Goal: Task Accomplishment & Management: Manage account settings

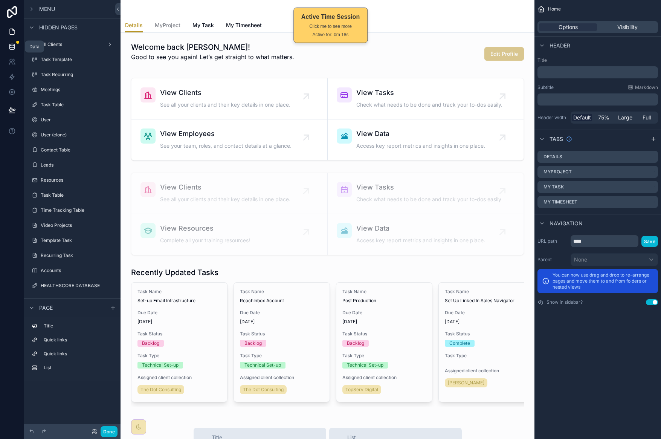
click at [12, 47] on icon at bounding box center [11, 46] width 5 height 3
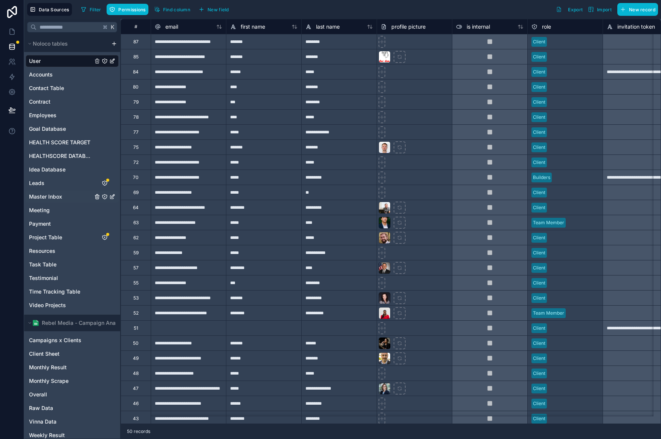
click at [61, 198] on span "Master Inbox" at bounding box center [45, 197] width 33 height 8
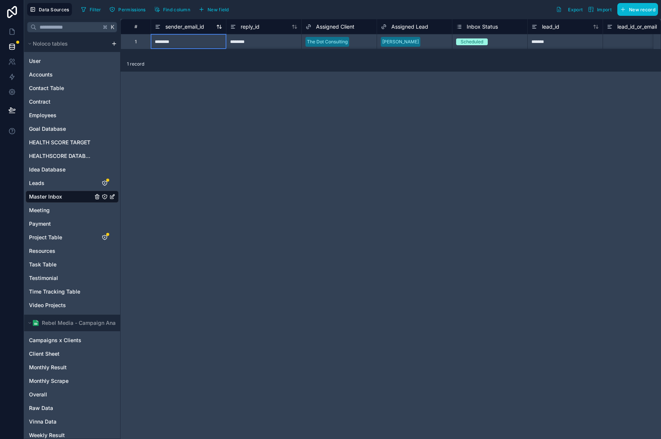
click at [158, 27] on icon at bounding box center [157, 27] width 3 height 0
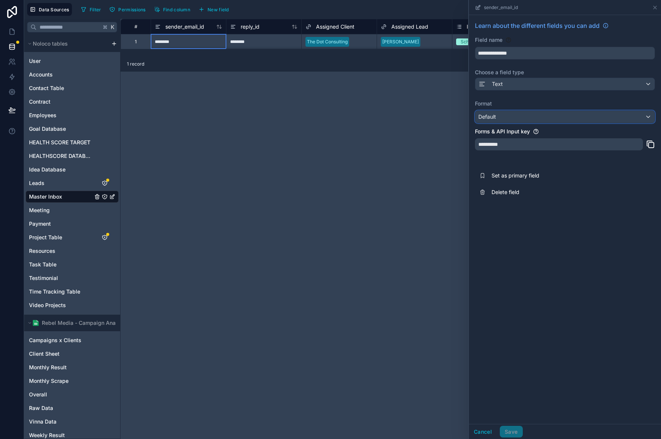
click at [553, 117] on div "Default" at bounding box center [564, 117] width 179 height 12
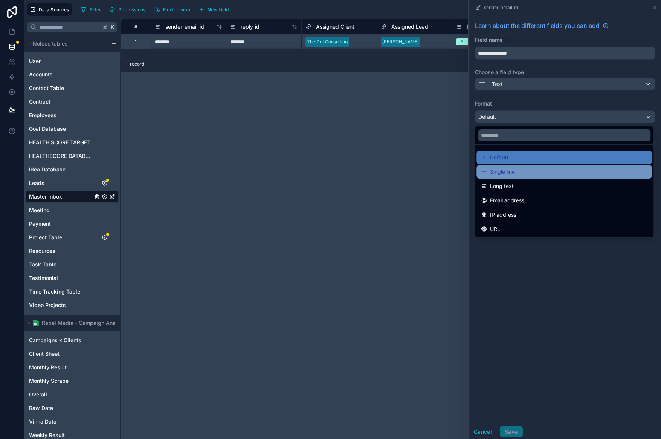
click at [541, 167] on div "Single line" at bounding box center [564, 171] width 166 height 9
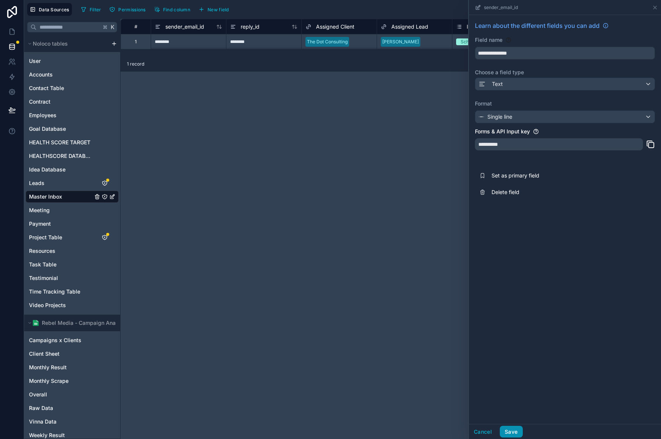
click at [516, 433] on button "Save" at bounding box center [511, 431] width 23 height 12
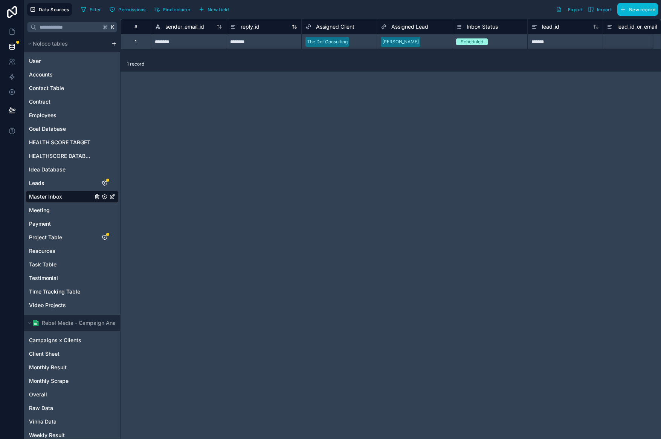
click at [234, 29] on icon at bounding box center [233, 26] width 6 height 9
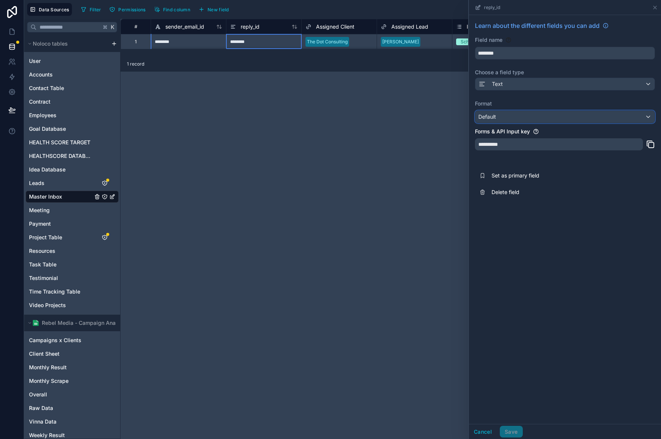
click at [518, 116] on div "Default" at bounding box center [564, 117] width 179 height 12
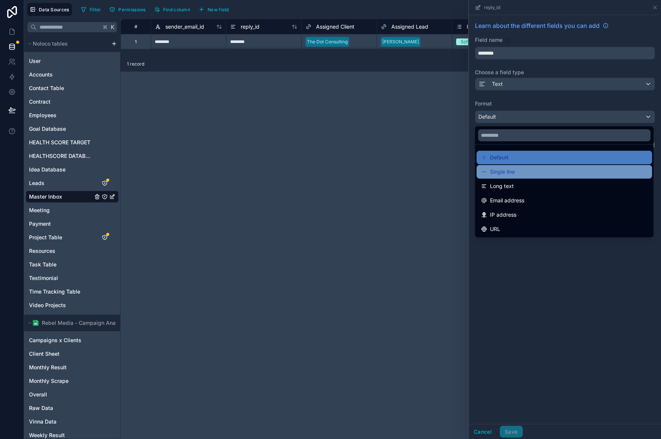
click at [521, 167] on div "Single line" at bounding box center [564, 171] width 166 height 9
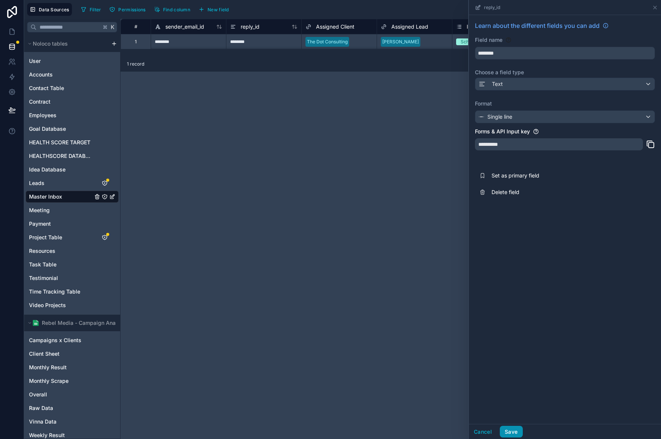
click at [516, 436] on button "Save" at bounding box center [511, 431] width 23 height 12
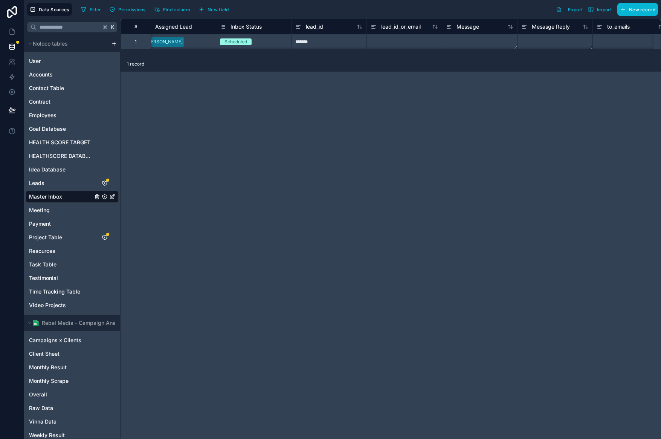
scroll to position [0, 250]
click at [286, 26] on icon at bounding box center [284, 26] width 6 height 9
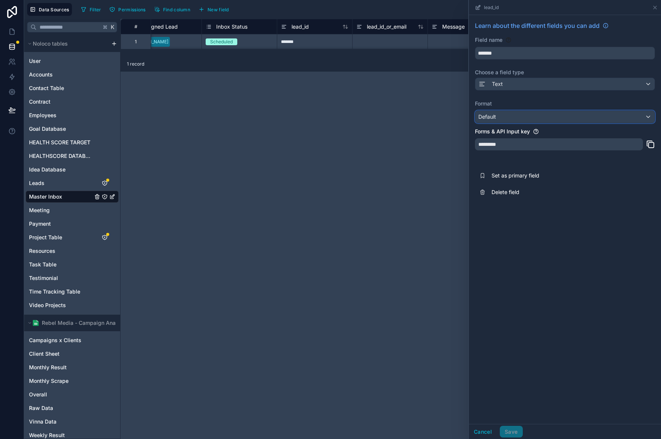
click at [540, 116] on div "Default" at bounding box center [564, 117] width 179 height 12
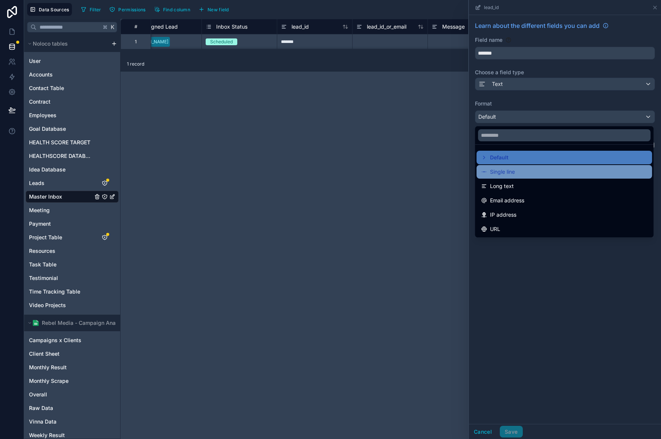
click at [536, 166] on div "Single line" at bounding box center [563, 172] width 175 height 14
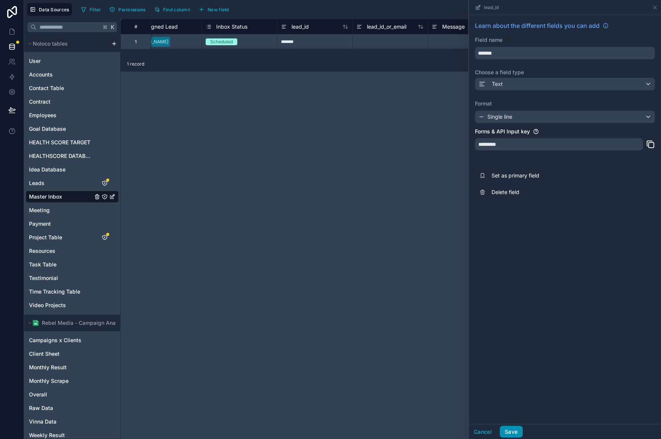
click at [514, 429] on button "Save" at bounding box center [511, 431] width 23 height 12
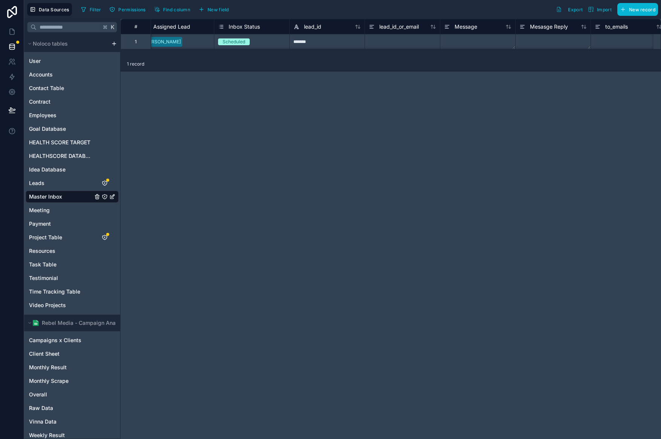
scroll to position [0, 268]
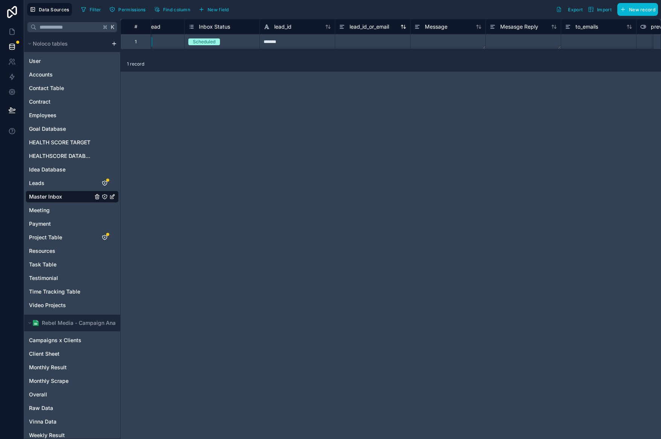
click at [347, 26] on div "lead_id_or_email" at bounding box center [364, 26] width 50 height 9
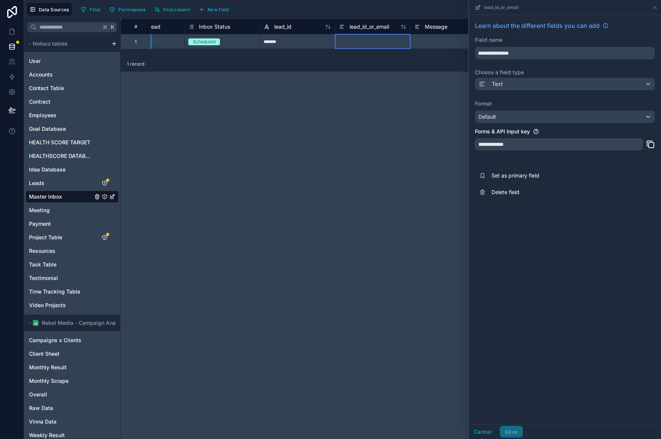
click at [519, 148] on div "**********" at bounding box center [559, 144] width 168 height 12
click at [543, 122] on div "Default" at bounding box center [564, 117] width 179 height 12
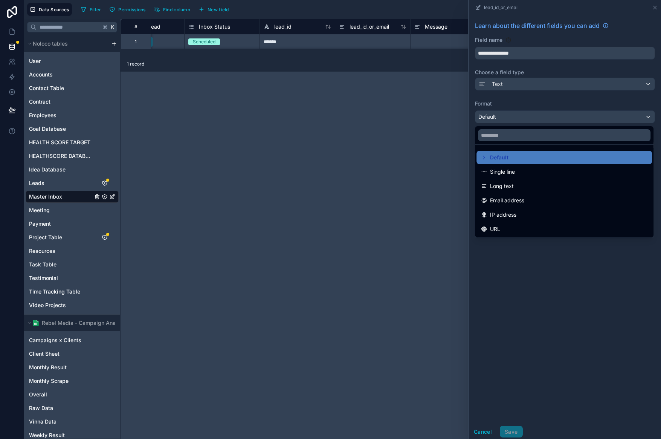
click at [544, 288] on div at bounding box center [565, 219] width 192 height 439
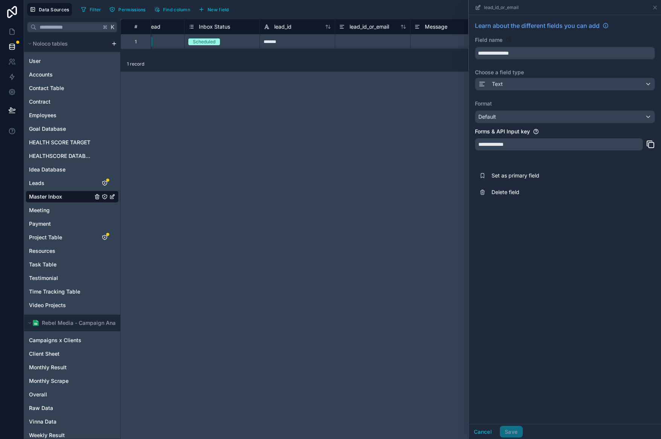
click at [544, 288] on div "**********" at bounding box center [565, 219] width 192 height 408
click at [548, 116] on div "Default" at bounding box center [564, 117] width 179 height 12
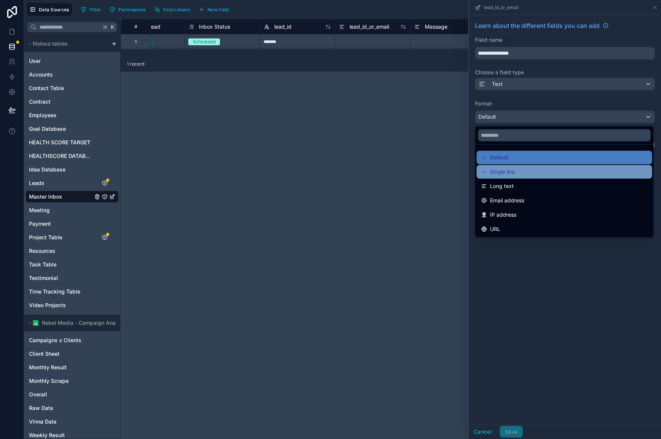
click at [548, 170] on div "Single line" at bounding box center [564, 171] width 166 height 9
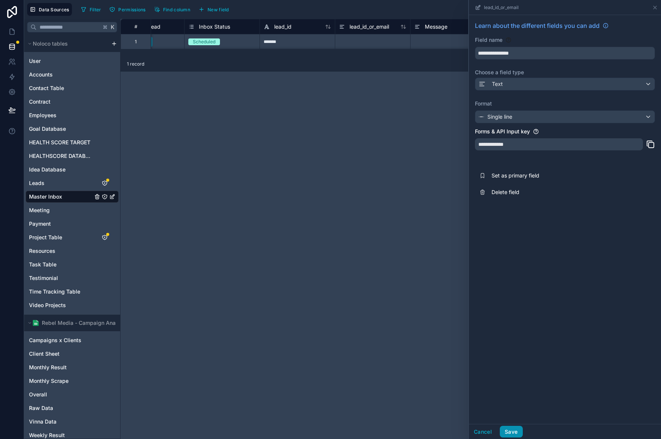
click at [512, 430] on button "Save" at bounding box center [511, 431] width 23 height 12
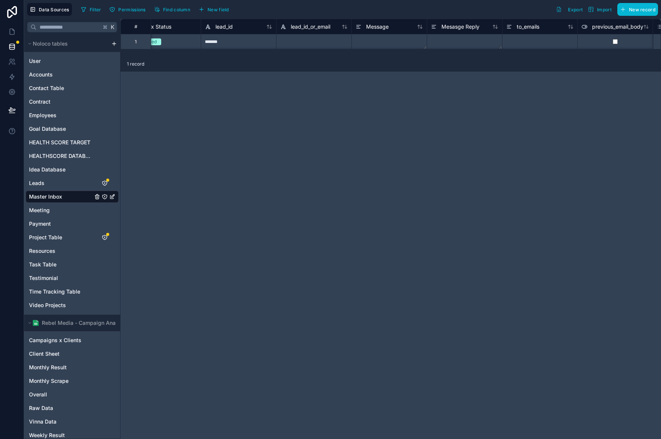
scroll to position [0, 330]
click at [355, 27] on icon at bounding box center [355, 26] width 6 height 9
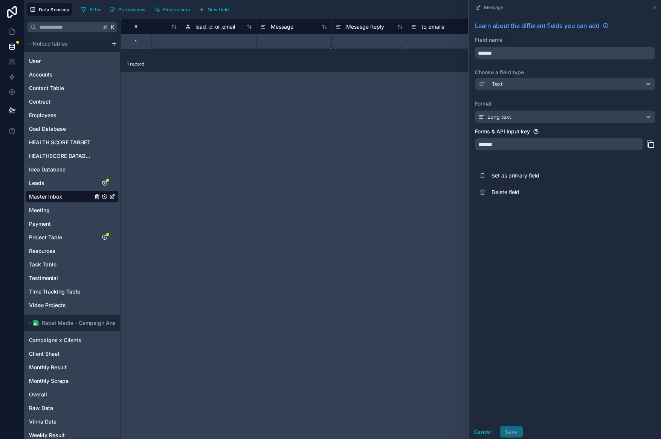
scroll to position [0, 436]
click at [328, 29] on div "Mesasge Reply" at bounding box center [345, 26] width 49 height 9
click at [370, 117] on div "# Inbox Status lead_id lead_id_or_email Message Mesasge Reply to_emails previou…" at bounding box center [390, 229] width 540 height 420
drag, startPoint x: 379, startPoint y: 96, endPoint x: 486, endPoint y: 19, distance: 131.7
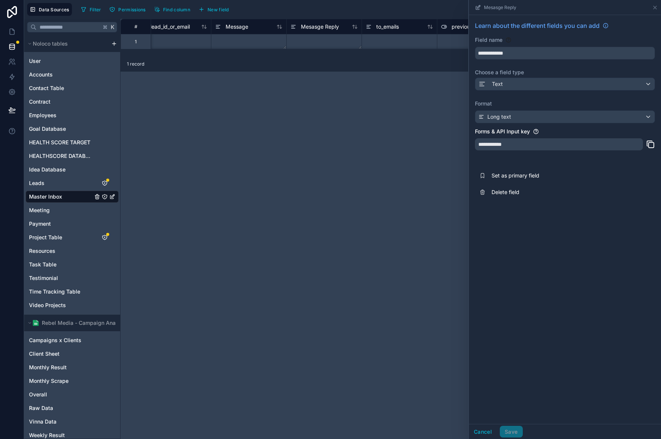
click at [379, 96] on div "# Inbox Status lead_id lead_id_or_email Message Mesasge Reply to_emails previou…" at bounding box center [390, 229] width 540 height 420
click at [655, 5] on icon at bounding box center [655, 8] width 6 height 6
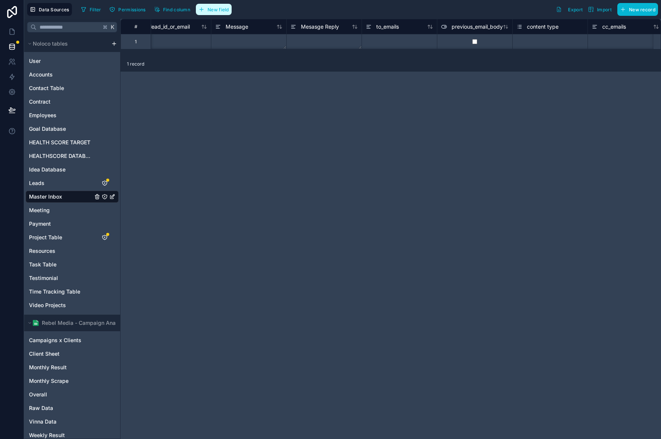
drag, startPoint x: 232, startPoint y: 11, endPoint x: 238, endPoint y: 14, distance: 6.8
click at [232, 11] on button "New field" at bounding box center [214, 9] width 36 height 11
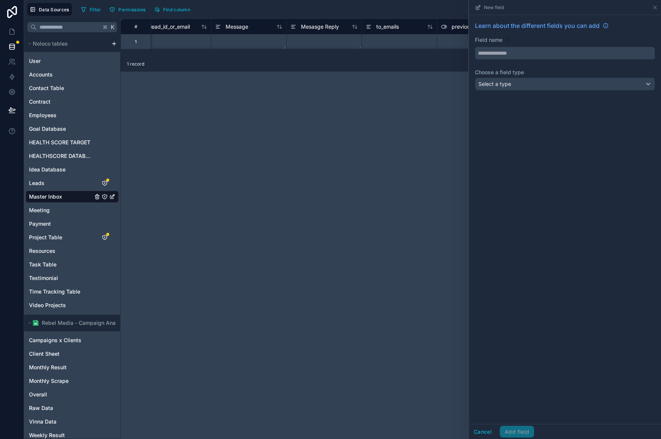
click at [516, 53] on input "text" at bounding box center [564, 53] width 179 height 12
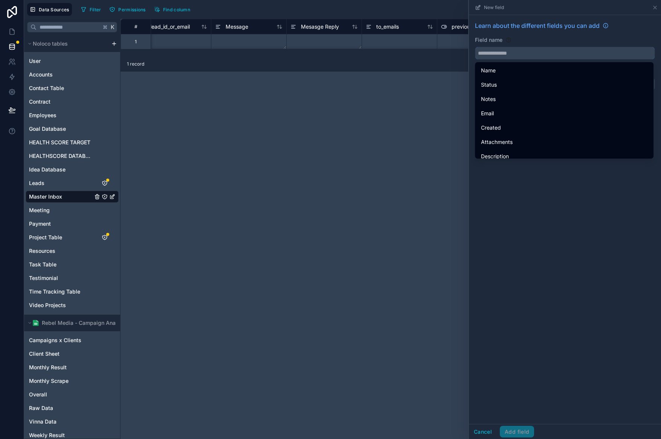
type input "*"
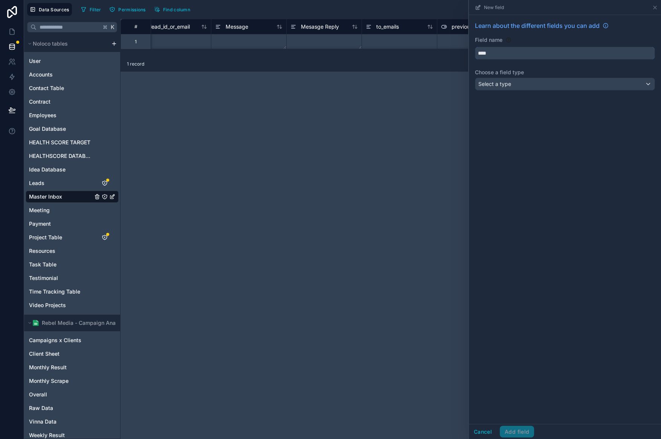
type input "****"
drag, startPoint x: 567, startPoint y: 143, endPoint x: 556, endPoint y: 101, distance: 43.9
click at [568, 143] on div "Learn about the different fields you can add Field name **** Choose a field typ…" at bounding box center [565, 219] width 192 height 408
click at [543, 87] on div "Select a type" at bounding box center [564, 84] width 179 height 12
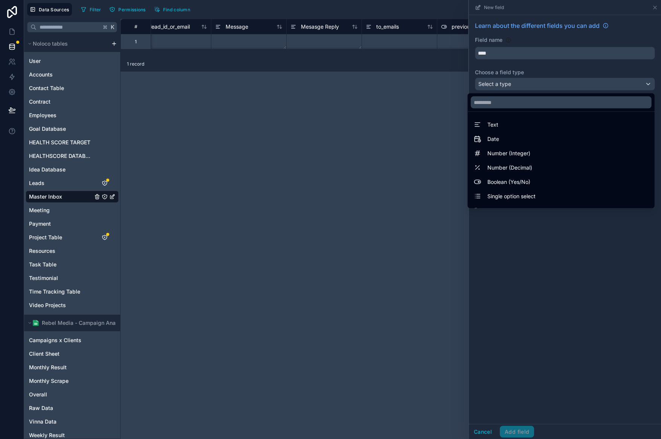
click at [533, 178] on div "Boolean (Yes/No)" at bounding box center [561, 181] width 175 height 9
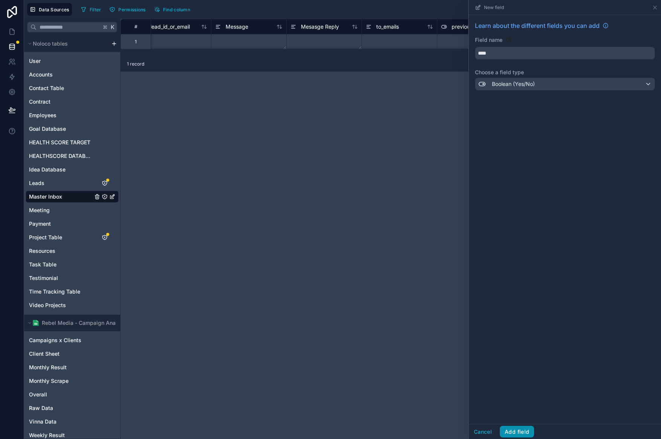
drag, startPoint x: 515, startPoint y: 436, endPoint x: 513, endPoint y: 430, distance: 6.0
click at [514, 436] on button "Add field" at bounding box center [517, 431] width 34 height 12
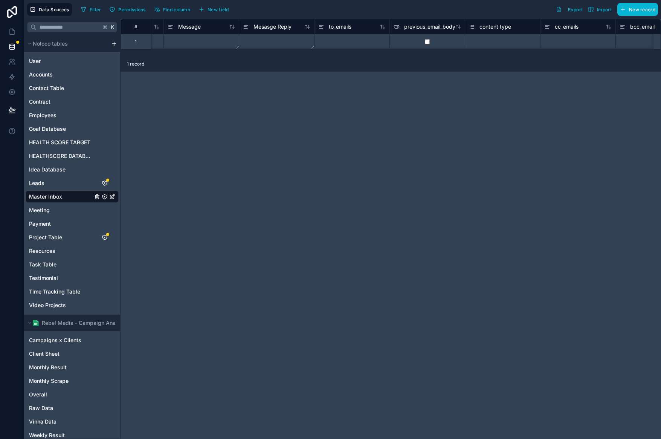
scroll to position [0, 491]
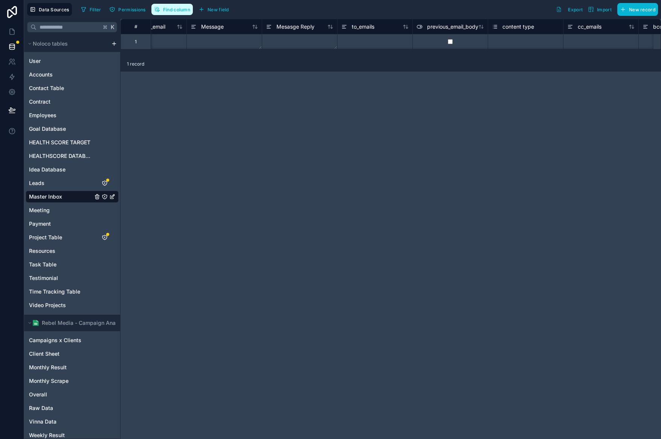
click at [185, 11] on span "Find column" at bounding box center [176, 10] width 27 height 6
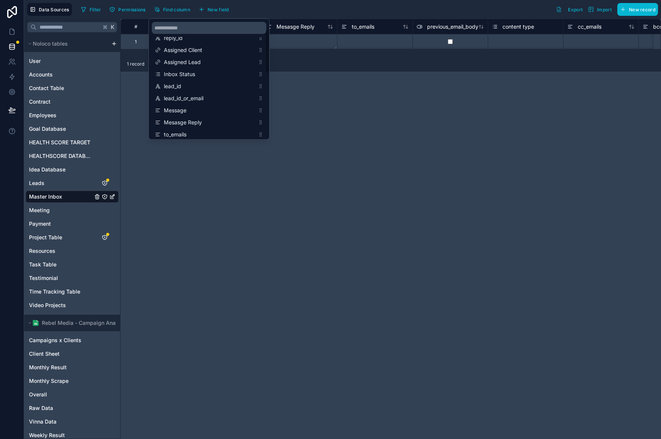
scroll to position [21, 0]
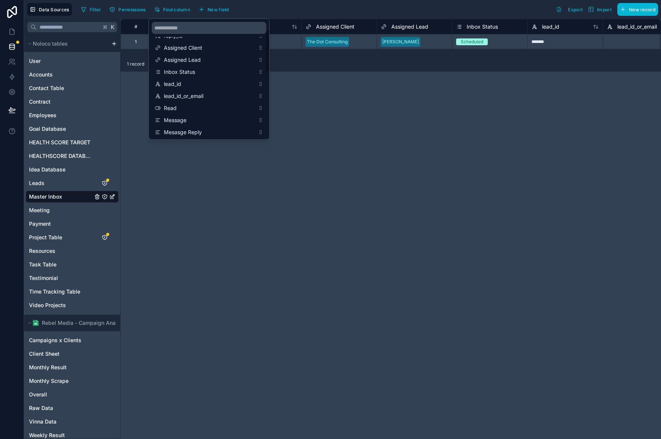
drag, startPoint x: 427, startPoint y: 56, endPoint x: 372, endPoint y: 65, distance: 56.0
click at [427, 57] on div "1 record" at bounding box center [390, 63] width 540 height 15
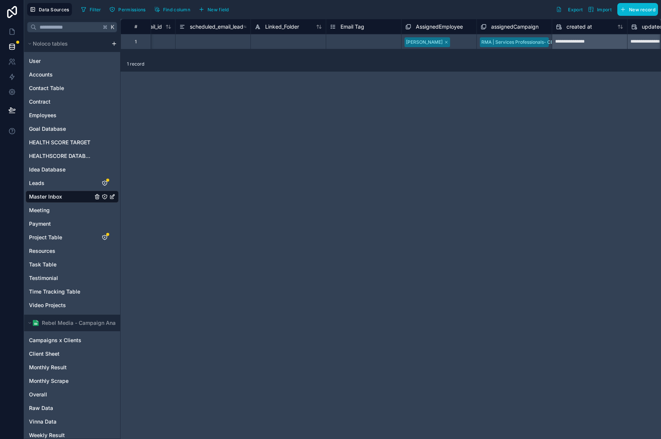
scroll to position [0, 1159]
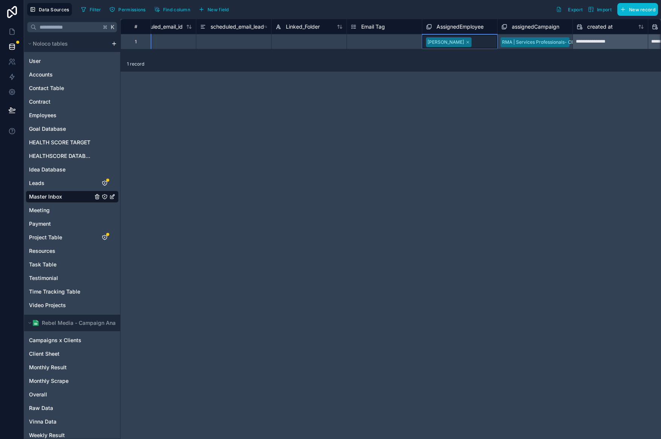
click at [429, 24] on icon at bounding box center [429, 25] width 3 height 3
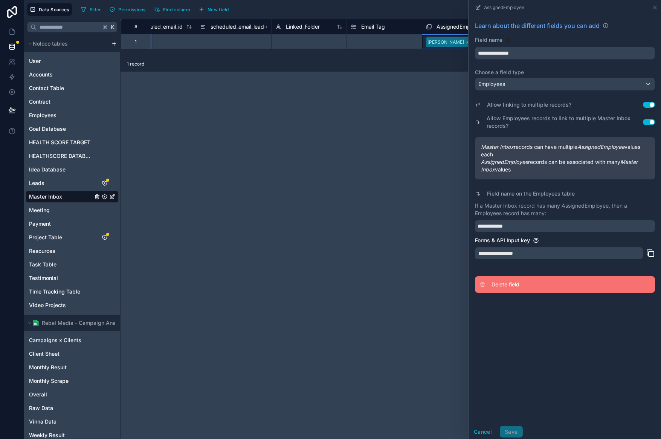
click at [504, 286] on span "Delete field" at bounding box center [545, 284] width 108 height 8
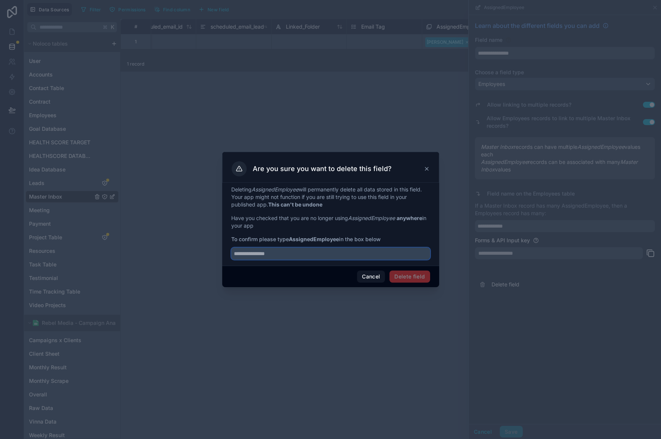
click at [396, 252] on input "text" at bounding box center [330, 253] width 199 height 12
drag, startPoint x: 291, startPoint y: 238, endPoint x: 339, endPoint y: 236, distance: 48.2
click at [340, 236] on span "To confirm please type AssignedEmployee in the box below" at bounding box center [330, 239] width 199 height 8
copy strong "AssignedEmployee"
click at [339, 254] on input "text" at bounding box center [330, 253] width 199 height 12
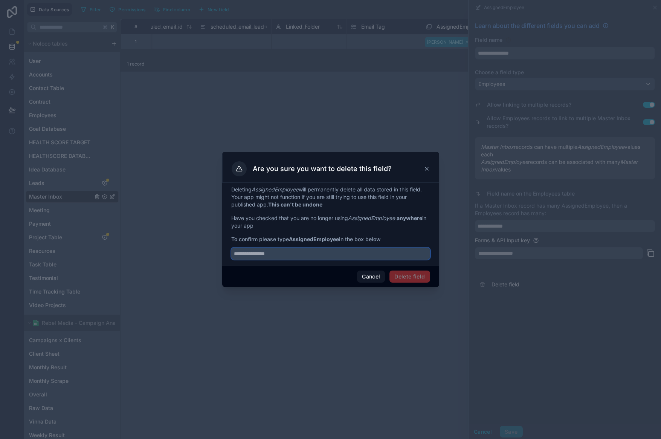
paste input "**********"
type input "**********"
click at [409, 279] on button "Delete field" at bounding box center [409, 276] width 40 height 12
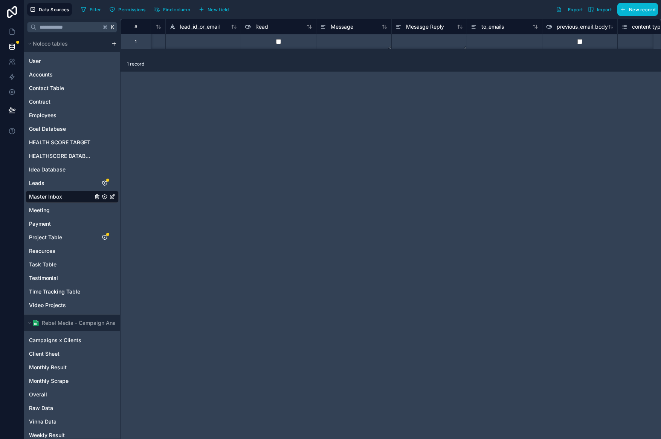
scroll to position [0, 412]
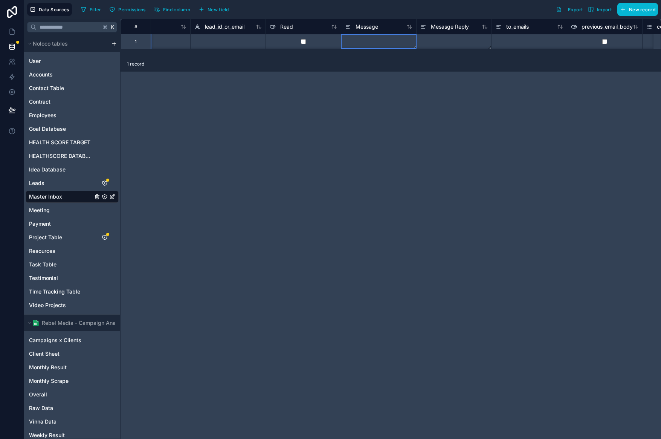
click at [350, 31] on div "Message" at bounding box center [378, 26] width 75 height 15
drag, startPoint x: 344, startPoint y: 25, endPoint x: 347, endPoint y: 30, distance: 6.8
click at [344, 26] on div "Message" at bounding box center [378, 26] width 75 height 9
click at [347, 30] on icon at bounding box center [348, 26] width 6 height 9
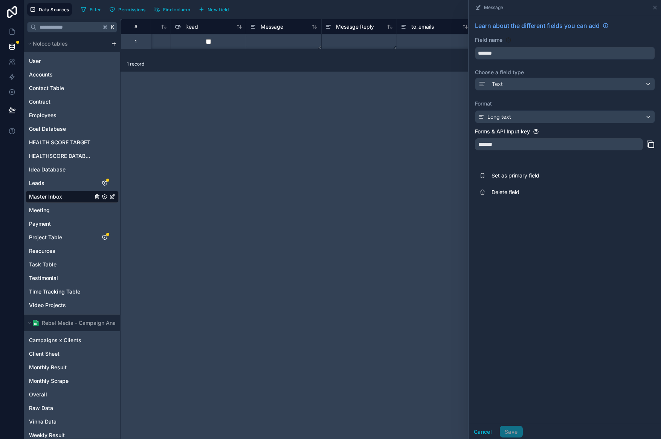
scroll to position [0, 554]
drag, startPoint x: 376, startPoint y: 97, endPoint x: 362, endPoint y: 33, distance: 65.5
click at [376, 97] on div "# lead_id lead_id_or_email Read Message Mesasge Reply to_emails previous_email_…" at bounding box center [390, 229] width 540 height 420
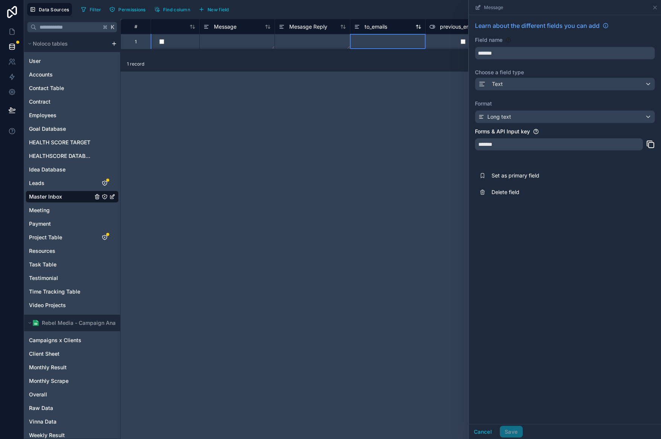
click at [354, 22] on icon at bounding box center [357, 26] width 6 height 9
click at [532, 121] on div "Default" at bounding box center [564, 117] width 179 height 12
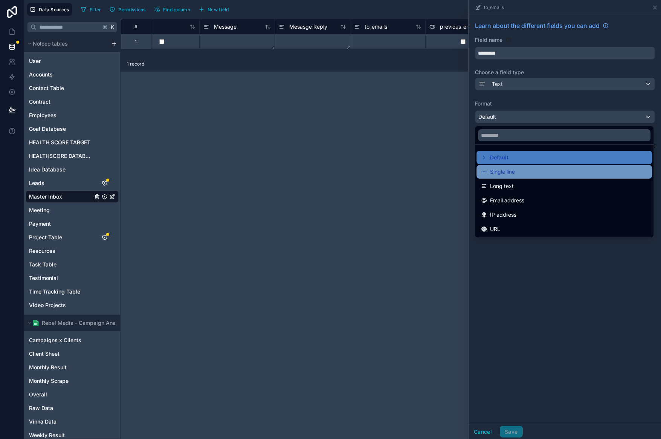
click at [526, 174] on div "Single line" at bounding box center [564, 171] width 166 height 9
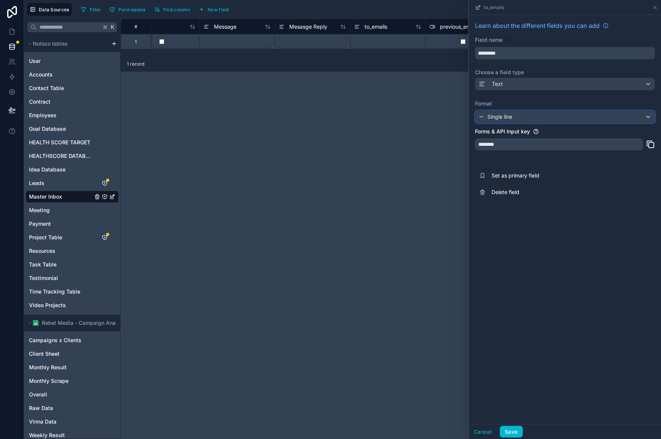
click at [544, 120] on div "Single line" at bounding box center [564, 117] width 179 height 12
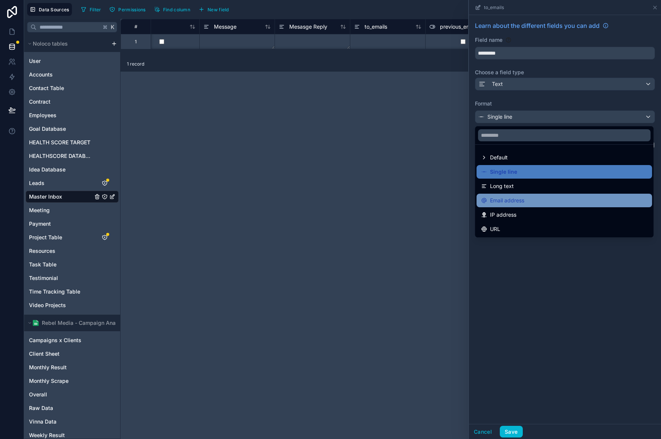
click at [557, 200] on div "Email address" at bounding box center [564, 200] width 166 height 9
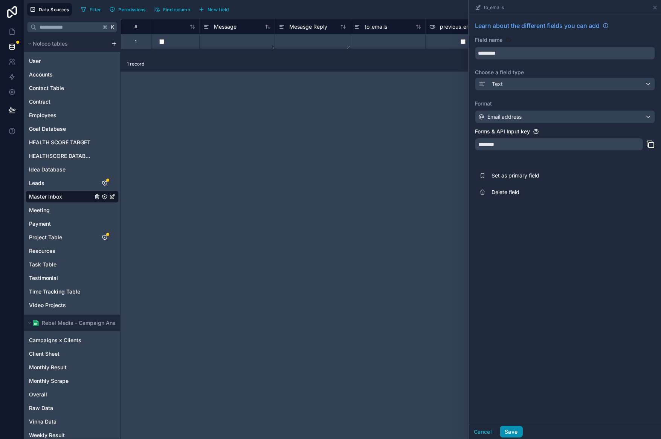
click at [515, 429] on button "Save" at bounding box center [511, 431] width 23 height 12
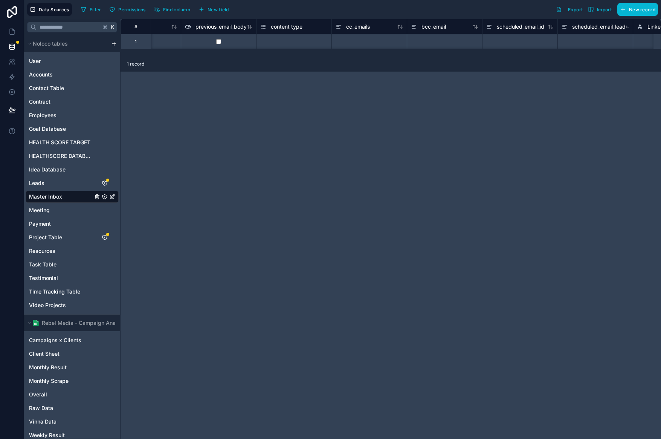
scroll to position [0, 798]
click at [339, 27] on icon at bounding box center [338, 26] width 6 height 9
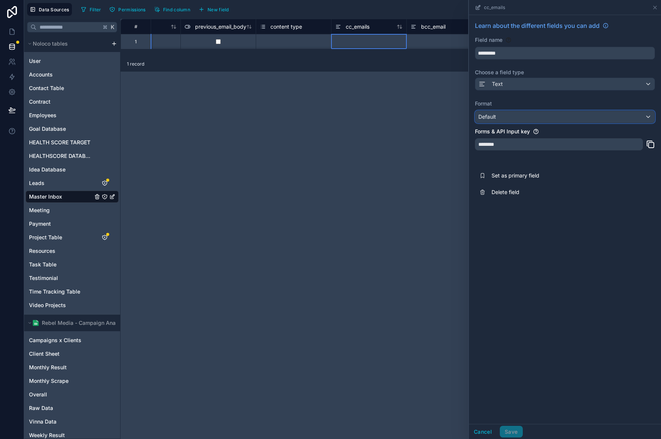
click at [573, 118] on div "Default" at bounding box center [564, 117] width 179 height 12
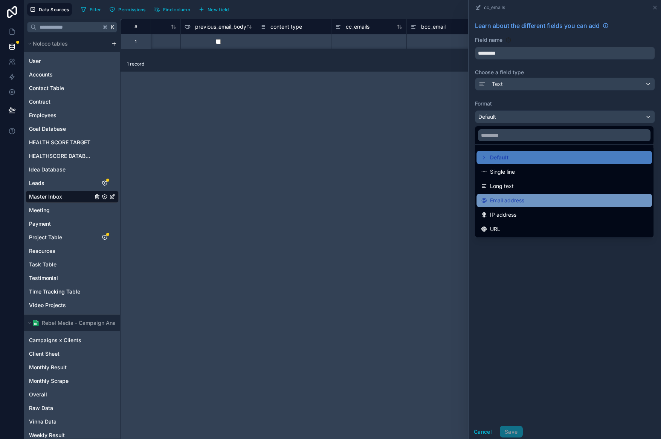
click at [547, 195] on div "Email address" at bounding box center [563, 200] width 175 height 14
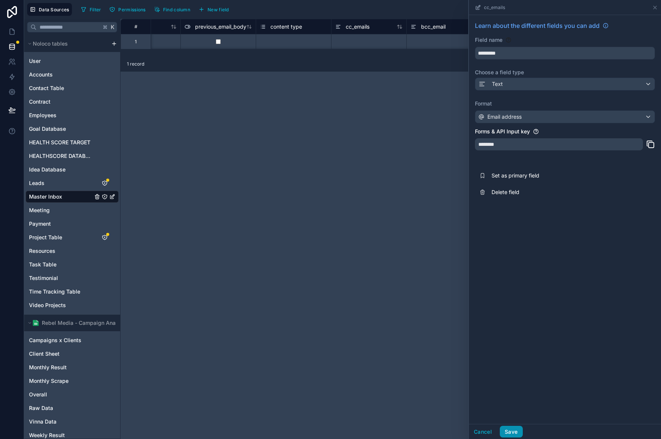
click at [514, 430] on button "Save" at bounding box center [511, 431] width 23 height 12
click at [551, 117] on div "Email address" at bounding box center [564, 117] width 179 height 12
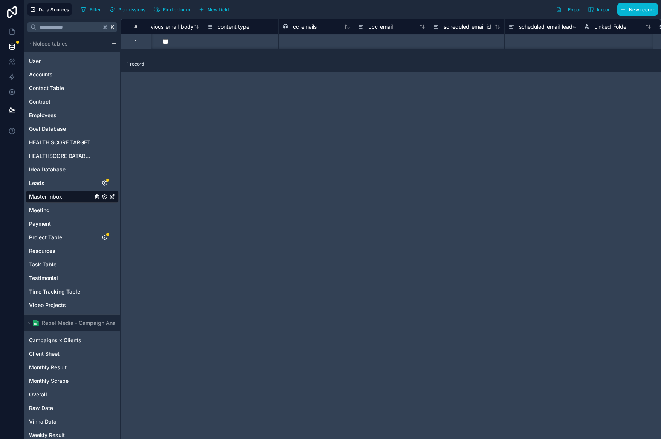
scroll to position [0, 834]
click at [378, 27] on icon at bounding box center [378, 26] width 6 height 9
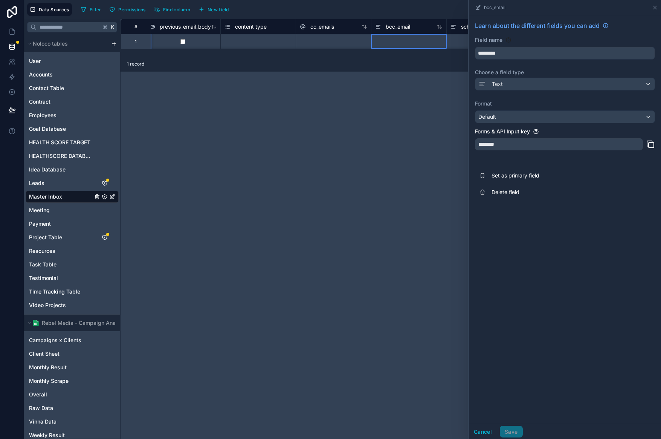
click at [521, 93] on div "Learn about the different fields you can add Field name ********* Choose a fiel…" at bounding box center [565, 110] width 192 height 191
click at [533, 114] on div "Default" at bounding box center [564, 117] width 179 height 12
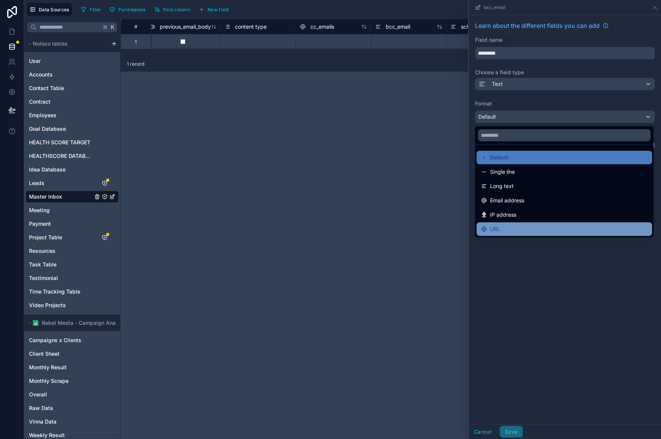
click at [542, 222] on div "URL" at bounding box center [563, 229] width 175 height 14
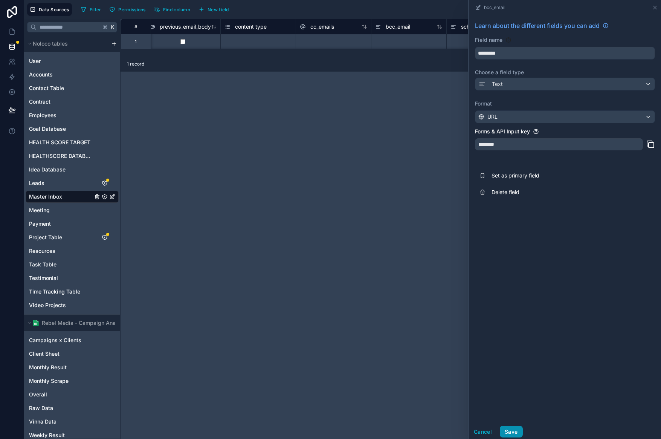
click at [506, 430] on button "Save" at bounding box center [511, 431] width 23 height 12
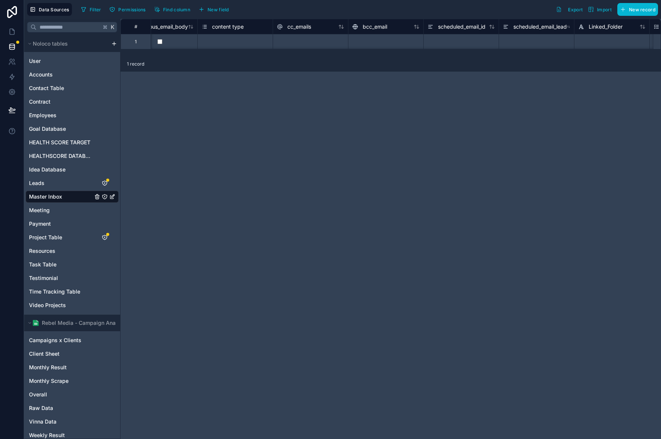
scroll to position [0, 787]
click at [426, 31] on icon at bounding box center [425, 26] width 6 height 9
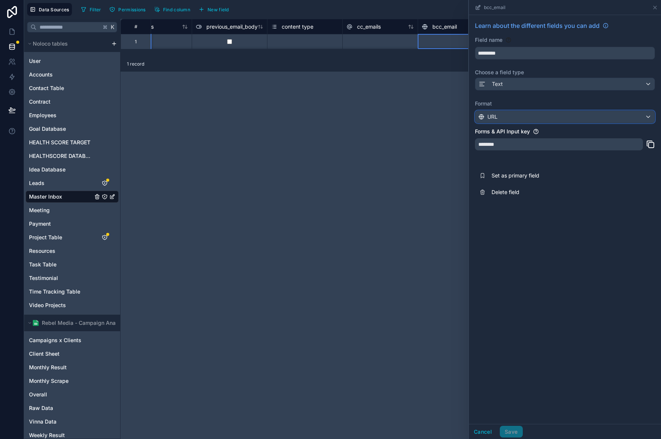
click at [515, 121] on div "URL" at bounding box center [564, 117] width 179 height 12
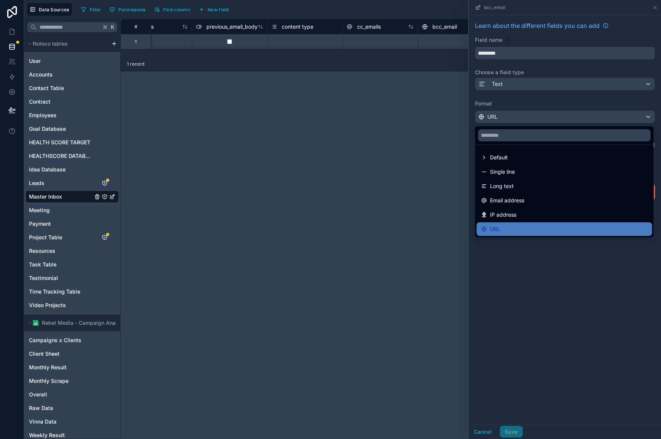
click at [534, 200] on div "Email address" at bounding box center [564, 200] width 166 height 9
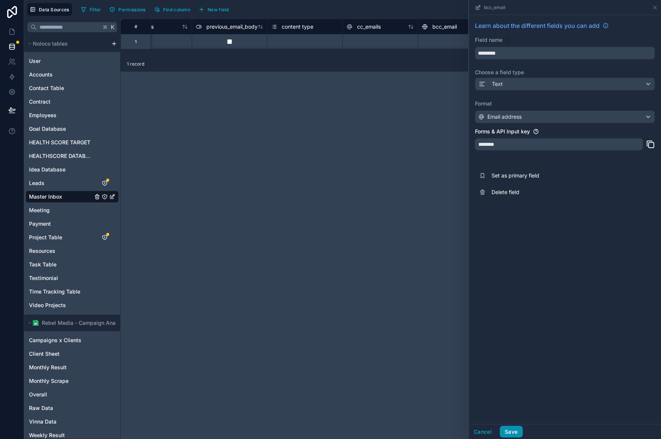
click at [513, 429] on button "Save" at bounding box center [511, 431] width 23 height 12
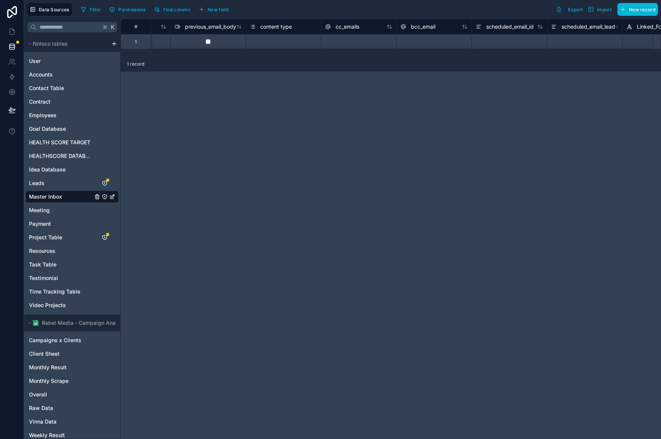
scroll to position [0, 803]
click at [259, 30] on icon at bounding box center [259, 26] width 6 height 9
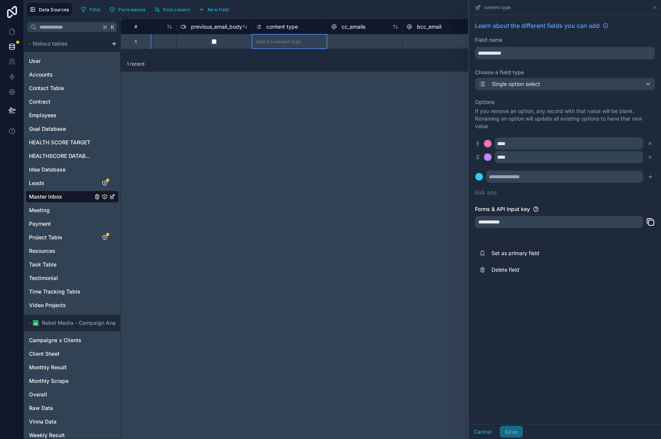
click at [314, 78] on div "# Mesasge Reply to_emails previous_email_body content type cc_emails bcc_email …" at bounding box center [390, 229] width 540 height 420
click at [543, 181] on input "text" at bounding box center [564, 177] width 157 height 12
type input "********"
click at [650, 179] on icon "submit" at bounding box center [650, 177] width 6 height 6
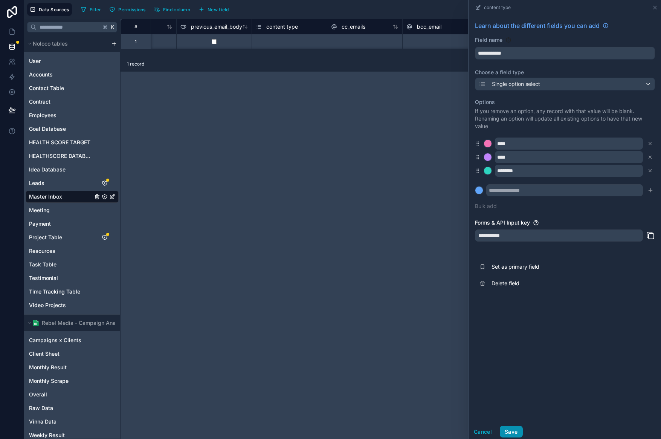
click at [510, 429] on button "Save" at bounding box center [511, 431] width 23 height 12
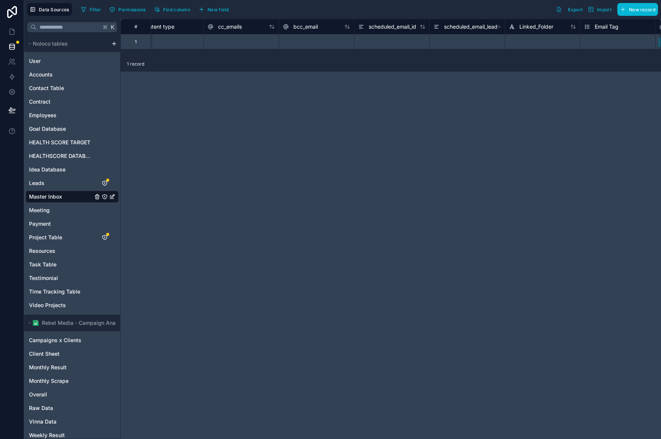
scroll to position [0, 929]
click at [358, 24] on icon at bounding box center [358, 26] width 6 height 9
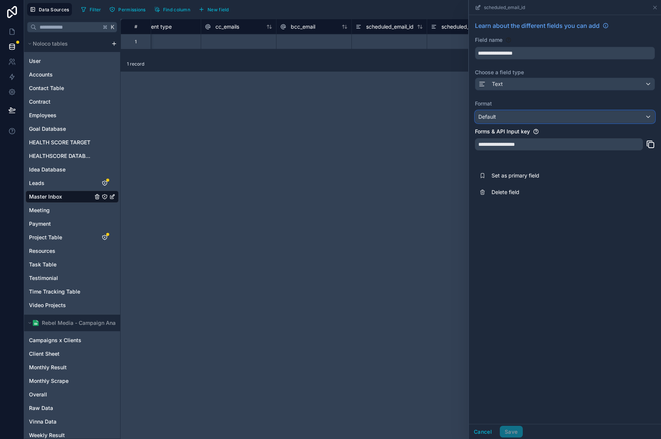
click at [557, 120] on div "Default" at bounding box center [564, 117] width 179 height 12
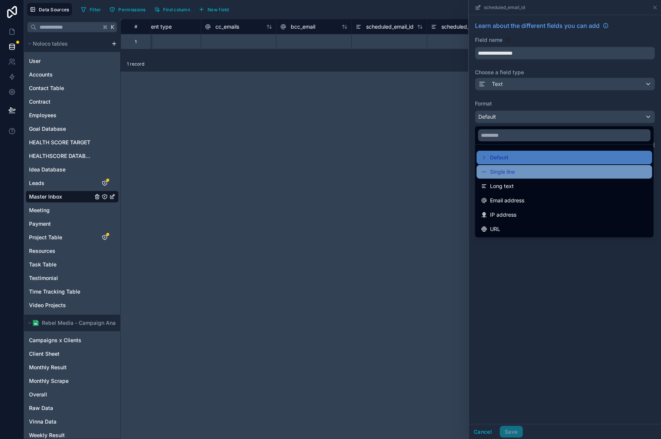
click at [553, 172] on div "Single line" at bounding box center [564, 171] width 166 height 9
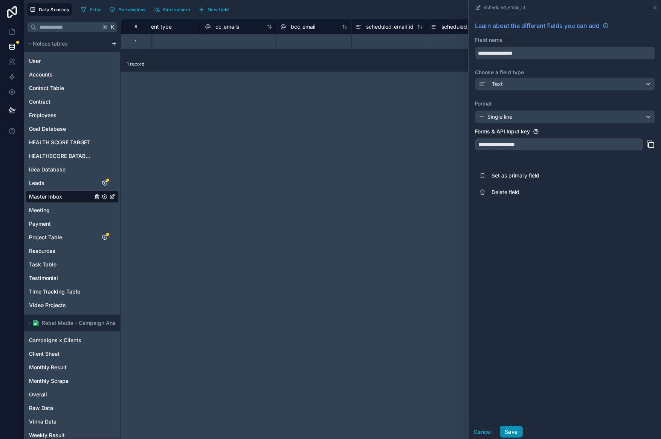
click at [509, 429] on button "Save" at bounding box center [511, 431] width 23 height 12
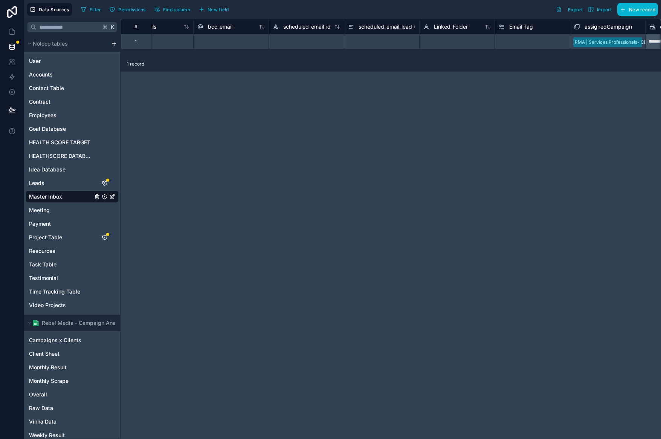
scroll to position [0, 992]
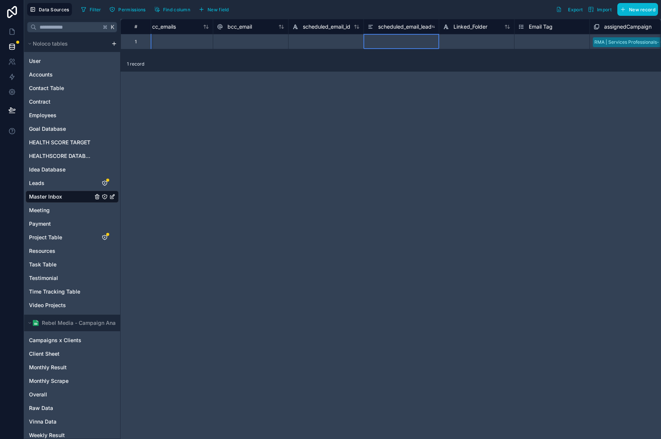
click at [376, 28] on div "scheduled_email_lead" at bounding box center [399, 26] width 64 height 9
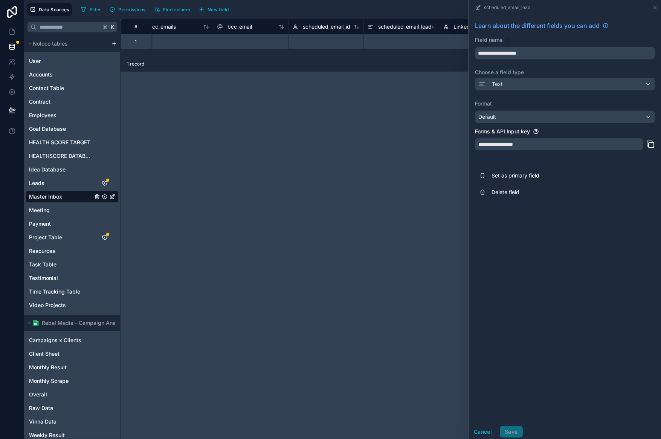
click at [446, 28] on icon at bounding box center [446, 26] width 6 height 9
click at [429, 140] on div "**********" at bounding box center [390, 229] width 540 height 420
click at [653, 9] on icon at bounding box center [655, 8] width 6 height 6
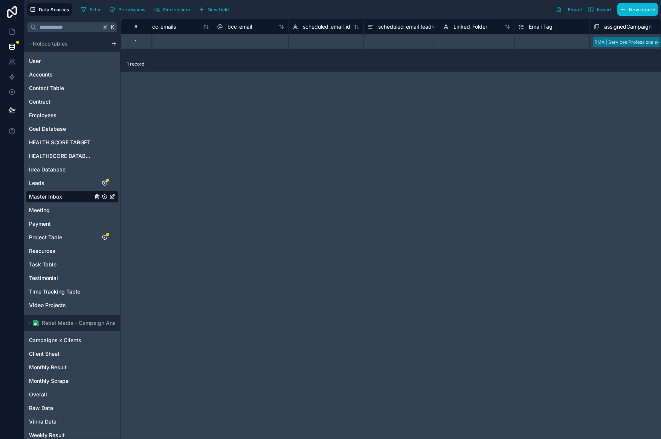
click at [521, 29] on icon at bounding box center [521, 26] width 6 height 9
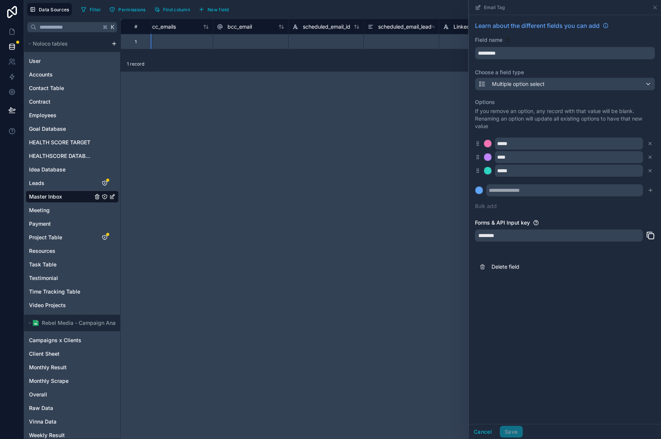
click at [399, 190] on div "**********" at bounding box center [390, 229] width 540 height 420
click at [654, 5] on icon at bounding box center [655, 8] width 6 height 6
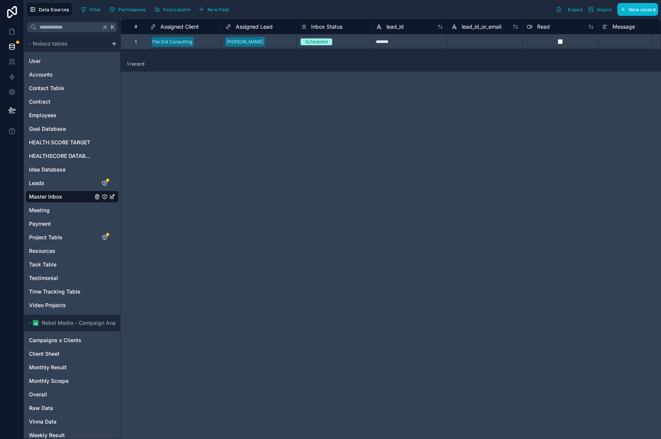
scroll to position [0, 95]
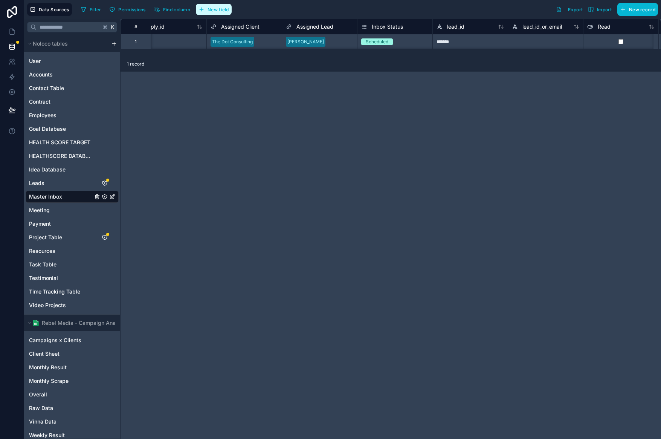
drag, startPoint x: 227, startPoint y: 5, endPoint x: 231, endPoint y: 8, distance: 5.2
click at [227, 5] on button "New field" at bounding box center [214, 9] width 36 height 11
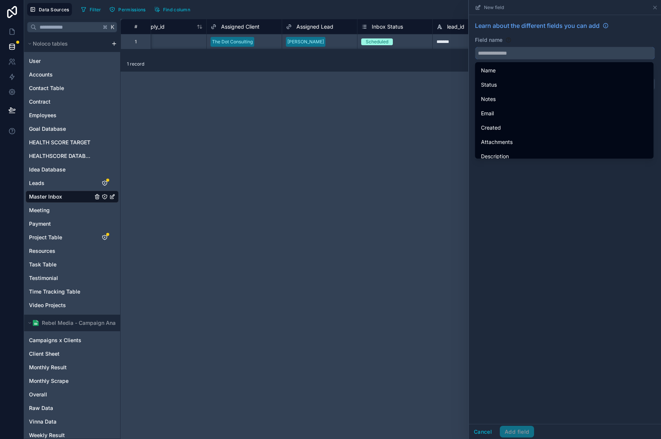
click at [527, 55] on input "text" at bounding box center [564, 53] width 179 height 12
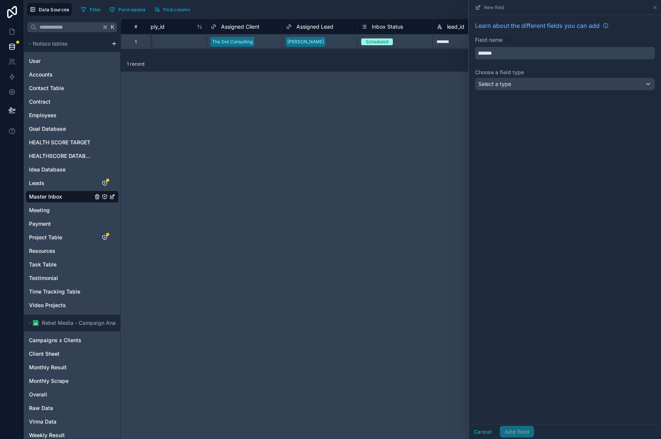
type input "*******"
click at [544, 80] on div "Select a type" at bounding box center [564, 84] width 179 height 12
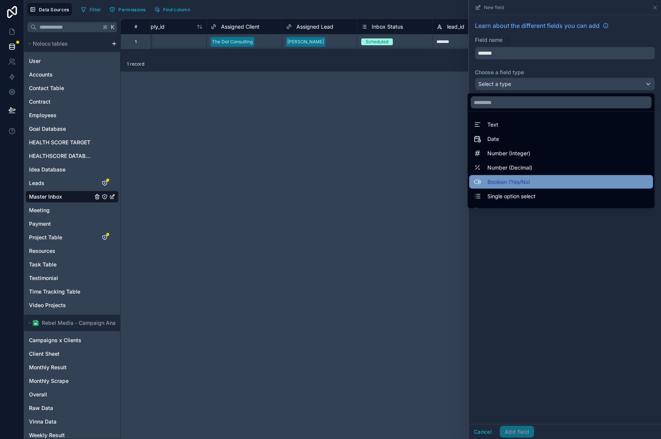
click at [539, 180] on div "Boolean (Yes/No)" at bounding box center [561, 181] width 175 height 9
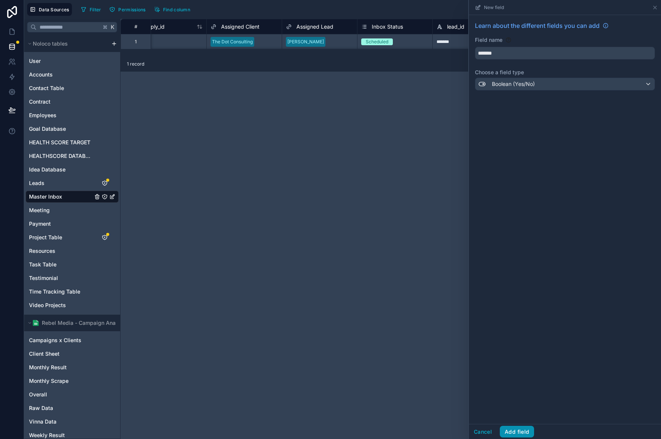
click at [516, 433] on button "Add field" at bounding box center [517, 431] width 34 height 12
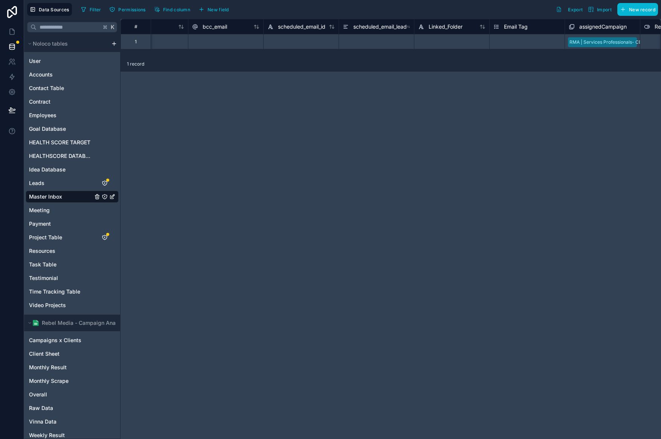
scroll to position [0, 999]
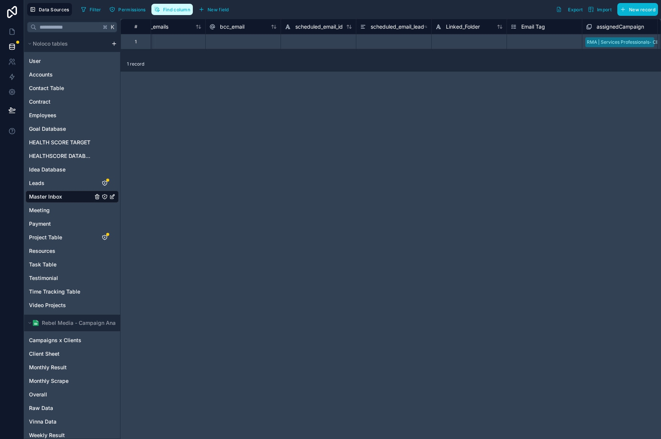
click at [172, 14] on button "Find column" at bounding box center [171, 9] width 41 height 11
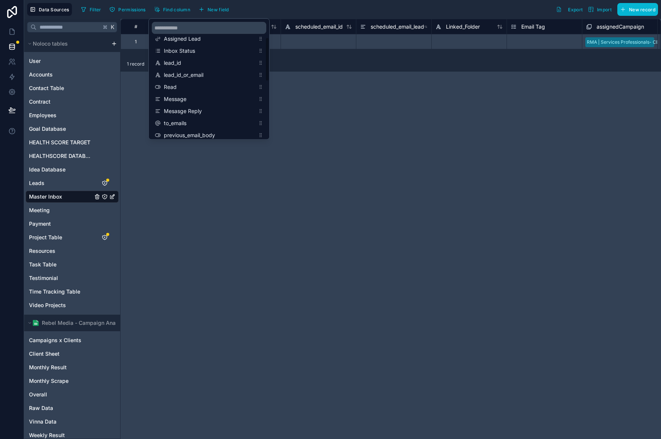
scroll to position [45, 0]
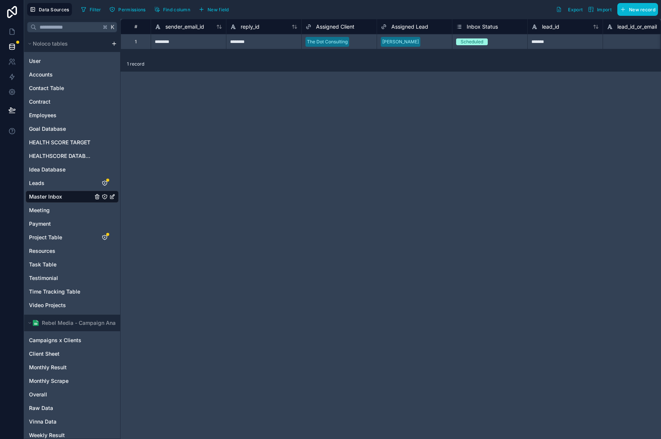
drag, startPoint x: 440, startPoint y: 101, endPoint x: 403, endPoint y: 94, distance: 38.2
click at [440, 101] on div "# sender_email_id reply_id Assigned Client Assigned Lead Inbox Status lead_id l…" at bounding box center [390, 229] width 540 height 420
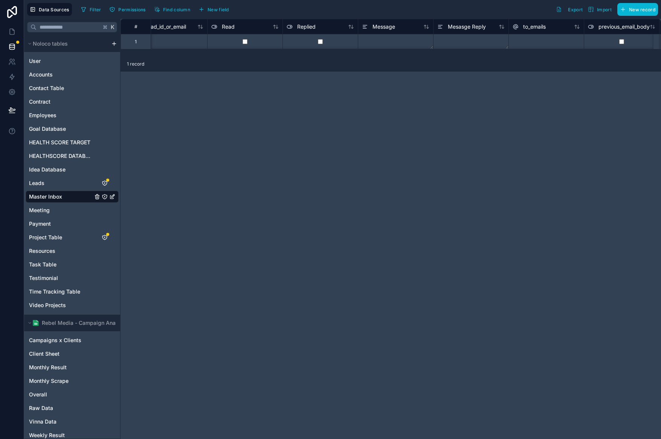
scroll to position [0, 478]
click at [383, 41] on textarea at bounding box center [387, 41] width 75 height 15
click at [384, 42] on textarea at bounding box center [387, 41] width 75 height 15
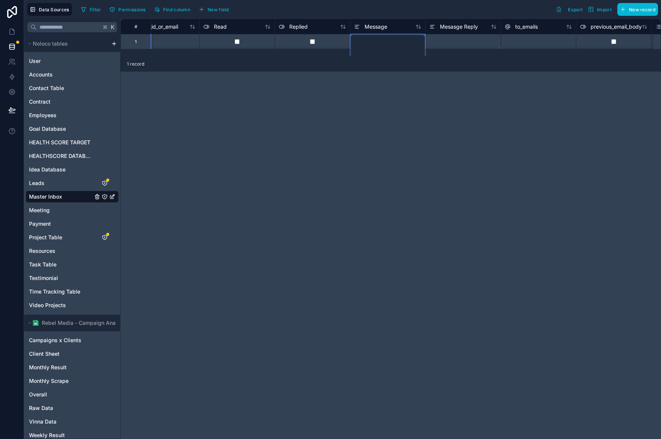
click at [384, 42] on textarea at bounding box center [387, 64] width 75 height 60
paste textarea "**********"
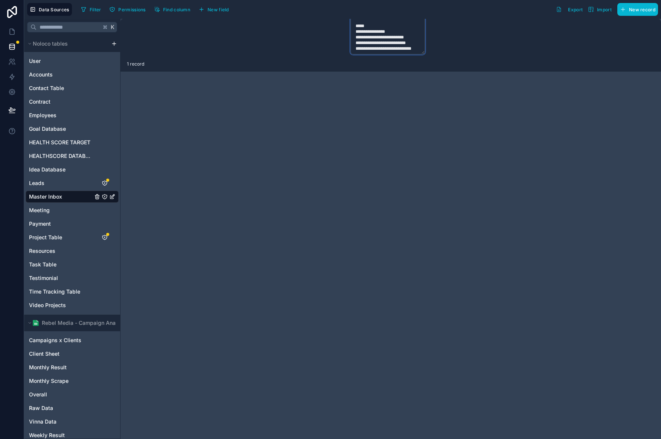
type textarea "**********"
click at [405, 82] on div "# Inbox Status lead_id lead_id_or_email Read Replied Message Mesasge Reply to_e…" at bounding box center [390, 229] width 540 height 420
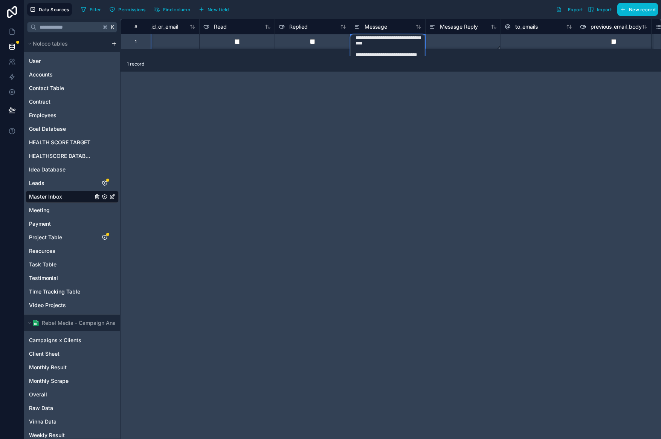
click at [398, 98] on div "# Inbox Status lead_id lead_id_or_email Read Replied Message Mesasge Reply to_e…" at bounding box center [390, 229] width 540 height 420
click at [401, 23] on div "Message" at bounding box center [387, 26] width 67 height 9
click at [406, 7] on div "Filter Permissions Find column New field Export Import New record" at bounding box center [368, 9] width 580 height 13
click at [402, 38] on textarea at bounding box center [387, 41] width 75 height 15
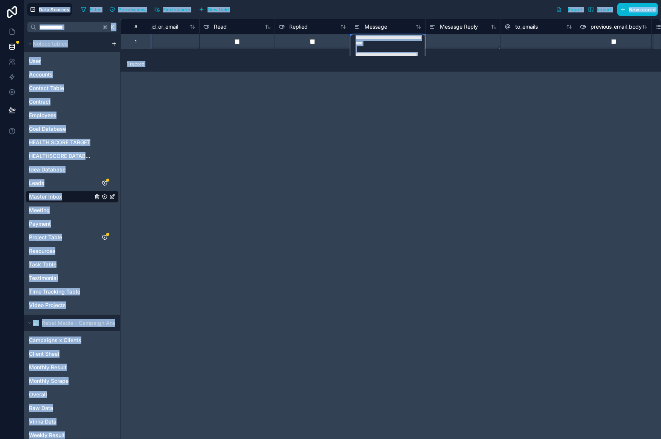
click at [359, 118] on div "# Inbox Status lead_id lead_id_or_email Read Replied Message Mesasge Reply to_e…" at bounding box center [390, 229] width 540 height 420
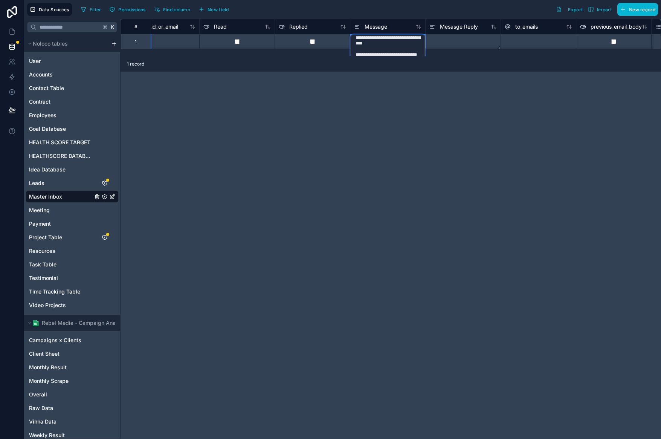
click at [417, 40] on textarea at bounding box center [387, 64] width 75 height 60
click at [382, 72] on div "# Inbox Status lead_id lead_id_or_email Read Replied Message Mesasge Reply to_e…" at bounding box center [390, 229] width 540 height 420
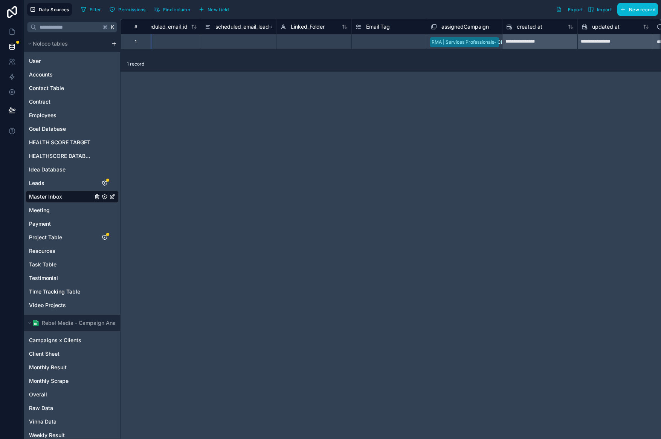
scroll to position [0, 1223]
click at [504, 144] on div "**********" at bounding box center [390, 229] width 540 height 420
click at [228, 9] on span "New field" at bounding box center [217, 10] width 21 height 6
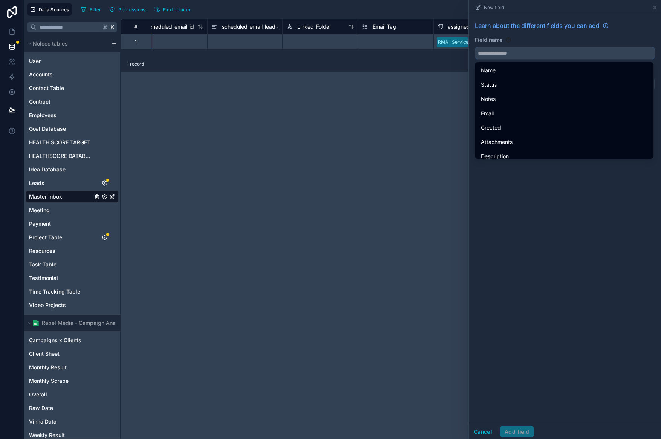
click at [525, 58] on input "text" at bounding box center [564, 53] width 179 height 12
click at [508, 69] on div "Date" at bounding box center [564, 70] width 166 height 9
type input "****"
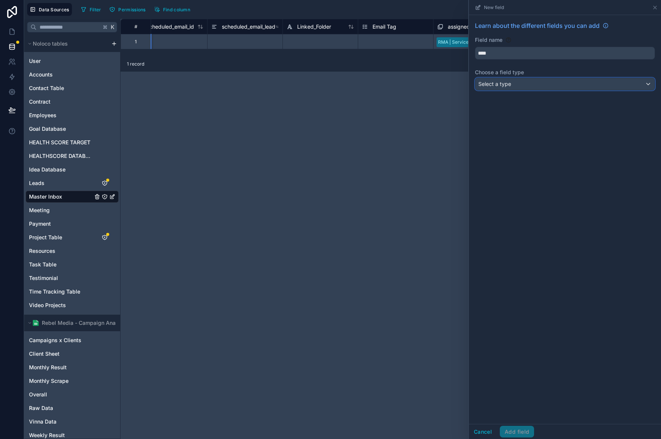
click at [524, 85] on div "Select a type" at bounding box center [564, 84] width 179 height 12
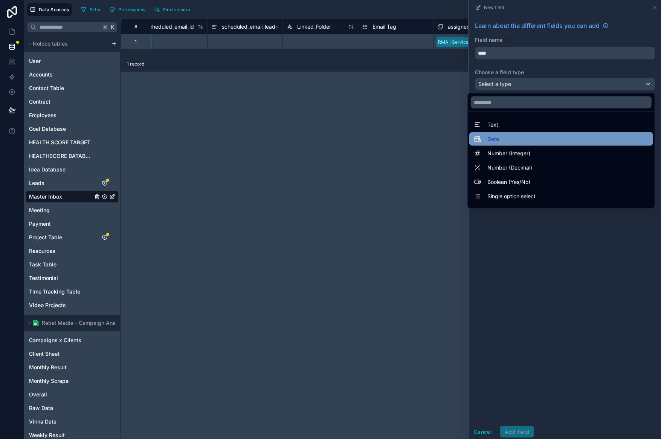
click at [526, 141] on div "Date" at bounding box center [561, 138] width 175 height 9
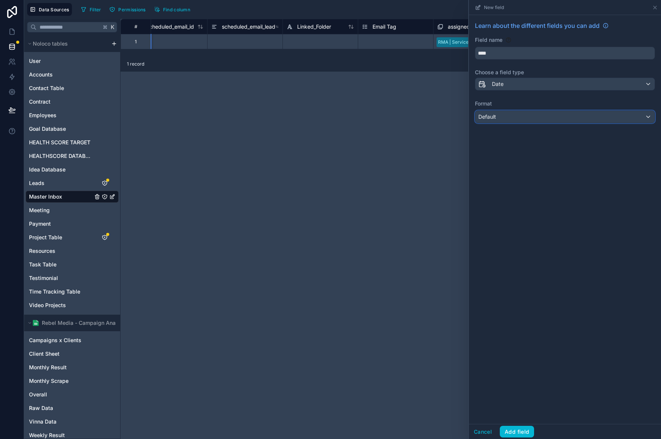
click at [550, 122] on div "Default" at bounding box center [564, 117] width 179 height 12
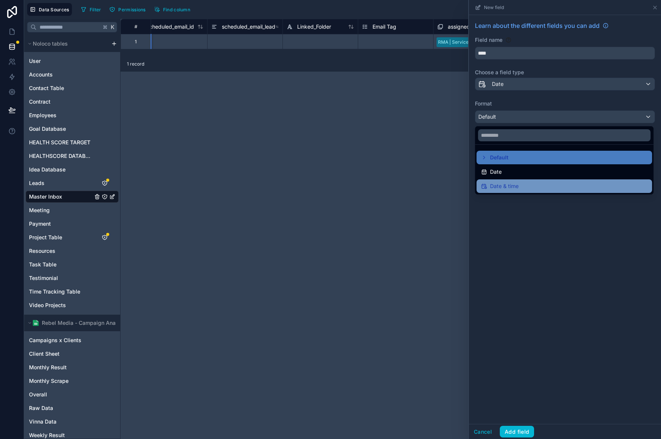
drag, startPoint x: 544, startPoint y: 178, endPoint x: 549, endPoint y: 184, distance: 7.2
click at [549, 184] on ul "Default Date Date & time" at bounding box center [564, 170] width 178 height 50
click at [543, 179] on div "Date & time" at bounding box center [563, 186] width 175 height 14
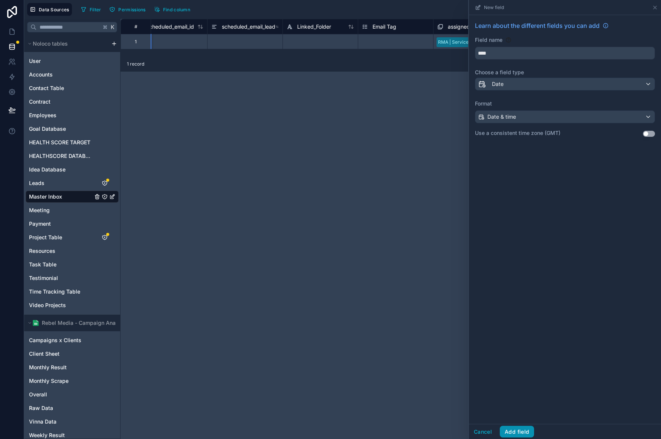
drag, startPoint x: 514, startPoint y: 433, endPoint x: 518, endPoint y: 428, distance: 5.6
click at [515, 432] on button "Add field" at bounding box center [517, 431] width 34 height 12
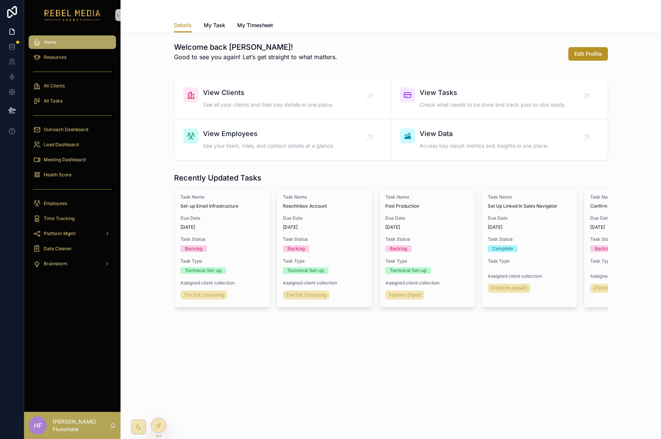
drag, startPoint x: 158, startPoint y: 425, endPoint x: 154, endPoint y: 374, distance: 51.7
click at [158, 425] on icon at bounding box center [159, 424] width 3 height 3
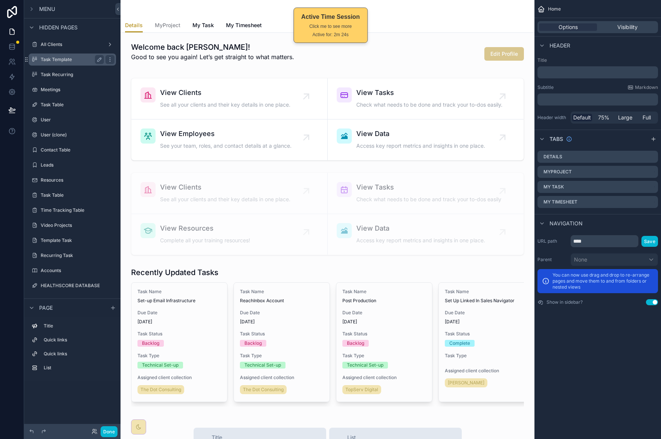
click at [72, 56] on label "Task Template" at bounding box center [71, 59] width 60 height 6
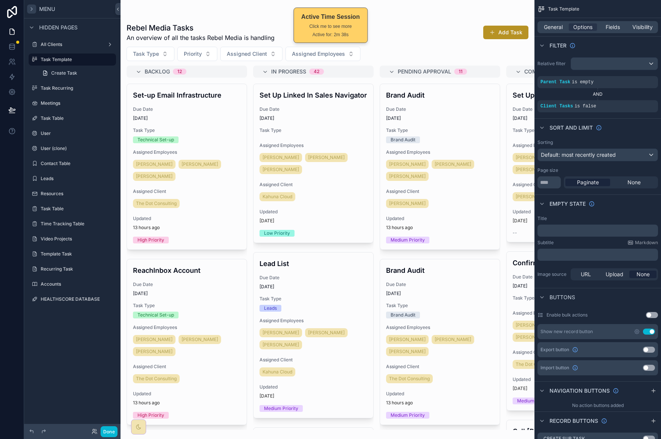
click at [31, 8] on icon "scrollable content" at bounding box center [32, 9] width 2 height 3
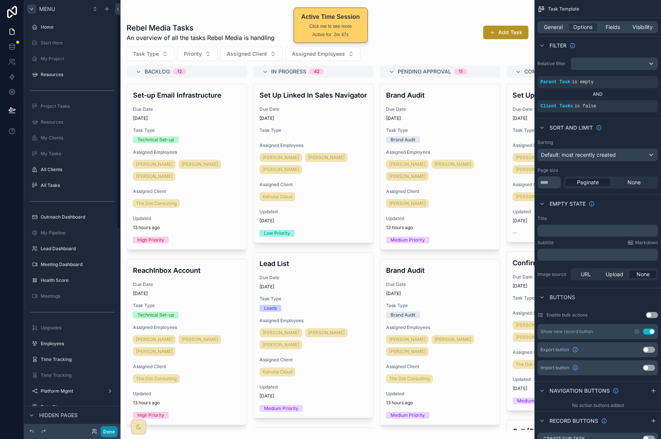
drag, startPoint x: 111, startPoint y: 428, endPoint x: 112, endPoint y: 432, distance: 4.2
click at [112, 428] on button "Done" at bounding box center [109, 431] width 17 height 11
click at [0, 0] on div "HF Hazen Fluxomate" at bounding box center [0, 0] width 0 height 0
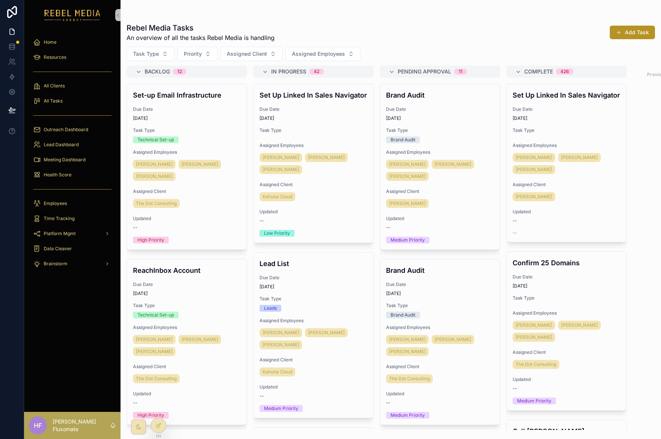
click at [204, 9] on div "Rebel Media Tasks An overview of all the tasks Rebel Media is handling Add Task…" at bounding box center [390, 214] width 540 height 429
click at [156, 429] on div at bounding box center [158, 425] width 15 height 14
click at [158, 410] on icon at bounding box center [157, 411] width 3 height 2
click at [69, 318] on div "Home Resources All Clients All Tasks Outreach Dashboard Lead Dashboard Meeting …" at bounding box center [72, 220] width 96 height 381
click at [158, 427] on icon at bounding box center [158, 425] width 6 height 6
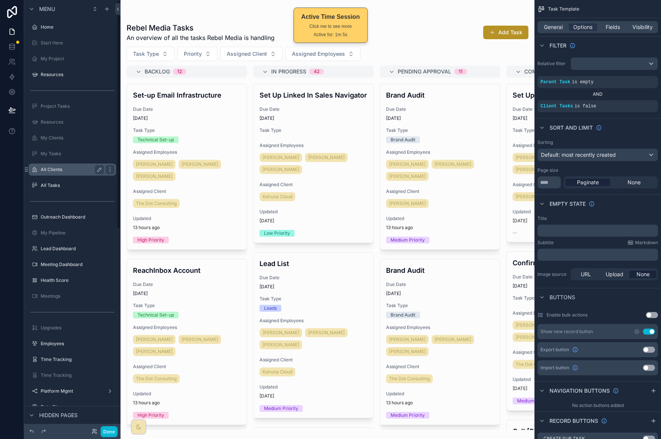
click at [86, 170] on label "All Clients" at bounding box center [71, 169] width 60 height 6
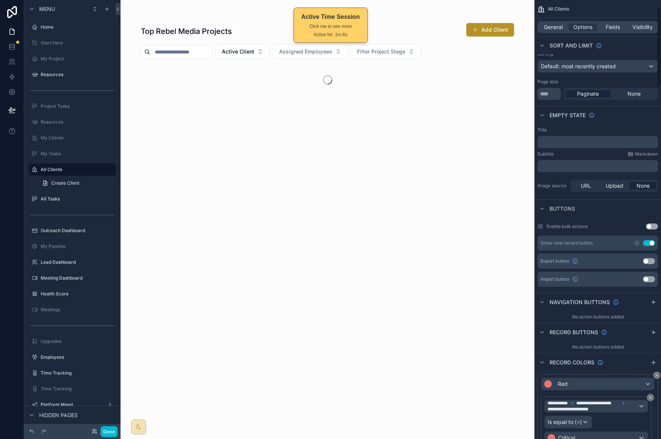
scroll to position [65, 0]
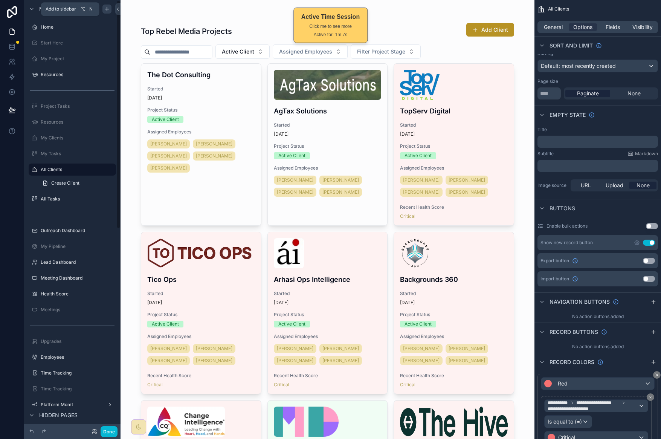
click at [105, 9] on icon "scrollable content" at bounding box center [107, 9] width 6 height 6
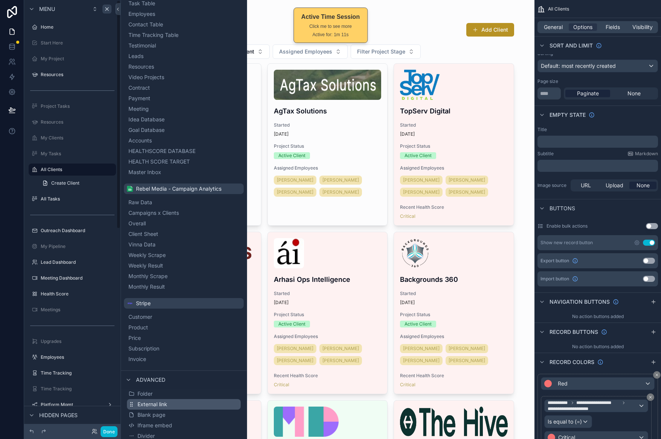
scroll to position [75, 0]
click at [168, 417] on button "Blank page" at bounding box center [184, 415] width 114 height 11
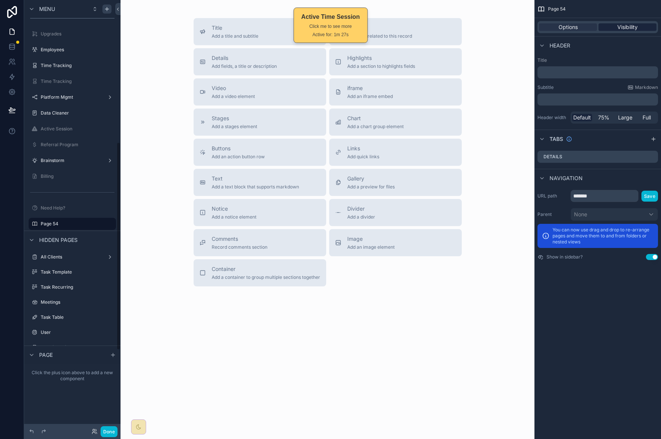
click at [615, 23] on div "Visibility" at bounding box center [627, 27] width 58 height 8
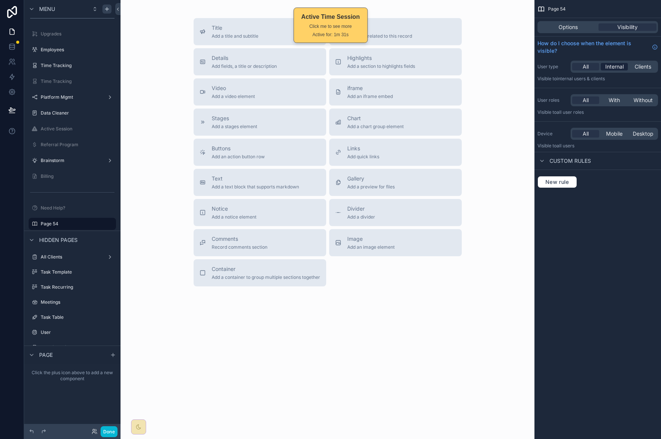
click at [618, 68] on span "Internal" at bounding box center [614, 67] width 18 height 8
click at [617, 95] on div "All With Without" at bounding box center [613, 100] width 87 height 12
click at [617, 96] on div "All With Without" at bounding box center [613, 100] width 87 height 12
click at [616, 99] on span "With" at bounding box center [613, 100] width 11 height 8
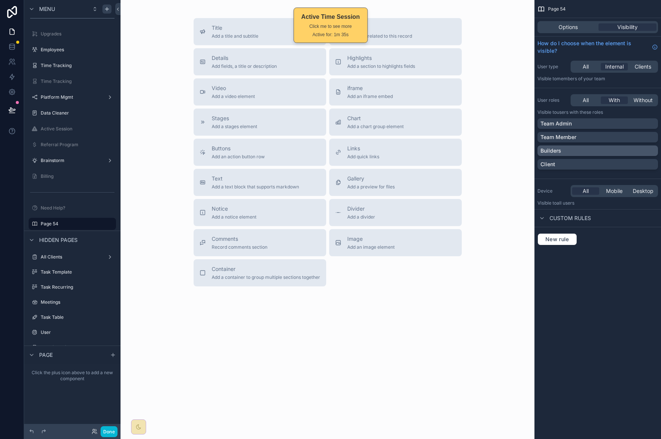
click at [616, 147] on div "Builders" at bounding box center [597, 151] width 114 height 8
click at [110, 428] on button "Done" at bounding box center [109, 431] width 17 height 11
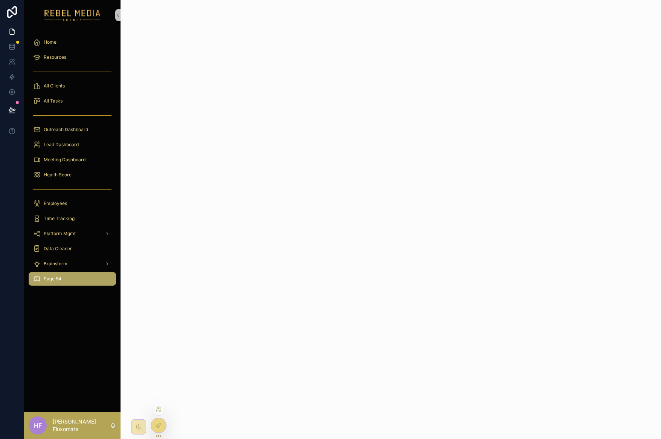
click at [157, 406] on icon at bounding box center [158, 409] width 6 height 6
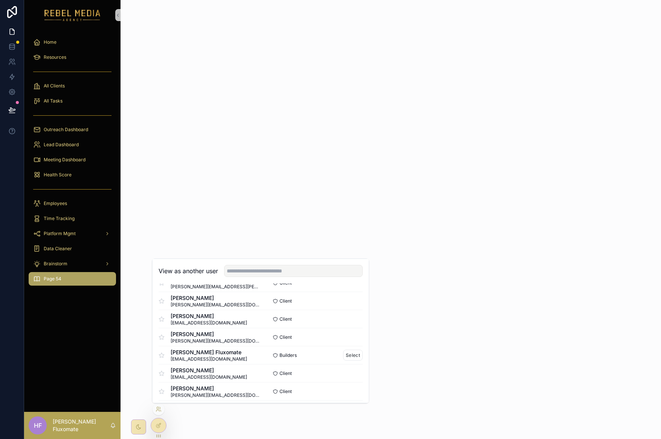
scroll to position [107, 0]
click at [345, 334] on button "Select" at bounding box center [353, 336] width 20 height 11
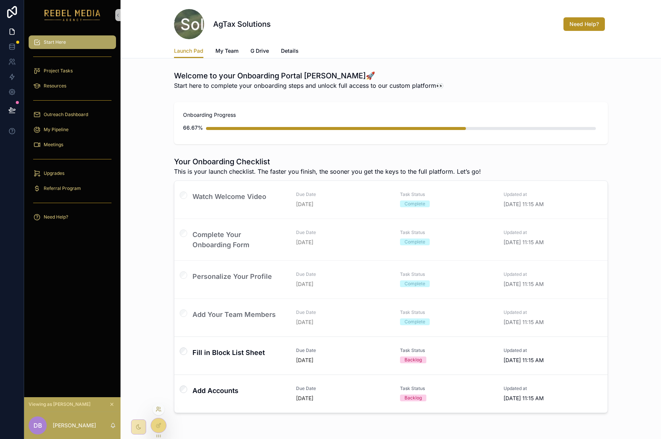
click at [160, 409] on icon at bounding box center [158, 409] width 6 height 6
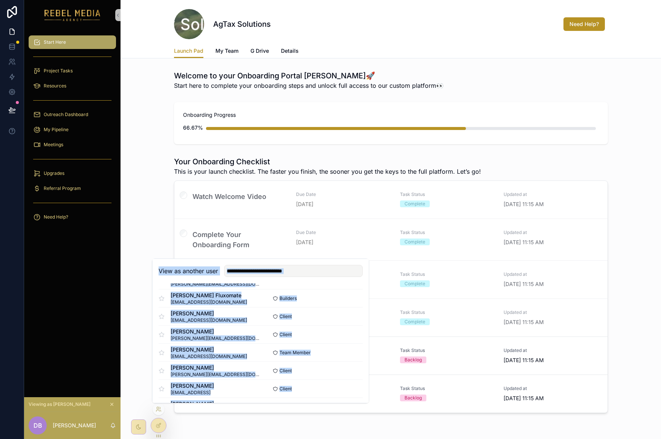
scroll to position [181, 0]
click at [349, 334] on button "Select" at bounding box center [353, 334] width 20 height 11
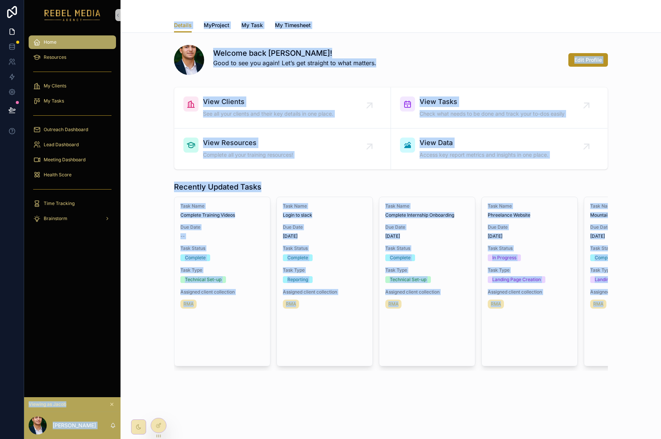
click at [80, 283] on div "Home Resources My Clients My Tasks Outreach Dashboard Lead Dashboard Meeting Da…" at bounding box center [72, 213] width 96 height 367
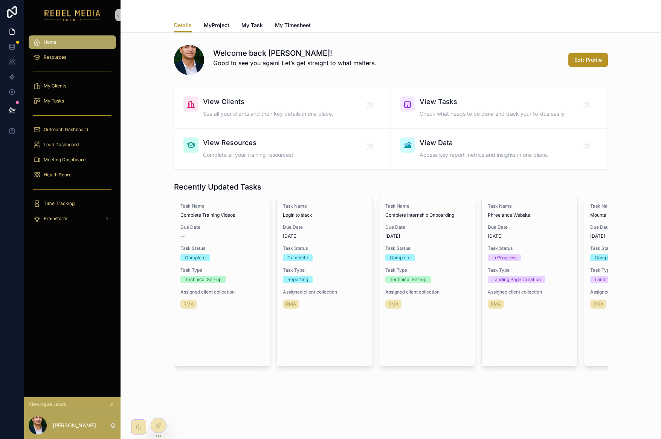
click at [78, 11] on img "scrollable content" at bounding box center [72, 15] width 56 height 12
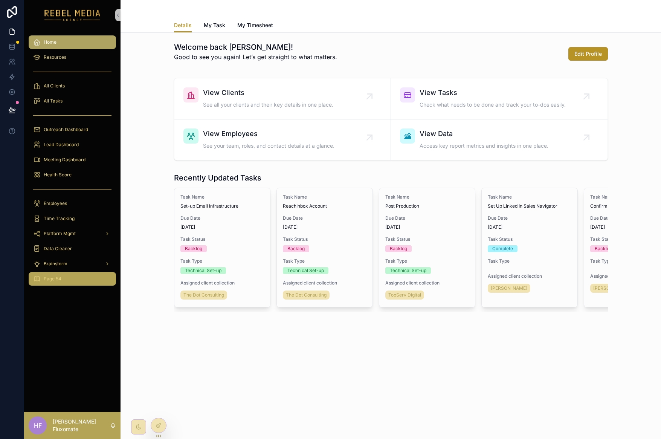
drag, startPoint x: 63, startPoint y: 273, endPoint x: 67, endPoint y: 272, distance: 4.3
click at [64, 273] on div "Page 54" at bounding box center [72, 279] width 78 height 12
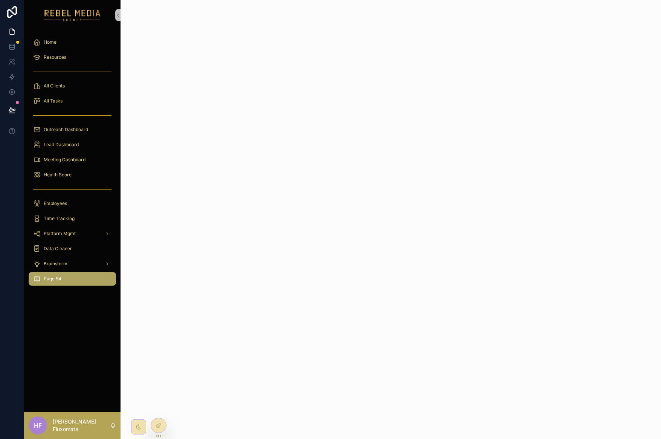
click at [104, 280] on div "Page 54" at bounding box center [72, 279] width 78 height 12
click at [87, 275] on div "Page 54" at bounding box center [72, 279] width 78 height 12
click at [163, 421] on div at bounding box center [158, 425] width 15 height 14
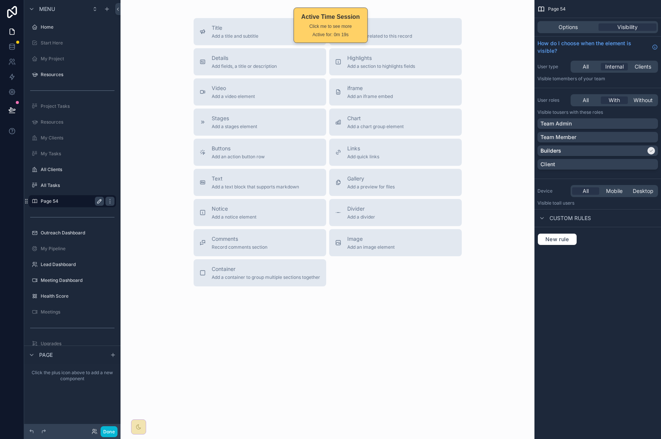
click at [97, 202] on icon "scrollable content" at bounding box center [99, 201] width 6 height 6
click at [72, 201] on input "*******" at bounding box center [66, 200] width 51 height 9
type input "*"
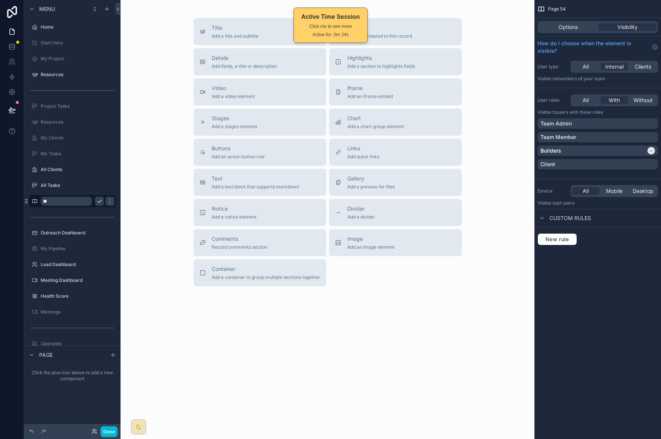
type input "*"
type input "*****"
click at [107, 201] on icon "scrollable content" at bounding box center [110, 201] width 6 height 6
drag, startPoint x: 473, startPoint y: 341, endPoint x: 465, endPoint y: 327, distance: 15.4
click at [473, 341] on div "Title Add a title and subtitle List Add a list related to this record Details A…" at bounding box center [327, 173] width 414 height 346
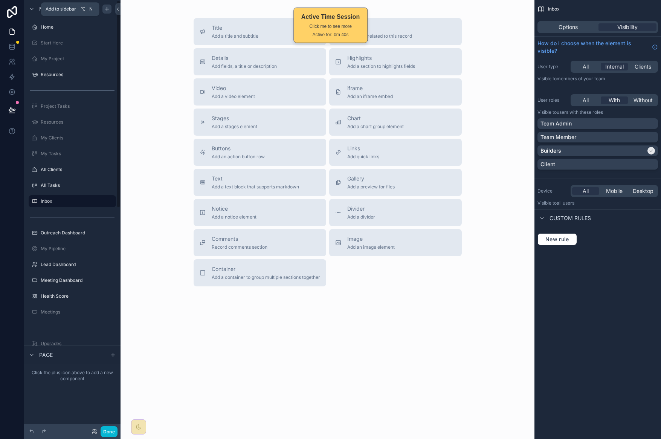
click at [107, 9] on icon "scrollable content" at bounding box center [107, 8] width 0 height 3
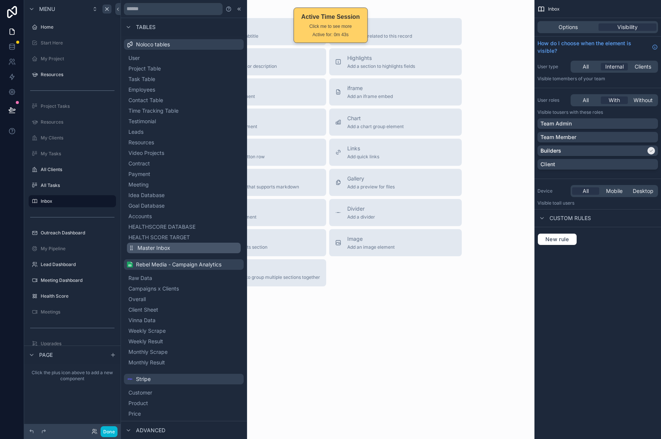
click at [153, 250] on span "Master Inbox" at bounding box center [153, 248] width 33 height 8
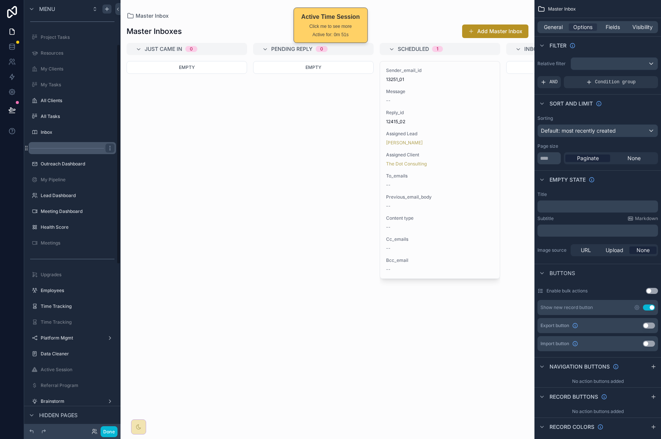
scroll to position [61, 0]
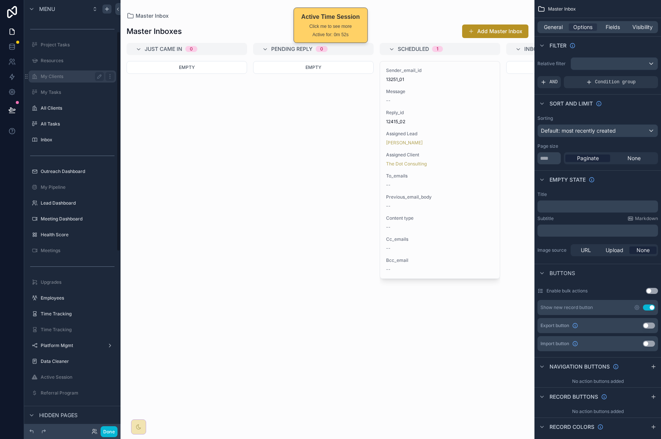
click at [0, 0] on icon "scrollable content" at bounding box center [0, 0] width 0 height 0
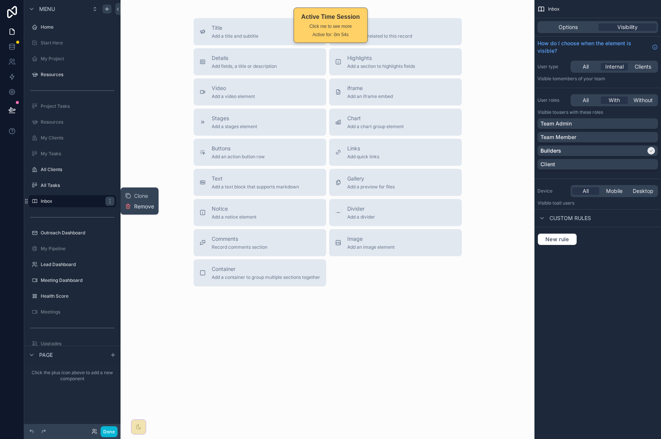
click at [135, 205] on span "Remove" at bounding box center [144, 207] width 20 height 8
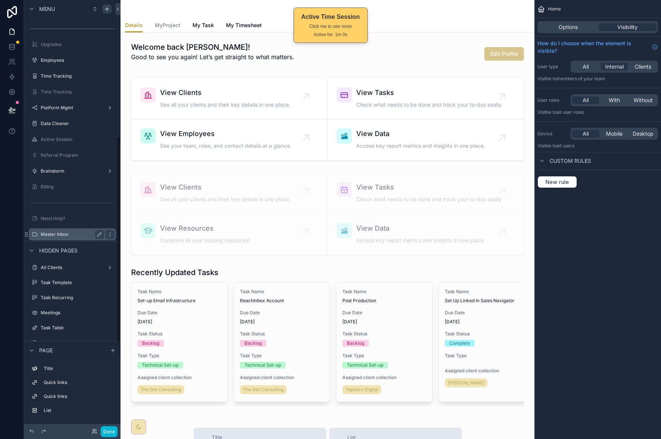
click at [78, 235] on label "Master Inbox" at bounding box center [71, 234] width 60 height 6
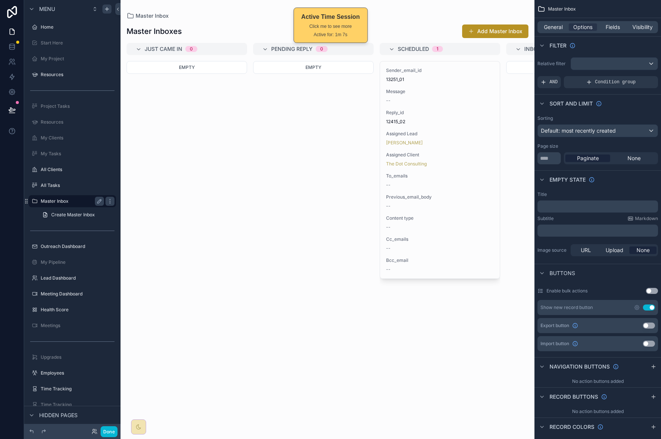
click at [100, 202] on icon "scrollable content" at bounding box center [99, 201] width 6 height 6
click at [59, 201] on input "**********" at bounding box center [66, 200] width 51 height 9
type input "*****"
click at [111, 430] on button "Done" at bounding box center [109, 431] width 17 height 11
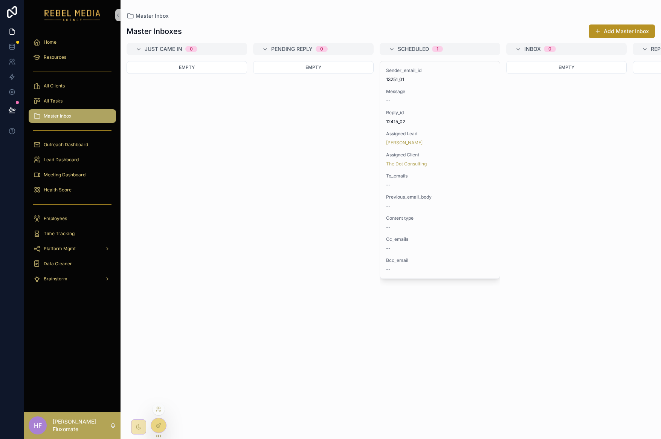
click at [161, 426] on div at bounding box center [158, 425] width 15 height 14
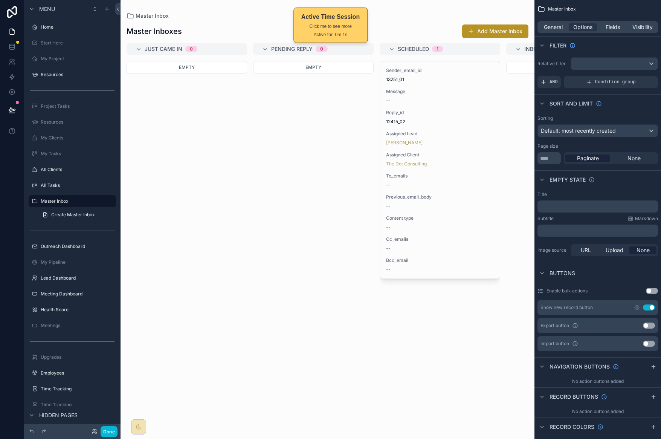
click at [287, 213] on div "scrollable content" at bounding box center [327, 219] width 414 height 439
click at [556, 23] on span "General" at bounding box center [553, 27] width 19 height 8
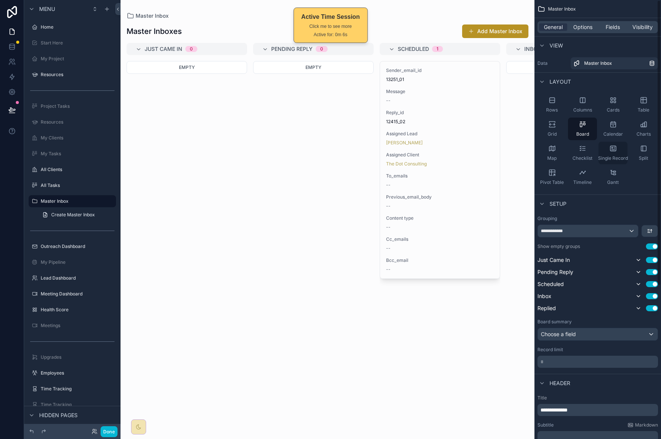
click at [616, 148] on icon "scrollable content" at bounding box center [613, 149] width 8 height 8
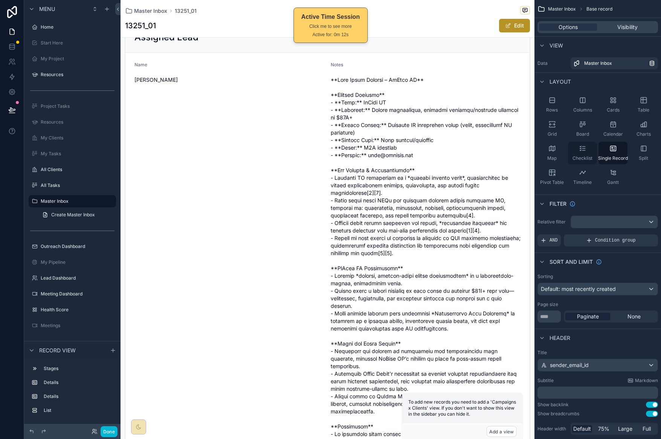
scroll to position [186, 0]
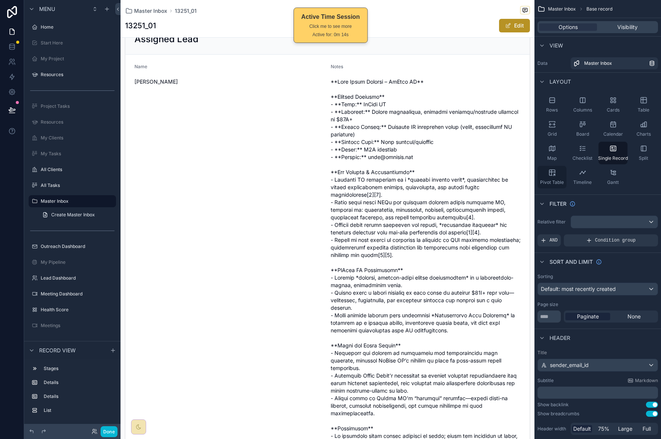
click at [555, 166] on div "Pivot Table" at bounding box center [551, 177] width 29 height 23
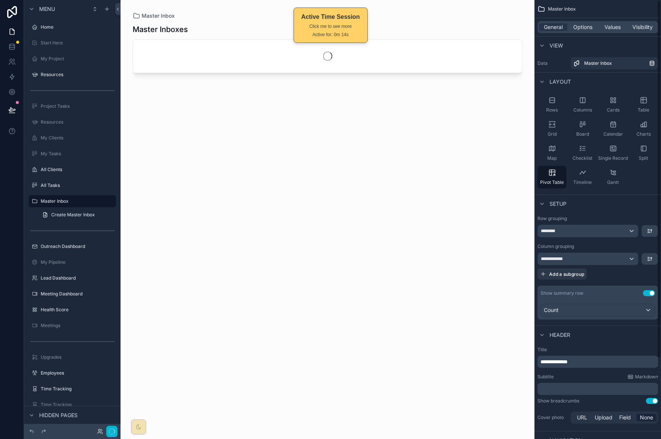
scroll to position [0, 0]
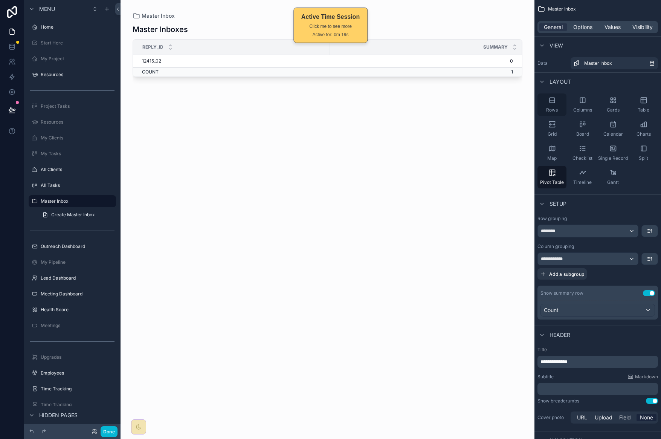
click at [561, 99] on div "Rows" at bounding box center [551, 104] width 29 height 23
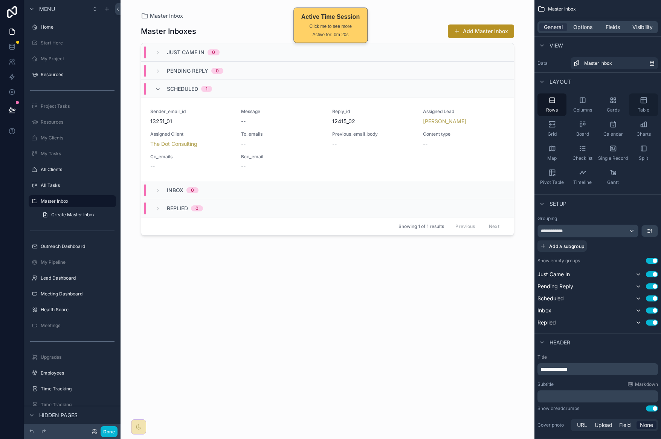
click at [640, 104] on icon "scrollable content" at bounding box center [644, 100] width 8 height 8
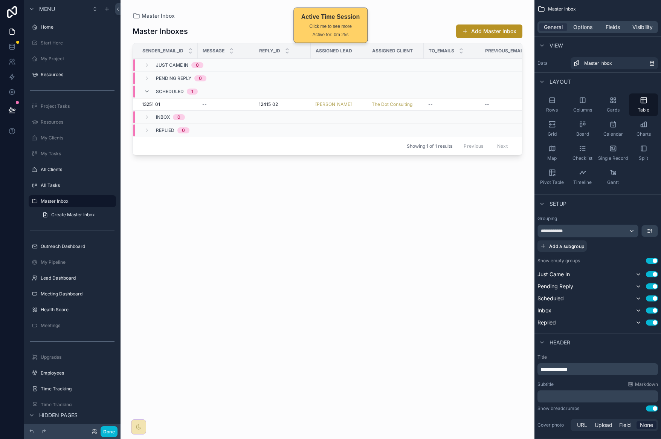
click at [151, 116] on div "Inbox 0" at bounding box center [164, 117] width 41 height 12
click at [552, 103] on icon "scrollable content" at bounding box center [552, 100] width 8 height 8
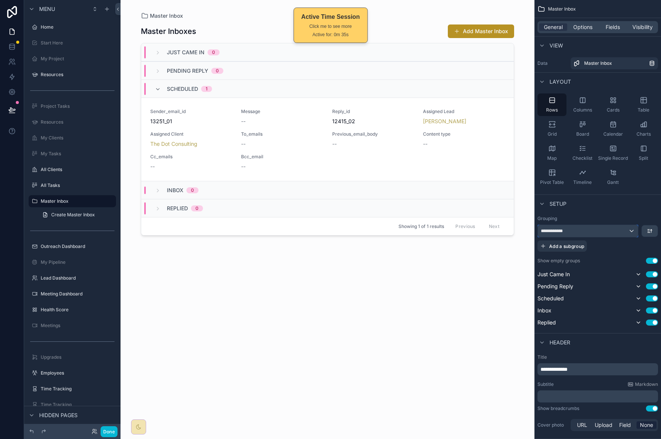
click at [617, 232] on div "**********" at bounding box center [588, 231] width 100 height 12
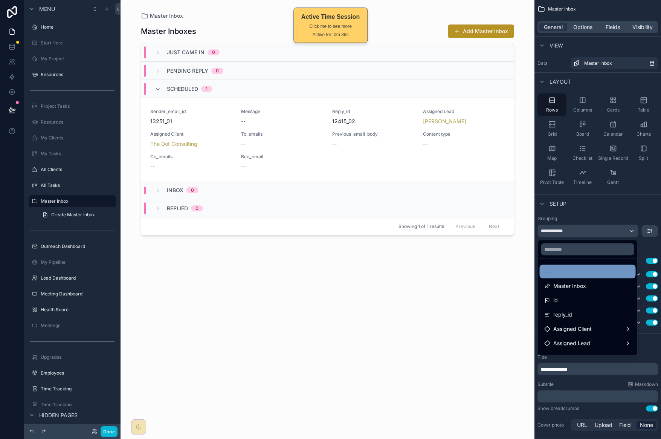
click at [597, 267] on div "----" at bounding box center [587, 271] width 87 height 9
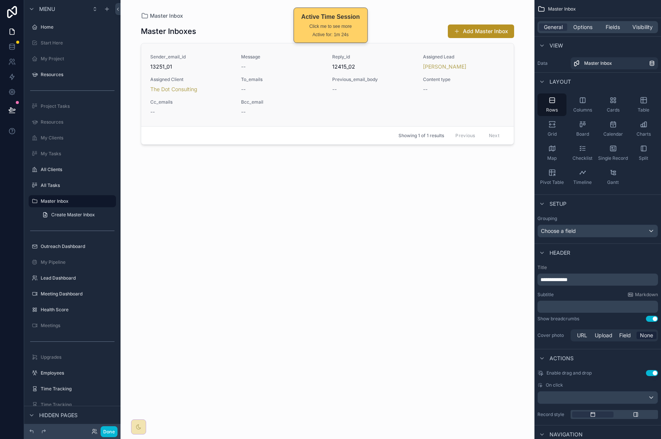
click at [381, 101] on div "Sender_email_id 13251_01 Message -- Reply_id 12415_02 Assigned Lead [PERSON_NAM…" at bounding box center [327, 85] width 354 height 62
click at [618, 157] on span "Single Record" at bounding box center [613, 158] width 30 height 6
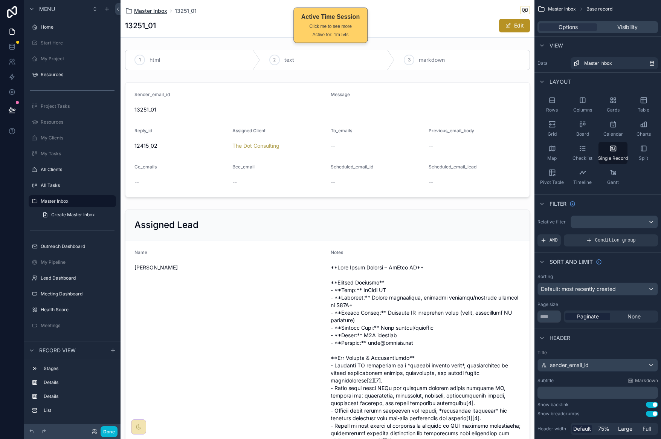
click at [148, 10] on span "Master Inbox" at bounding box center [150, 11] width 33 height 8
click at [153, 10] on span "Master Inbox" at bounding box center [150, 11] width 33 height 8
click at [589, 146] on div "Checklist" at bounding box center [582, 153] width 29 height 23
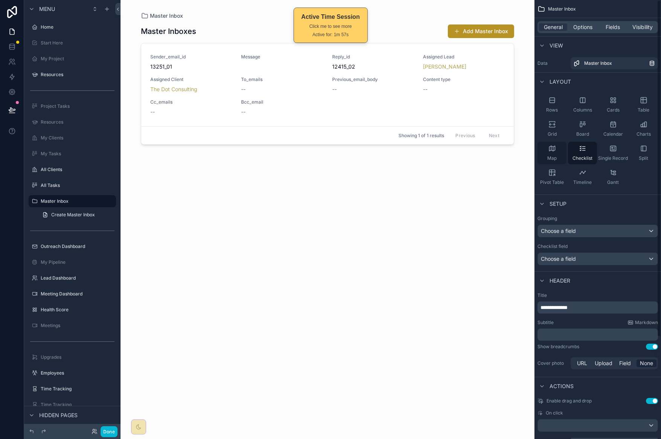
click at [555, 149] on div "Map" at bounding box center [551, 153] width 29 height 23
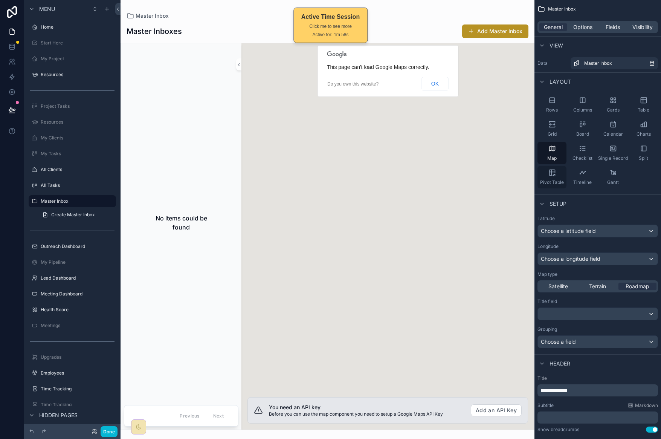
click at [551, 170] on icon "scrollable content" at bounding box center [552, 173] width 8 height 8
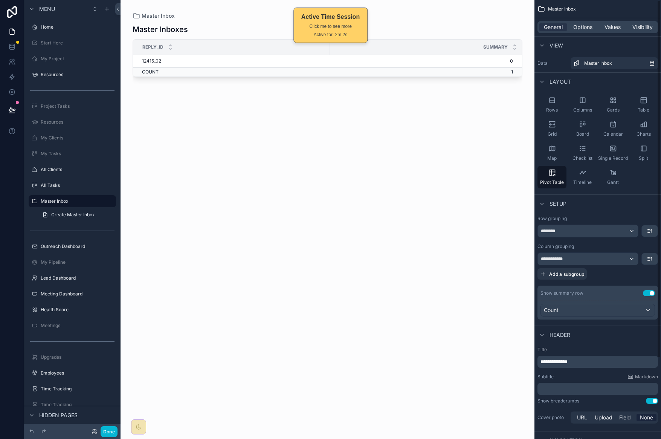
click at [166, 61] on td "12415_02" at bounding box center [231, 61] width 197 height 12
click at [612, 178] on div "Gantt" at bounding box center [612, 177] width 29 height 23
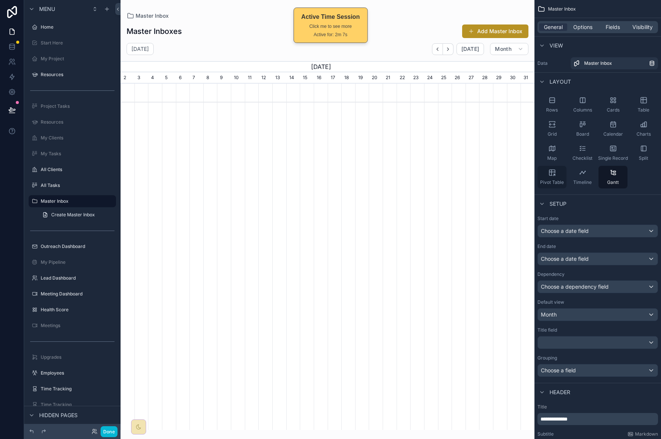
scroll to position [0, 413]
click at [553, 169] on icon "scrollable content" at bounding box center [552, 173] width 8 height 8
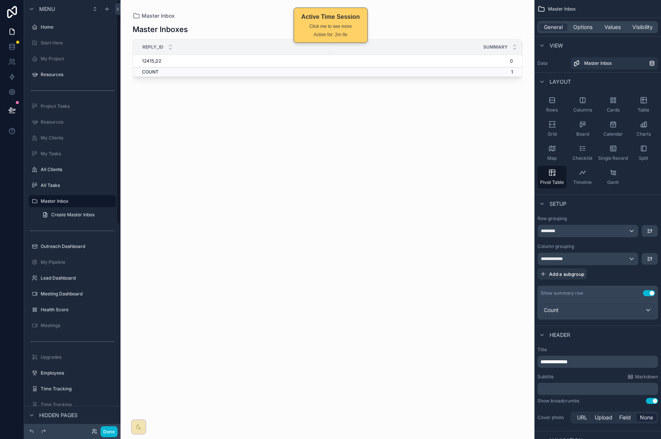
click at [162, 52] on div "reply_id" at bounding box center [231, 47] width 196 height 14
drag, startPoint x: 111, startPoint y: 428, endPoint x: 138, endPoint y: 353, distance: 79.3
click at [111, 428] on button "Done" at bounding box center [109, 431] width 17 height 11
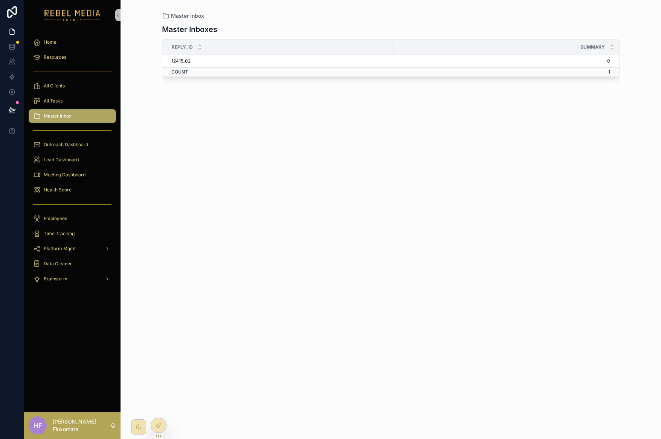
click at [189, 63] on td "12415_02" at bounding box center [277, 61] width 231 height 12
click at [188, 62] on td "12415_02" at bounding box center [277, 61] width 231 height 12
click at [153, 433] on div at bounding box center [159, 427] width 16 height 21
click at [153, 406] on div at bounding box center [158, 409] width 12 height 12
click at [160, 407] on icon at bounding box center [160, 408] width 1 height 2
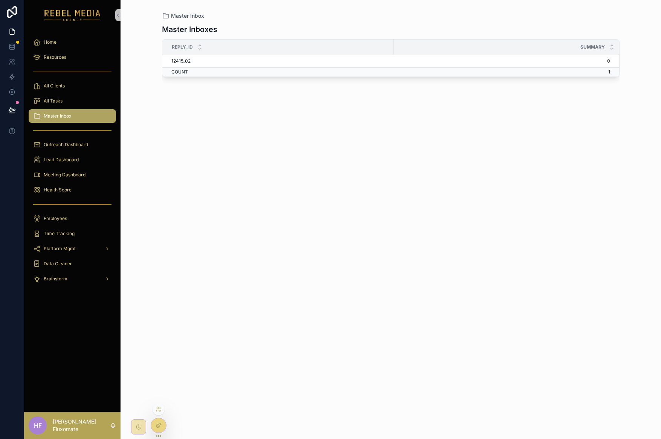
click at [157, 426] on icon at bounding box center [158, 425] width 6 height 6
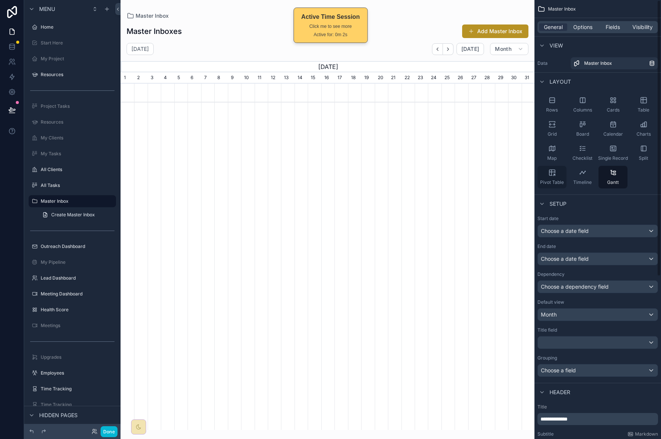
click at [557, 176] on div "Pivot Table" at bounding box center [551, 177] width 29 height 23
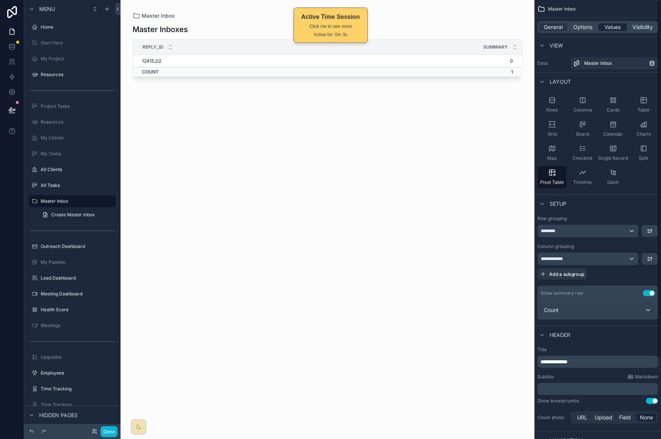
click at [615, 29] on span "Values" at bounding box center [612, 27] width 16 height 8
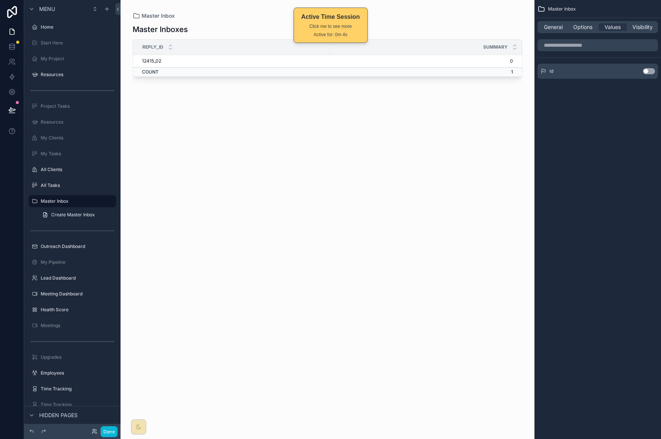
click at [652, 73] on button "Use setting" at bounding box center [649, 71] width 12 height 6
click at [650, 69] on button "Use setting" at bounding box center [649, 68] width 12 height 6
click at [588, 31] on div "General Options Values Visibility" at bounding box center [597, 27] width 120 height 12
click at [582, 29] on span "Options" at bounding box center [582, 27] width 19 height 8
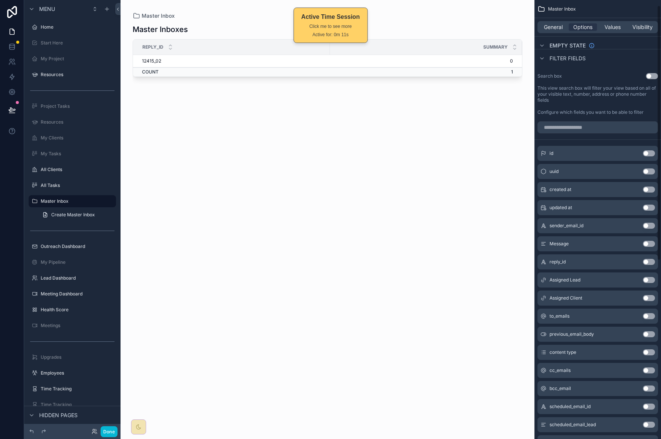
scroll to position [0, 0]
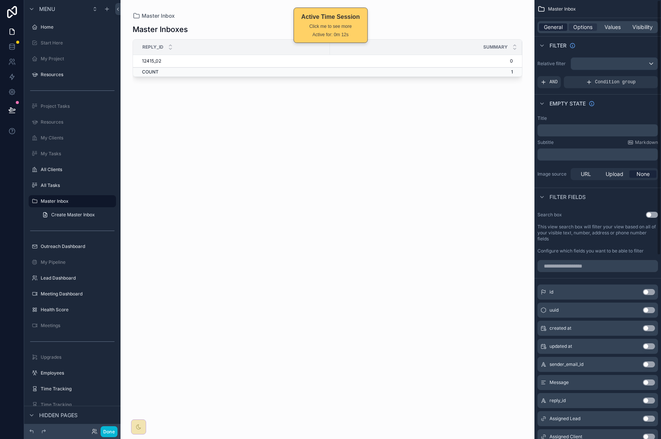
click at [552, 27] on span "General" at bounding box center [553, 27] width 19 height 8
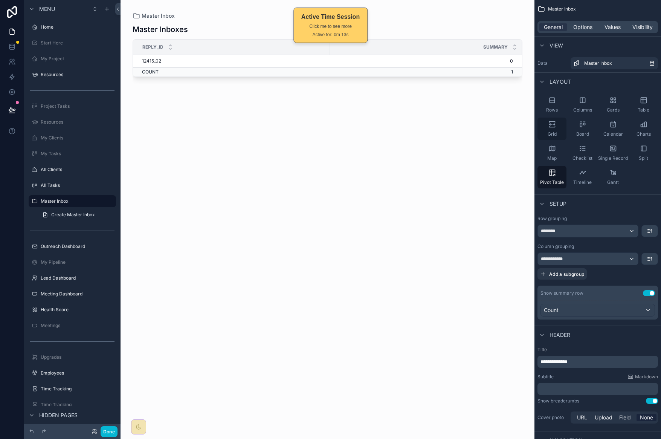
click at [561, 125] on div "Grid" at bounding box center [551, 128] width 29 height 23
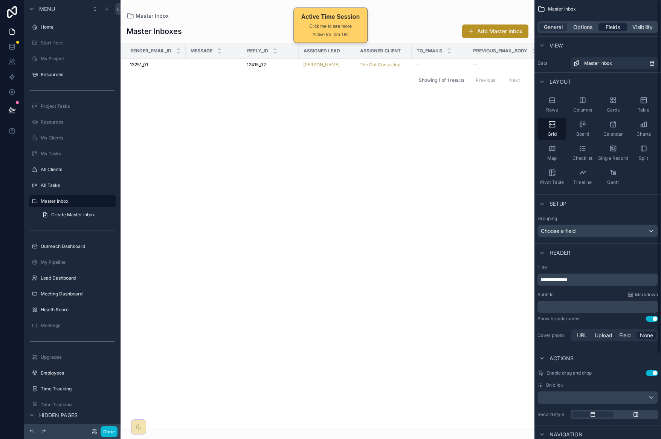
click at [617, 27] on span "Fields" at bounding box center [612, 27] width 14 height 8
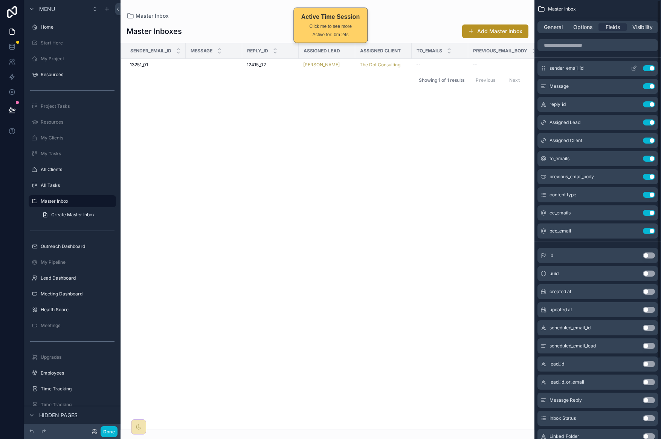
click at [649, 68] on button "Use setting" at bounding box center [649, 68] width 12 height 6
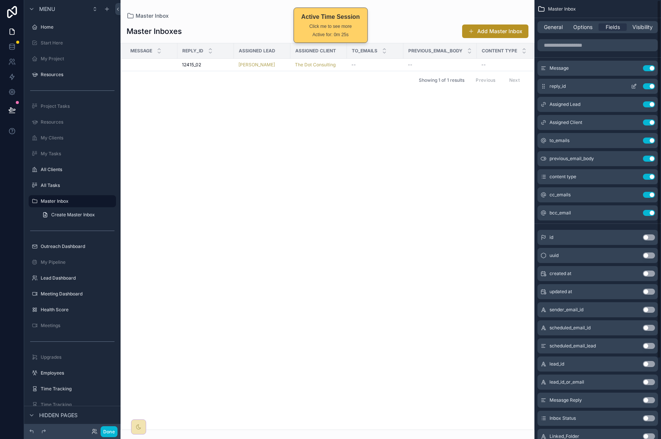
click at [647, 84] on button "Use setting" at bounding box center [649, 86] width 12 height 6
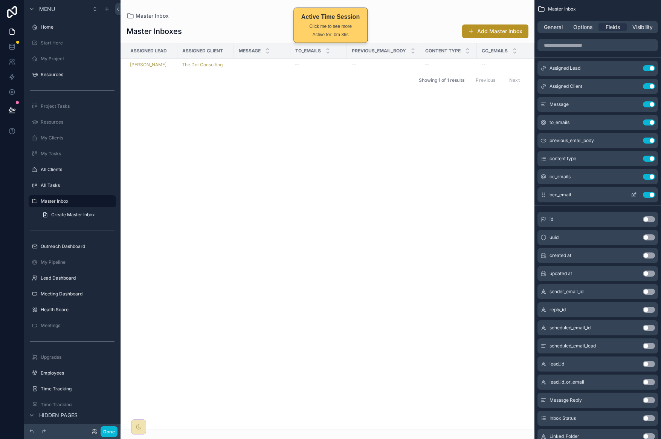
click at [650, 175] on button "Use setting" at bounding box center [649, 177] width 12 height 6
click at [648, 158] on button "Use setting" at bounding box center [649, 158] width 12 height 6
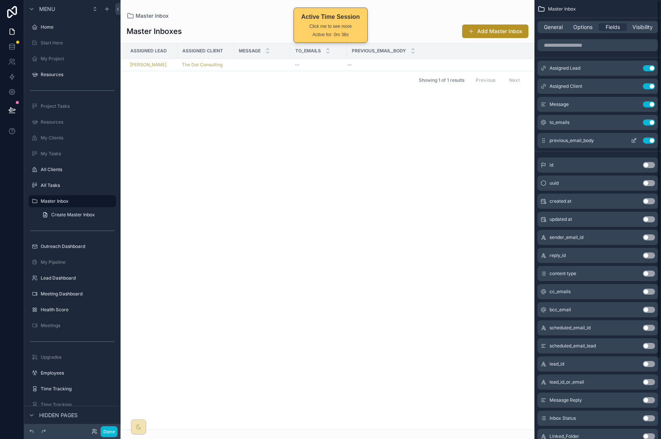
click at [649, 140] on button "Use setting" at bounding box center [649, 140] width 12 height 6
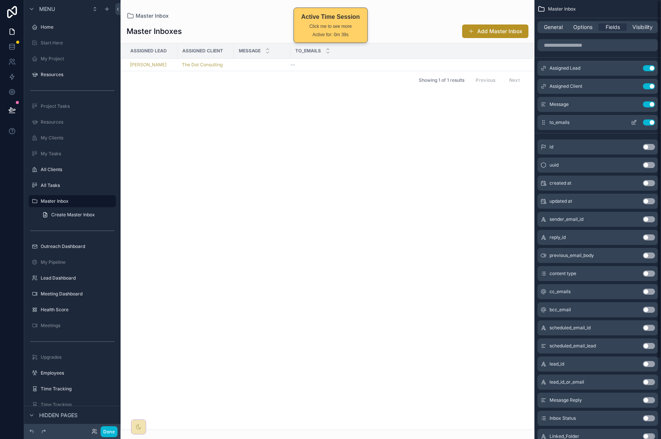
click at [649, 123] on button "Use setting" at bounding box center [649, 122] width 12 height 6
click at [646, 236] on button "Use setting" at bounding box center [649, 237] width 12 height 6
click at [353, 186] on div "scrollable content" at bounding box center [327, 219] width 414 height 439
click at [586, 33] on div "General Options Fields Visibility" at bounding box center [597, 27] width 120 height 12
click at [584, 27] on span "Options" at bounding box center [582, 27] width 19 height 8
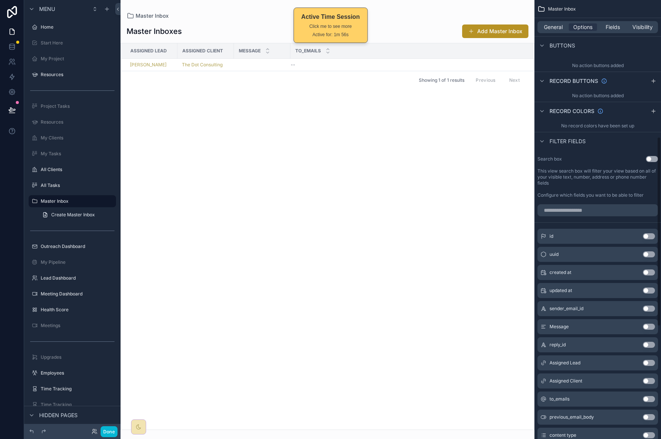
scroll to position [303, 0]
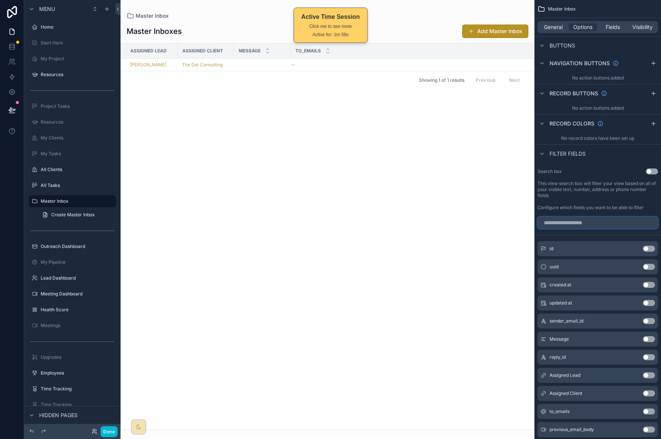
click at [602, 226] on input "scrollable content" at bounding box center [597, 222] width 120 height 12
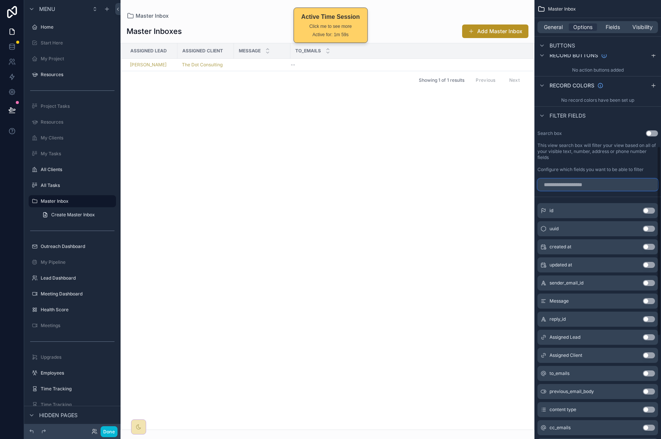
scroll to position [356, 0]
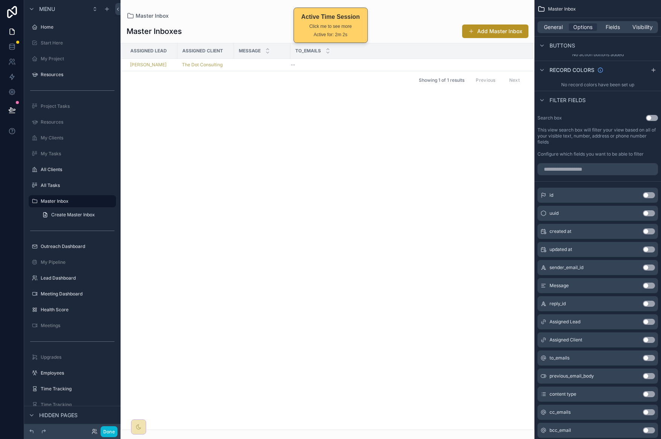
click at [649, 339] on button "Use setting" at bounding box center [649, 340] width 12 height 6
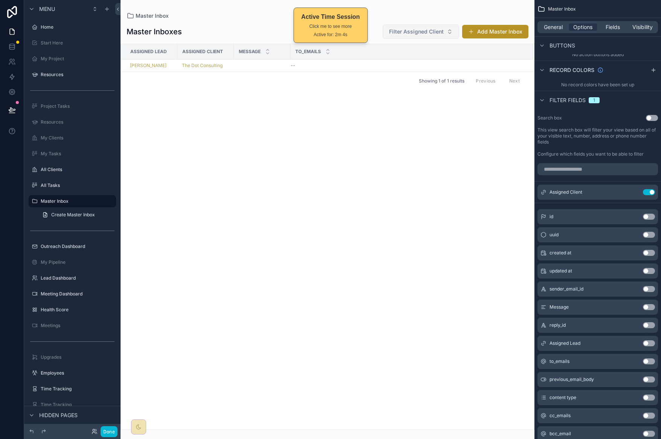
click at [424, 34] on span "Filter Assigned Client" at bounding box center [416, 32] width 55 height 8
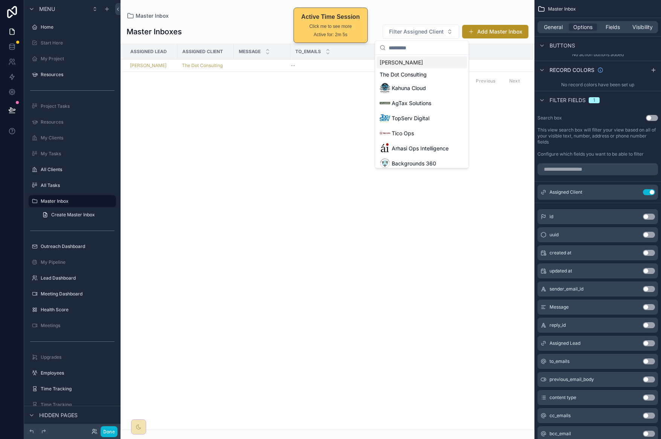
click at [484, 259] on div "Assigned Lead Assigned Client Message To_emails Janene Smith The Dot Consulting…" at bounding box center [327, 236] width 413 height 385
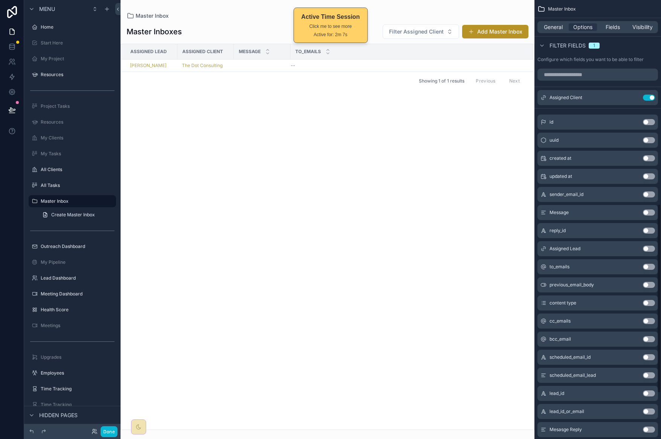
scroll to position [572, 0]
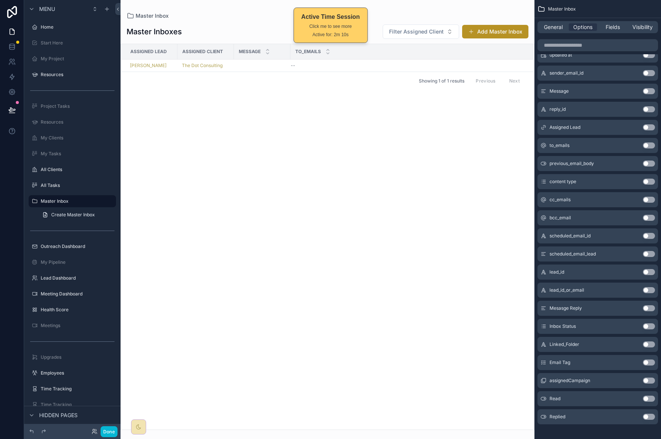
drag, startPoint x: 651, startPoint y: 327, endPoint x: 643, endPoint y: 327, distance: 7.9
click at [651, 327] on button "Use setting" at bounding box center [649, 326] width 12 height 6
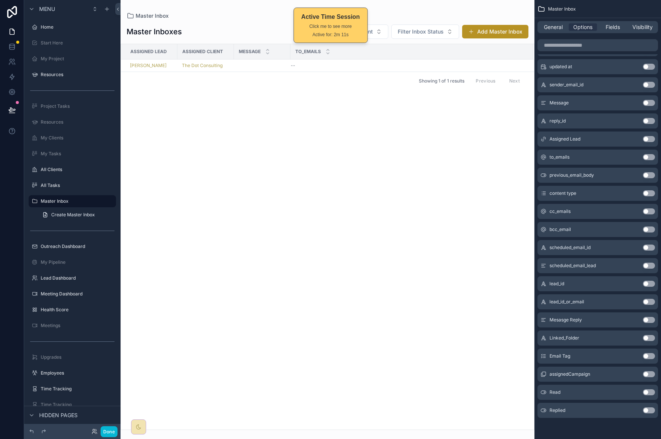
click at [365, 149] on div "Assigned Lead Assigned Client Message To_emails Janene Smith The Dot Consulting…" at bounding box center [327, 236] width 413 height 385
click at [376, 27] on button "Filter Assigned Client" at bounding box center [350, 31] width 76 height 14
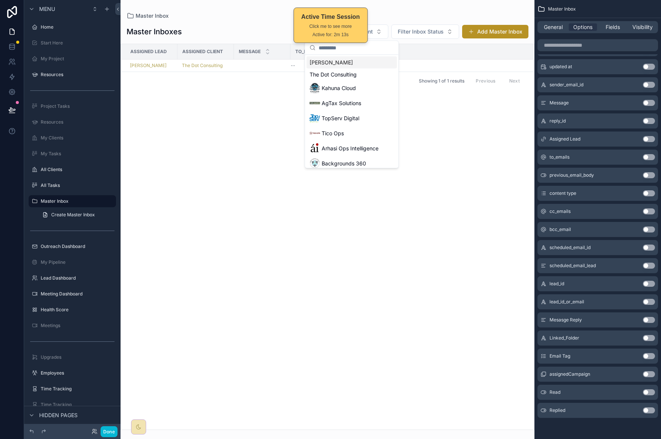
click at [456, 143] on div "Assigned Lead Assigned Client Message To_emails Janene Smith The Dot Consulting…" at bounding box center [327, 236] width 413 height 385
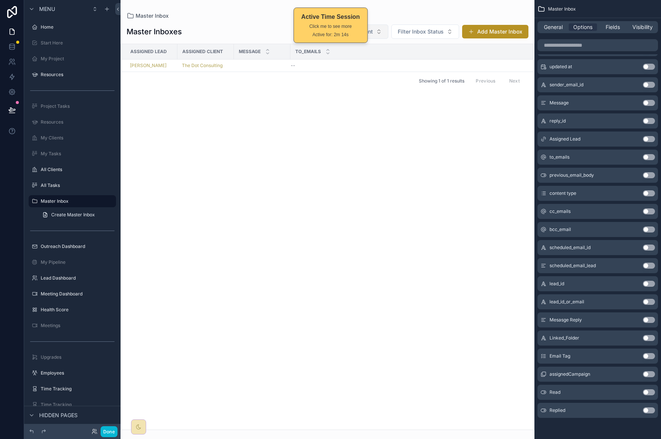
click at [379, 31] on button "Filter Assigned Client" at bounding box center [350, 31] width 76 height 14
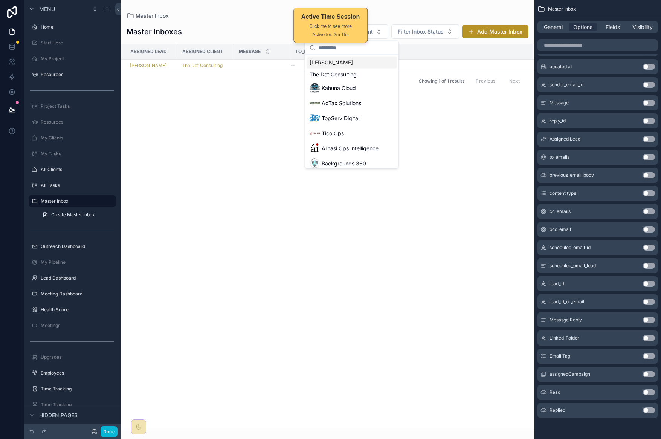
click at [439, 145] on div "Assigned Lead Assigned Client Message To_emails Janene Smith The Dot Consulting…" at bounding box center [327, 236] width 413 height 385
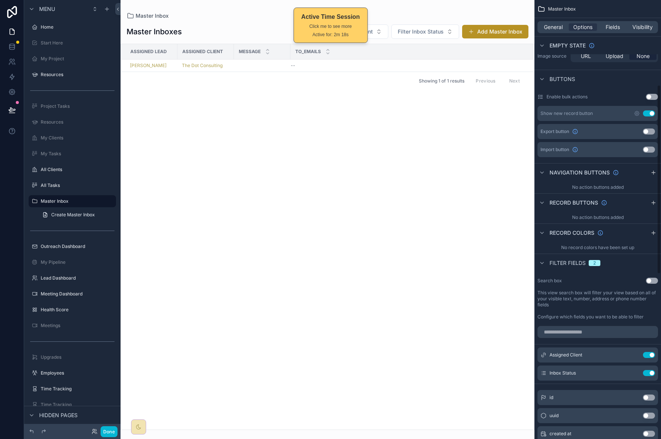
scroll to position [198, 0]
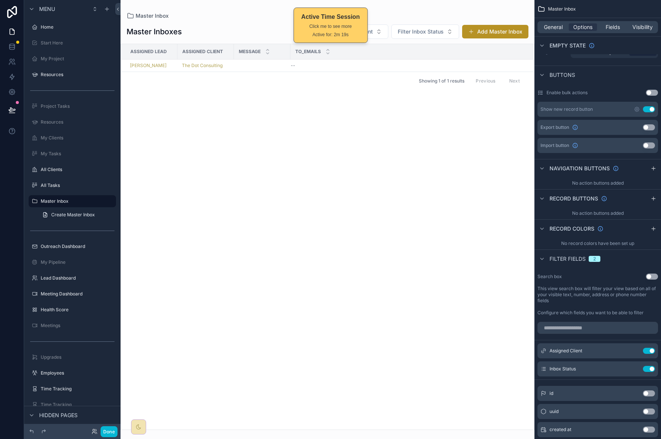
click at [375, 16] on div "Master Inbox" at bounding box center [327, 16] width 402 height 8
click at [646, 369] on button "Use setting" at bounding box center [649, 369] width 12 height 6
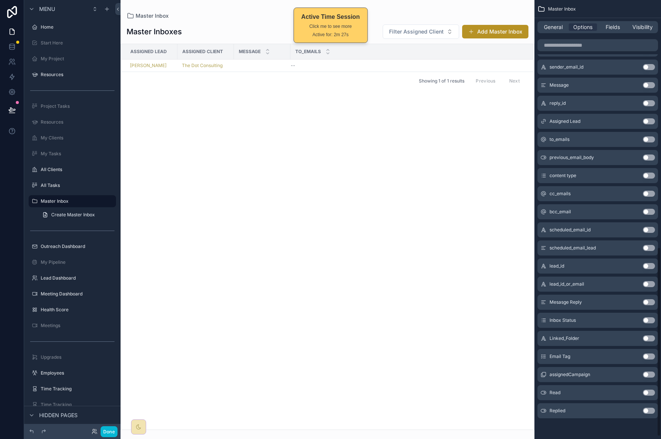
scroll to position [579, 0]
click at [648, 354] on button "Use setting" at bounding box center [649, 356] width 12 height 6
click at [376, 33] on span "Filter Assigned Client" at bounding box center [352, 32] width 55 height 8
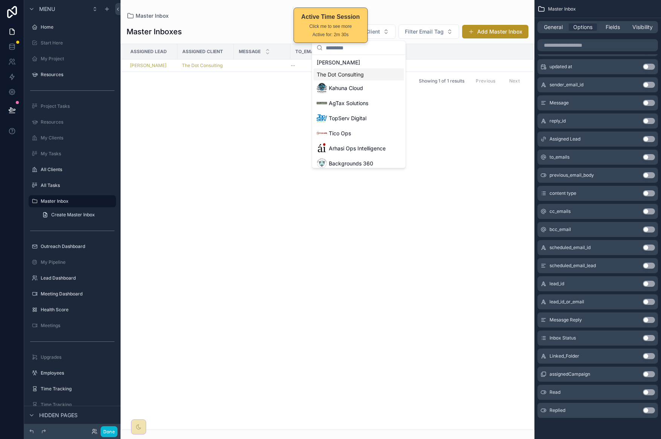
click at [362, 76] on span "The Dot Consulting" at bounding box center [340, 75] width 47 height 8
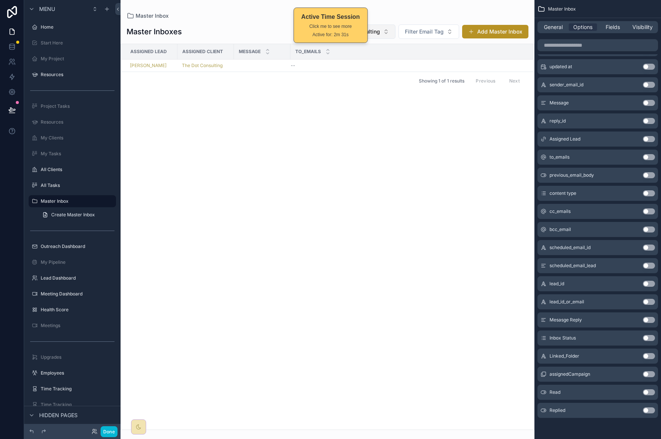
click at [378, 33] on span "The Dot Consulting" at bounding box center [356, 32] width 48 height 8
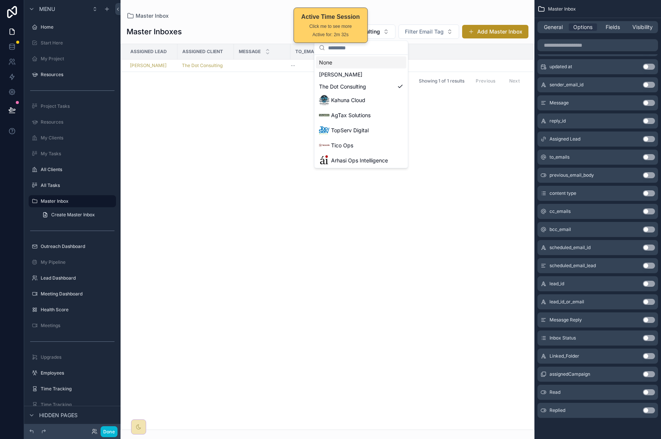
click at [363, 61] on div "None" at bounding box center [361, 62] width 90 height 12
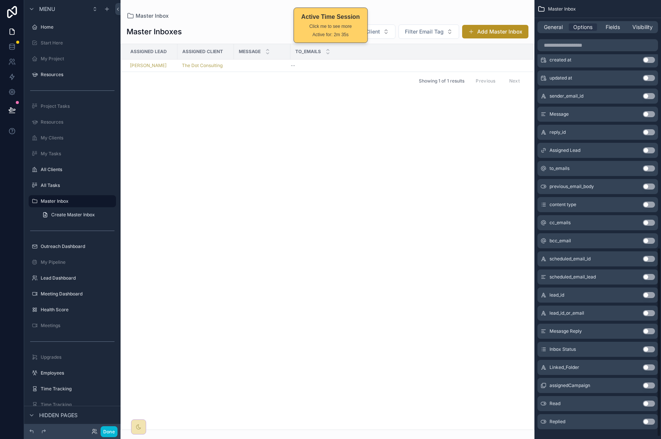
scroll to position [566, 0]
click at [649, 347] on button "Use setting" at bounding box center [649, 350] width 12 height 6
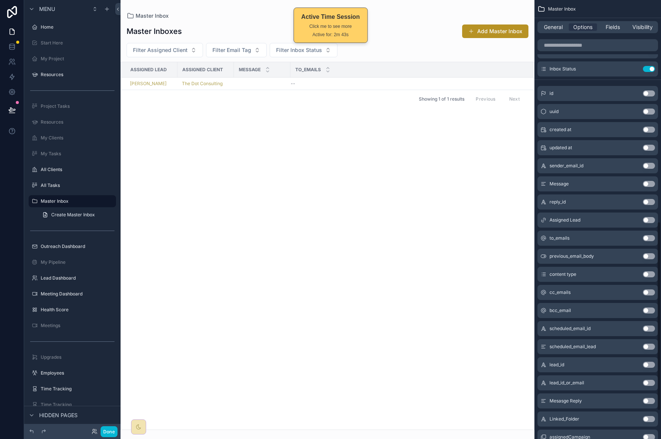
scroll to position [514, 0]
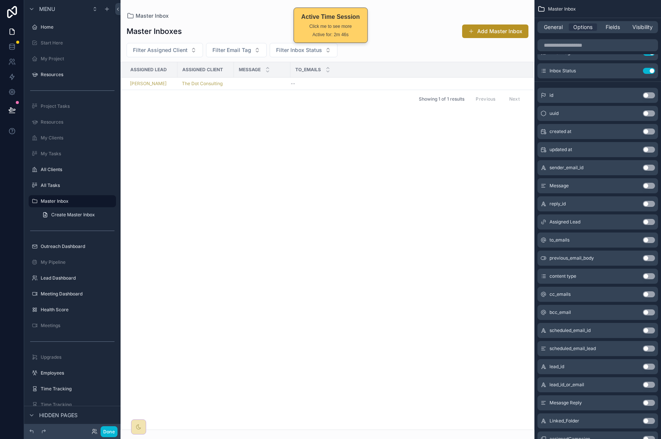
click at [647, 222] on button "Use setting" at bounding box center [649, 222] width 12 height 6
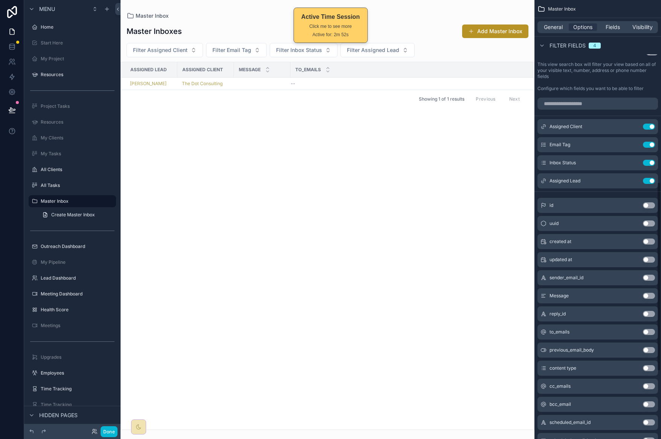
scroll to position [422, 0]
click at [631, 126] on icon "scrollable content" at bounding box center [634, 127] width 6 height 6
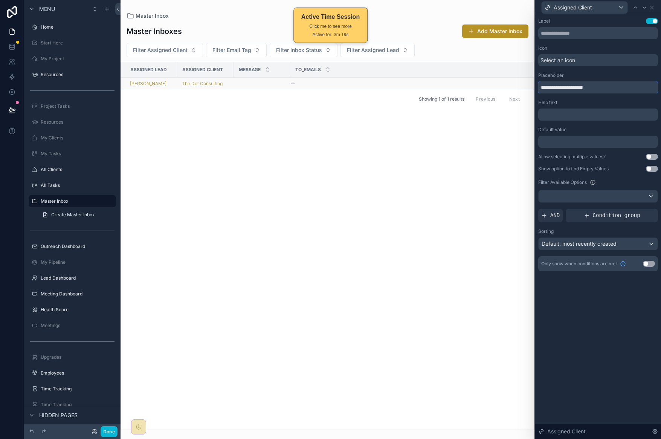
drag, startPoint x: 578, startPoint y: 87, endPoint x: 518, endPoint y: 88, distance: 60.6
click at [518, 88] on div "**********" at bounding box center [330, 219] width 661 height 439
type input "******"
click at [437, 145] on div "Assigned Lead Assigned Client Message To_emails Janene Smith The Dot Consulting…" at bounding box center [327, 245] width 413 height 367
click at [644, 5] on icon at bounding box center [644, 8] width 6 height 6
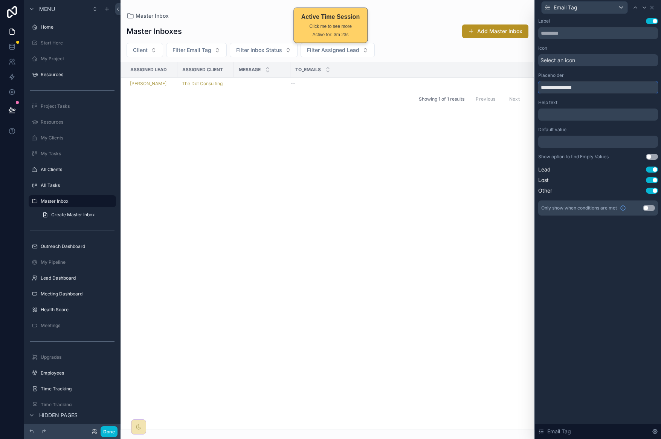
drag, startPoint x: 571, startPoint y: 85, endPoint x: 539, endPoint y: 81, distance: 31.6
click at [530, 87] on div "**********" at bounding box center [330, 219] width 661 height 439
type input "***"
click at [596, 62] on div "Select an icon" at bounding box center [598, 60] width 120 height 12
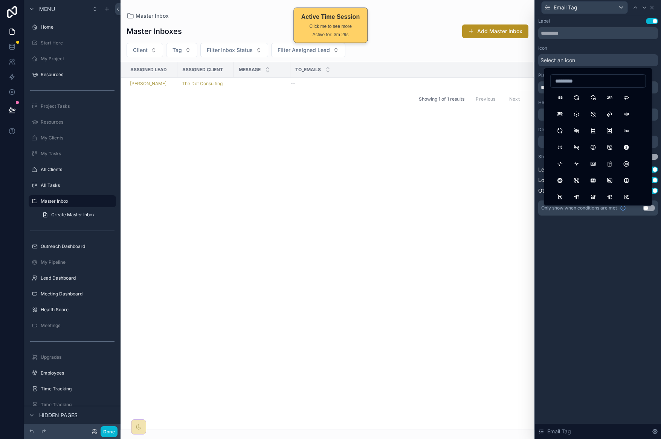
click at [582, 321] on div "Label Use setting Icon Select an icon Placeholder *** Help text ﻿ Default value…" at bounding box center [598, 226] width 126 height 423
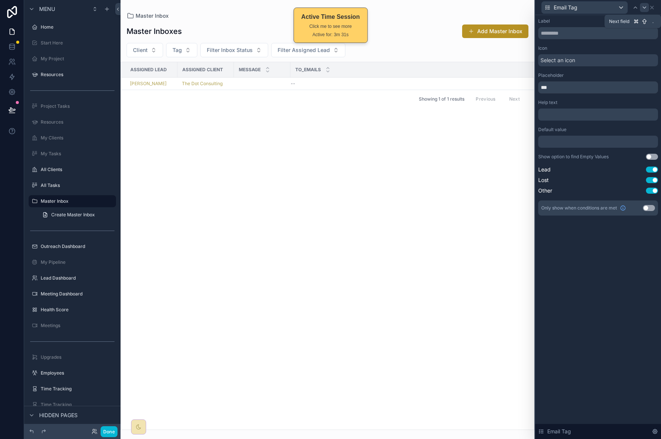
click at [644, 8] on icon at bounding box center [644, 8] width 3 height 2
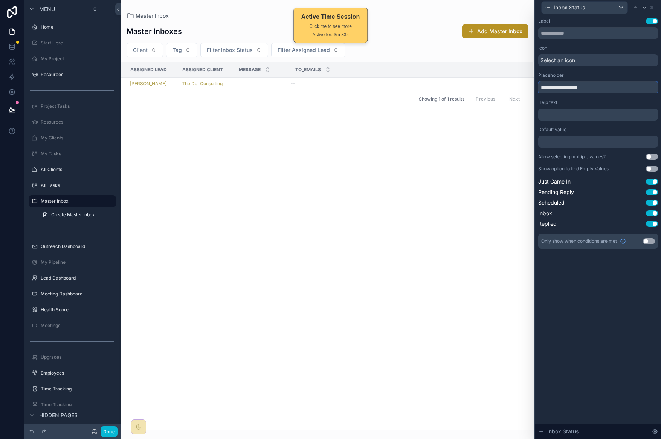
drag, startPoint x: 570, startPoint y: 86, endPoint x: 533, endPoint y: 88, distance: 36.9
click at [533, 88] on div "**********" at bounding box center [330, 219] width 661 height 439
type input "******"
click at [644, 8] on icon at bounding box center [644, 8] width 6 height 6
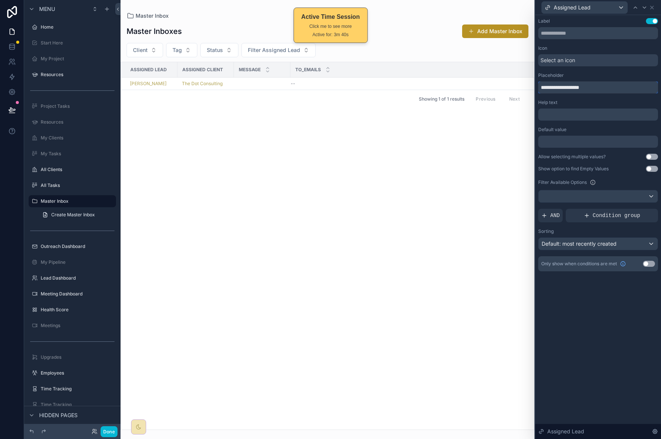
drag, startPoint x: 580, startPoint y: 86, endPoint x: 513, endPoint y: 90, distance: 67.1
click at [513, 90] on div "**********" at bounding box center [330, 219] width 661 height 439
type input "****"
click at [653, 7] on icon at bounding box center [652, 8] width 6 height 6
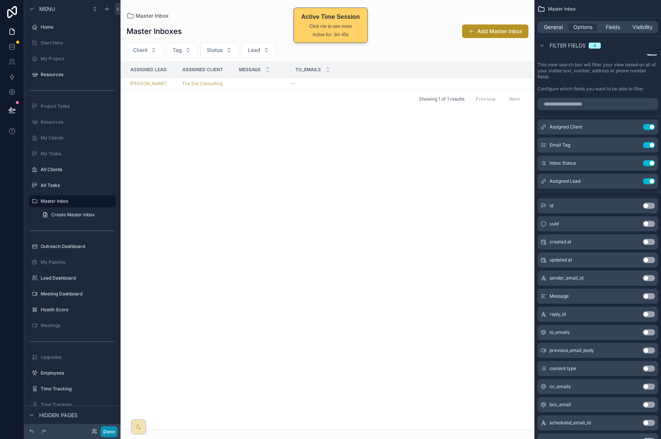
drag, startPoint x: 107, startPoint y: 429, endPoint x: 119, endPoint y: 416, distance: 17.9
click at [107, 429] on button "Done" at bounding box center [109, 431] width 17 height 11
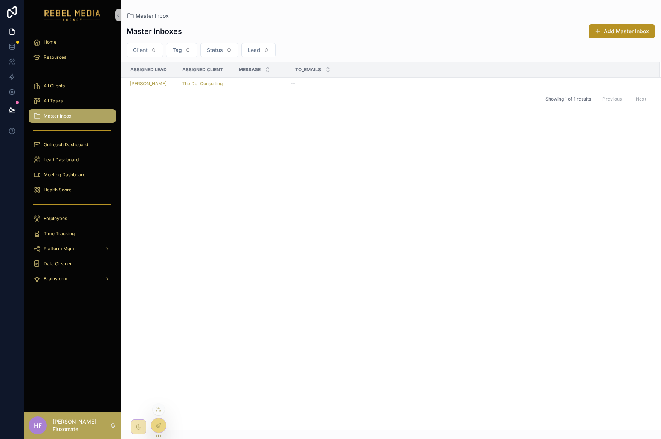
click at [157, 425] on icon at bounding box center [158, 425] width 6 height 6
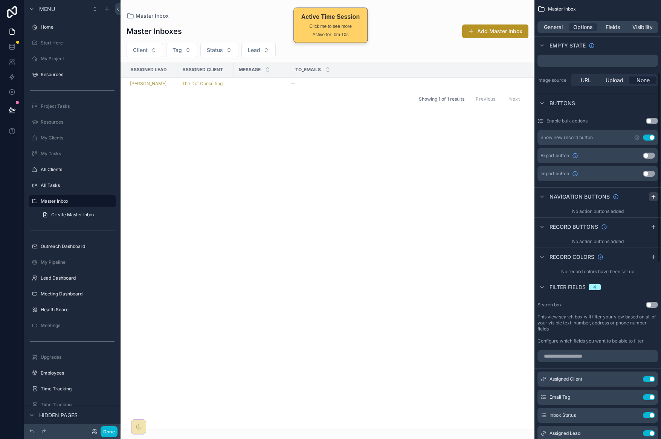
scroll to position [169, 0]
click at [654, 197] on icon "scrollable content" at bounding box center [652, 197] width 3 height 0
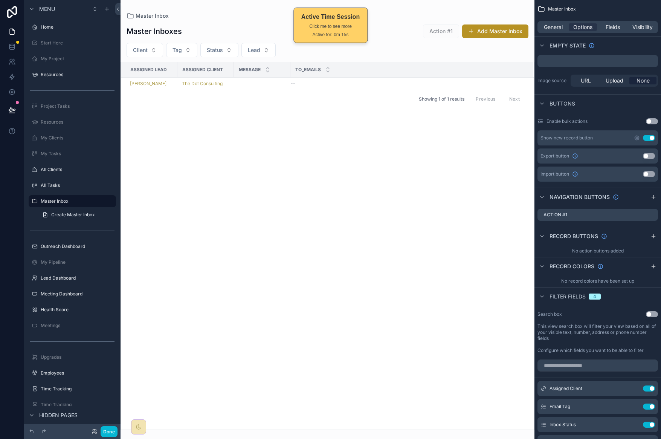
click at [485, 33] on div "scrollable content" at bounding box center [327, 219] width 414 height 439
click at [488, 33] on button "Add Master Inbox" at bounding box center [495, 31] width 66 height 14
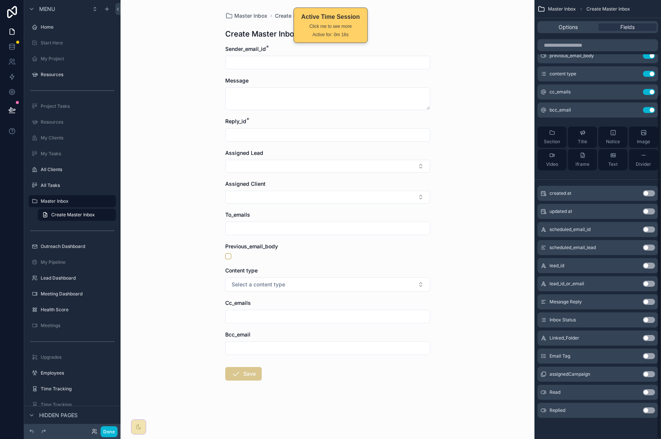
scroll to position [120, 0]
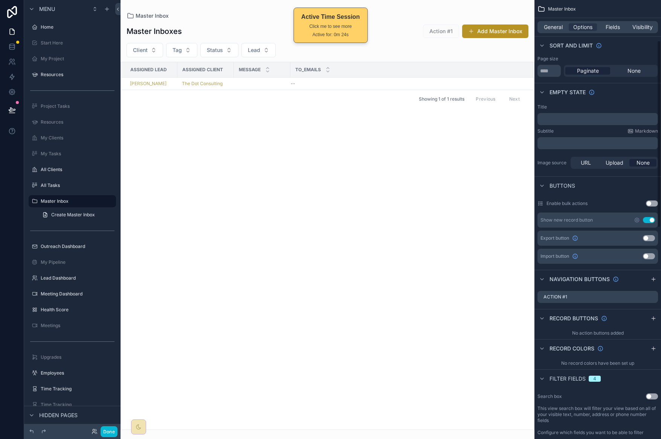
scroll to position [94, 0]
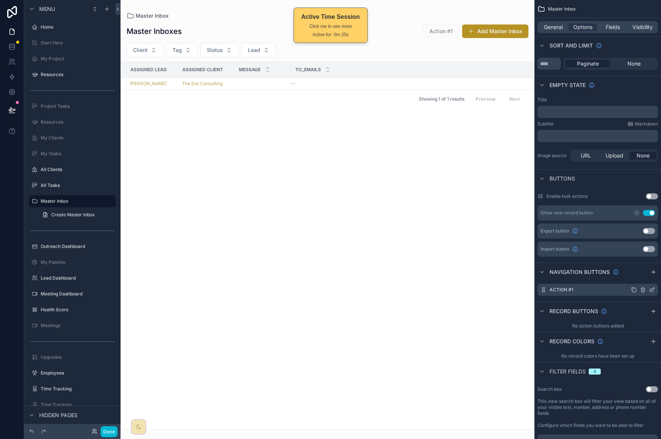
click at [643, 290] on icon "scrollable content" at bounding box center [643, 290] width 0 height 2
click at [638, 275] on icon at bounding box center [640, 278] width 6 height 6
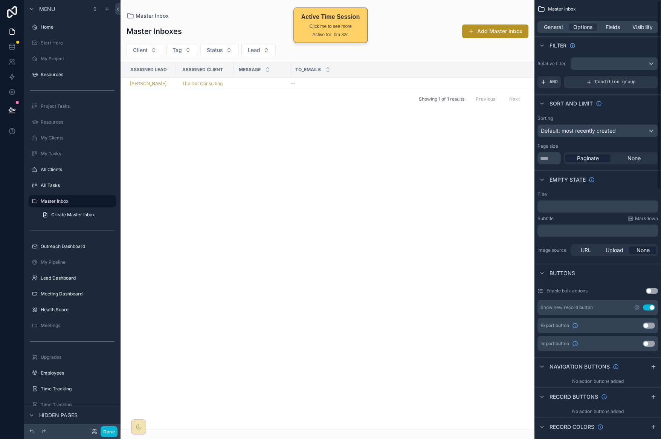
scroll to position [2, 0]
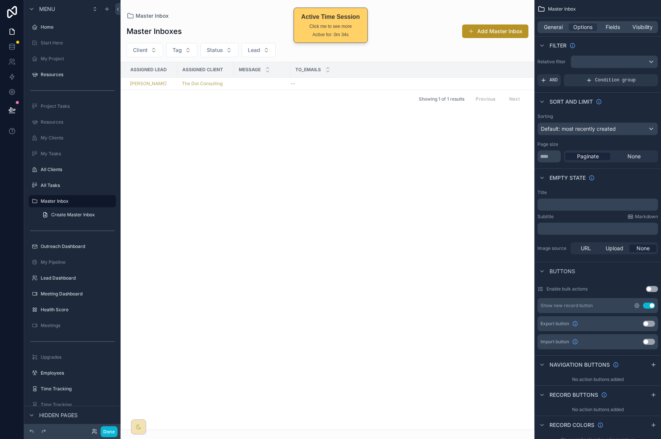
click at [636, 304] on icon "scrollable content" at bounding box center [637, 305] width 6 height 6
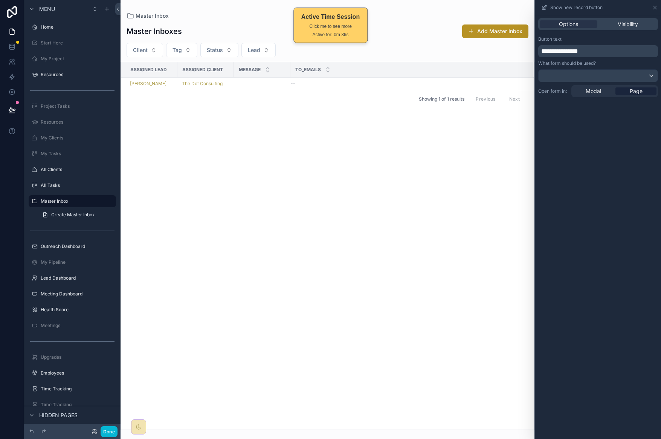
drag, startPoint x: 597, startPoint y: 55, endPoint x: 590, endPoint y: 54, distance: 6.8
click at [590, 54] on div "**********" at bounding box center [598, 51] width 120 height 12
drag, startPoint x: 586, startPoint y: 52, endPoint x: 527, endPoint y: 45, distance: 59.2
click at [535, 45] on div "**********" at bounding box center [598, 66] width 126 height 67
click at [607, 72] on div at bounding box center [597, 76] width 119 height 12
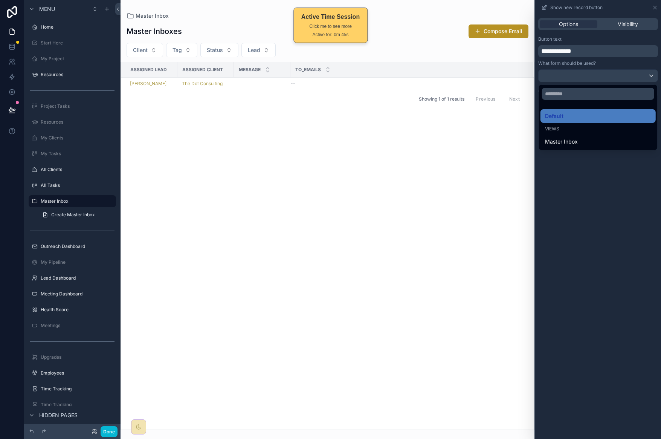
click at [611, 202] on div at bounding box center [598, 219] width 126 height 439
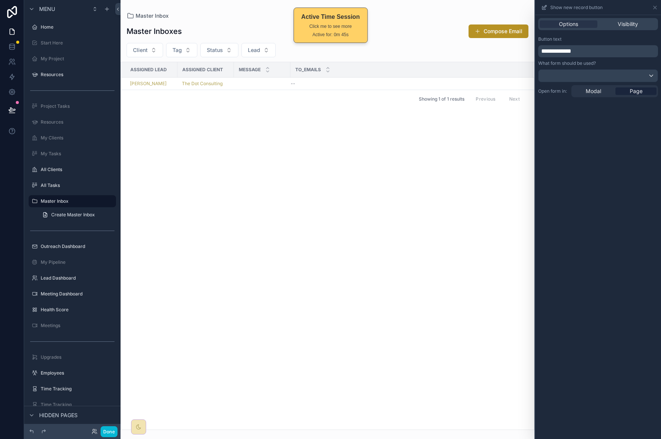
drag, startPoint x: 595, startPoint y: 91, endPoint x: 611, endPoint y: 80, distance: 19.2
click at [595, 91] on span "Modal" at bounding box center [592, 91] width 15 height 8
click at [503, 178] on div "Assigned Lead Assigned Client Message To_emails Janene Smith The Dot Consulting…" at bounding box center [327, 245] width 413 height 367
click at [516, 30] on button "Compose Email" at bounding box center [498, 31] width 60 height 14
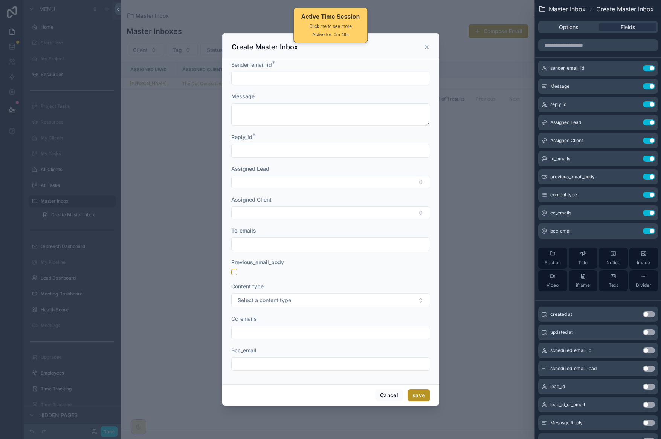
click at [425, 44] on icon "scrollable content" at bounding box center [426, 47] width 6 height 6
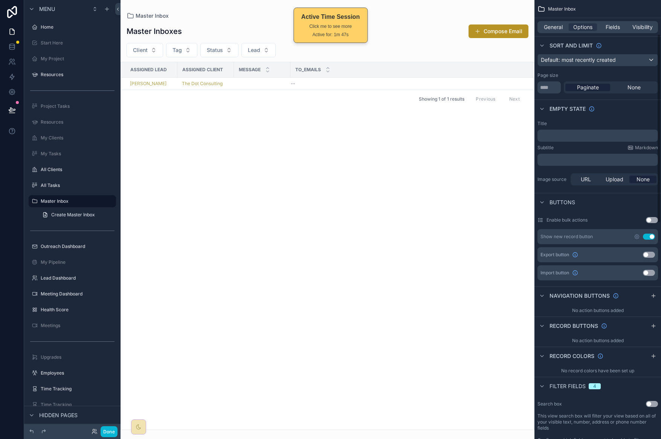
scroll to position [80, 0]
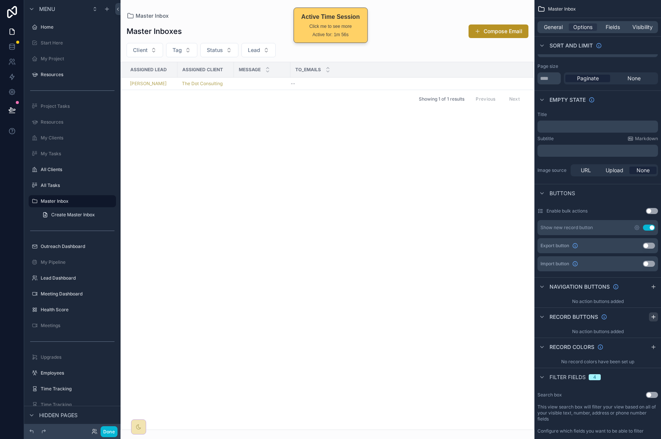
click at [652, 315] on icon "scrollable content" at bounding box center [653, 317] width 6 height 6
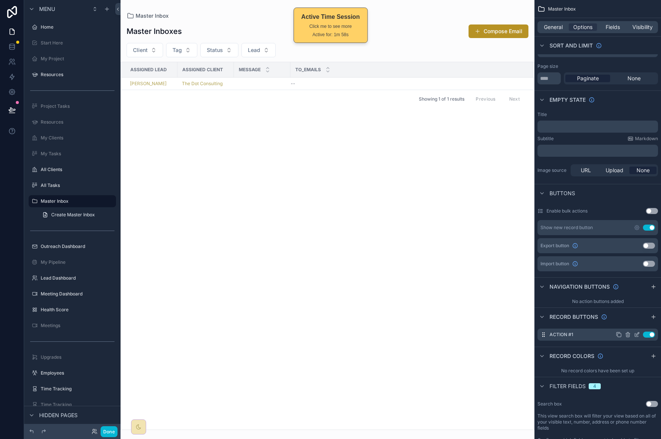
click at [637, 334] on icon "scrollable content" at bounding box center [637, 334] width 6 height 6
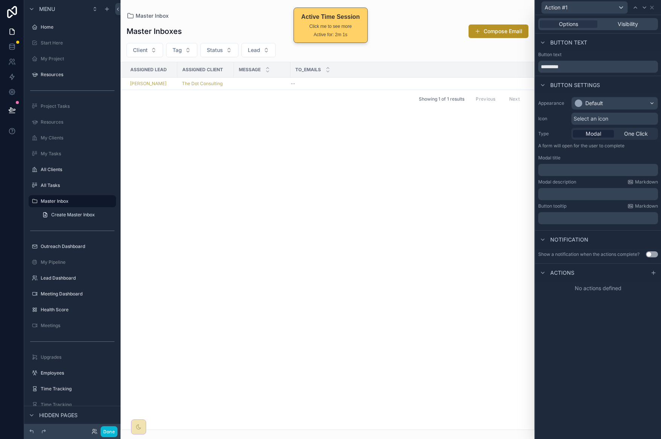
click at [599, 136] on span "Modal" at bounding box center [592, 134] width 15 height 8
click at [651, 6] on icon at bounding box center [651, 7] width 3 height 3
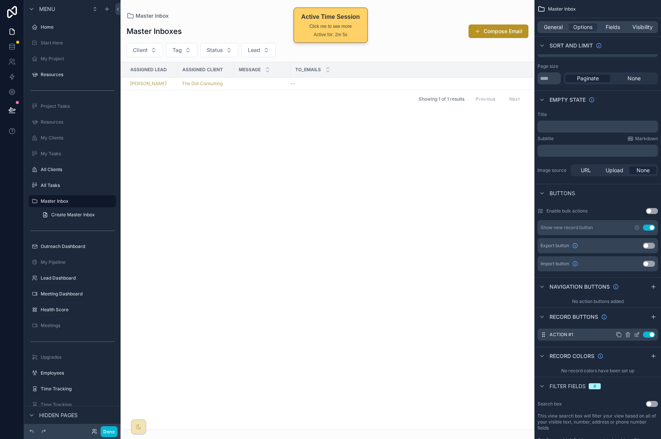
click at [616, 331] on icon "scrollable content" at bounding box center [618, 334] width 6 height 6
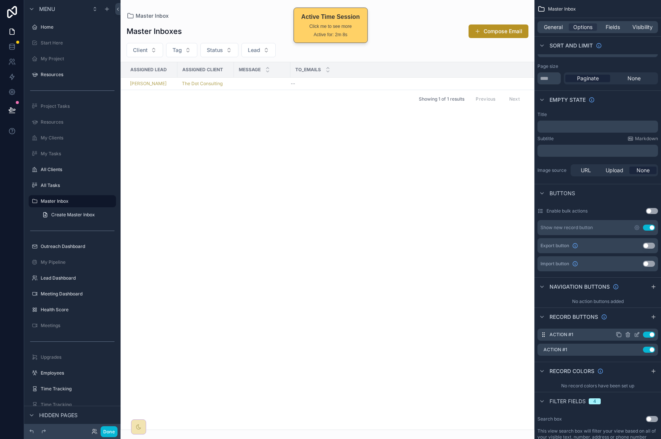
click at [627, 336] on icon "scrollable content" at bounding box center [627, 334] width 6 height 6
click at [639, 324] on icon at bounding box center [639, 322] width 3 height 3
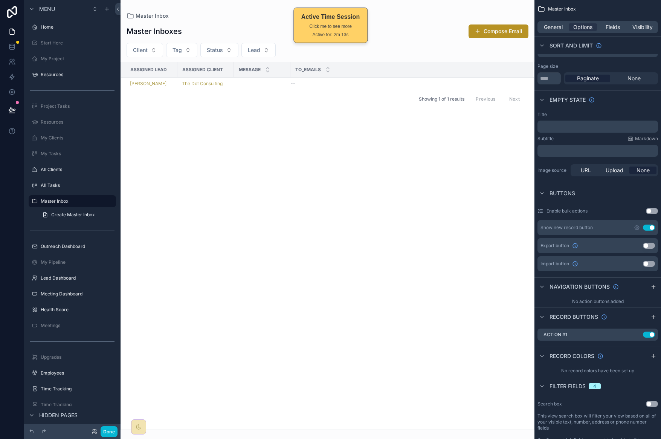
click at [461, 255] on div "Assigned Lead Assigned Client Message To_emails Janene Smith The Dot Consulting…" at bounding box center [327, 245] width 413 height 367
click at [647, 335] on button "Use setting" at bounding box center [649, 334] width 12 height 6
click at [626, 336] on icon "scrollable content" at bounding box center [627, 334] width 3 height 3
click at [650, 322] on icon at bounding box center [649, 322] width 6 height 6
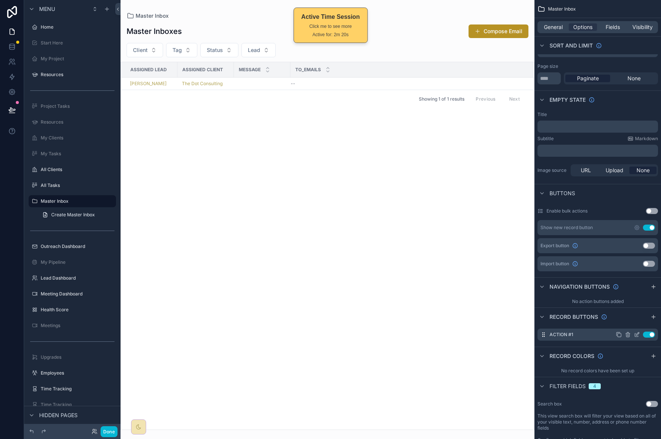
click at [627, 334] on icon "scrollable content" at bounding box center [627, 334] width 6 height 6
click at [641, 321] on icon at bounding box center [640, 322] width 6 height 6
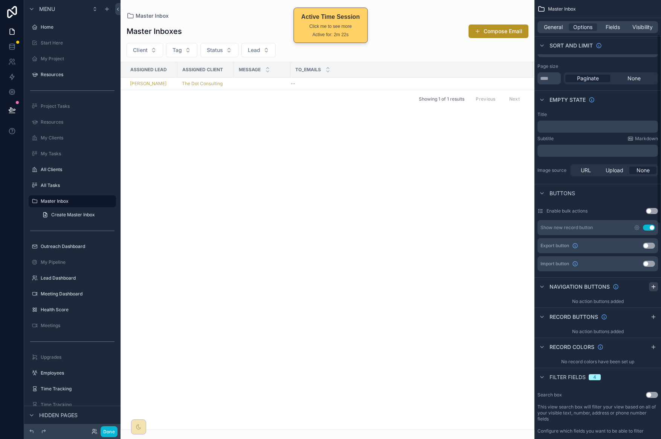
click at [655, 286] on icon "scrollable content" at bounding box center [653, 286] width 6 height 6
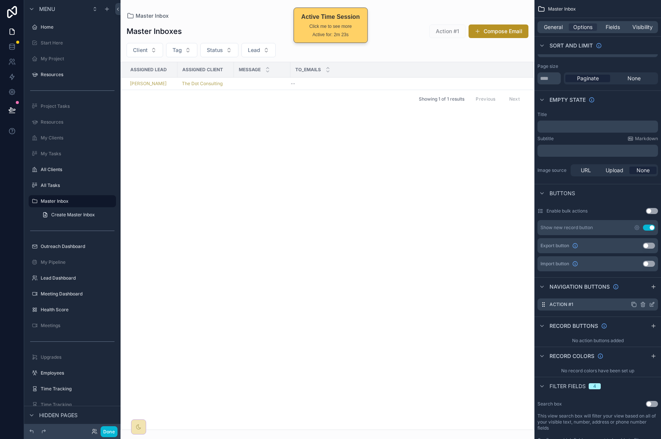
click at [651, 305] on icon "scrollable content" at bounding box center [652, 303] width 3 height 3
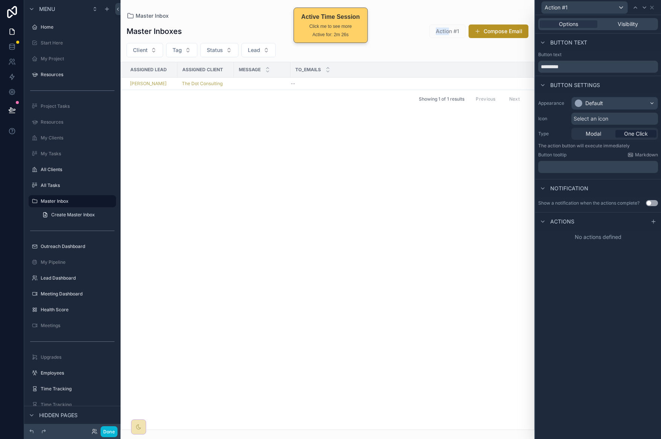
click at [448, 27] on span "Action #1" at bounding box center [447, 31] width 36 height 8
click at [453, 27] on span "Action #1" at bounding box center [447, 31] width 36 height 8
drag, startPoint x: 654, startPoint y: 221, endPoint x: 635, endPoint y: 225, distance: 19.0
click at [654, 221] on icon at bounding box center [653, 221] width 6 height 6
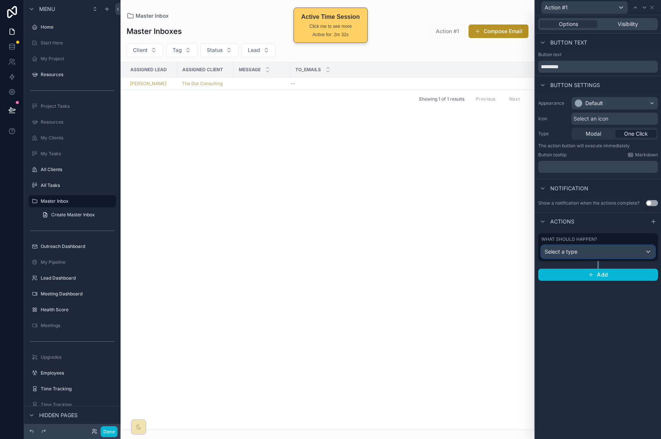
click at [609, 257] on div "Select a type" at bounding box center [597, 251] width 113 height 12
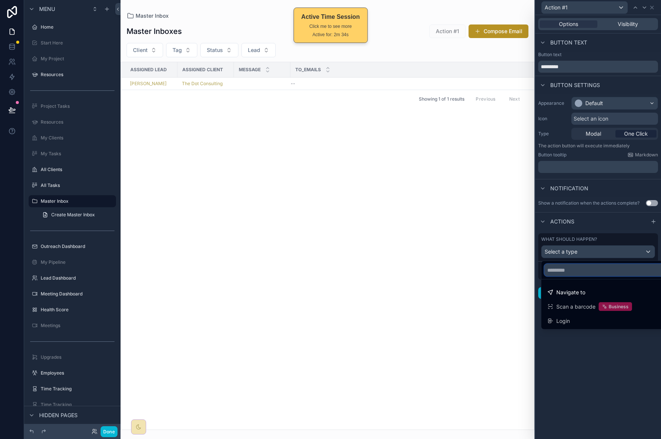
click at [616, 270] on input "text" at bounding box center [606, 270] width 124 height 12
drag, startPoint x: 588, startPoint y: 342, endPoint x: 608, endPoint y: 265, distance: 79.0
click at [588, 342] on div at bounding box center [598, 219] width 126 height 439
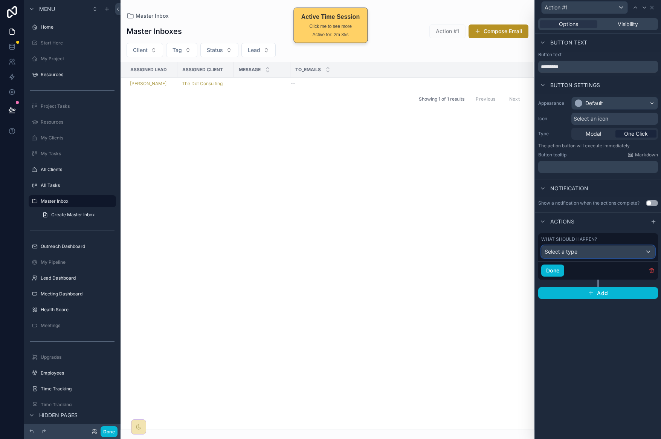
click at [610, 248] on div "Select a type" at bounding box center [597, 251] width 113 height 12
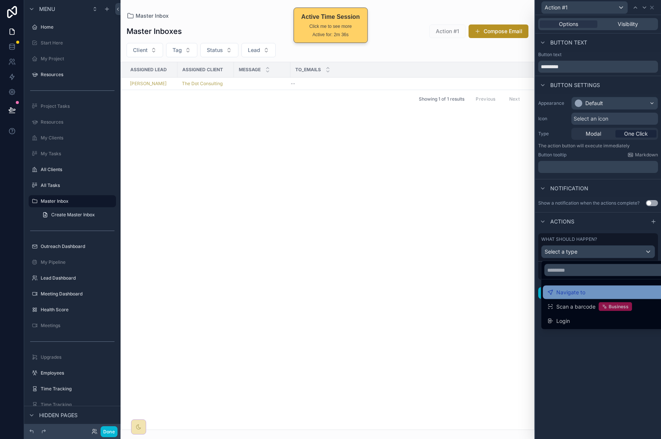
click at [595, 291] on div "Navigate to" at bounding box center [606, 292] width 118 height 9
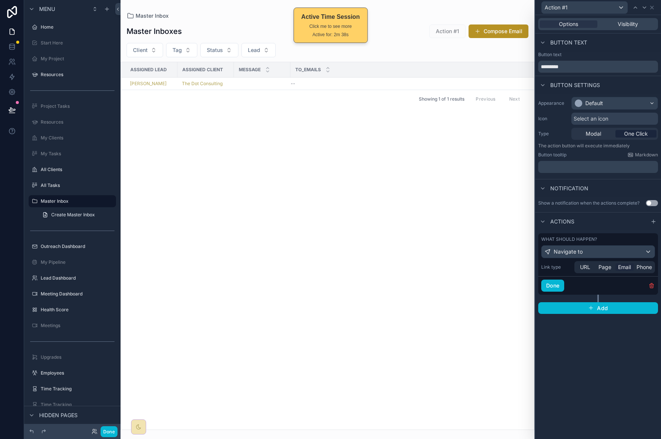
click at [626, 269] on span "Email" at bounding box center [624, 267] width 13 height 8
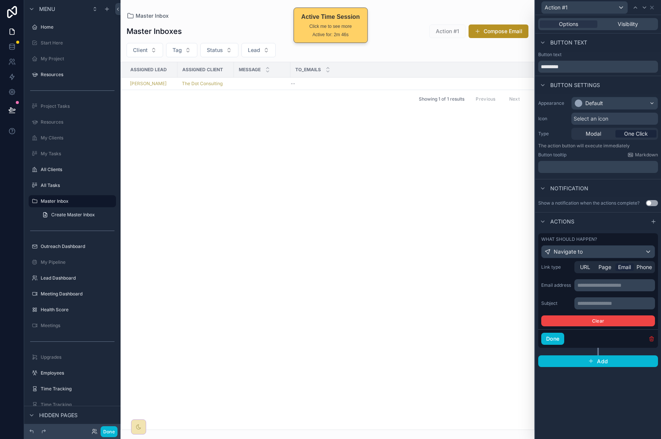
click at [650, 337] on icon "button" at bounding box center [651, 338] width 6 height 6
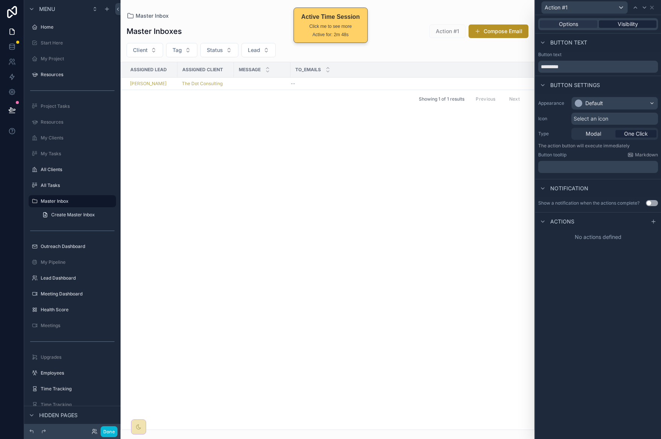
click at [620, 24] on span "Visibility" at bounding box center [627, 24] width 20 height 8
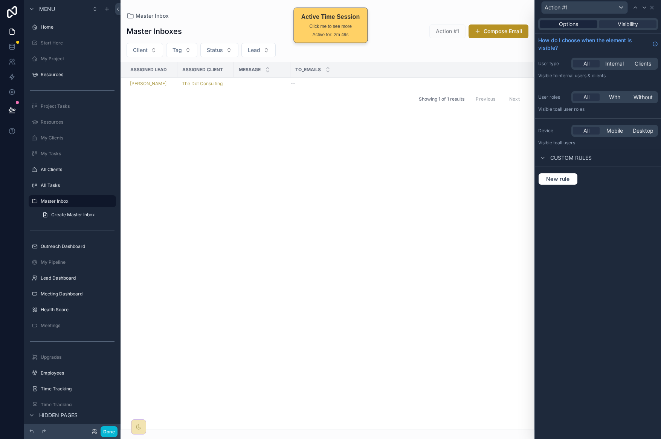
click at [564, 27] on span "Options" at bounding box center [568, 24] width 19 height 8
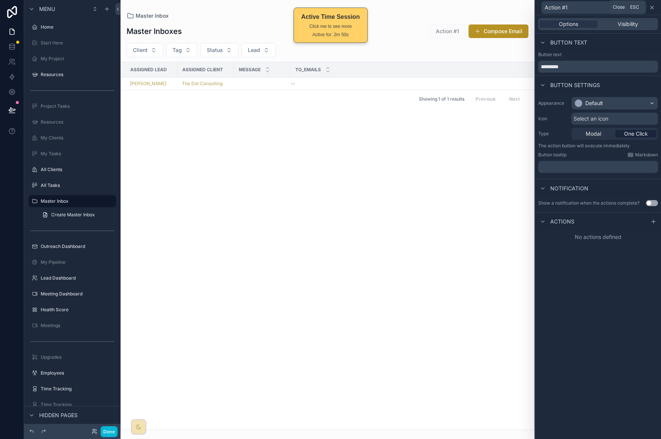
click at [654, 7] on icon at bounding box center [652, 8] width 6 height 6
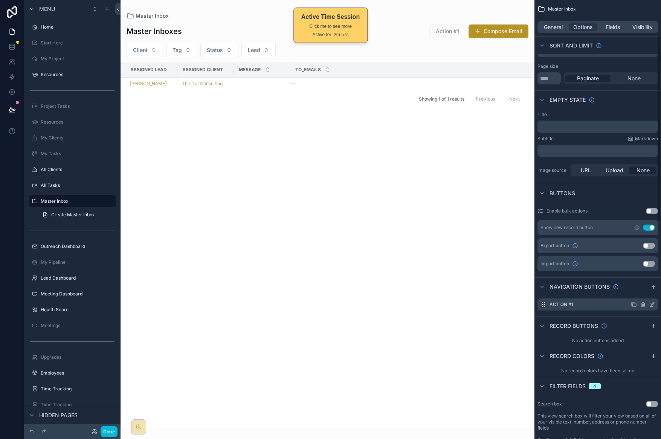
click at [652, 304] on icon "scrollable content" at bounding box center [652, 303] width 3 height 3
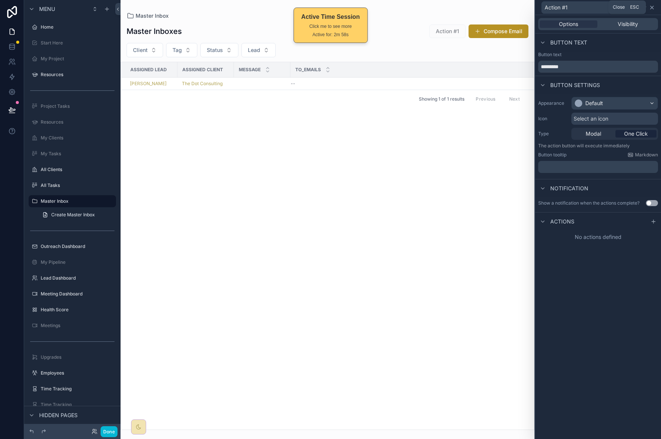
click at [653, 8] on icon at bounding box center [651, 7] width 3 height 3
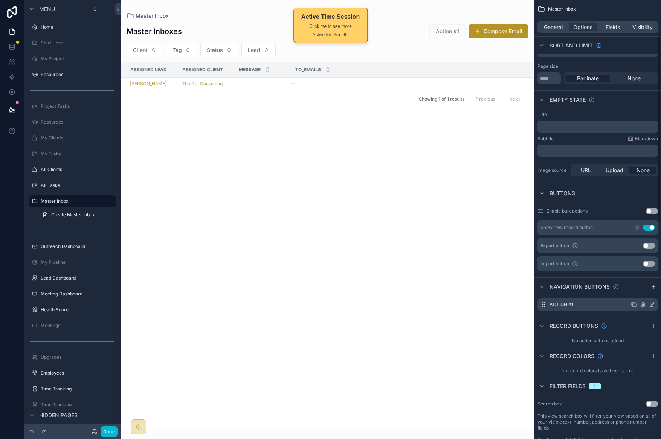
click at [640, 302] on icon "scrollable content" at bounding box center [643, 304] width 6 height 6
drag, startPoint x: 638, startPoint y: 292, endPoint x: 540, endPoint y: 102, distance: 214.1
click at [638, 292] on icon at bounding box center [640, 292] width 6 height 6
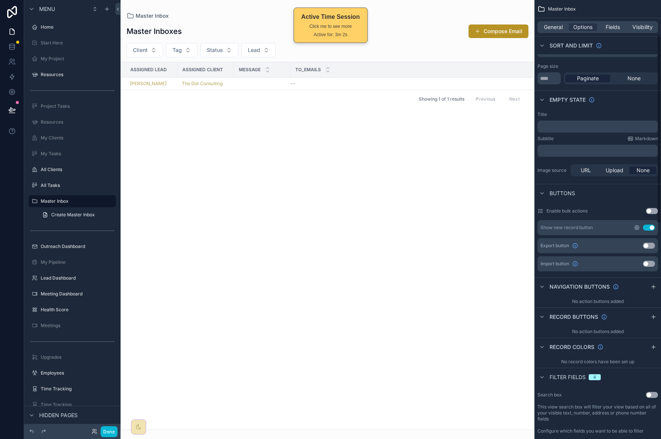
click at [638, 226] on icon "scrollable content" at bounding box center [636, 227] width 5 height 5
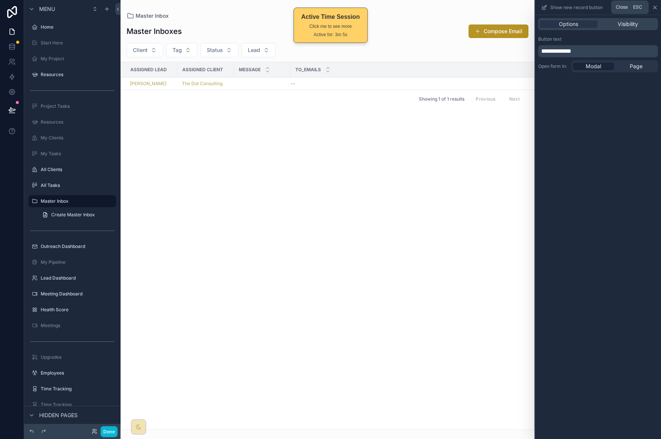
click at [656, 7] on icon at bounding box center [655, 8] width 6 height 6
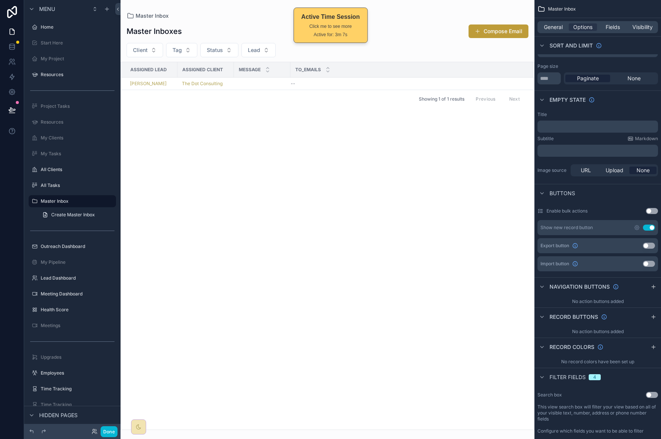
click at [485, 30] on button "Compose Email" at bounding box center [498, 31] width 60 height 14
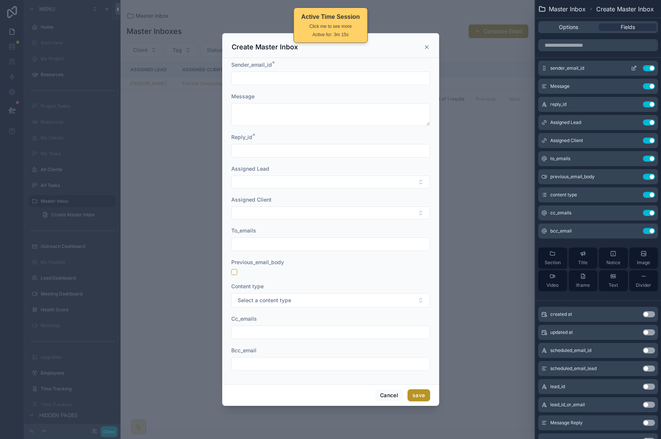
click at [644, 68] on button "Use setting" at bounding box center [649, 68] width 12 height 6
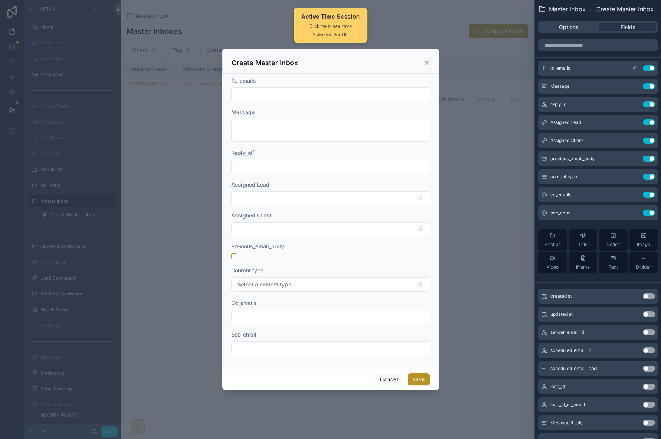
click at [631, 68] on icon at bounding box center [634, 68] width 6 height 6
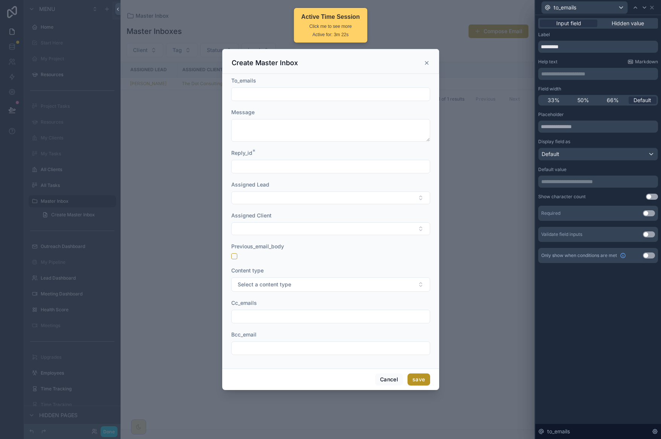
click at [558, 100] on span "33%" at bounding box center [553, 100] width 12 height 8
drag, startPoint x: 577, startPoint y: 48, endPoint x: 546, endPoint y: 47, distance: 30.9
click at [546, 47] on input "*********" at bounding box center [598, 47] width 120 height 12
type input "***"
click at [650, 8] on icon at bounding box center [652, 8] width 6 height 6
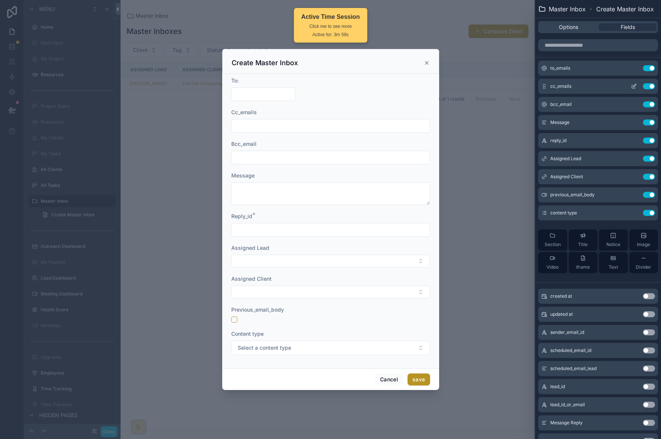
click at [635, 84] on icon at bounding box center [635, 84] width 1 height 1
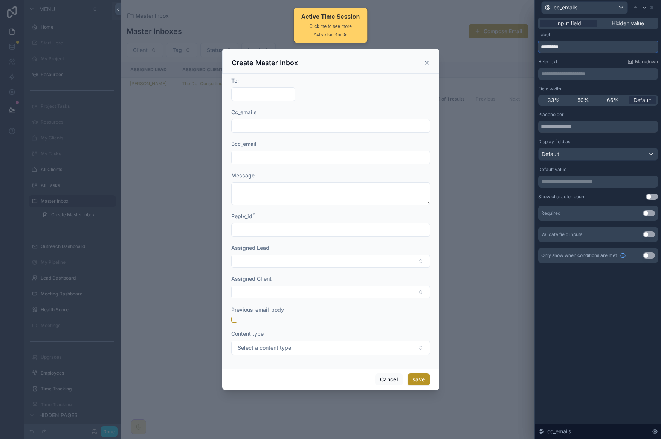
drag, startPoint x: 588, startPoint y: 50, endPoint x: 547, endPoint y: 48, distance: 41.4
click at [547, 48] on input "*********" at bounding box center [598, 47] width 120 height 12
type input "***"
click at [557, 100] on span "33%" at bounding box center [553, 100] width 12 height 8
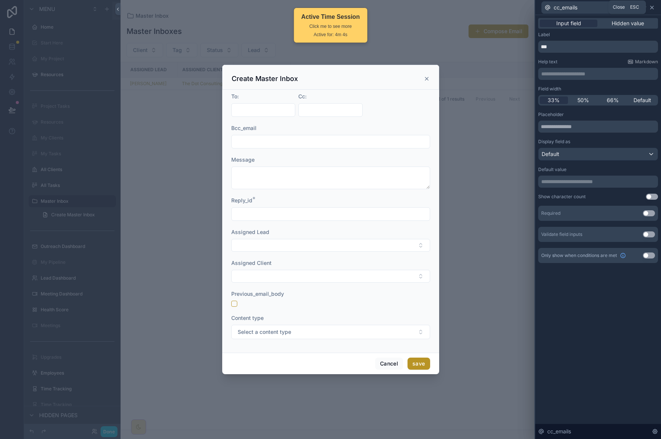
click at [652, 5] on icon at bounding box center [652, 8] width 6 height 6
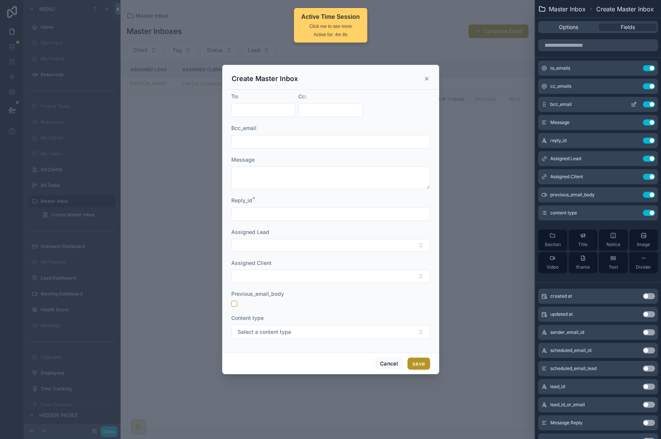
click at [633, 103] on icon at bounding box center [634, 103] width 3 height 3
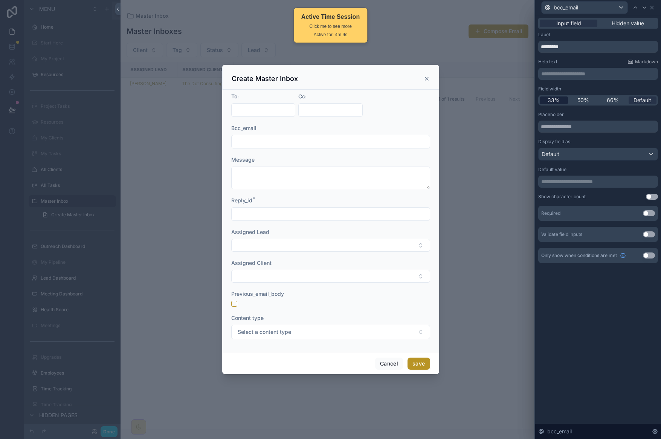
click at [561, 99] on div "33%" at bounding box center [553, 100] width 28 height 8
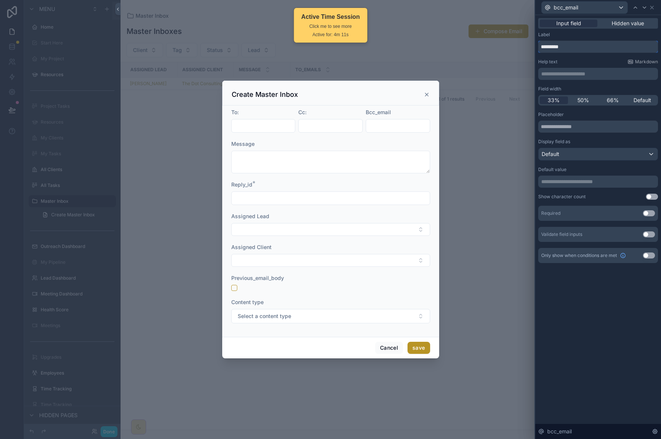
drag, startPoint x: 573, startPoint y: 46, endPoint x: 551, endPoint y: 47, distance: 22.2
click at [550, 46] on input "*********" at bounding box center [598, 47] width 120 height 12
type input "****"
click at [653, 5] on icon at bounding box center [652, 8] width 6 height 6
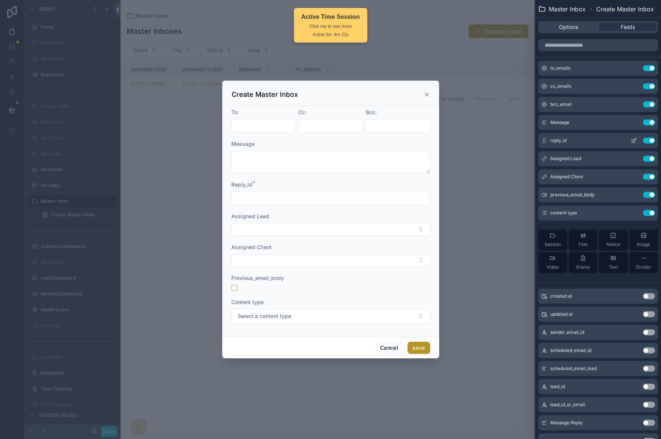
click at [643, 140] on button "Use setting" at bounding box center [649, 140] width 12 height 6
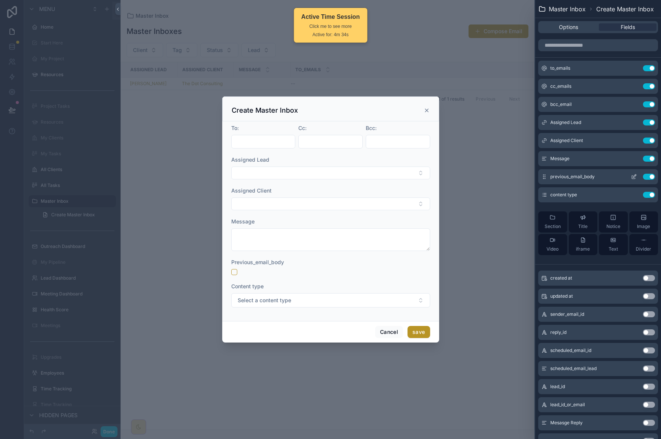
click at [643, 178] on button "Use setting" at bounding box center [649, 177] width 12 height 6
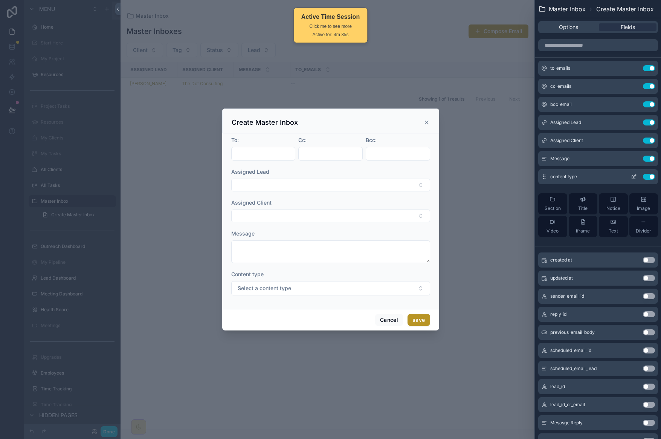
click at [643, 177] on button "Use setting" at bounding box center [649, 177] width 12 height 6
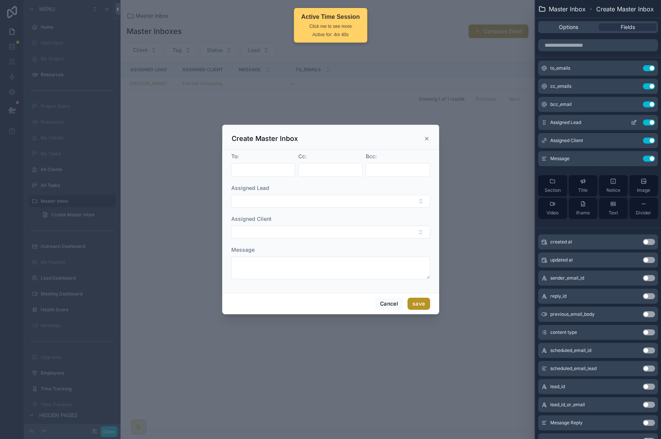
click at [545, 122] on icon at bounding box center [544, 122] width 6 height 6
click at [633, 123] on icon at bounding box center [634, 121] width 3 height 3
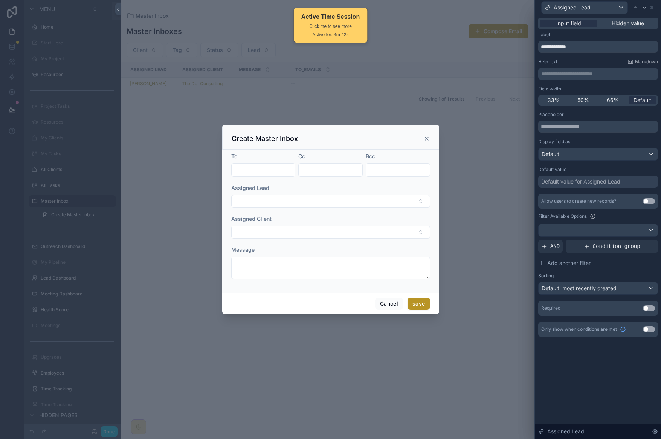
click at [590, 98] on div "50%" at bounding box center [583, 100] width 28 height 8
click at [653, 9] on icon at bounding box center [652, 8] width 6 height 6
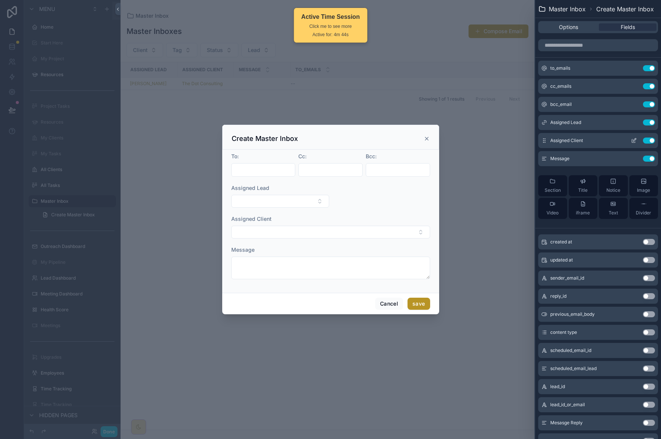
click at [631, 141] on icon at bounding box center [634, 140] width 6 height 6
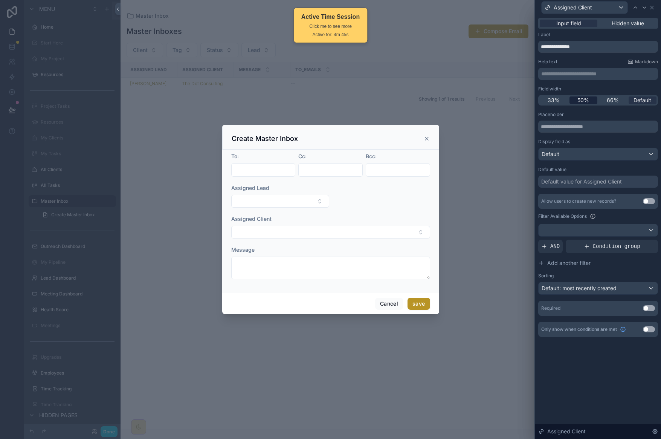
click at [588, 99] on span "50%" at bounding box center [583, 100] width 12 height 8
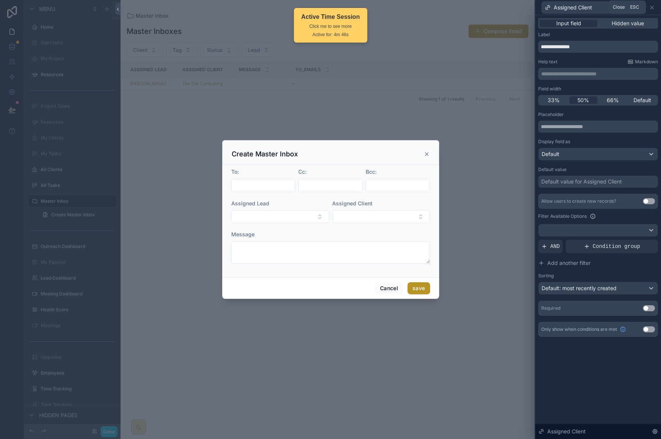
drag, startPoint x: 653, startPoint y: 5, endPoint x: 612, endPoint y: 87, distance: 91.8
click at [653, 5] on icon at bounding box center [652, 8] width 6 height 6
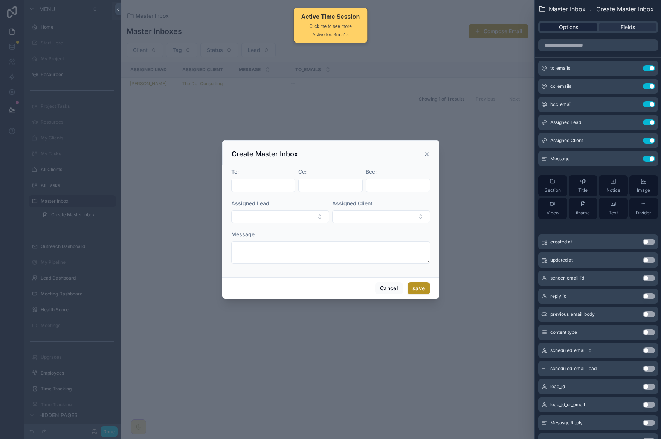
click at [566, 24] on span "Options" at bounding box center [568, 27] width 19 height 8
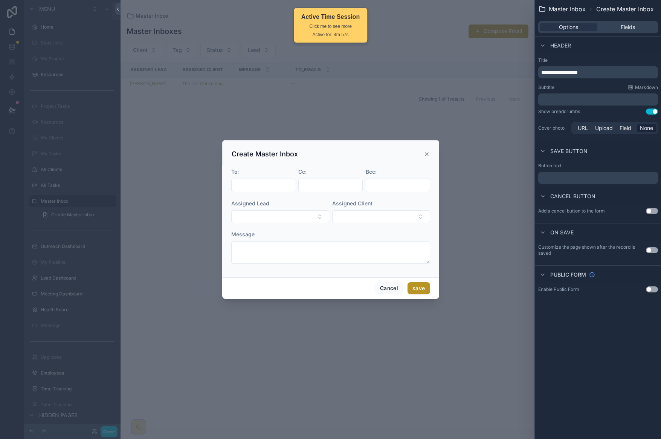
click at [584, 180] on p "﻿" at bounding box center [598, 177] width 115 height 9
click at [594, 371] on div "**********" at bounding box center [598, 219] width 126 height 439
click at [597, 178] on p "*****" at bounding box center [598, 177] width 115 height 9
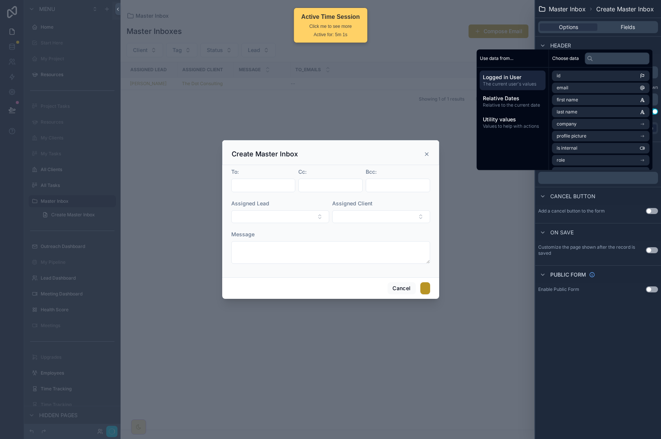
click at [589, 321] on div "**********" at bounding box center [598, 219] width 126 height 439
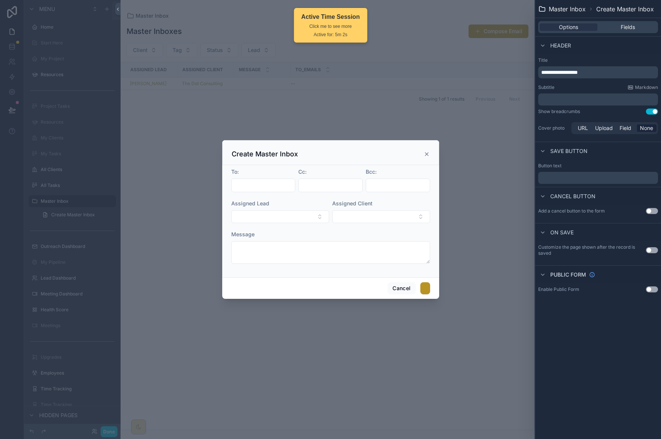
click at [597, 177] on p "﻿" at bounding box center [598, 177] width 115 height 9
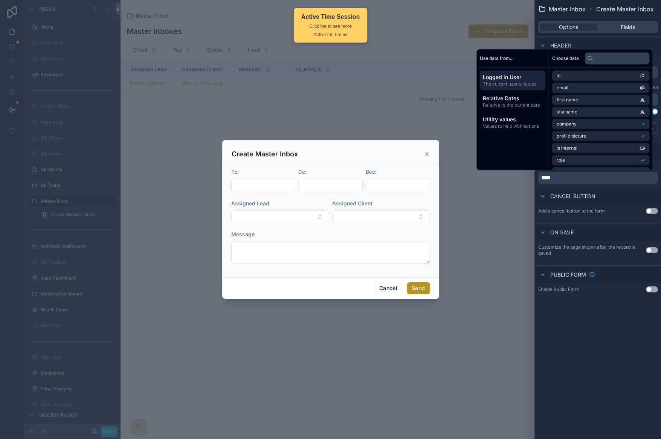
click at [626, 328] on div "**********" at bounding box center [598, 219] width 126 height 439
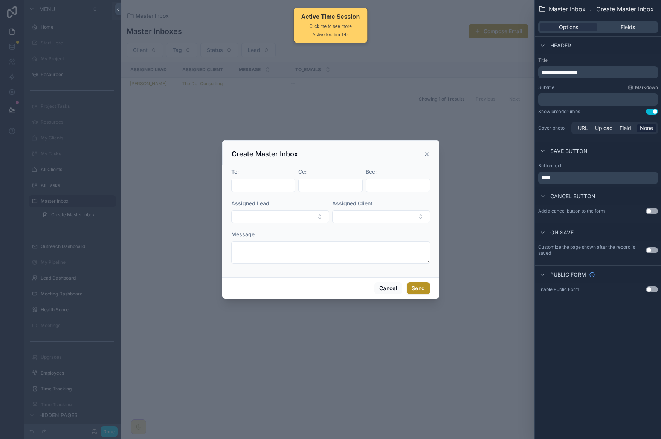
click at [612, 96] on p "﻿" at bounding box center [598, 100] width 115 height 8
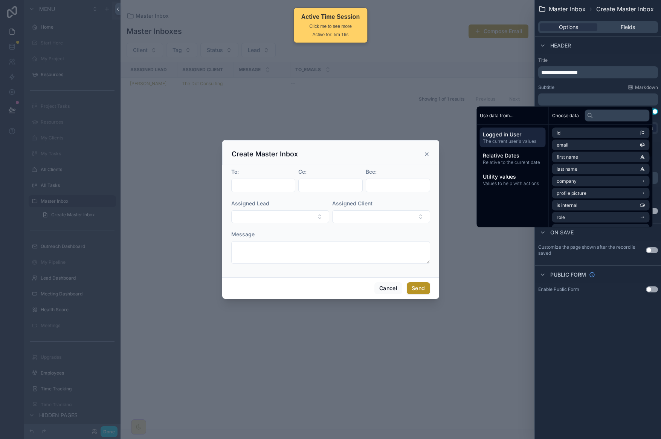
click at [570, 343] on div "**********" at bounding box center [598, 219] width 126 height 439
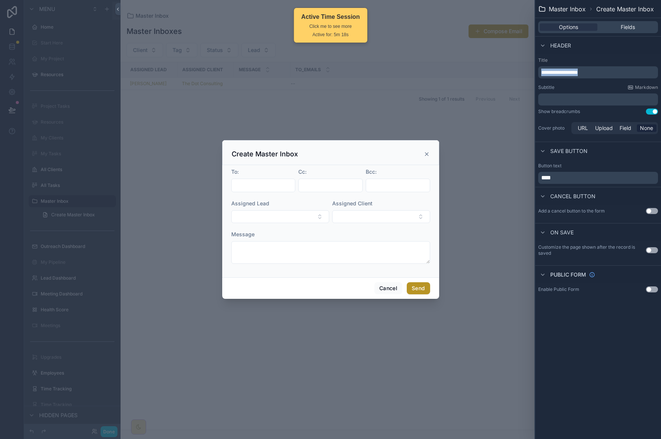
drag, startPoint x: 612, startPoint y: 70, endPoint x: 536, endPoint y: 70, distance: 75.3
click at [535, 70] on div "**********" at bounding box center [598, 96] width 126 height 84
click at [574, 347] on div "**********" at bounding box center [598, 219] width 126 height 439
click at [256, 186] on input "scrollable content" at bounding box center [264, 185] width 64 height 11
click at [335, 184] on input "scrollable content" at bounding box center [331, 185] width 64 height 11
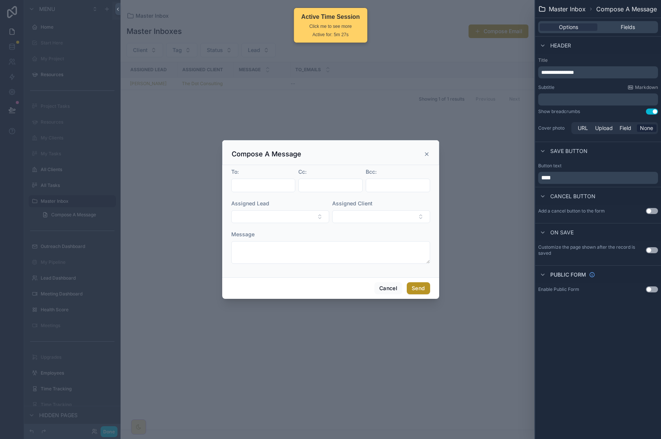
click at [388, 186] on input "scrollable content" at bounding box center [398, 185] width 64 height 11
click at [401, 200] on div "Assigned Client" at bounding box center [381, 204] width 98 height 8
click at [637, 31] on div "Options Fields" at bounding box center [598, 27] width 120 height 12
click at [635, 30] on div "Fields" at bounding box center [628, 27] width 58 height 8
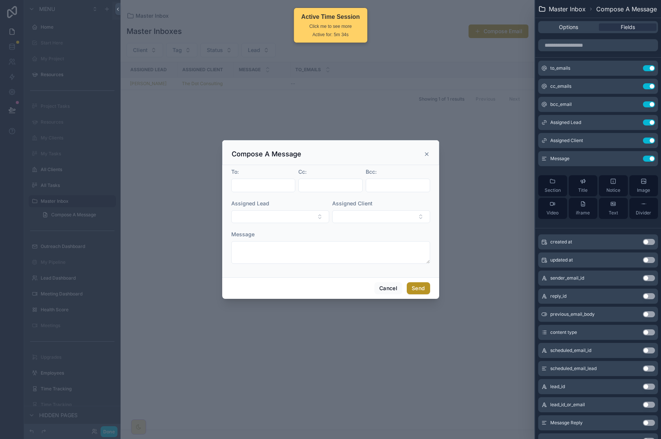
click at [425, 151] on icon "scrollable content" at bounding box center [426, 154] width 6 height 6
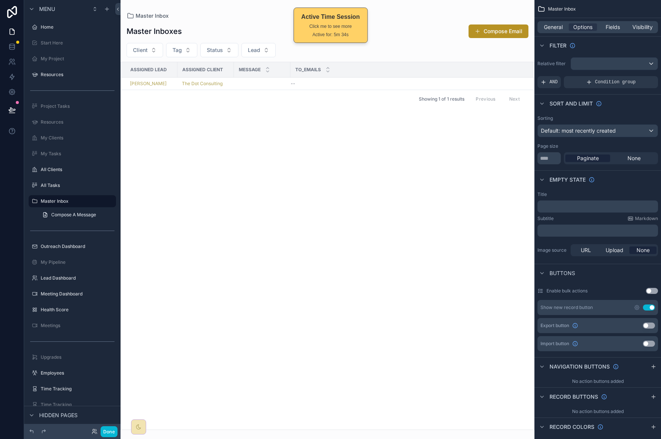
click at [457, 135] on div "Assigned Lead Assigned Client Message To_emails Janene Smith The Dot Consulting…" at bounding box center [327, 245] width 413 height 367
click at [506, 25] on button "Compose Email" at bounding box center [498, 31] width 60 height 14
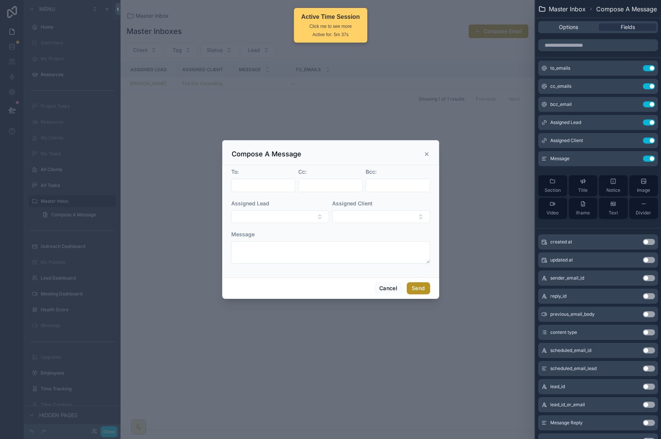
drag, startPoint x: 425, startPoint y: 152, endPoint x: 274, endPoint y: 286, distance: 201.5
click at [425, 152] on icon "scrollable content" at bounding box center [426, 153] width 3 height 3
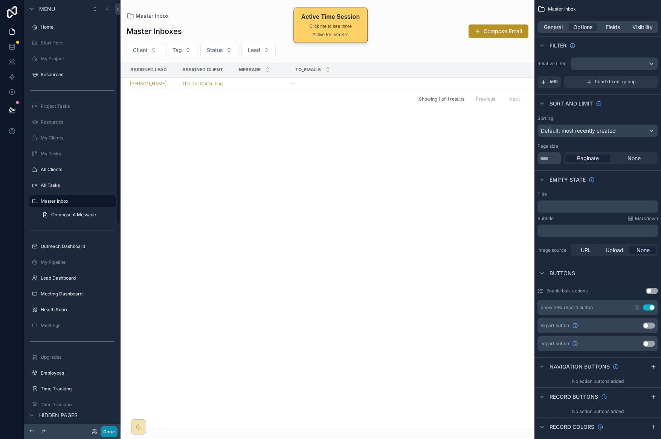
click at [105, 429] on button "Done" at bounding box center [109, 431] width 17 height 11
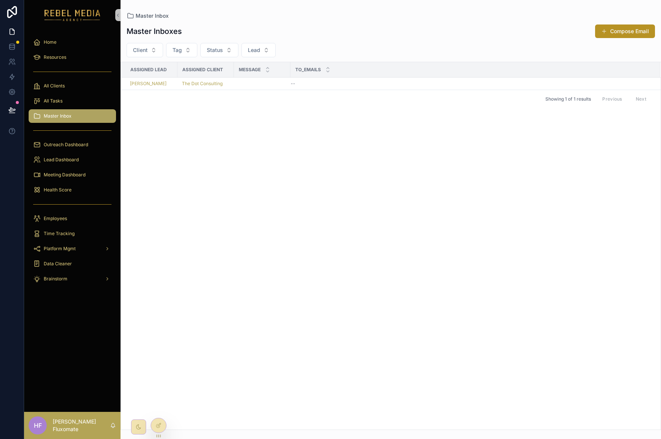
click at [384, 166] on div "Assigned Lead Assigned Client Message To_emails Janene Smith The Dot Consulting…" at bounding box center [390, 245] width 539 height 367
click at [145, 51] on span "Client" at bounding box center [140, 50] width 15 height 8
click at [265, 149] on div "Assigned Lead Assigned Client Message To_emails Janene Smith The Dot Consulting…" at bounding box center [390, 245] width 539 height 367
click at [161, 425] on icon at bounding box center [158, 425] width 6 height 6
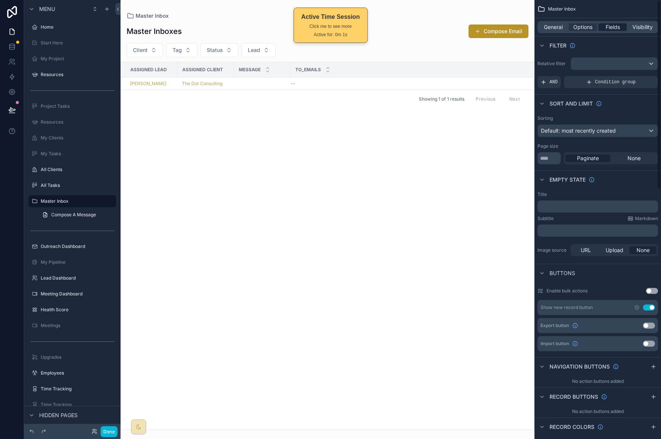
click at [610, 27] on span "Fields" at bounding box center [612, 27] width 14 height 8
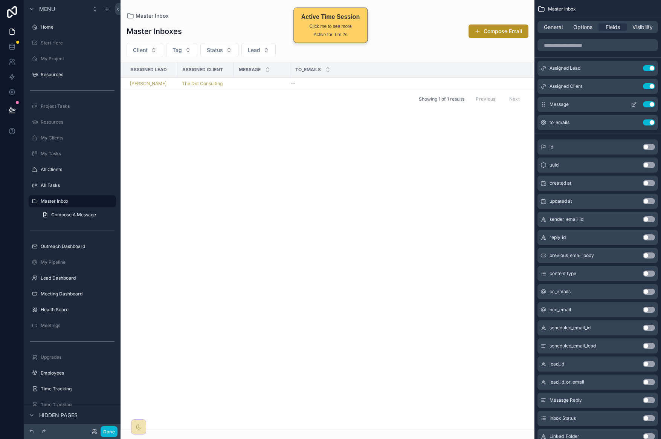
click at [634, 105] on icon "scrollable content" at bounding box center [634, 104] width 6 height 6
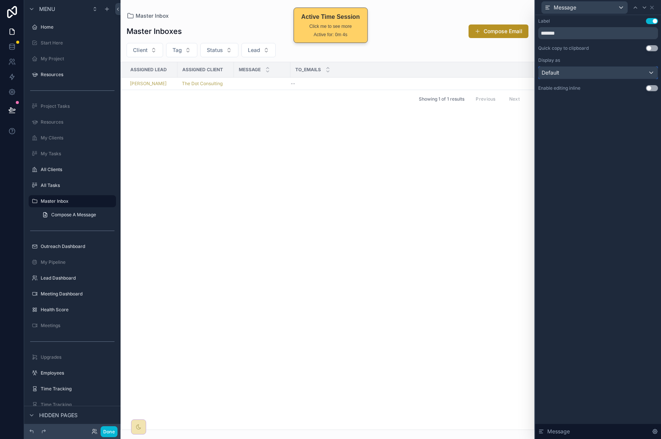
click at [633, 76] on div "Default" at bounding box center [597, 73] width 119 height 12
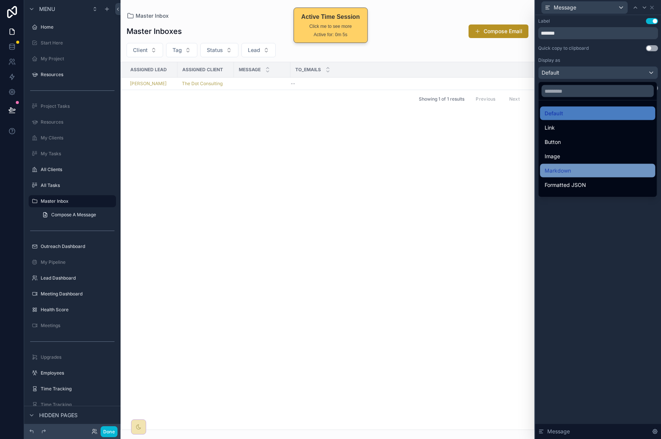
click at [606, 166] on div "Markdown" at bounding box center [597, 170] width 106 height 9
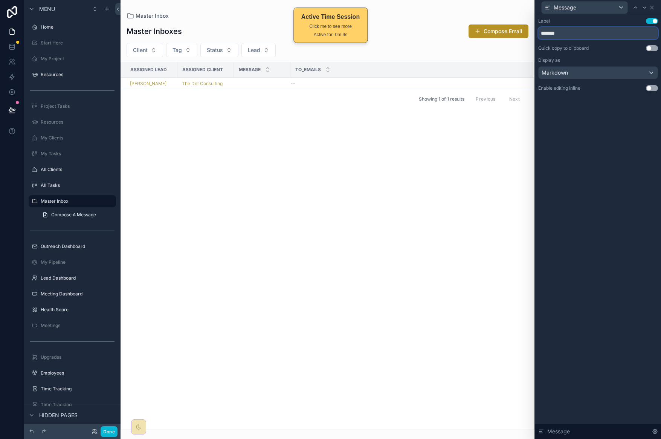
click at [605, 36] on input "*******" at bounding box center [598, 33] width 120 height 12
click at [385, 187] on div "scrollable content" at bounding box center [327, 219] width 414 height 439
click at [652, 7] on icon at bounding box center [651, 7] width 3 height 3
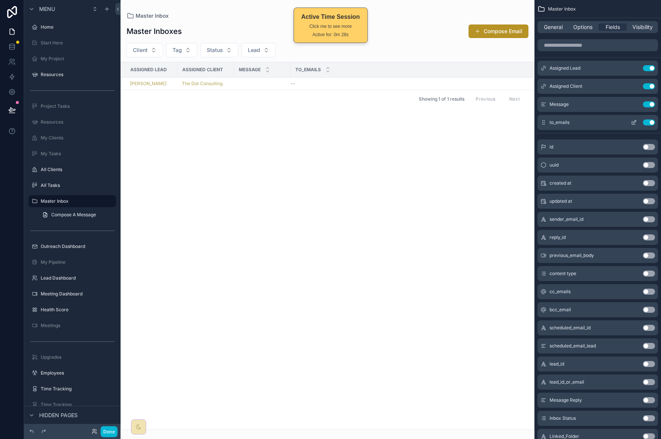
click at [649, 122] on button "Use setting" at bounding box center [649, 122] width 12 height 6
click at [433, 185] on div "Assigned Lead Assigned Client Message Janene Smith The Dot Consulting Showing 1…" at bounding box center [327, 245] width 413 height 367
click at [608, 49] on input "scrollable content" at bounding box center [597, 45] width 120 height 12
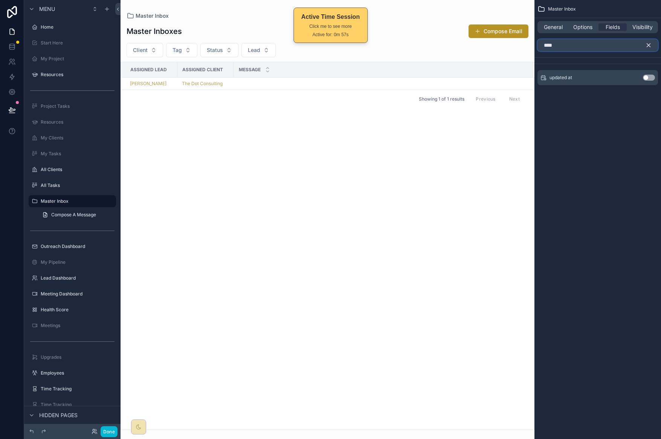
type input "****"
click at [648, 46] on icon "scrollable content" at bounding box center [648, 45] width 7 height 7
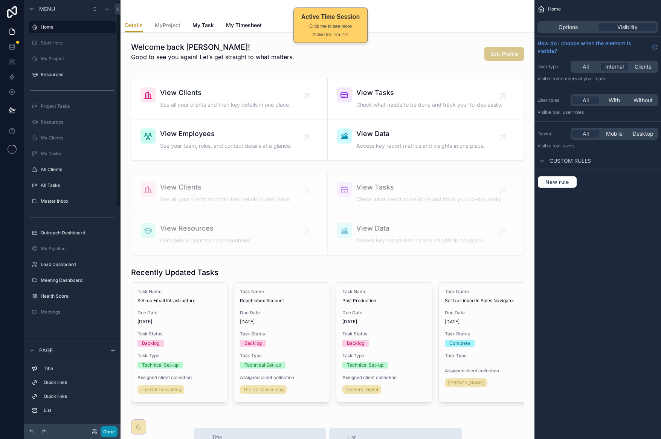
click at [108, 426] on button "Done" at bounding box center [109, 431] width 17 height 11
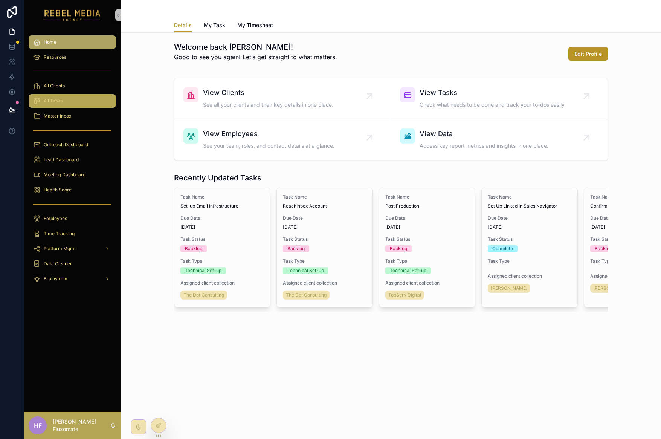
click at [73, 98] on div "All Tasks" at bounding box center [72, 101] width 78 height 12
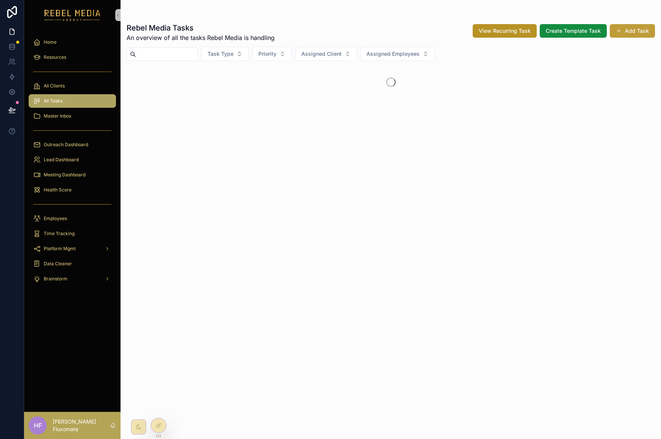
click at [623, 34] on button "Add Task" at bounding box center [631, 31] width 45 height 14
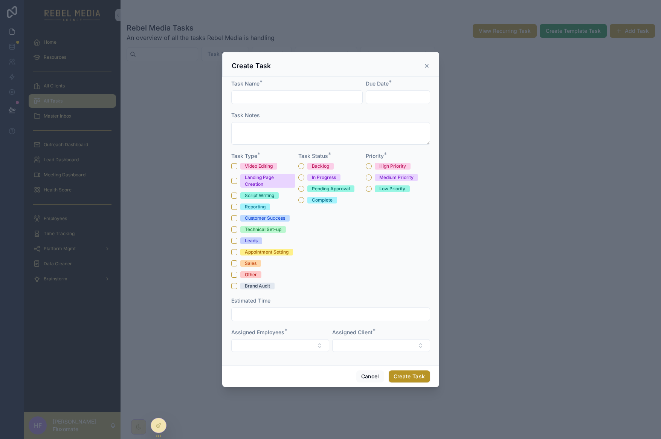
click at [518, 82] on div "scrollable content" at bounding box center [330, 219] width 661 height 439
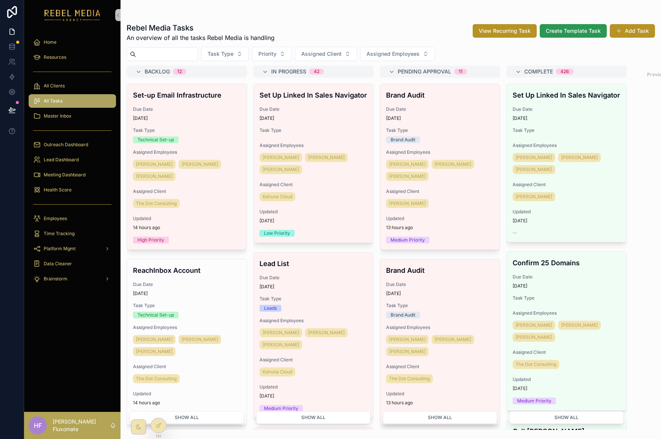
click at [557, 30] on span "Create Template Task" at bounding box center [572, 31] width 55 height 8
click at [515, 31] on span "View Recurring Task" at bounding box center [504, 31] width 52 height 8
drag, startPoint x: 644, startPoint y: 40, endPoint x: 640, endPoint y: 35, distance: 6.3
click at [643, 40] on div "Rebel Media Tasks An overview of all the tasks Rebel Media is handling View Rec…" at bounding box center [390, 33] width 528 height 20
click at [640, 32] on button "Add Task" at bounding box center [631, 31] width 45 height 14
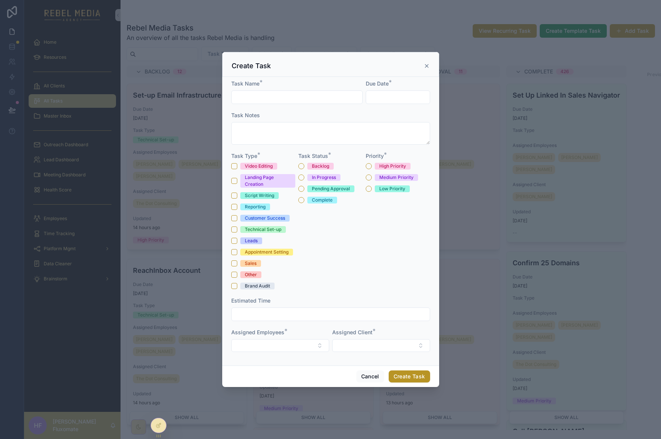
click at [425, 63] on icon "scrollable content" at bounding box center [426, 66] width 6 height 6
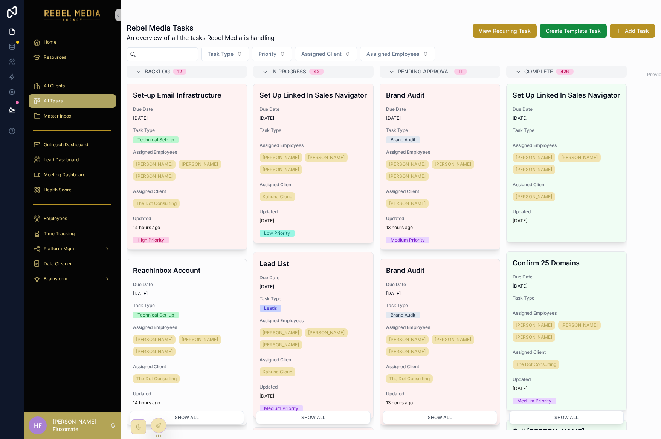
click at [225, 194] on span "Assigned Client" at bounding box center [187, 191] width 108 height 6
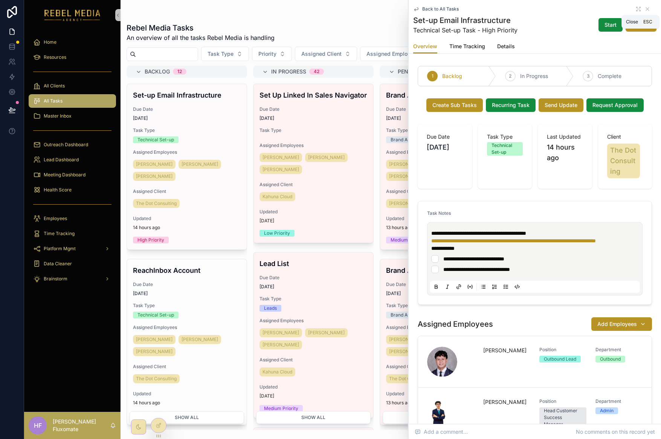
drag, startPoint x: 643, startPoint y: 8, endPoint x: 603, endPoint y: 66, distance: 70.1
click at [644, 8] on icon "scrollable content" at bounding box center [647, 9] width 6 height 6
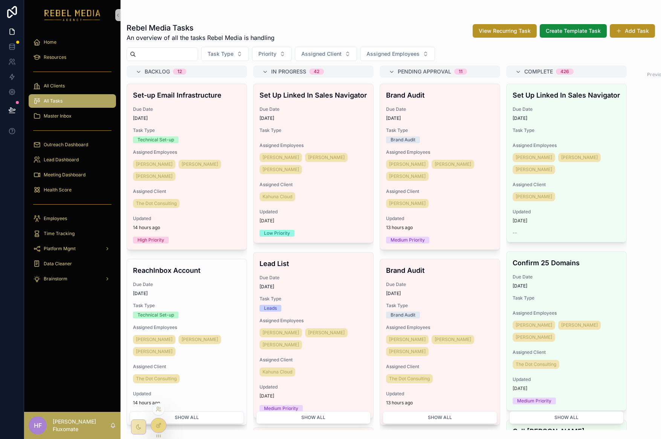
click at [158, 426] on icon at bounding box center [158, 425] width 6 height 6
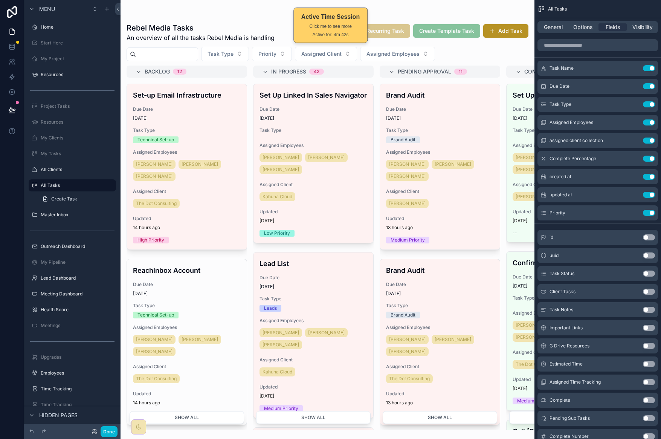
click at [215, 117] on div "scrollable content" at bounding box center [327, 219] width 414 height 439
click at [575, 25] on span "Options" at bounding box center [582, 27] width 19 height 8
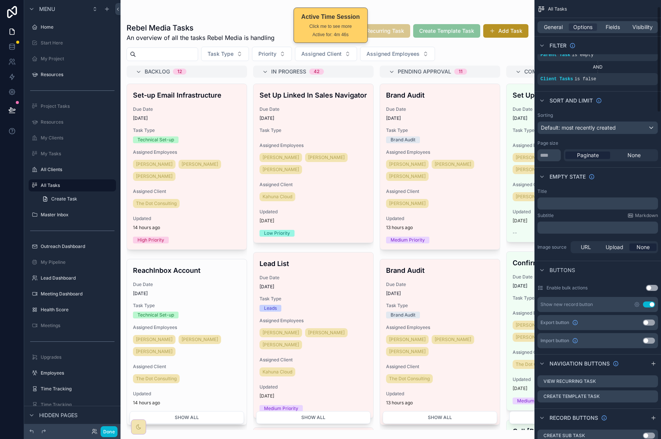
scroll to position [85, 0]
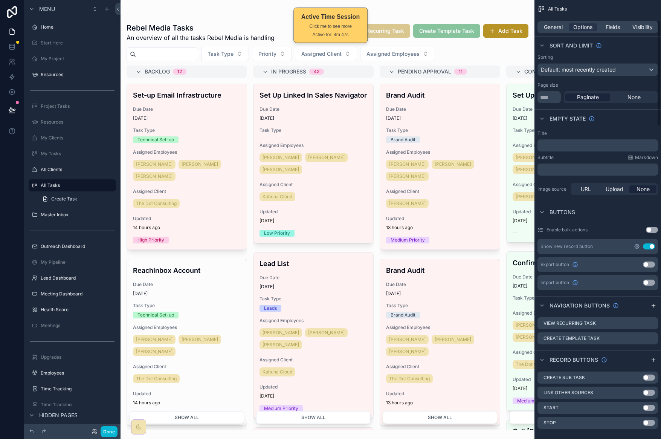
click at [636, 248] on icon "scrollable content" at bounding box center [636, 246] width 5 height 5
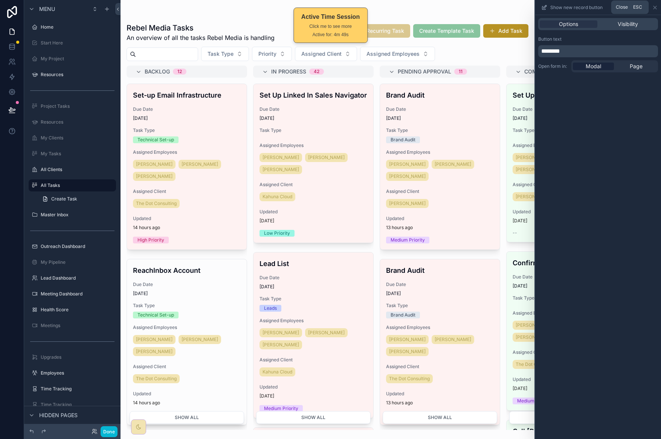
click at [656, 8] on icon at bounding box center [655, 8] width 6 height 6
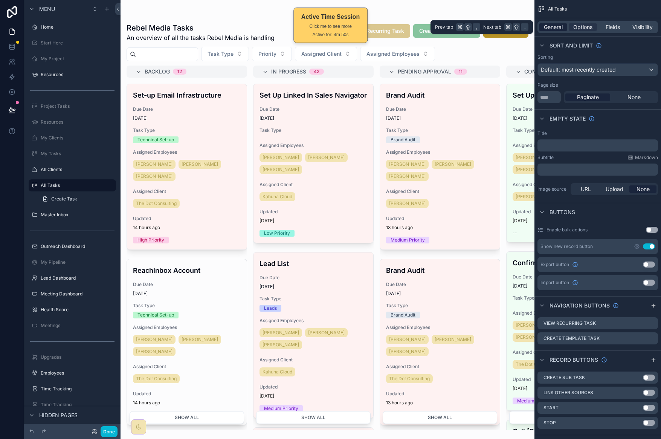
click at [555, 24] on span "General" at bounding box center [553, 27] width 19 height 8
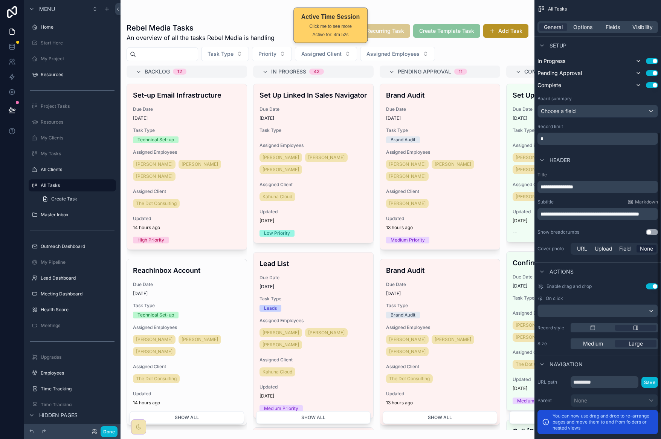
scroll to position [238, 0]
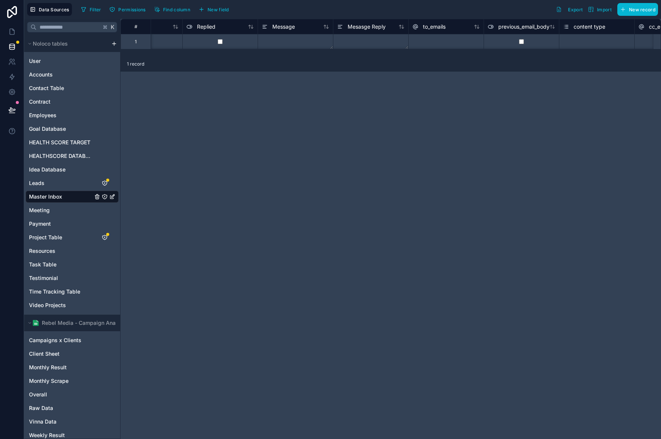
scroll to position [0, 550]
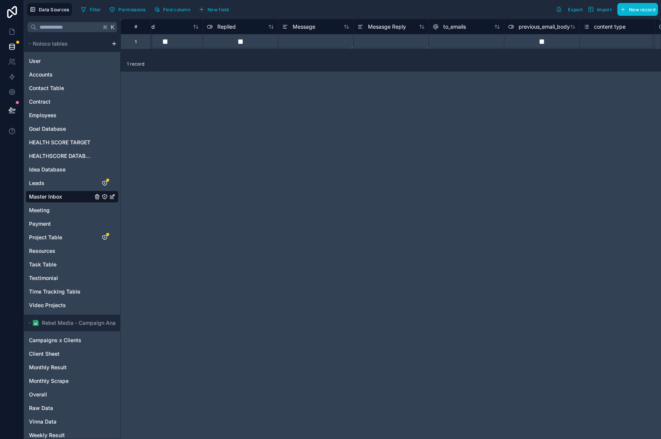
click at [323, 35] on textarea at bounding box center [315, 41] width 75 height 15
click at [341, 41] on textarea at bounding box center [315, 41] width 75 height 15
click at [338, 41] on textarea at bounding box center [315, 64] width 75 height 60
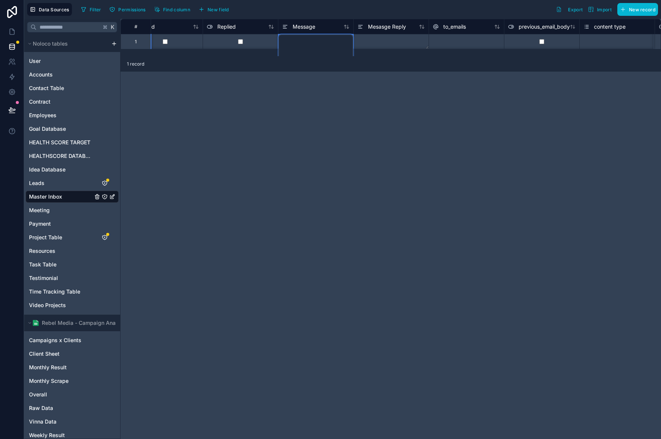
paste textarea "**********"
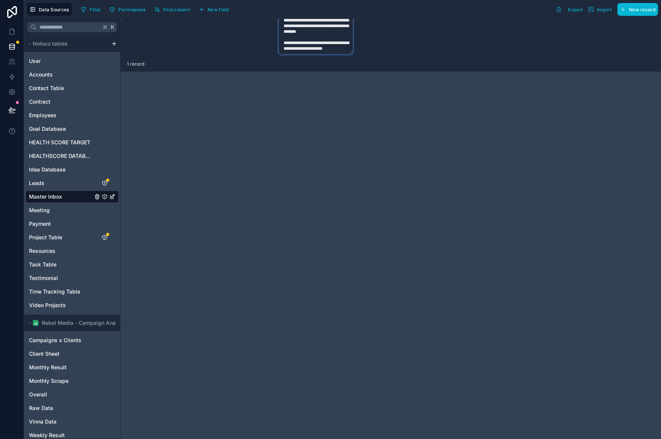
type textarea "**********"
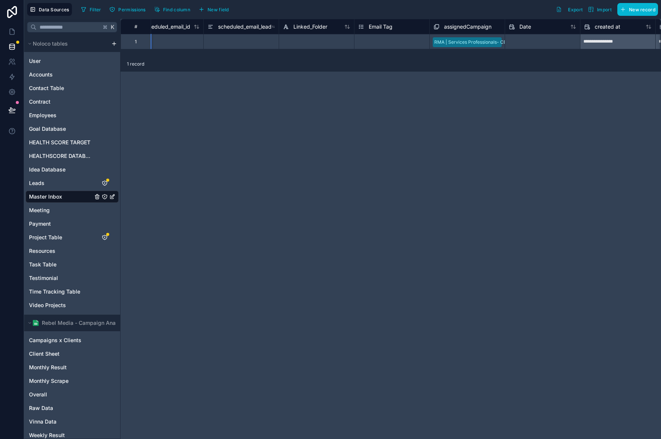
scroll to position [0, 1250]
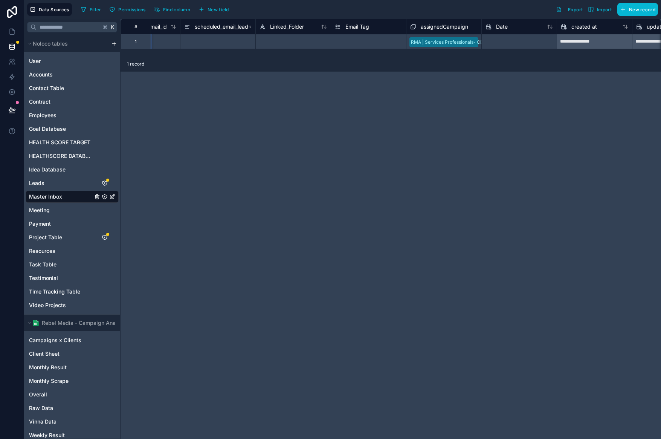
click at [525, 44] on input "text" at bounding box center [518, 42] width 75 height 12
select select "****"
select select "*"
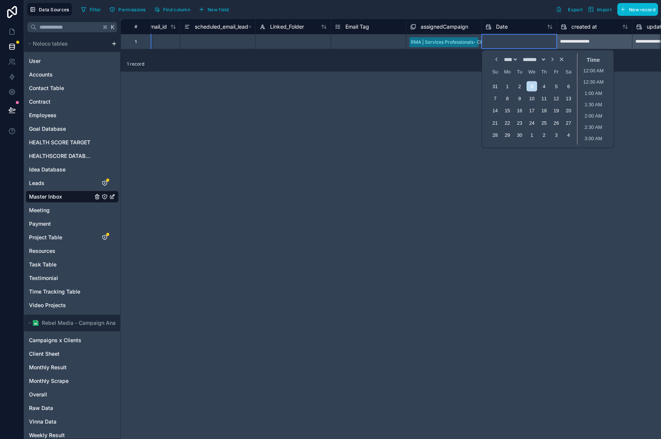
scroll to position [249, 0]
click at [525, 44] on input "text" at bounding box center [518, 42] width 75 height 12
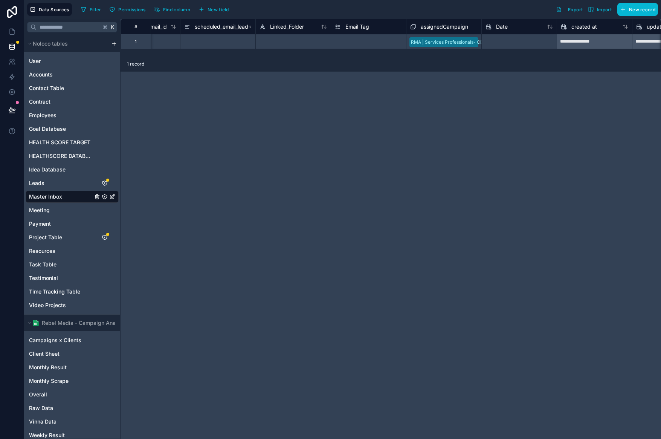
click at [525, 44] on input "text" at bounding box center [518, 42] width 75 height 12
select select "****"
select select "*"
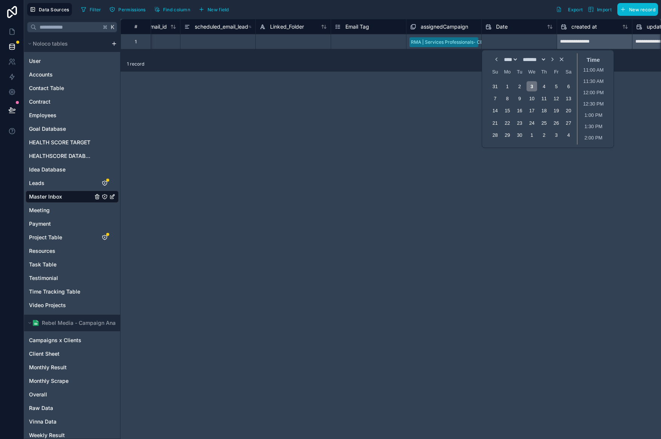
click at [533, 84] on div "3" at bounding box center [531, 86] width 10 height 10
click at [586, 78] on li "11:30 AM" at bounding box center [593, 81] width 32 height 11
type input "**********"
drag, startPoint x: 514, startPoint y: 215, endPoint x: 499, endPoint y: 188, distance: 31.0
click at [514, 215] on div "**********" at bounding box center [390, 229] width 540 height 420
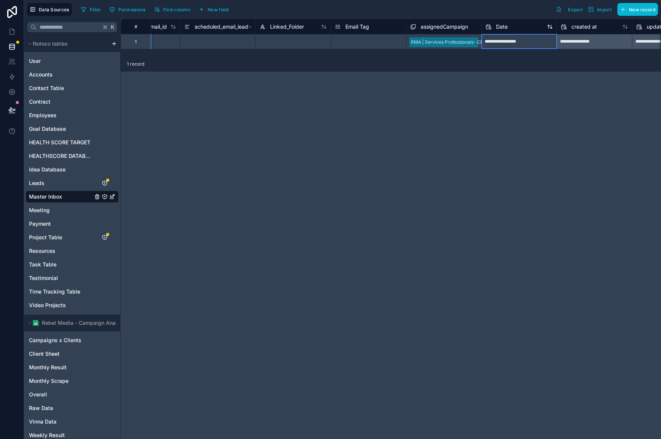
click at [551, 28] on icon at bounding box center [550, 27] width 6 height 6
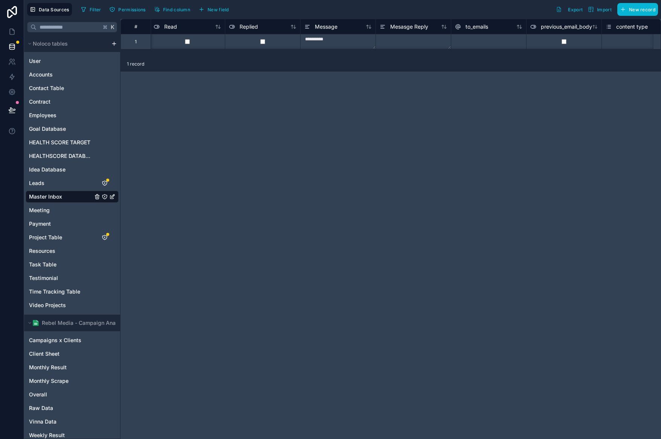
scroll to position [0, 525]
click at [350, 35] on textarea "**********" at bounding box center [340, 41] width 75 height 15
click at [340, 41] on textarea "**********" at bounding box center [340, 41] width 75 height 15
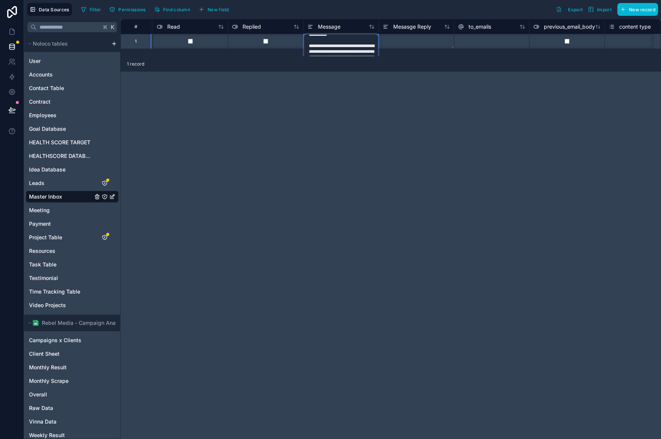
click at [309, 45] on textarea "**********" at bounding box center [340, 64] width 75 height 60
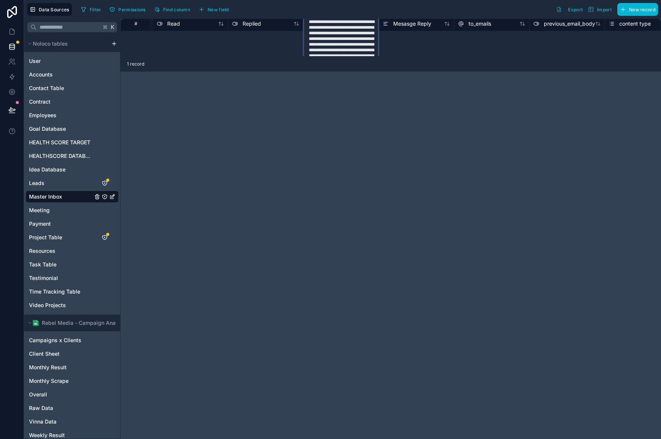
drag, startPoint x: 378, startPoint y: 71, endPoint x: 373, endPoint y: 65, distance: 7.6
click at [375, 82] on div "**********" at bounding box center [390, 229] width 540 height 420
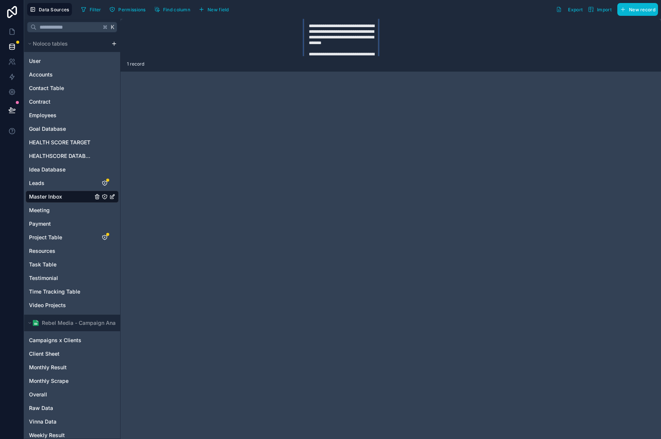
scroll to position [38, 525]
drag, startPoint x: 342, startPoint y: 42, endPoint x: 310, endPoint y: 41, distance: 32.0
click at [310, 41] on textarea "**********" at bounding box center [340, 46] width 75 height 99
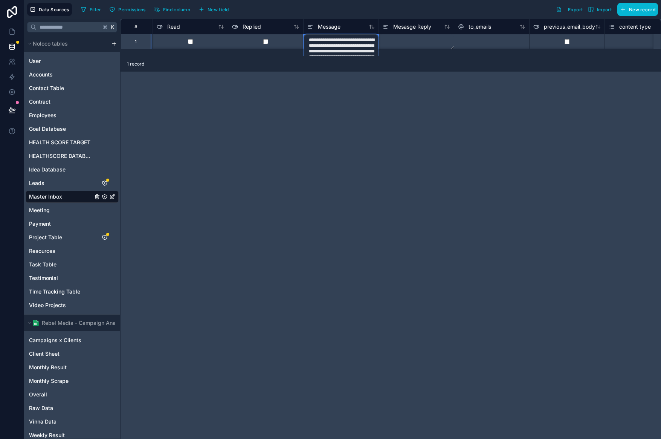
click at [302, 133] on div "**********" at bounding box center [390, 229] width 540 height 420
click at [416, 44] on textarea at bounding box center [416, 41] width 75 height 15
click at [368, 41] on textarea "**********" at bounding box center [340, 83] width 75 height 99
click at [365, 43] on textarea "**********" at bounding box center [340, 83] width 75 height 99
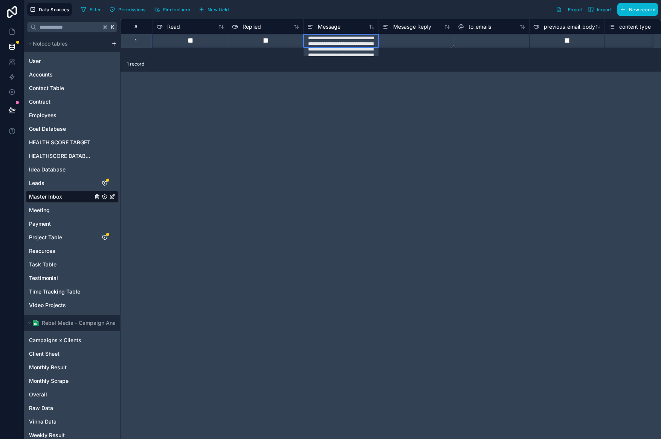
scroll to position [0, 525]
click at [364, 44] on textarea "**********" at bounding box center [340, 83] width 75 height 99
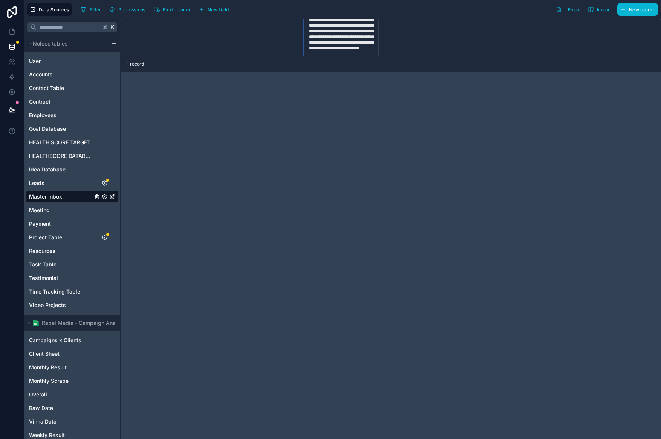
scroll to position [32, 525]
click at [333, 34] on textarea "**********" at bounding box center [340, 51] width 75 height 99
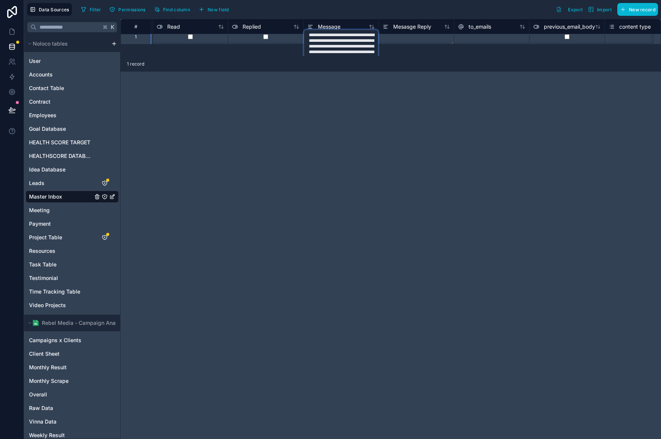
scroll to position [16, 525]
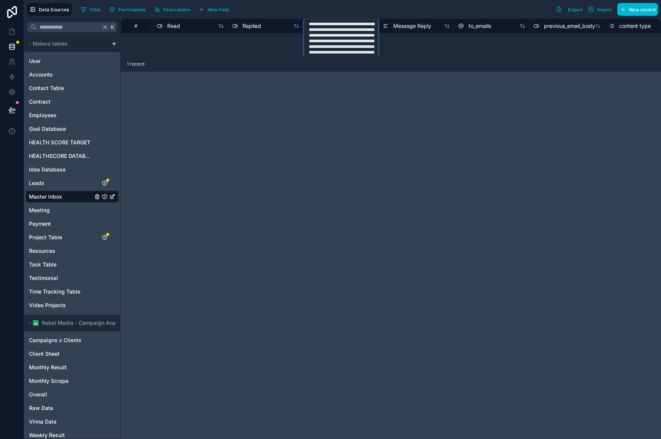
type textarea "**********"
click at [396, 66] on div "1 record" at bounding box center [390, 63] width 540 height 15
click at [403, 44] on div "**********" at bounding box center [390, 38] width 540 height 38
click at [479, 30] on div "to_emails" at bounding box center [491, 25] width 75 height 15
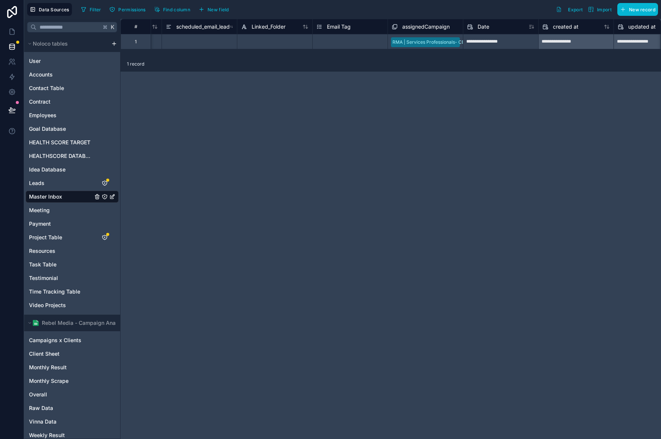
scroll to position [0, 1271]
click at [317, 29] on icon at bounding box center [317, 26] width 6 height 9
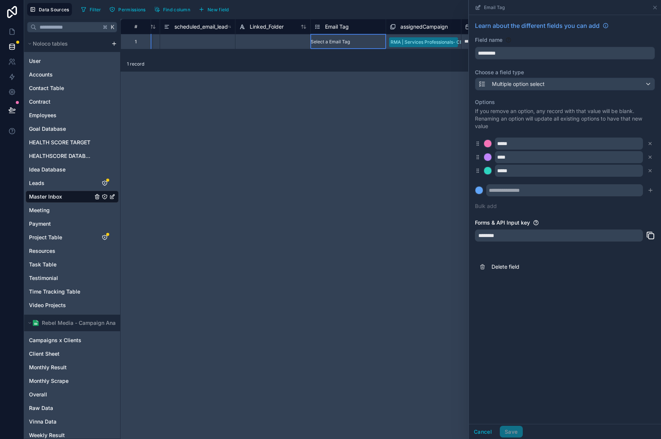
click at [413, 221] on div "**********" at bounding box center [390, 229] width 540 height 420
click at [654, 7] on icon at bounding box center [654, 7] width 3 height 3
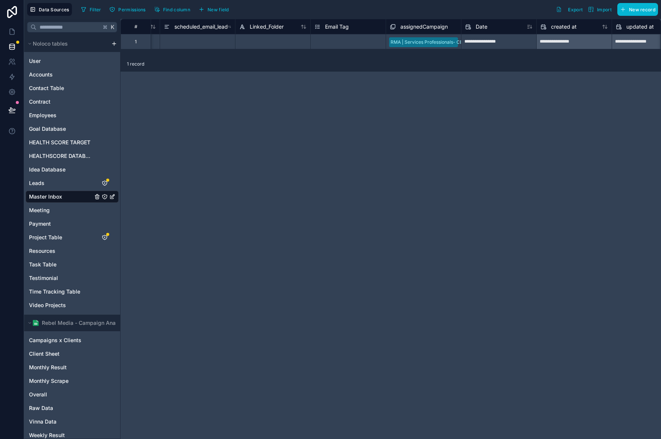
click at [316, 27] on icon at bounding box center [317, 26] width 6 height 9
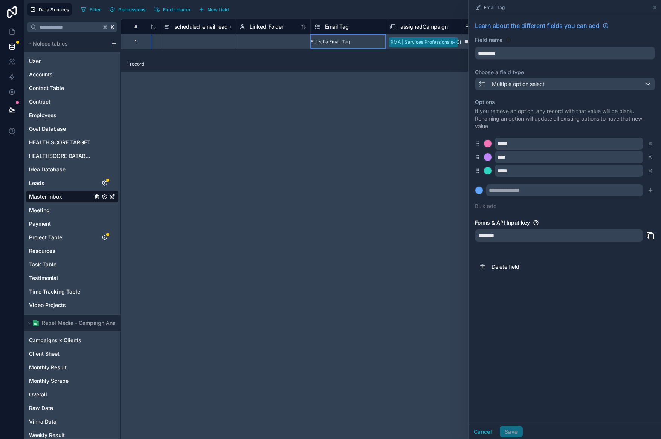
click at [378, 83] on div "**********" at bounding box center [390, 229] width 540 height 420
click at [655, 8] on icon at bounding box center [655, 8] width 6 height 6
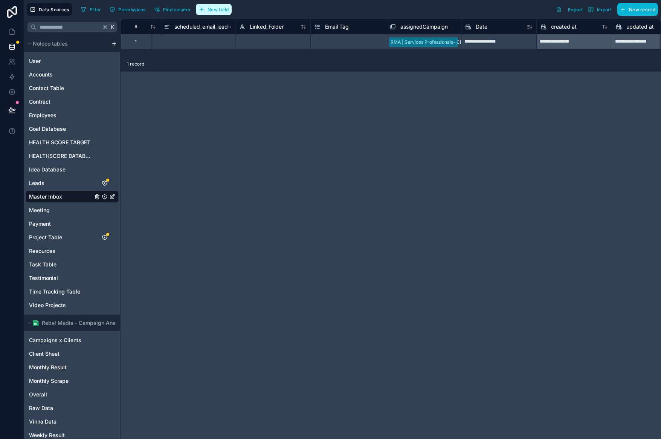
click at [211, 8] on span "New field" at bounding box center [217, 10] width 21 height 6
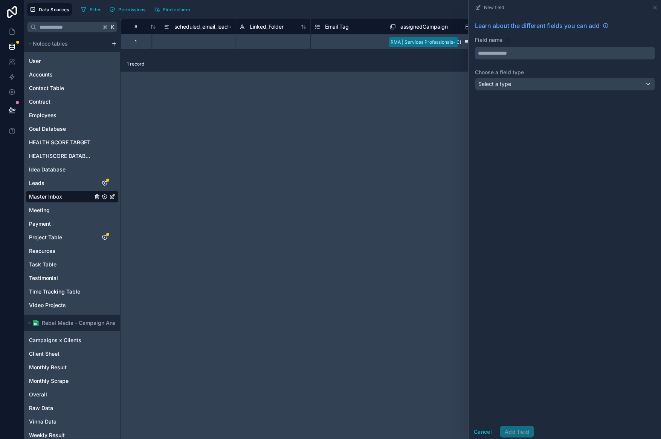
click at [524, 56] on input "text" at bounding box center [564, 53] width 179 height 12
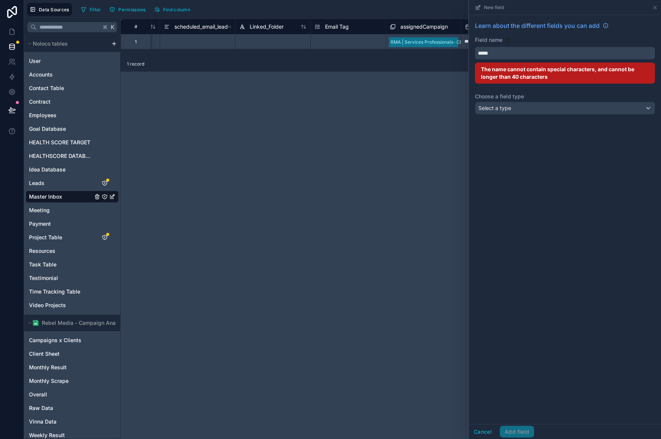
click at [475, 47] on button "****" at bounding box center [565, 53] width 180 height 13
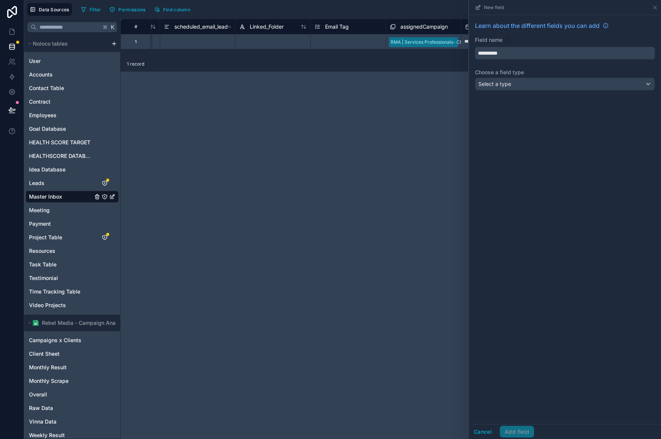
type input "**********"
click at [575, 87] on div "Select a type" at bounding box center [564, 84] width 179 height 12
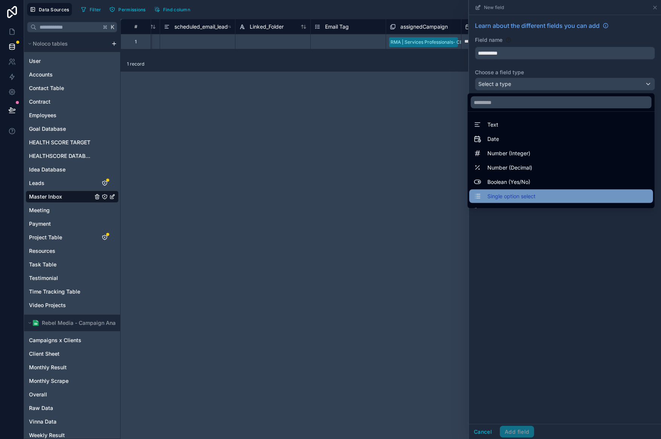
drag, startPoint x: 535, startPoint y: 188, endPoint x: 536, endPoint y: 197, distance: 9.1
click at [538, 200] on ul "Text Date Number (Integer) Number (Decimal) Boolean (Yes/No) Single option sele…" at bounding box center [561, 160] width 187 height 96
click at [535, 195] on div "Single option select" at bounding box center [561, 196] width 175 height 9
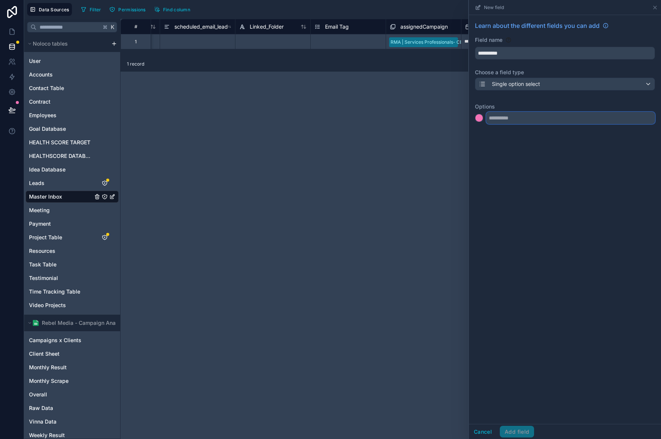
click at [548, 121] on input "text" at bounding box center [570, 118] width 169 height 12
type input "*******"
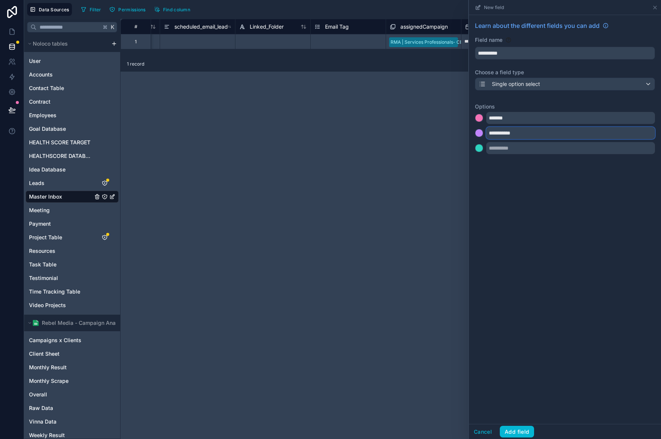
type input "**********"
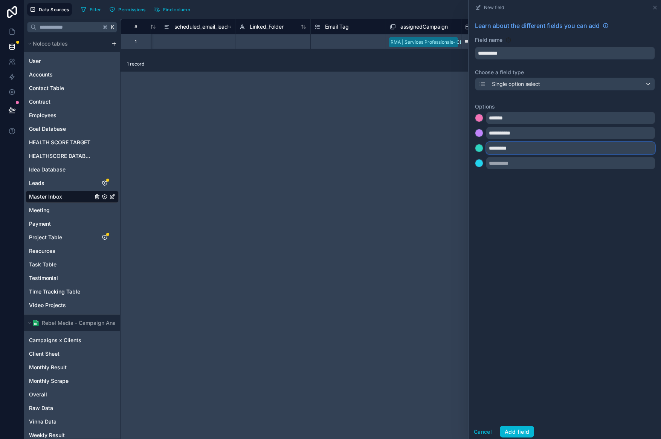
type input "*********"
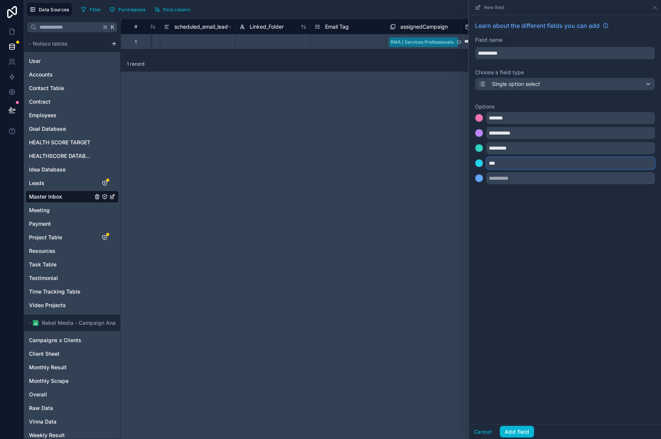
type input "***"
type input "****"
click at [478, 181] on div at bounding box center [479, 178] width 8 height 8
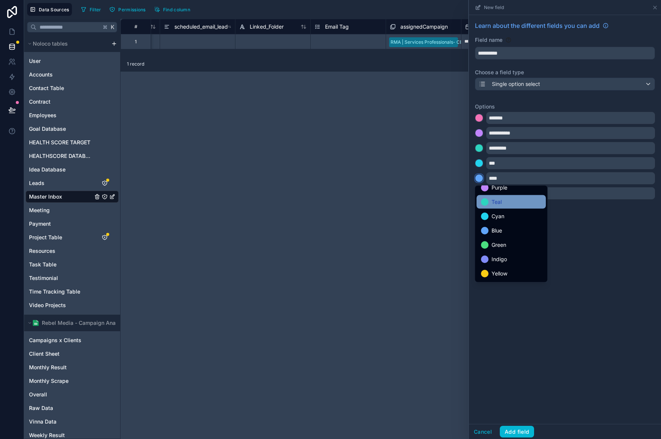
scroll to position [63, 0]
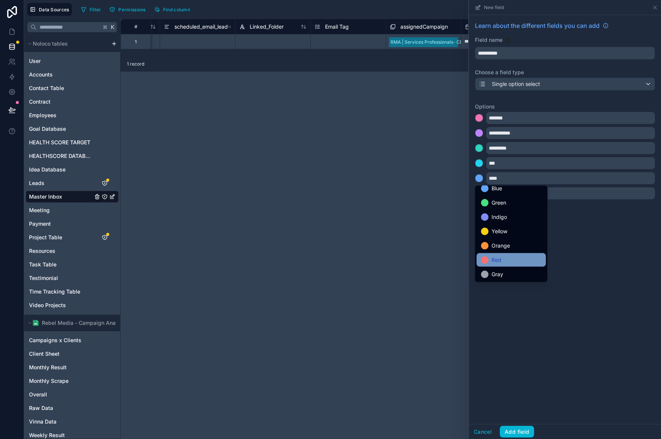
click at [518, 259] on div "Red" at bounding box center [511, 259] width 60 height 9
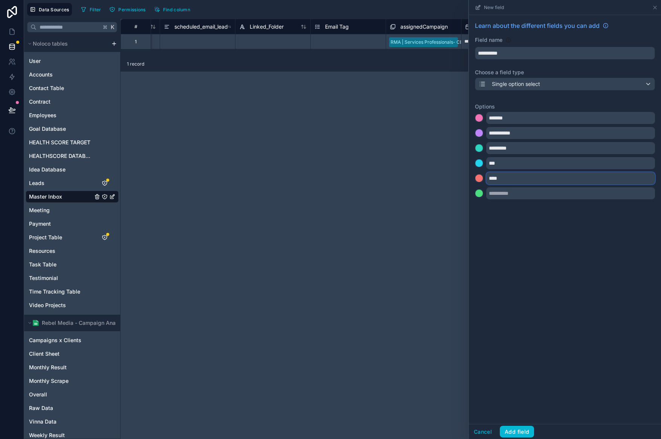
drag, startPoint x: 503, startPoint y: 175, endPoint x: 488, endPoint y: 180, distance: 16.1
click at [483, 180] on div "****" at bounding box center [565, 178] width 180 height 12
drag, startPoint x: 513, startPoint y: 180, endPoint x: 497, endPoint y: 173, distance: 17.5
click at [483, 180] on div "****" at bounding box center [565, 178] width 180 height 12
drag, startPoint x: 509, startPoint y: 164, endPoint x: 481, endPoint y: 164, distance: 27.9
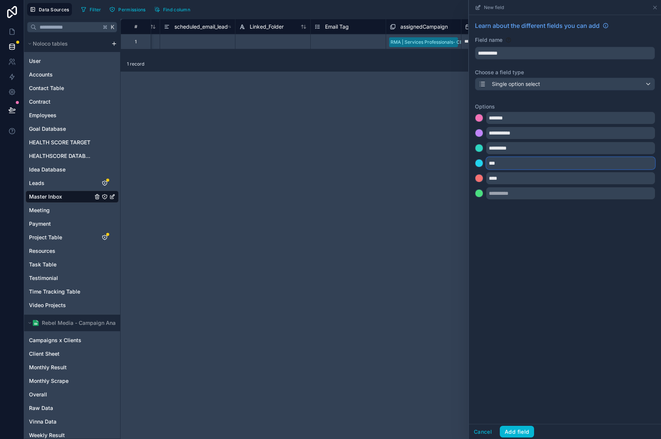
click at [481, 164] on div "***" at bounding box center [565, 163] width 180 height 12
type input "****"
drag, startPoint x: 516, startPoint y: 169, endPoint x: 509, endPoint y: 164, distance: 8.6
click at [510, 164] on div "**********" at bounding box center [565, 148] width 180 height 72
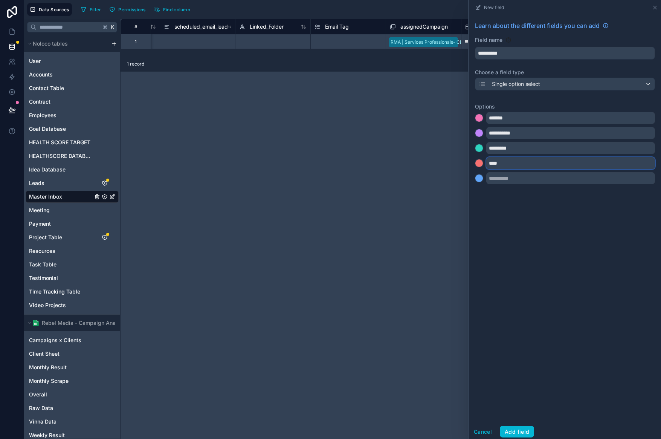
drag, startPoint x: 498, startPoint y: 164, endPoint x: 480, endPoint y: 163, distance: 18.1
click at [475, 161] on div "****" at bounding box center [565, 163] width 180 height 12
type input "*"
type input "****"
type input "***"
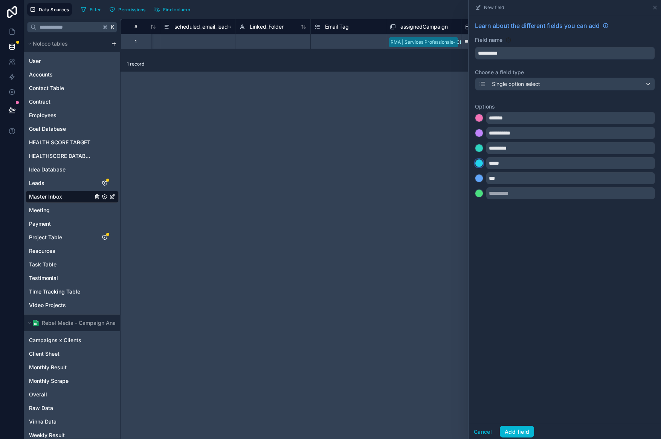
click at [481, 162] on div at bounding box center [479, 163] width 8 height 8
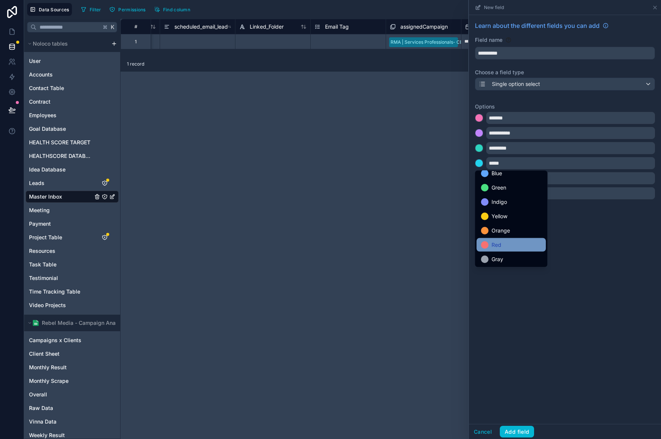
click at [505, 239] on div "Red" at bounding box center [510, 245] width 69 height 14
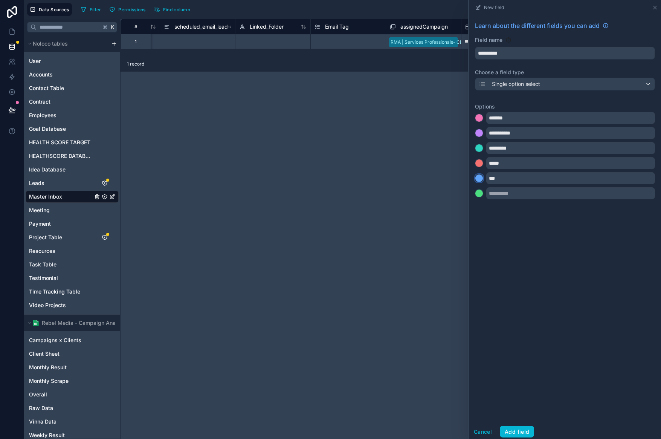
click at [478, 181] on button at bounding box center [479, 178] width 8 height 8
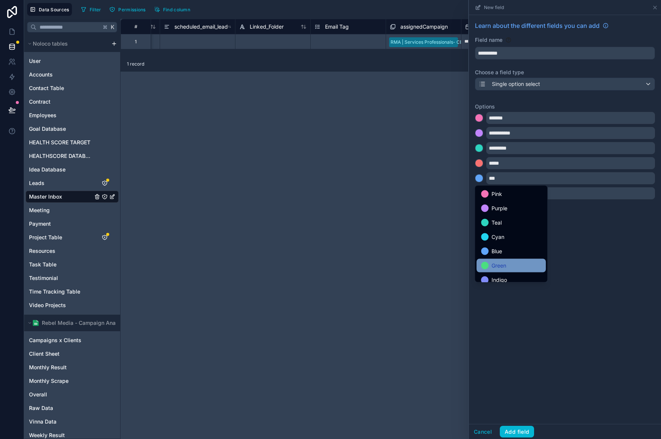
click at [506, 262] on span "Green" at bounding box center [498, 265] width 15 height 9
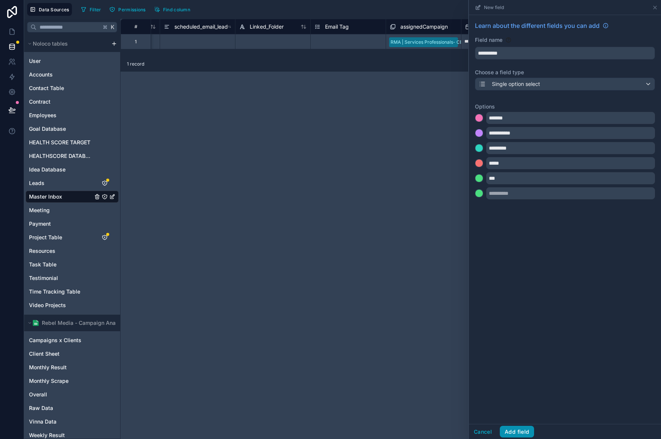
click at [528, 428] on button "Add field" at bounding box center [517, 431] width 34 height 12
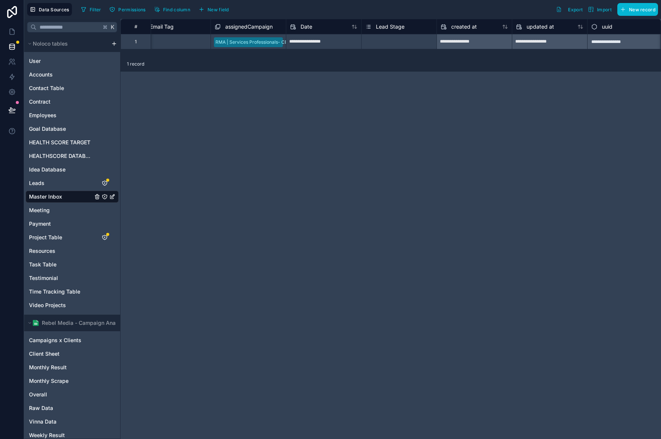
scroll to position [0, 1335]
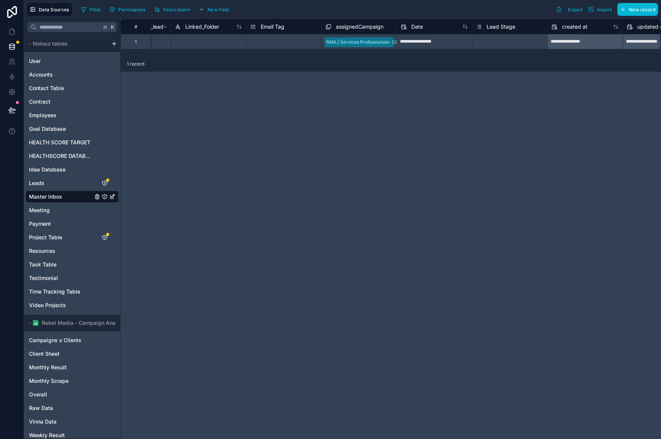
click at [527, 42] on div "Select a Lead Stage" at bounding box center [509, 42] width 75 height 8
click at [515, 41] on div "Select a Lead Stage" at bounding box center [493, 42] width 43 height 6
click at [501, 438] on div "Follow Up" at bounding box center [330, 443] width 661 height 9
click at [483, 29] on div "Lead Stage" at bounding box center [495, 26] width 39 height 9
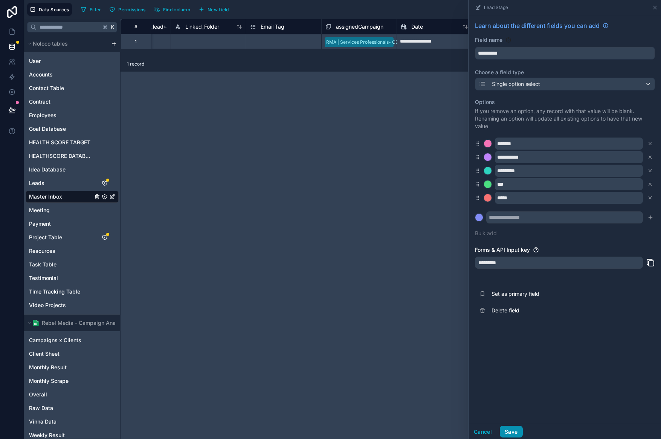
click at [510, 428] on button "Save" at bounding box center [511, 431] width 23 height 12
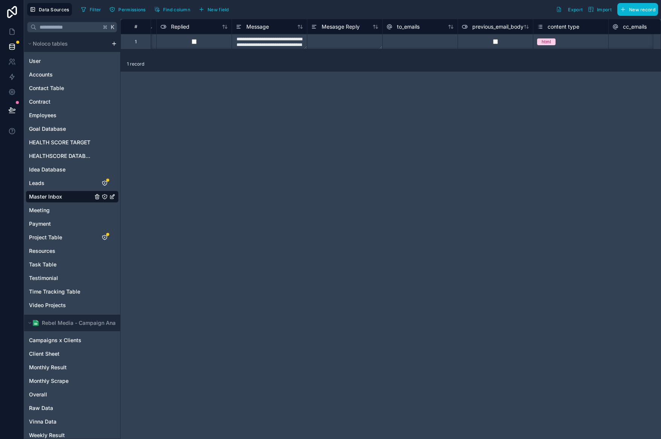
scroll to position [0, 605]
click at [399, 43] on div at bounding box center [410, 41] width 75 height 15
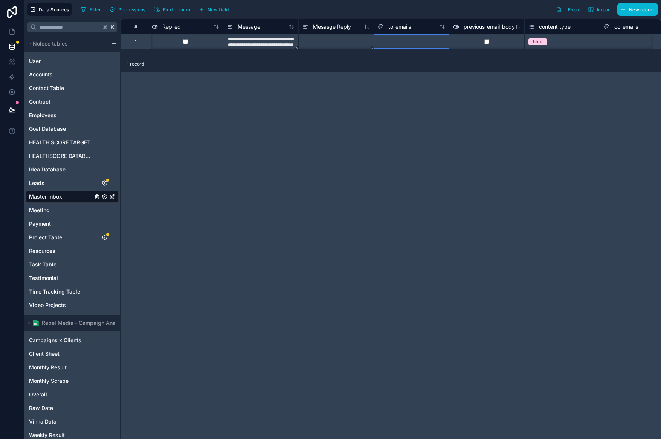
click at [399, 43] on div at bounding box center [410, 41] width 75 height 15
type input "**********"
drag, startPoint x: 419, startPoint y: 141, endPoint x: 189, endPoint y: 1, distance: 268.8
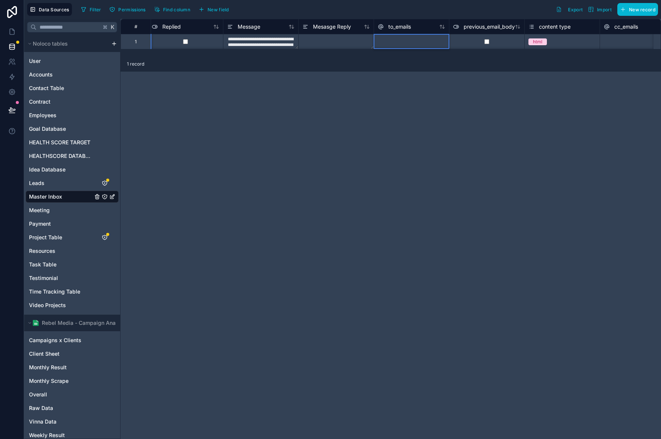
click at [419, 141] on div "**********" at bounding box center [390, 229] width 540 height 420
click at [228, 13] on button "New field" at bounding box center [214, 9] width 36 height 11
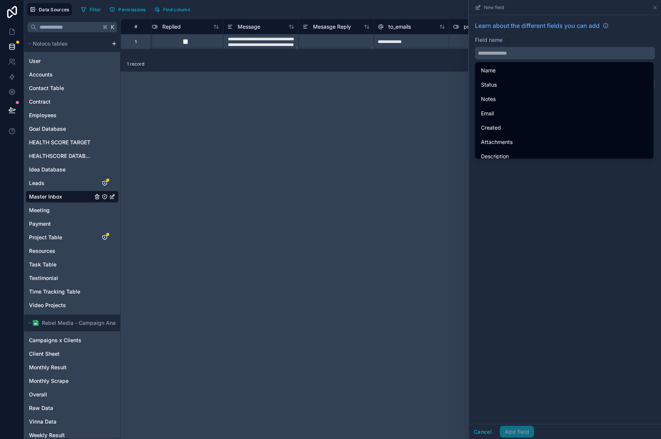
click at [522, 56] on input "text" at bounding box center [564, 53] width 179 height 12
type input "*"
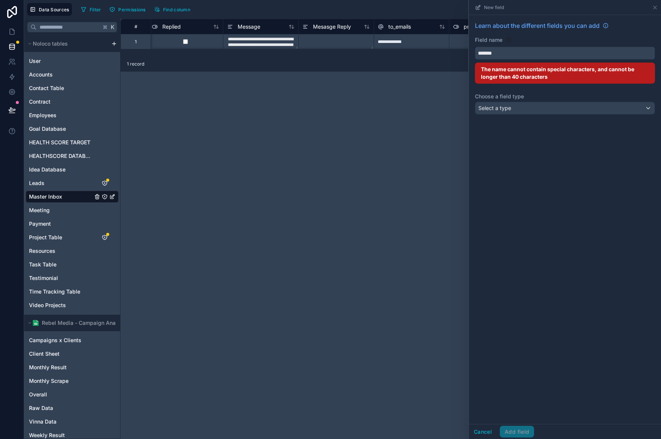
click at [475, 47] on button "******" at bounding box center [565, 53] width 180 height 13
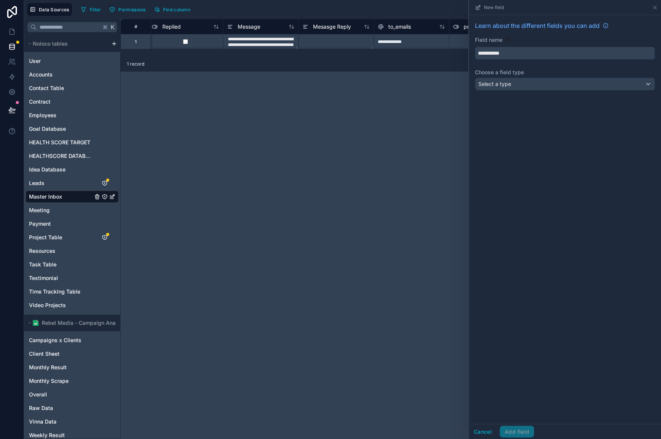
type input "**********"
click at [535, 84] on div "Select a type" at bounding box center [564, 84] width 179 height 12
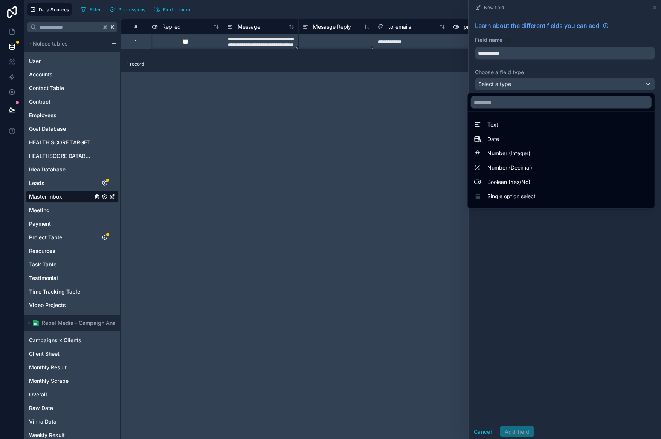
click at [498, 126] on div "Text" at bounding box center [561, 124] width 175 height 9
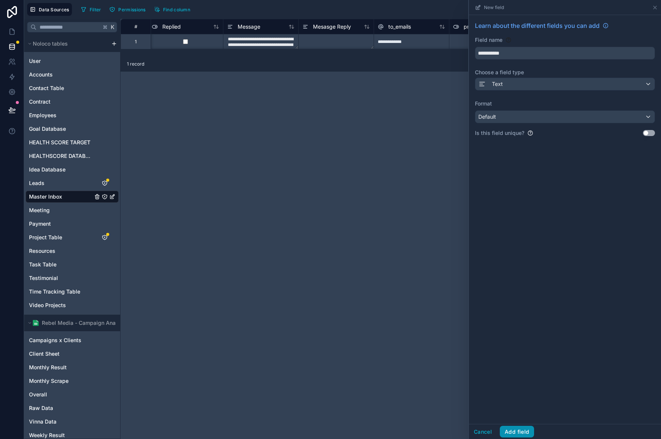
click at [515, 429] on button "Add field" at bounding box center [517, 431] width 34 height 12
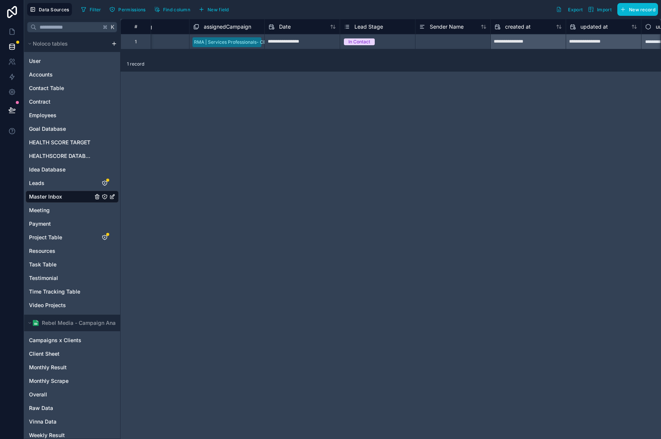
scroll to position [0, 1523]
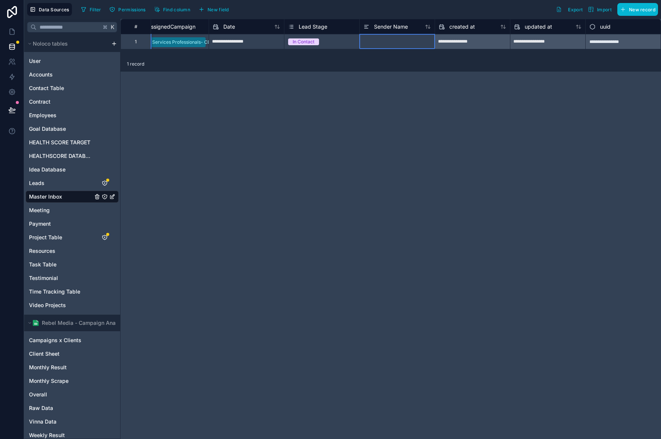
click at [394, 43] on div at bounding box center [396, 41] width 75 height 15
click at [393, 43] on div at bounding box center [396, 41] width 75 height 15
type input "**********"
click at [501, 91] on div "**********" at bounding box center [390, 229] width 540 height 420
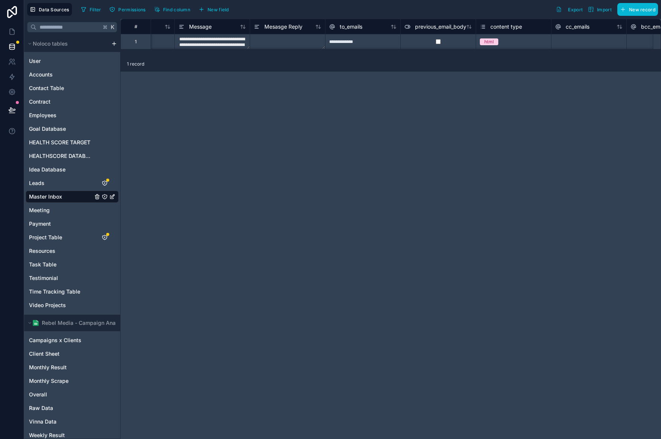
scroll to position [0, 601]
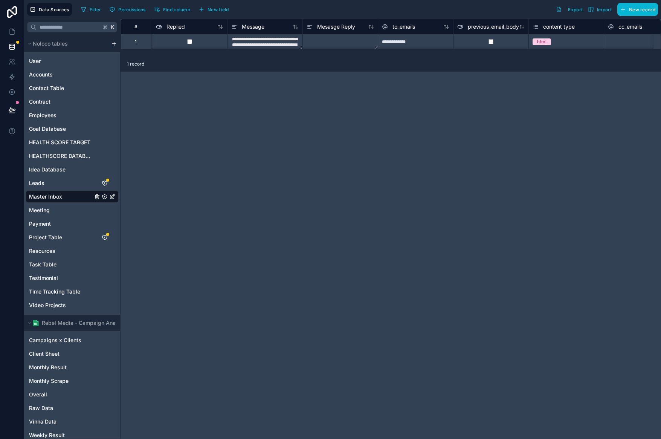
click at [323, 37] on textarea at bounding box center [340, 41] width 75 height 15
click at [332, 40] on textarea at bounding box center [340, 41] width 75 height 15
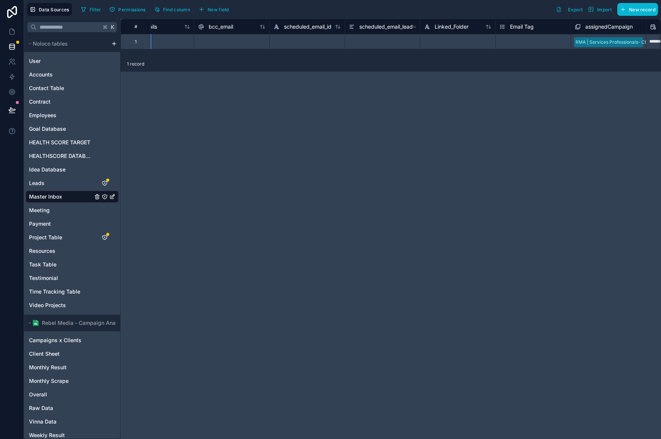
scroll to position [0, 1523]
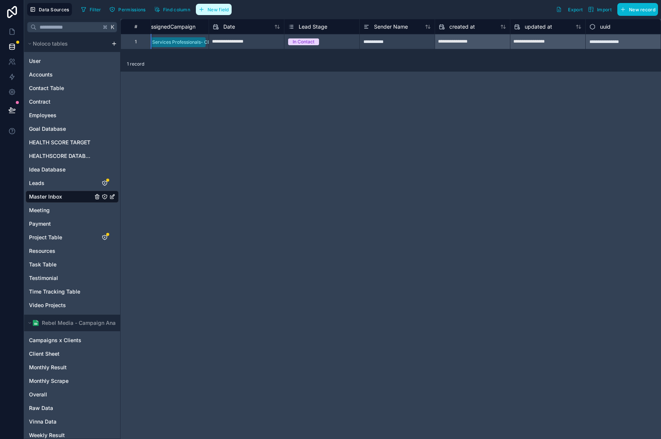
click at [222, 9] on span "New field" at bounding box center [217, 10] width 21 height 6
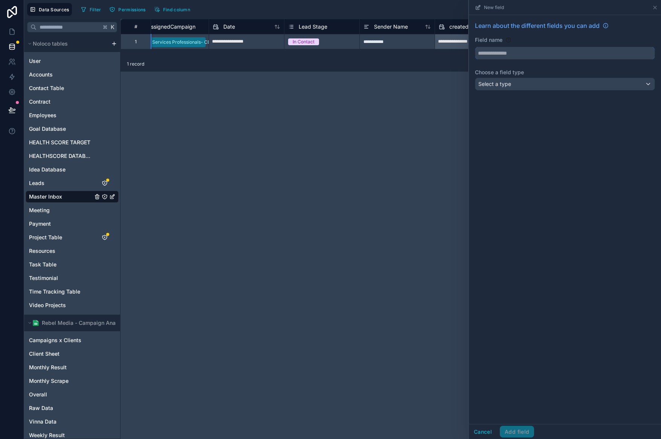
click at [527, 48] on input "text" at bounding box center [564, 53] width 179 height 12
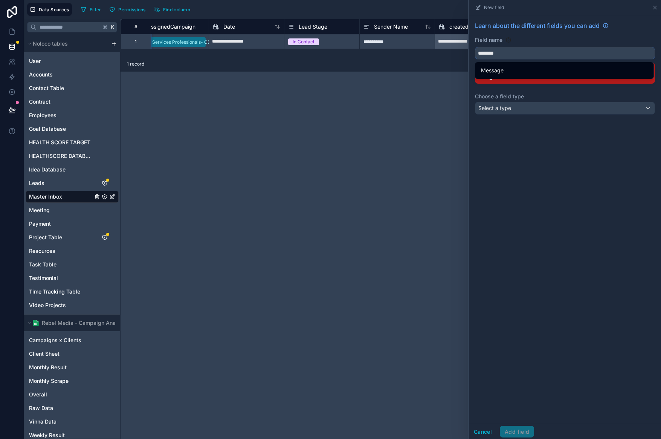
click at [475, 47] on button "*******" at bounding box center [565, 53] width 180 height 13
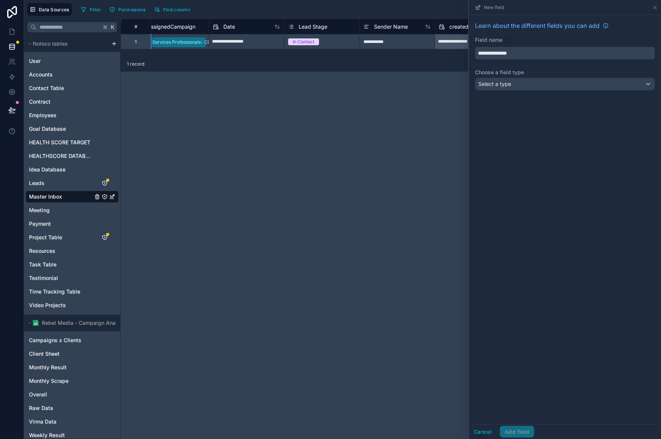
type input "**********"
click at [583, 58] on input "**********" at bounding box center [564, 53] width 179 height 12
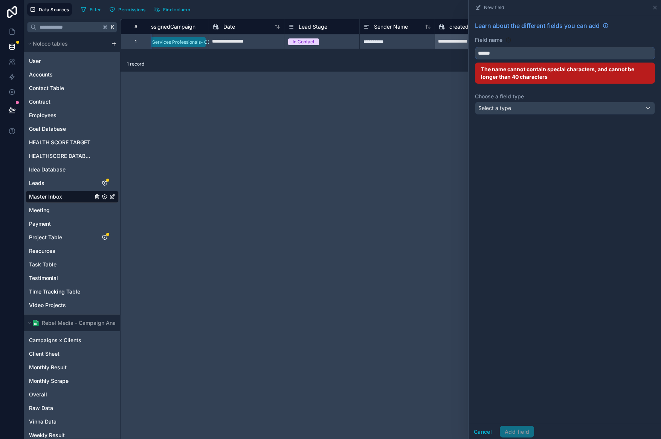
click at [475, 47] on button "*****" at bounding box center [565, 53] width 180 height 13
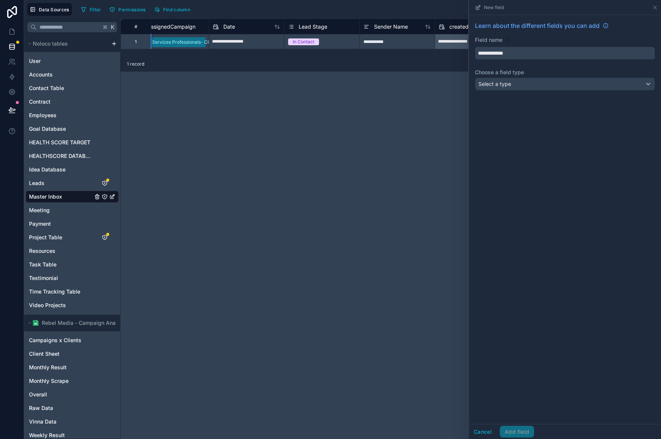
type input "**********"
click at [589, 80] on div "Select a type" at bounding box center [564, 84] width 179 height 12
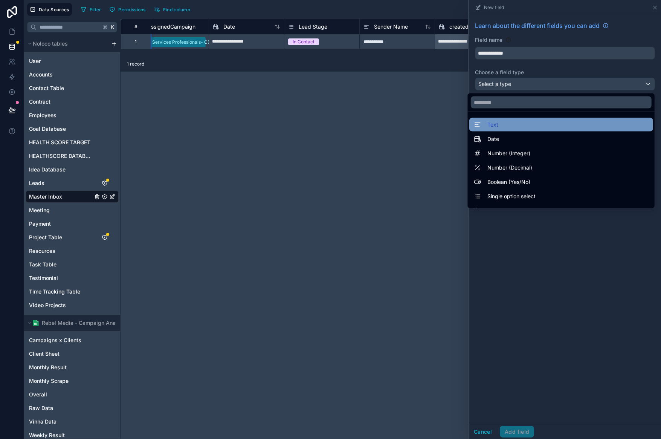
click at [556, 123] on div "Text" at bounding box center [561, 124] width 175 height 9
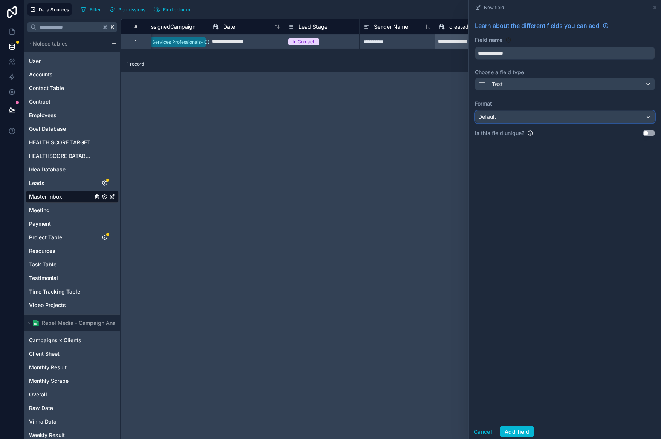
click at [568, 119] on div "Default" at bounding box center [564, 117] width 179 height 12
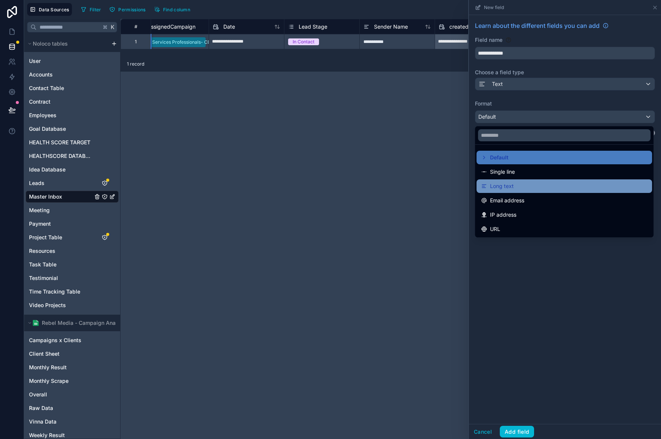
click at [554, 182] on div "Long text" at bounding box center [564, 185] width 166 height 9
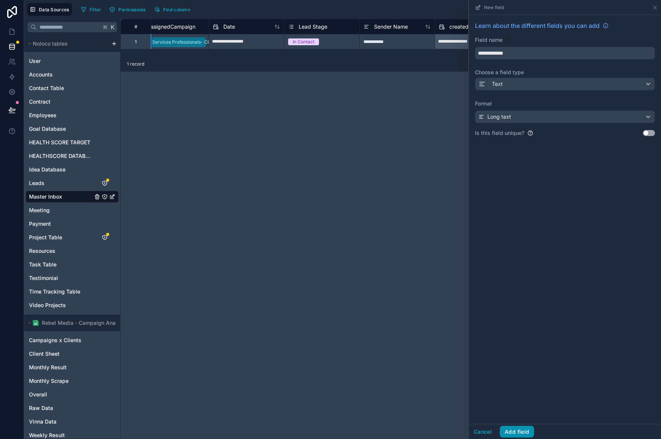
click at [525, 434] on button "Add field" at bounding box center [517, 431] width 34 height 12
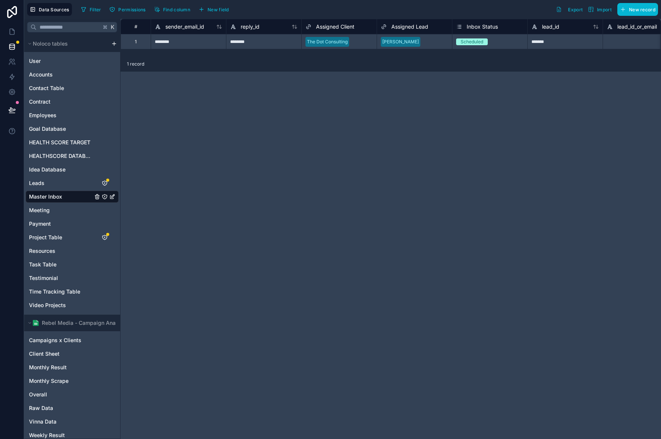
scroll to position [0, 15]
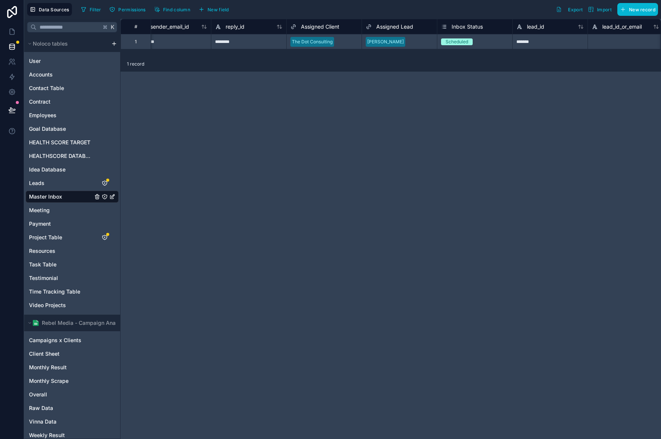
drag, startPoint x: 219, startPoint y: 56, endPoint x: 228, endPoint y: 56, distance: 9.0
click at [229, 56] on div "# sender_email_id reply_id Assigned Client Assigned Lead Inbox Status lead_id l…" at bounding box center [390, 38] width 540 height 38
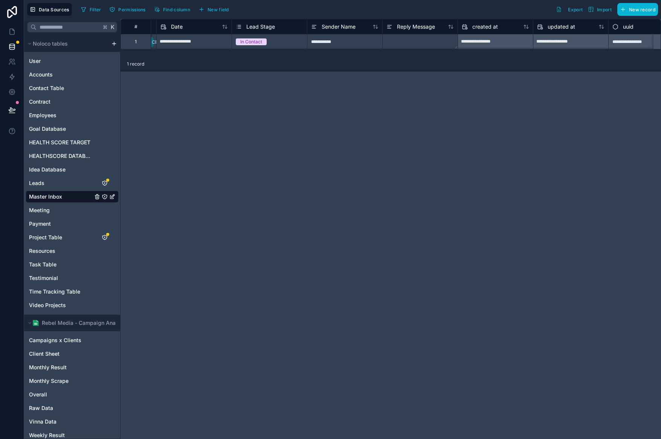
scroll to position [0, 1575]
click at [436, 46] on textarea at bounding box center [419, 41] width 75 height 15
click at [436, 44] on textarea at bounding box center [419, 64] width 75 height 60
paste textarea "**********"
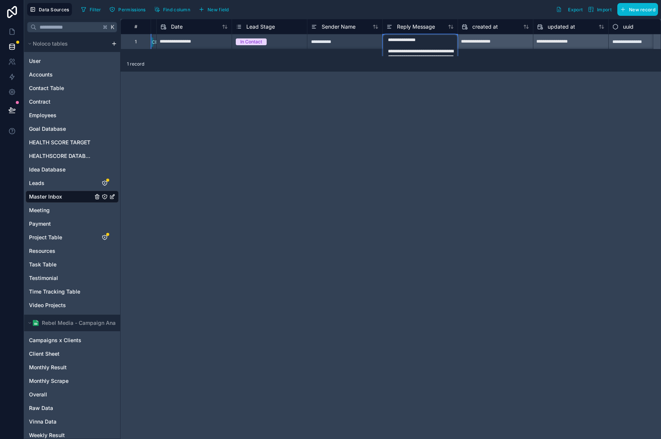
scroll to position [45, 1575]
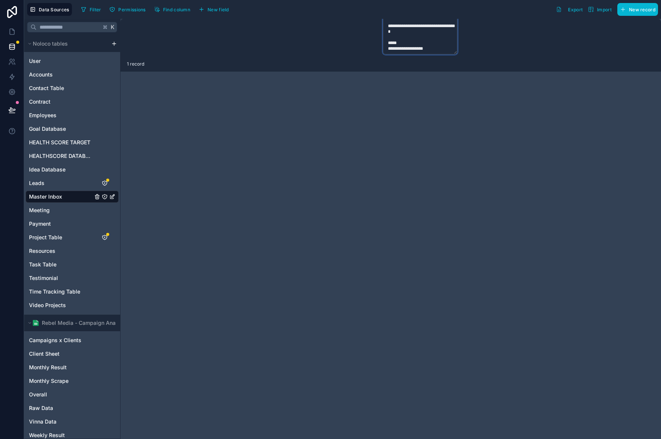
type textarea "**********"
click at [480, 81] on div "**********" at bounding box center [390, 229] width 540 height 420
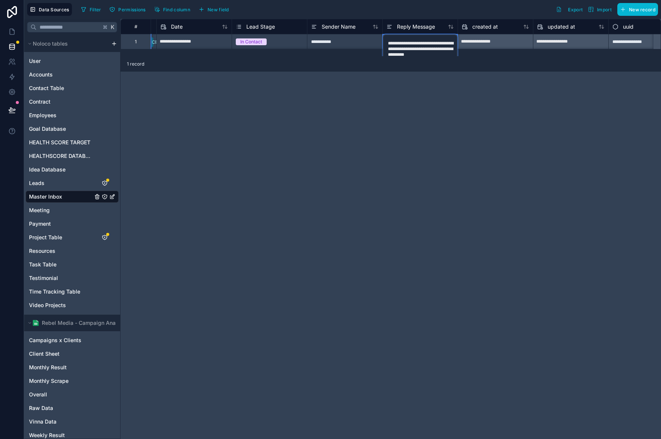
click at [443, 99] on div "**********" at bounding box center [390, 229] width 540 height 420
click at [497, 41] on div "**********" at bounding box center [495, 42] width 75 height 12
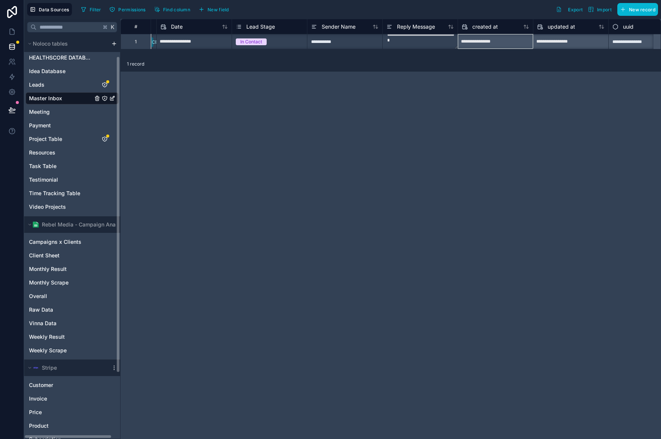
scroll to position [109, 0]
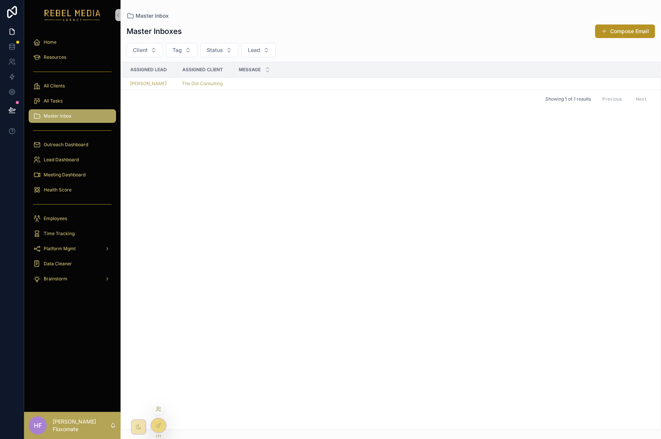
click at [159, 410] on icon at bounding box center [157, 411] width 3 height 2
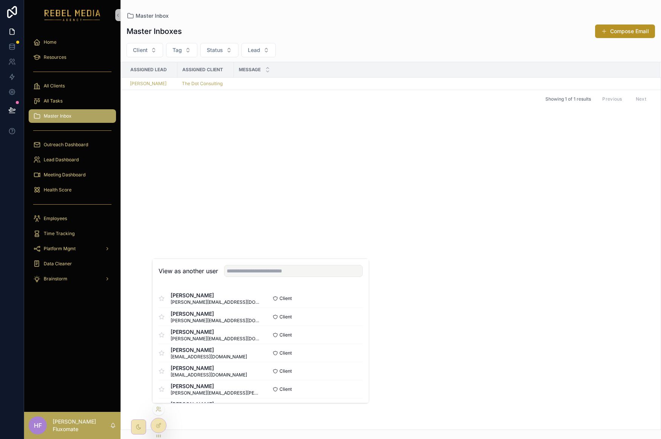
click at [347, 150] on div "Assigned Lead Assigned Client Message [PERSON_NAME] The Dot Consulting Showing …" at bounding box center [390, 245] width 539 height 367
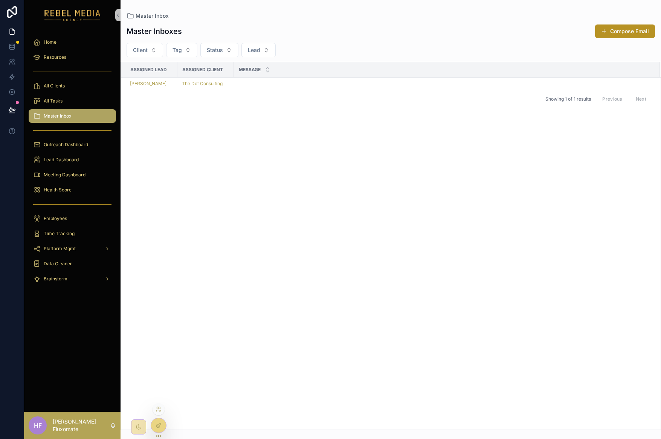
click at [158, 427] on icon at bounding box center [157, 425] width 3 height 3
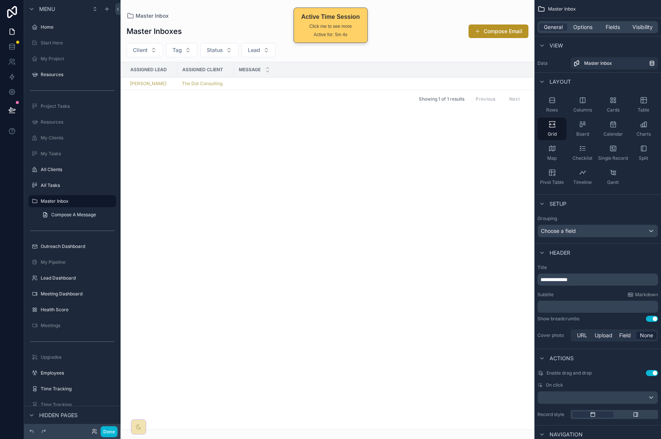
click at [231, 84] on div "scrollable content" at bounding box center [327, 219] width 414 height 439
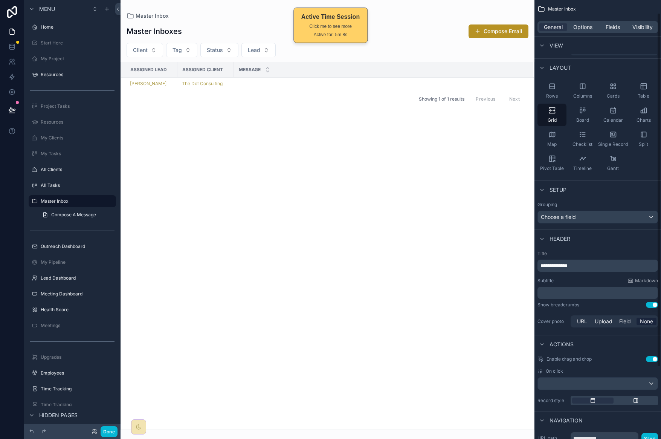
scroll to position [33, 0]
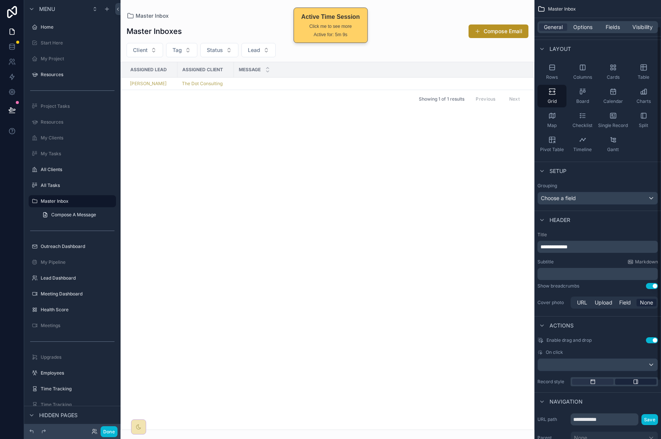
click at [636, 382] on icon "scrollable content" at bounding box center [636, 381] width 0 height 4
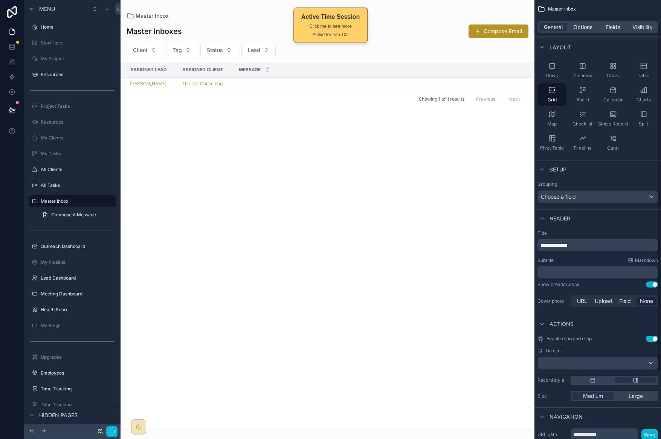
scroll to position [35, 0]
drag, startPoint x: 648, startPoint y: 396, endPoint x: 611, endPoint y: 381, distance: 39.6
click at [648, 397] on div "Large" at bounding box center [635, 395] width 41 height 8
click at [114, 431] on button "Done" at bounding box center [109, 431] width 17 height 11
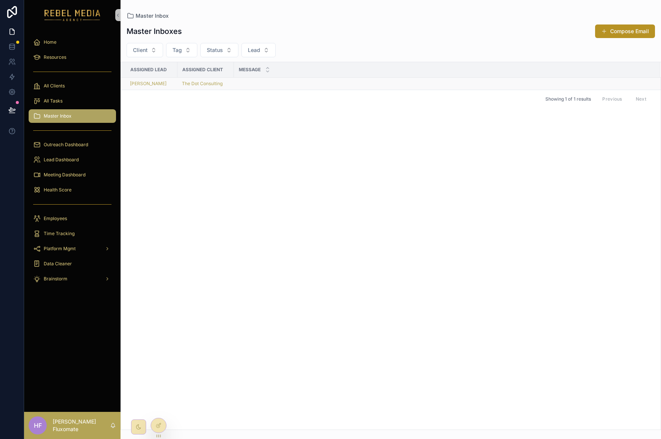
click at [330, 85] on td "scrollable content" at bounding box center [447, 84] width 426 height 12
click at [332, 84] on td "scrollable content" at bounding box center [447, 84] width 426 height 12
click at [281, 80] on td "scrollable content" at bounding box center [447, 84] width 426 height 12
click at [164, 84] on div "[PERSON_NAME]" at bounding box center [151, 84] width 43 height 6
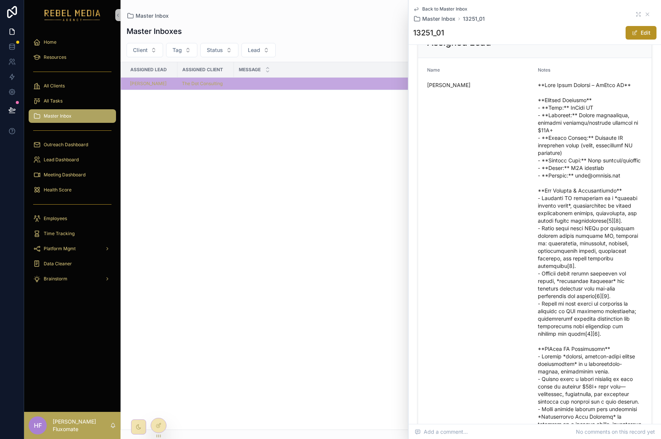
scroll to position [132, 0]
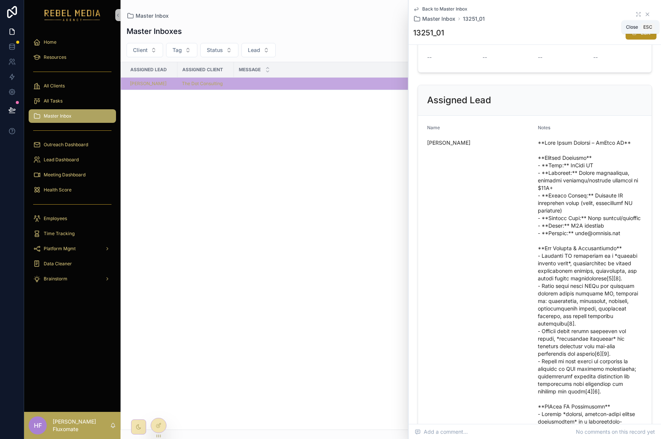
click at [644, 13] on icon "scrollable content" at bounding box center [647, 14] width 6 height 6
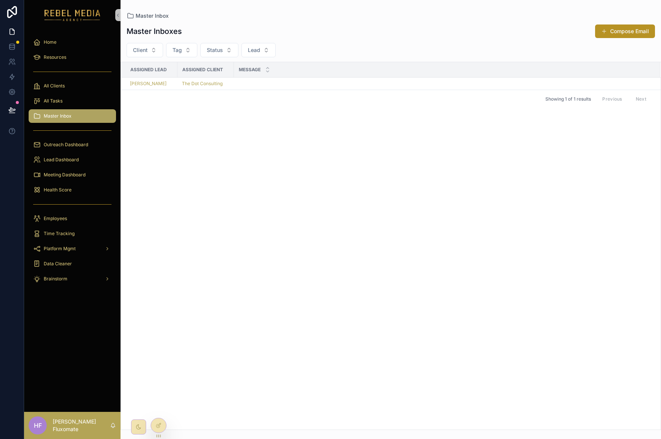
drag, startPoint x: 335, startPoint y: 290, endPoint x: 354, endPoint y: 289, distance: 19.2
click at [335, 290] on div "Assigned Lead Assigned Client Message Janene Smith The Dot Consulting Showing 1…" at bounding box center [390, 245] width 539 height 367
click at [306, 81] on td "scrollable content" at bounding box center [447, 84] width 426 height 12
click at [315, 82] on td "scrollable content" at bounding box center [447, 84] width 426 height 12
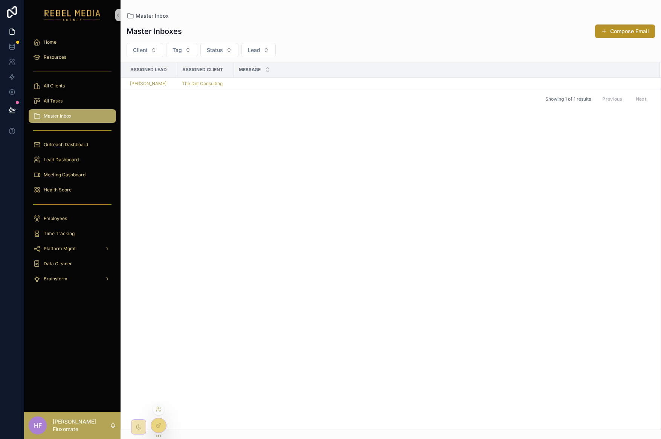
click at [161, 404] on div at bounding box center [158, 409] width 12 height 12
click at [161, 408] on icon at bounding box center [158, 409] width 6 height 6
click at [156, 429] on div at bounding box center [158, 425] width 15 height 14
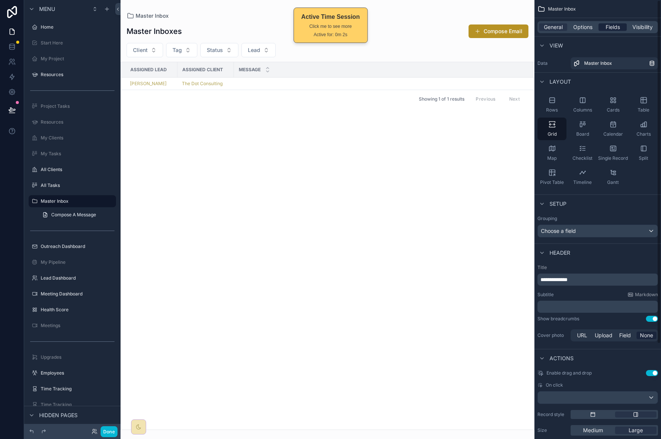
click at [614, 26] on span "Fields" at bounding box center [612, 27] width 14 height 8
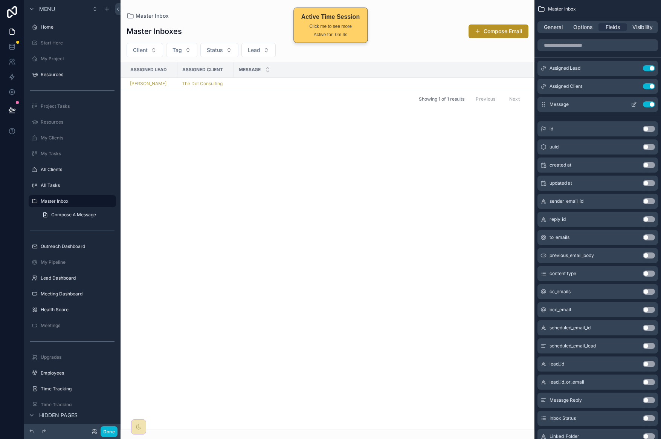
click at [631, 104] on icon "scrollable content" at bounding box center [634, 104] width 6 height 6
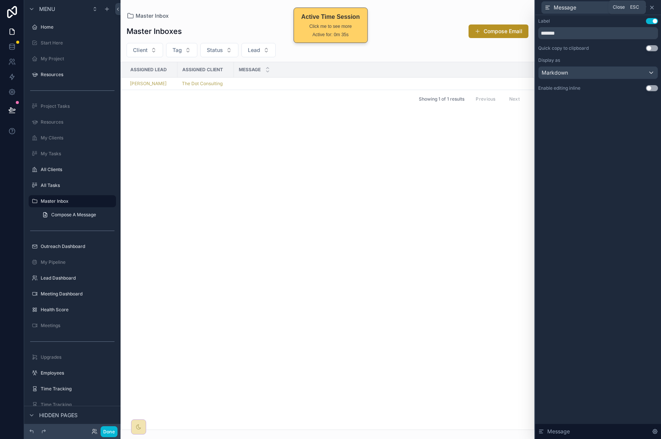
click at [651, 8] on icon at bounding box center [652, 8] width 6 height 6
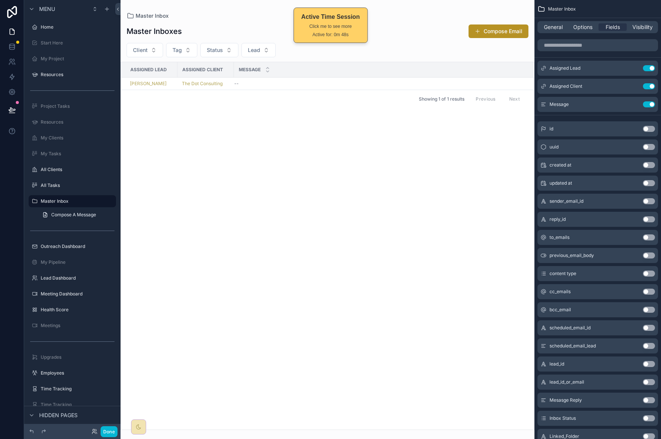
click at [354, 186] on div "scrollable content" at bounding box center [327, 219] width 414 height 439
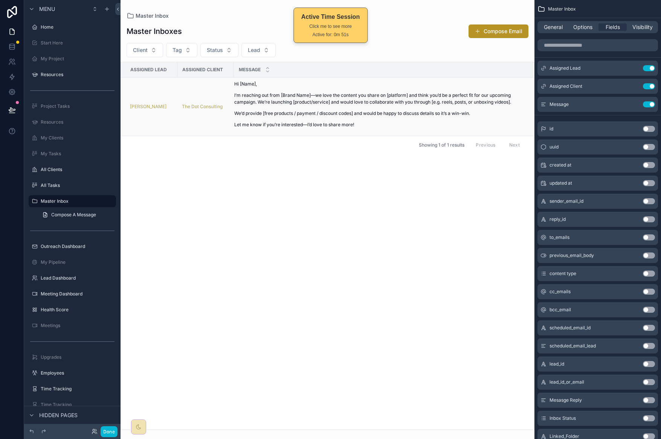
click at [438, 115] on p "We’d provide [free products / payment / discount codes] and would be happy to d…" at bounding box center [379, 113] width 290 height 7
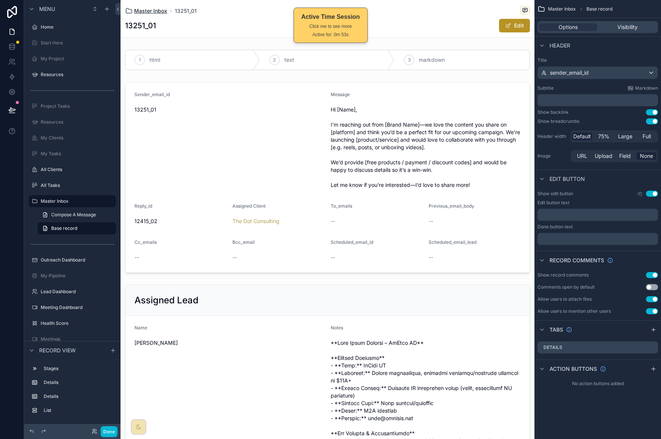
click at [139, 11] on span "Master Inbox" at bounding box center [150, 11] width 33 height 8
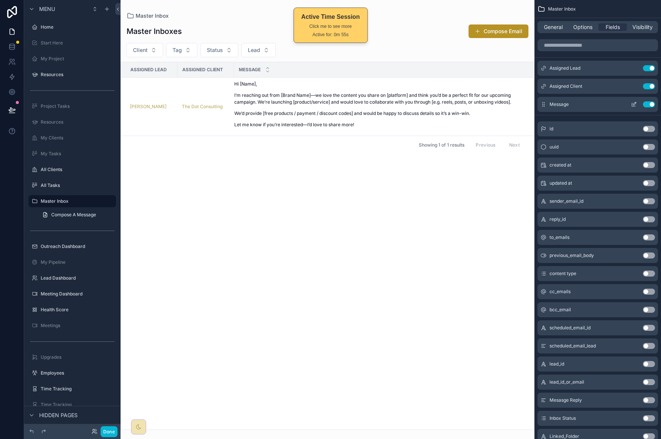
click at [635, 105] on icon "scrollable content" at bounding box center [634, 104] width 6 height 6
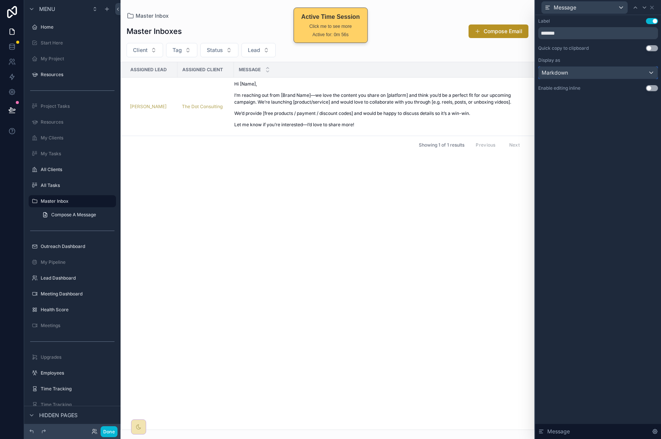
click at [626, 74] on div "Markdown" at bounding box center [597, 73] width 119 height 12
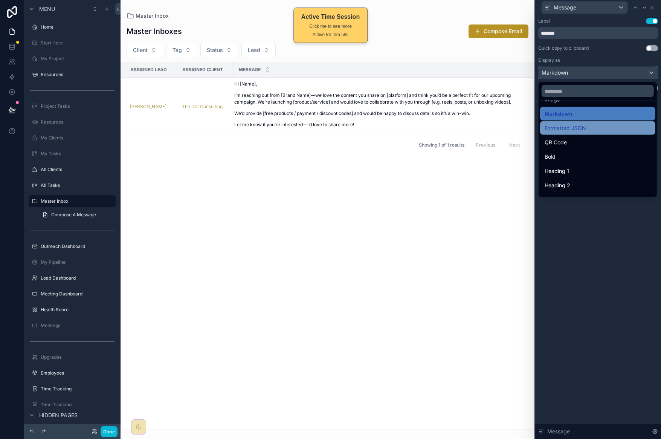
scroll to position [53, 0]
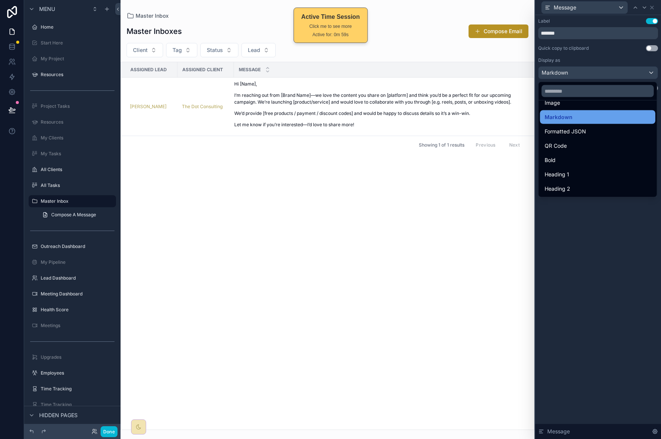
click at [588, 119] on div "Markdown" at bounding box center [597, 117] width 106 height 9
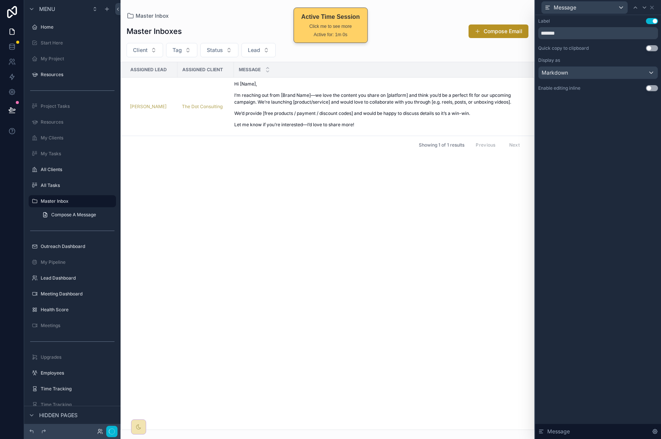
click at [339, 196] on div "Assigned Lead Assigned Client Message Janene Smith The Dot Consulting Hi [Name]…" at bounding box center [327, 245] width 413 height 367
drag, startPoint x: 654, startPoint y: 7, endPoint x: 530, endPoint y: 115, distance: 164.3
click at [654, 7] on icon at bounding box center [652, 8] width 6 height 6
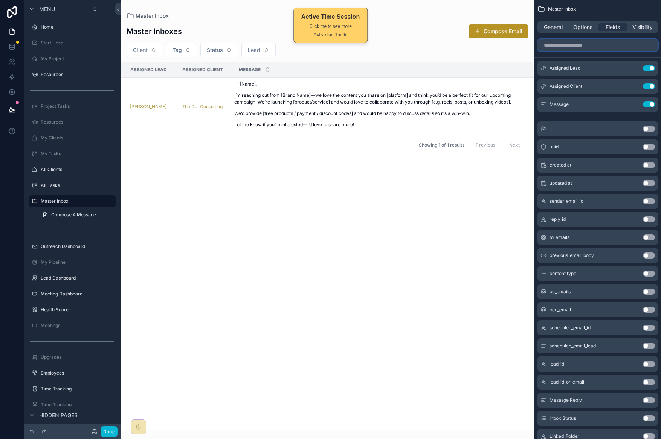
click at [577, 50] on input "scrollable content" at bounding box center [597, 45] width 120 height 12
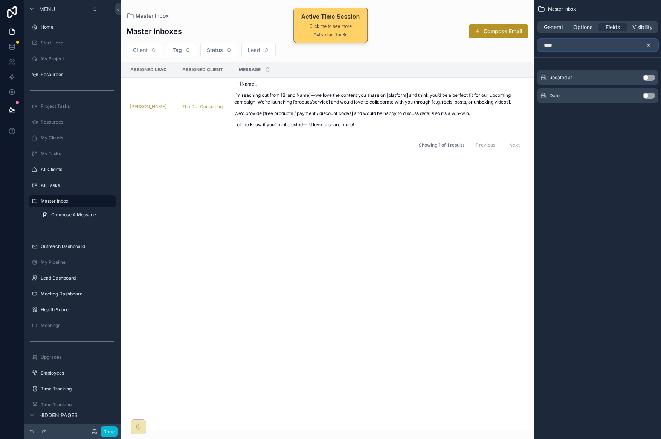
type input "****"
click at [650, 94] on button "Use setting" at bounding box center [649, 96] width 12 height 6
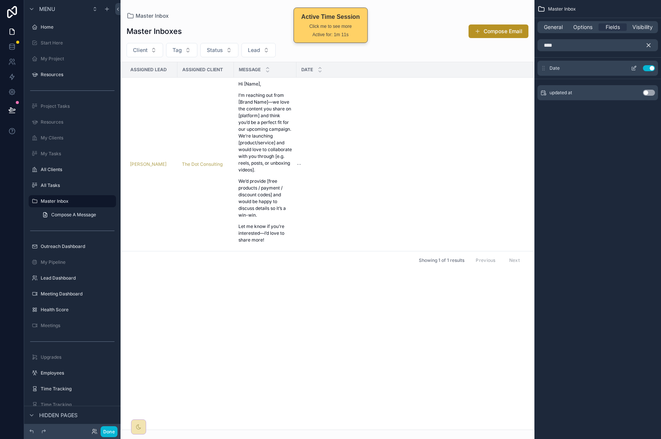
click at [650, 68] on button "Use setting" at bounding box center [649, 68] width 12 height 6
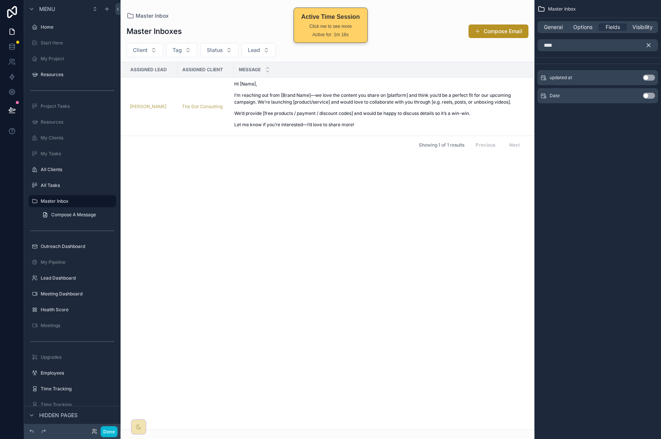
click at [647, 94] on button "Use setting" at bounding box center [649, 96] width 12 height 6
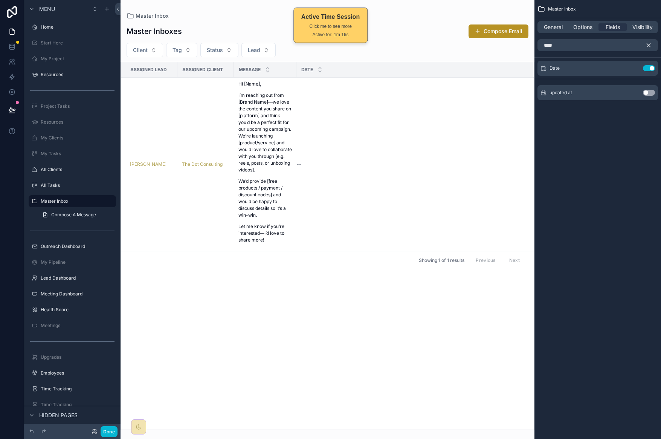
drag, startPoint x: 649, startPoint y: 44, endPoint x: 643, endPoint y: 48, distance: 7.8
click at [649, 44] on icon "scrollable content" at bounding box center [648, 45] width 3 height 3
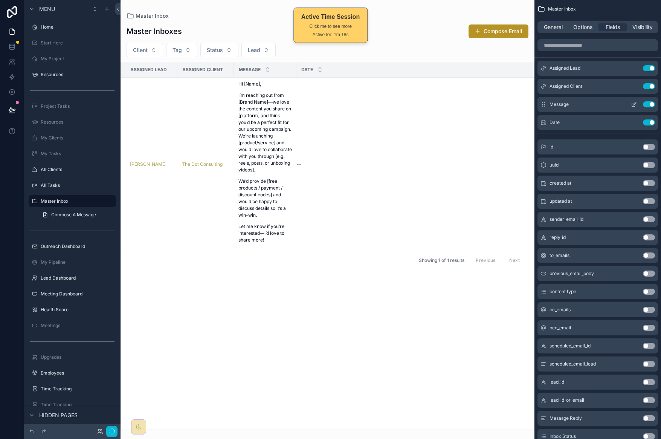
drag, startPoint x: 553, startPoint y: 97, endPoint x: 548, endPoint y: 104, distance: 8.4
click at [547, 85] on div "Assigned Lead Use setting Assigned Client Use setting Message Use setting Date …" at bounding box center [597, 95] width 126 height 69
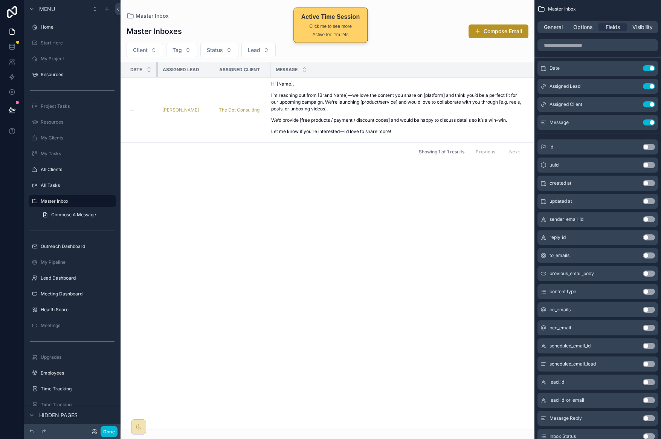
drag, startPoint x: 167, startPoint y: 70, endPoint x: 157, endPoint y: 72, distance: 10.3
click at [157, 72] on div "scrollable content" at bounding box center [157, 69] width 3 height 15
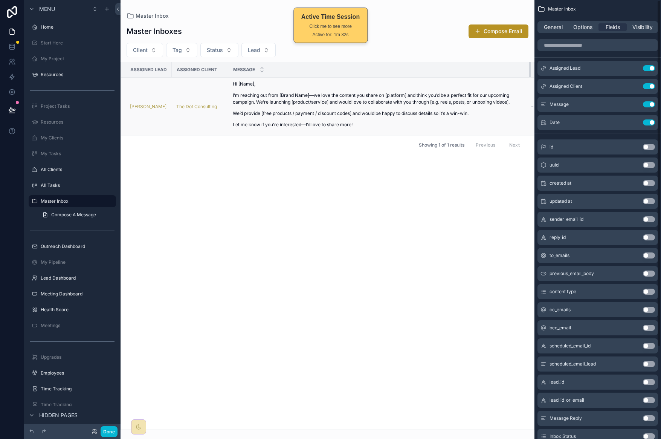
drag, startPoint x: 289, startPoint y: 65, endPoint x: 528, endPoint y: 112, distance: 243.9
click at [527, 110] on table "Assigned Lead Assigned Client Message Date Janene Smith The Dot Consulting Hi […" at bounding box center [354, 98] width 467 height 73
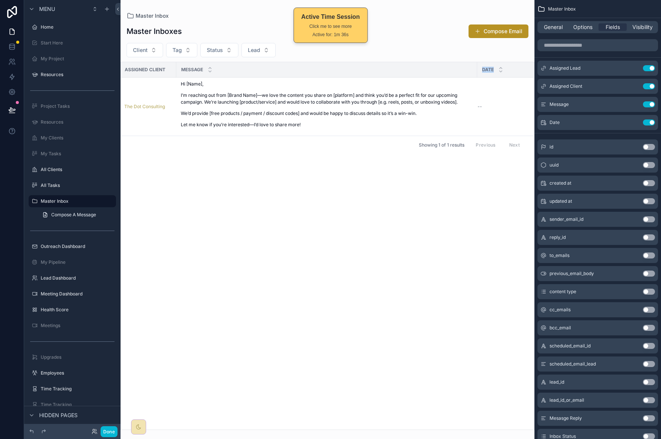
drag, startPoint x: 481, startPoint y: 69, endPoint x: 493, endPoint y: 71, distance: 12.3
click at [498, 69] on th "Date" at bounding box center [505, 69] width 56 height 15
drag, startPoint x: 479, startPoint y: 69, endPoint x: 510, endPoint y: 65, distance: 30.8
click at [510, 65] on div "scrollable content" at bounding box center [511, 69] width 3 height 15
click at [399, 281] on div "Assigned Lead Assigned Client Message Date Janene Smith The Dot Consulting Hi […" at bounding box center [327, 245] width 413 height 367
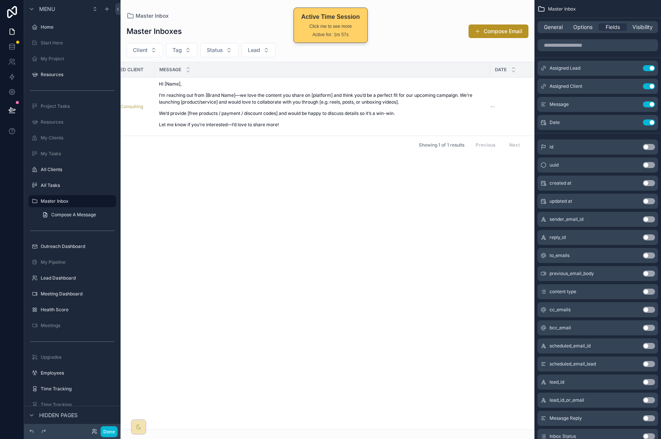
scroll to position [0, 87]
click at [103, 431] on button "Done" at bounding box center [109, 431] width 17 height 11
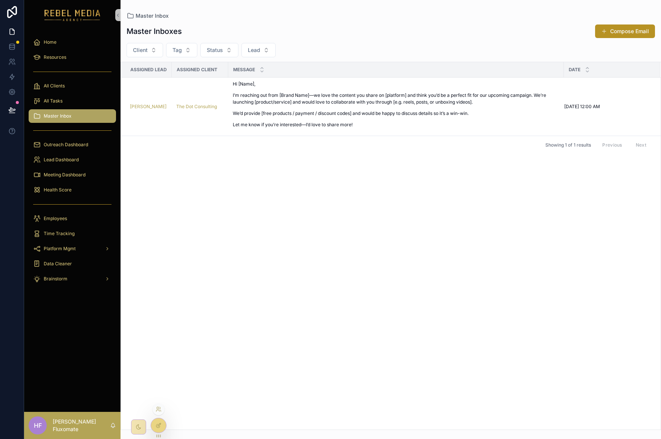
click at [160, 426] on icon at bounding box center [158, 425] width 6 height 6
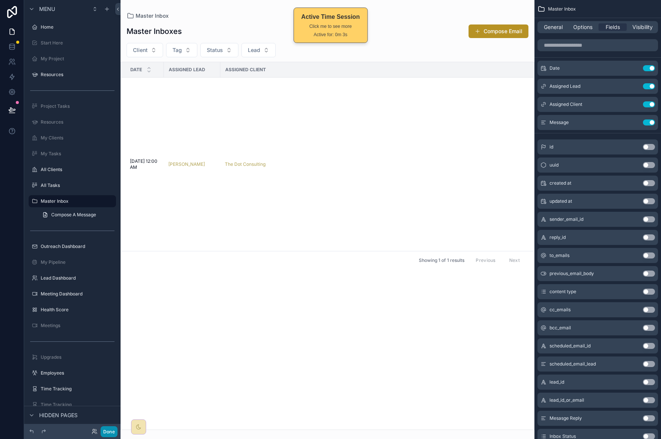
click at [109, 430] on button "Done" at bounding box center [109, 431] width 17 height 11
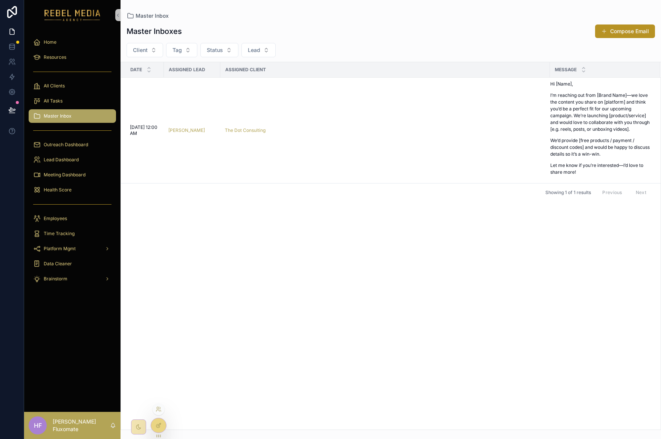
click at [159, 428] on icon at bounding box center [158, 425] width 6 height 6
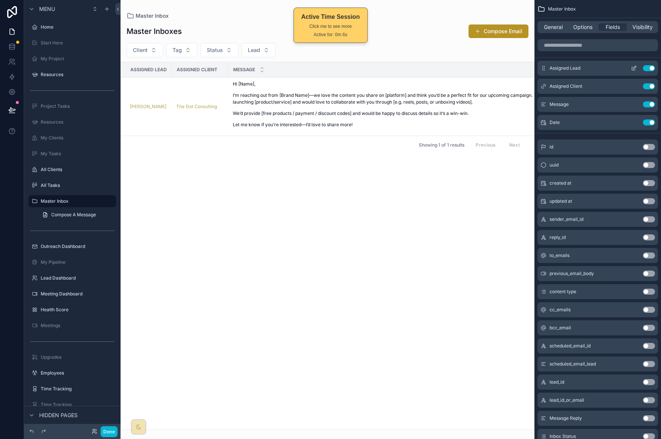
click at [635, 70] on icon "scrollable content" at bounding box center [634, 68] width 6 height 6
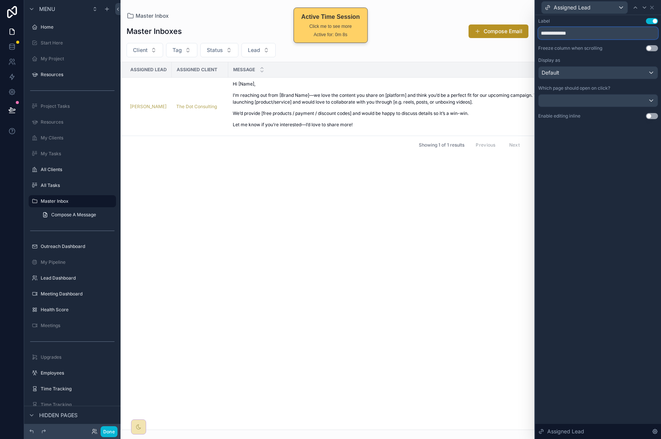
drag, startPoint x: 566, startPoint y: 33, endPoint x: 501, endPoint y: 33, distance: 64.7
click at [504, 34] on div "**********" at bounding box center [330, 219] width 661 height 439
type input "****"
click at [610, 70] on div "Default" at bounding box center [597, 73] width 119 height 12
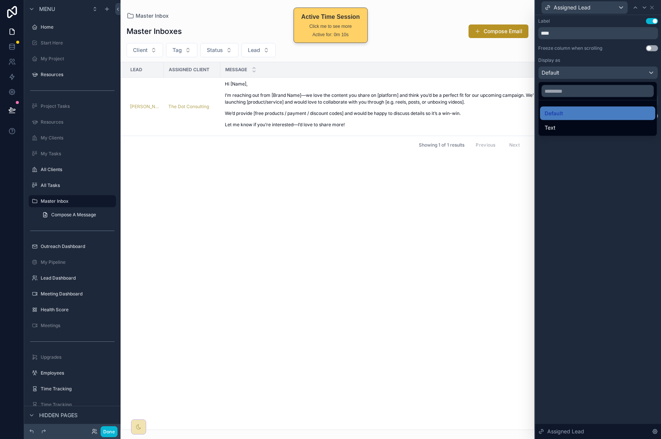
click at [584, 124] on div "Text" at bounding box center [597, 127] width 106 height 9
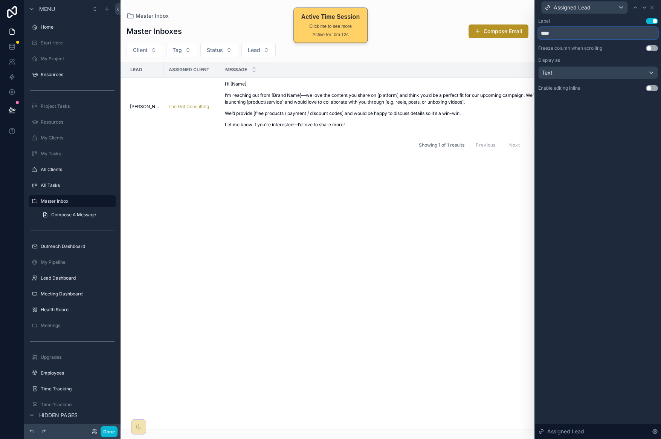
click at [577, 32] on input "****" at bounding box center [598, 33] width 120 height 12
click at [609, 72] on div "Text" at bounding box center [597, 73] width 119 height 12
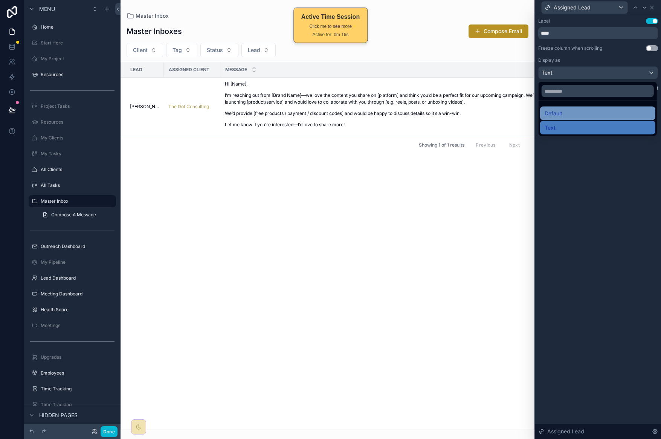
click at [578, 113] on div "Default" at bounding box center [597, 113] width 106 height 9
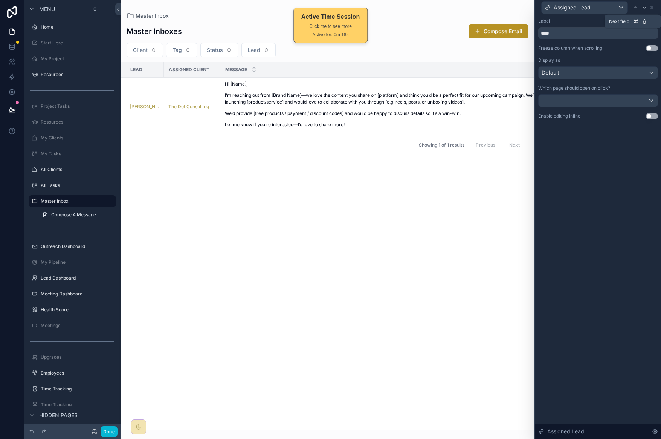
click at [642, 6] on icon at bounding box center [644, 8] width 6 height 6
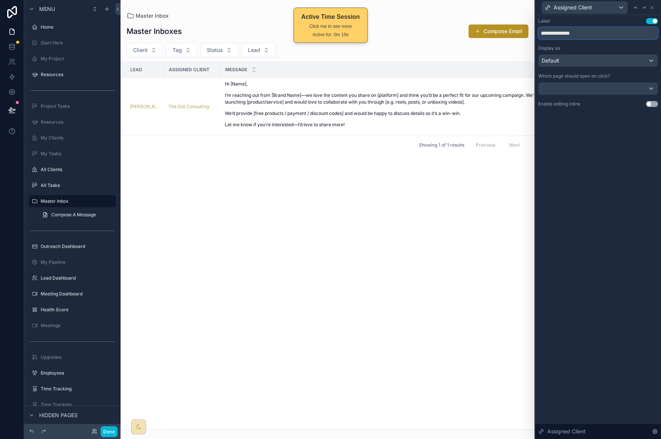
drag, startPoint x: 564, startPoint y: 32, endPoint x: 529, endPoint y: 38, distance: 35.2
click at [529, 38] on div "**********" at bounding box center [330, 219] width 661 height 439
click at [561, 32] on input "**********" at bounding box center [598, 33] width 120 height 12
drag, startPoint x: 566, startPoint y: 35, endPoint x: 538, endPoint y: 31, distance: 27.7
click at [528, 37] on div "**********" at bounding box center [330, 219] width 661 height 439
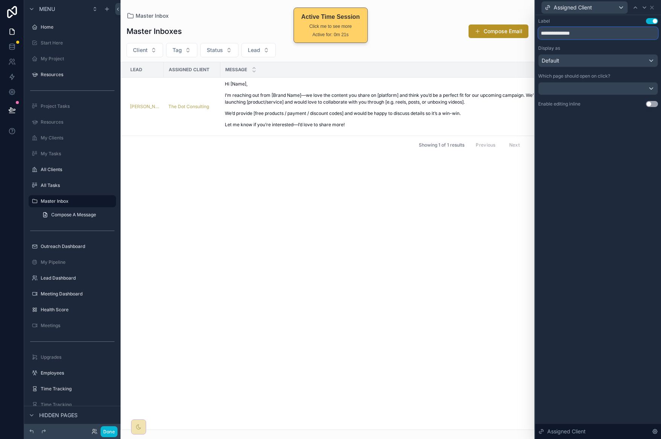
click at [559, 30] on input "**********" at bounding box center [598, 33] width 120 height 12
drag, startPoint x: 565, startPoint y: 32, endPoint x: 529, endPoint y: 32, distance: 36.5
click at [529, 32] on div "**********" at bounding box center [330, 219] width 661 height 439
type input "******"
click at [599, 154] on div "Label Use setting ****** Display as Default Which page should open on click? En…" at bounding box center [598, 226] width 126 height 423
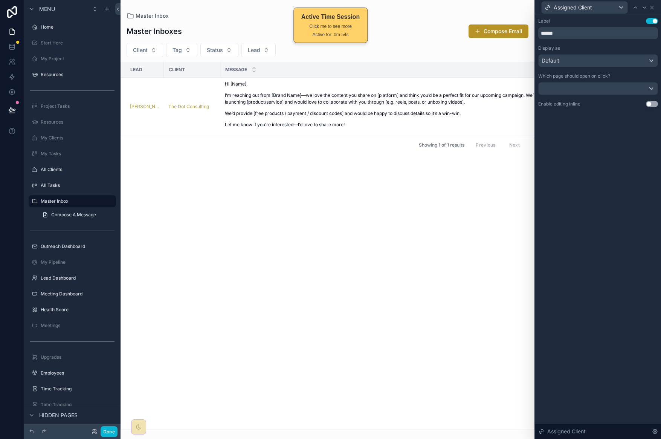
click at [280, 153] on div "Showing 1 of 1 results Previous Next" at bounding box center [327, 145] width 413 height 18
click at [240, 73] on div "Message" at bounding box center [388, 69] width 335 height 14
click at [614, 59] on div "Default" at bounding box center [597, 61] width 119 height 12
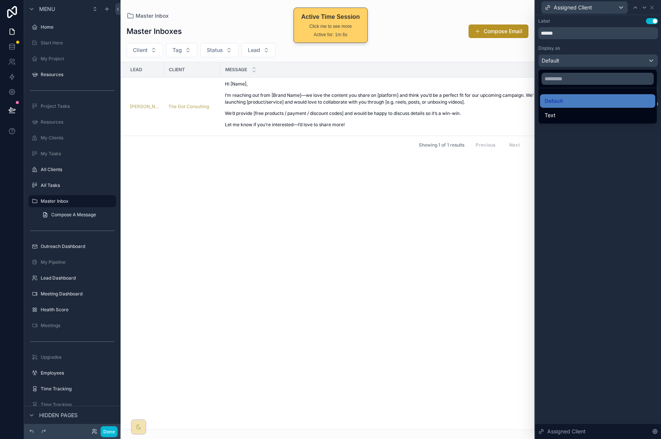
click at [608, 164] on div at bounding box center [598, 219] width 126 height 439
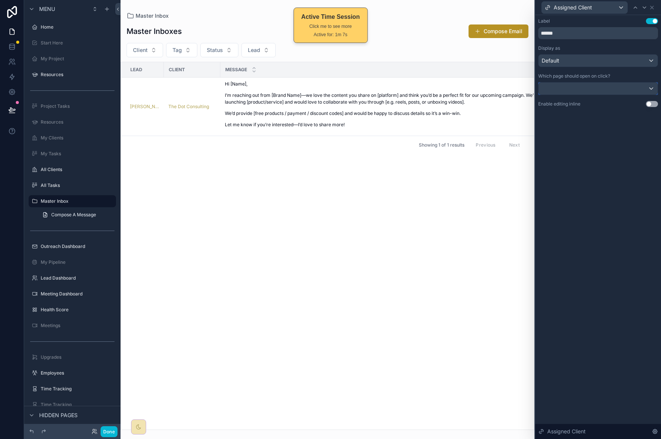
click at [594, 90] on div at bounding box center [597, 88] width 119 height 12
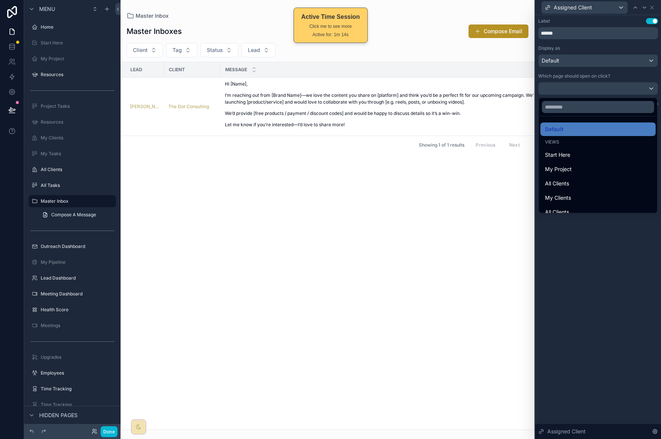
click at [579, 269] on div at bounding box center [598, 219] width 126 height 439
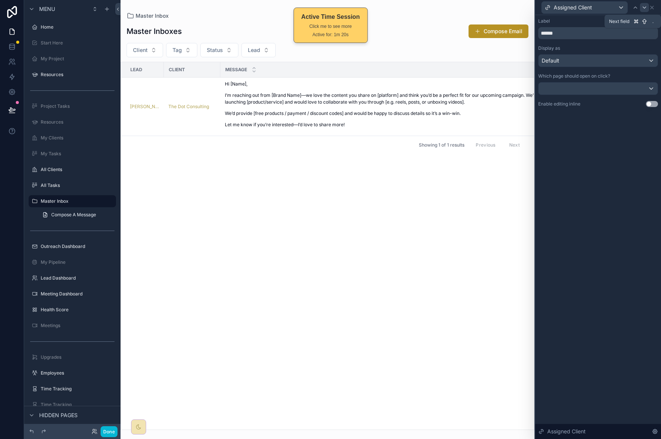
click at [645, 7] on icon at bounding box center [644, 8] width 3 height 2
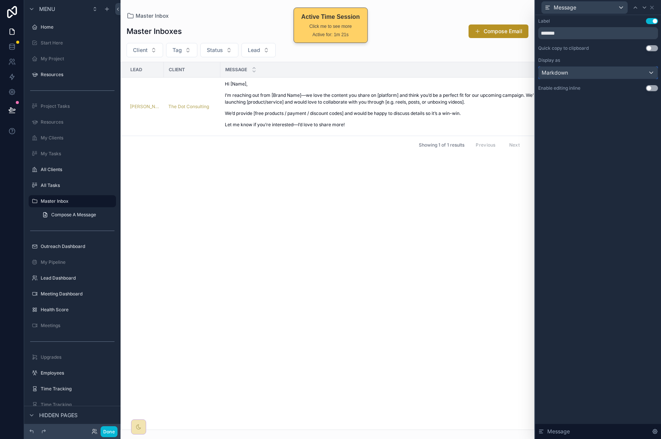
click at [605, 71] on div "Markdown" at bounding box center [597, 73] width 119 height 12
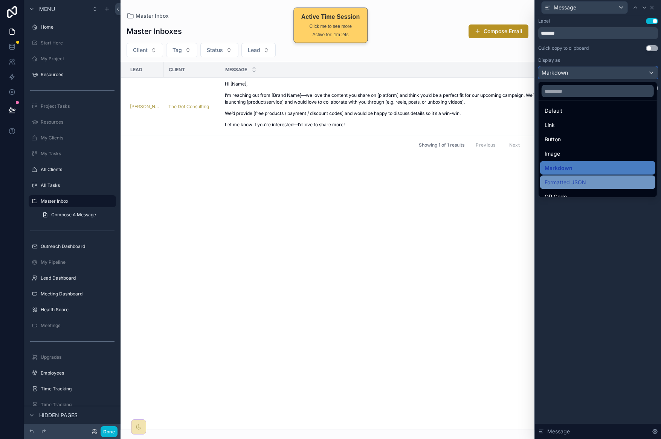
scroll to position [0, 0]
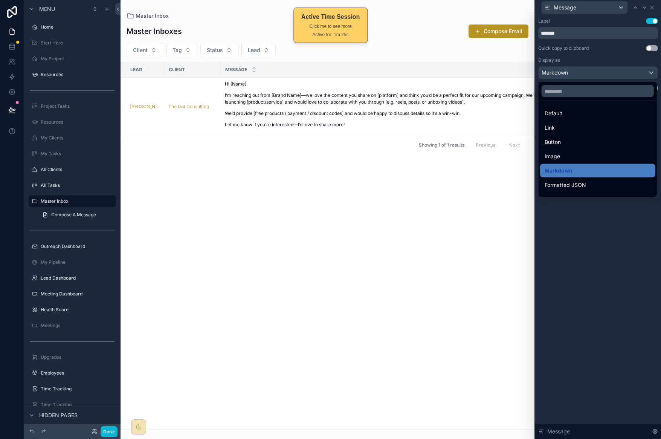
click at [651, 11] on div at bounding box center [598, 219] width 126 height 439
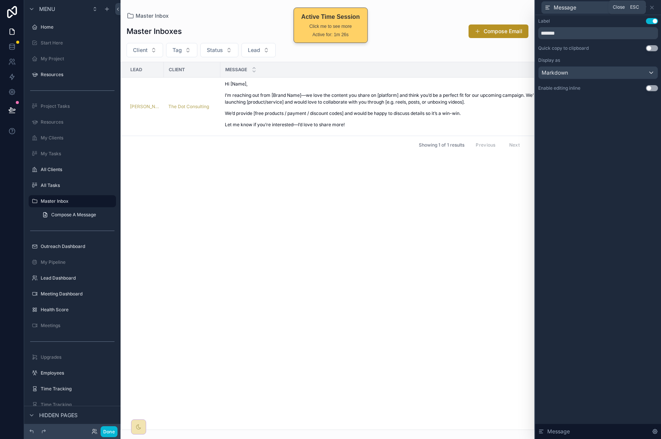
click at [652, 5] on icon at bounding box center [652, 8] width 6 height 6
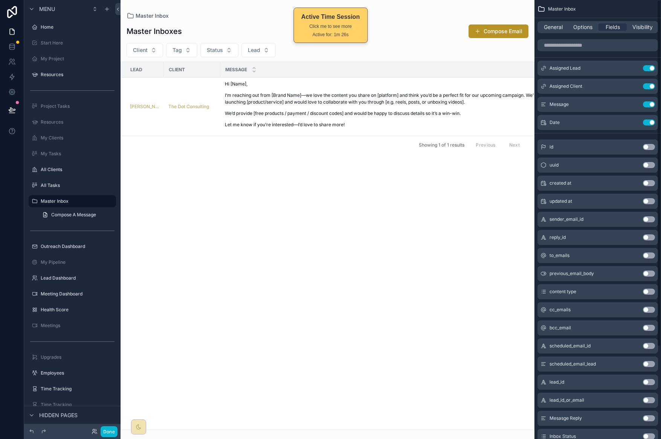
click at [497, 203] on div "Lead Client Message Date Janene Smith The Dot Consulting Hi [Name], I’m reachin…" at bounding box center [327, 245] width 413 height 367
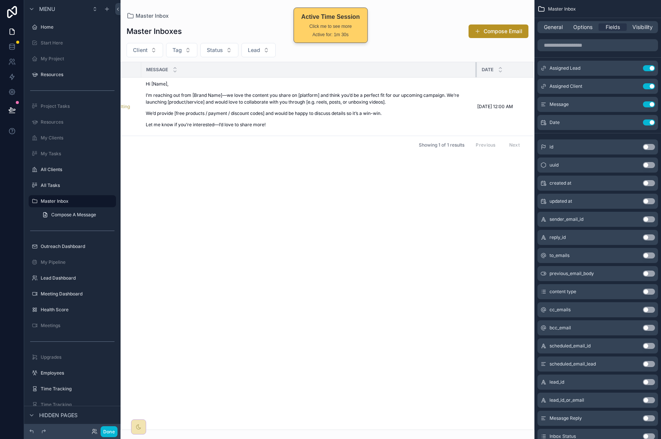
click at [475, 68] on div "scrollable content" at bounding box center [476, 69] width 3 height 15
drag, startPoint x: 475, startPoint y: 68, endPoint x: 488, endPoint y: 74, distance: 14.8
click at [490, 73] on th "Message" at bounding box center [320, 69] width 355 height 15
click at [504, 105] on span "9/3/2025 12:00 AM" at bounding box center [513, 107] width 36 height 6
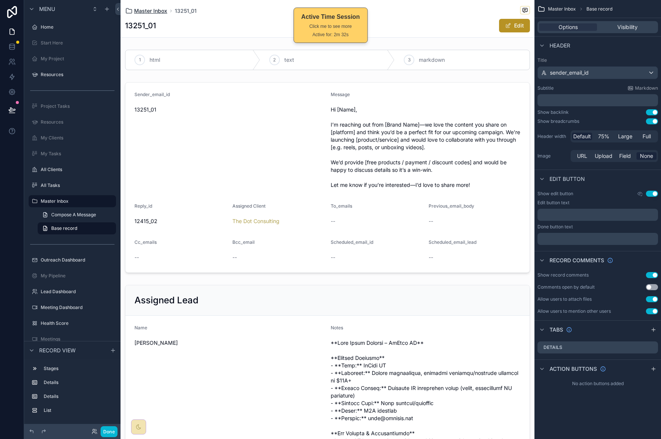
click at [149, 8] on span "Master Inbox" at bounding box center [150, 11] width 33 height 8
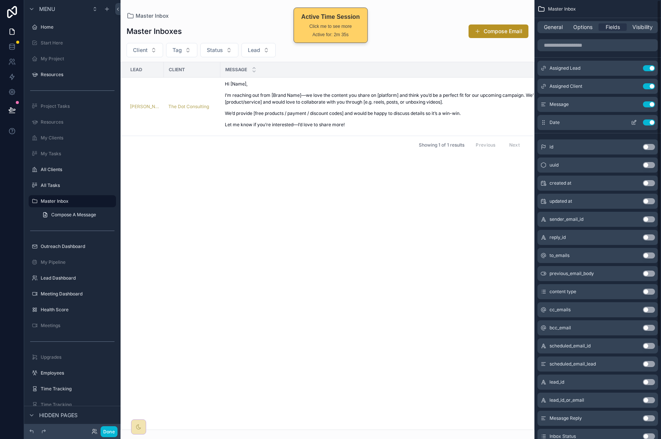
click at [633, 124] on icon "scrollable content" at bounding box center [633, 122] width 3 height 3
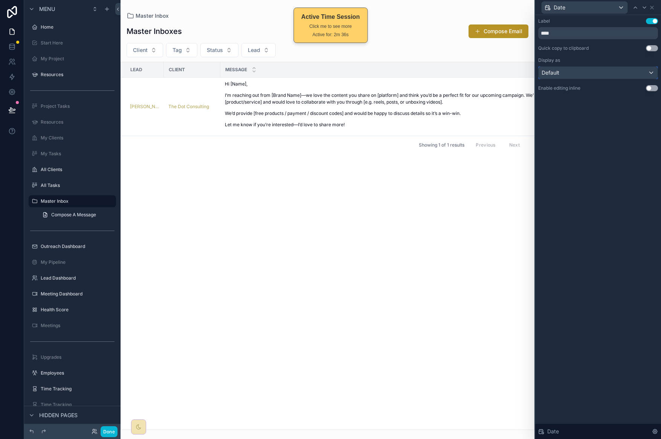
click at [599, 75] on div "Default" at bounding box center [597, 73] width 119 height 12
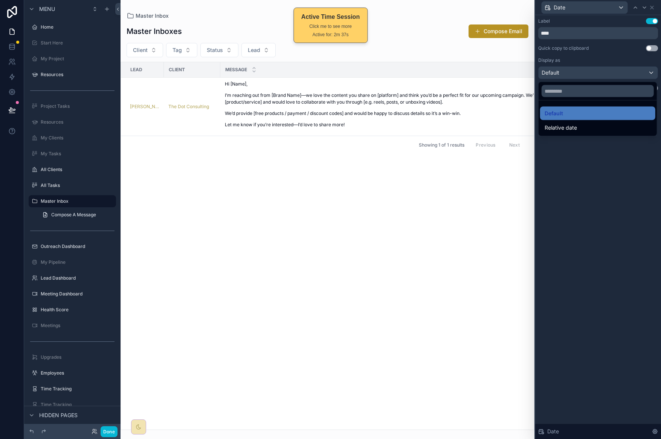
click at [599, 123] on div "Relative date" at bounding box center [597, 127] width 106 height 9
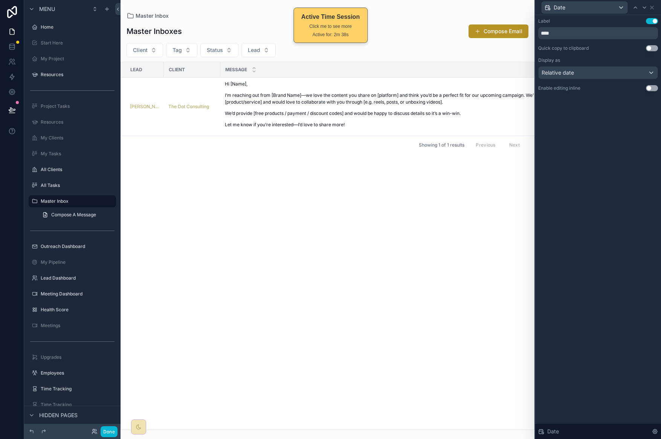
scroll to position [0, 95]
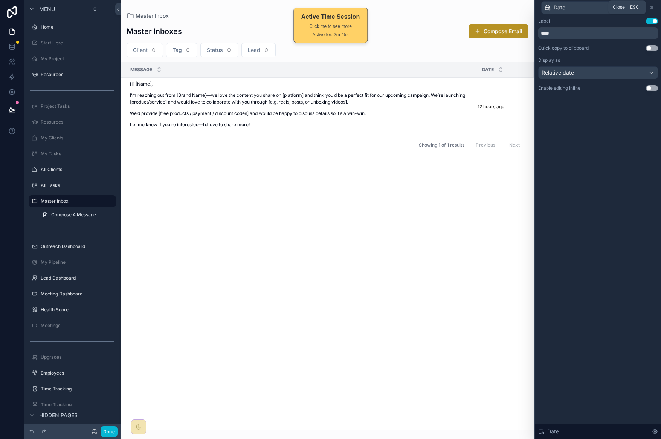
click at [652, 8] on icon at bounding box center [652, 8] width 6 height 6
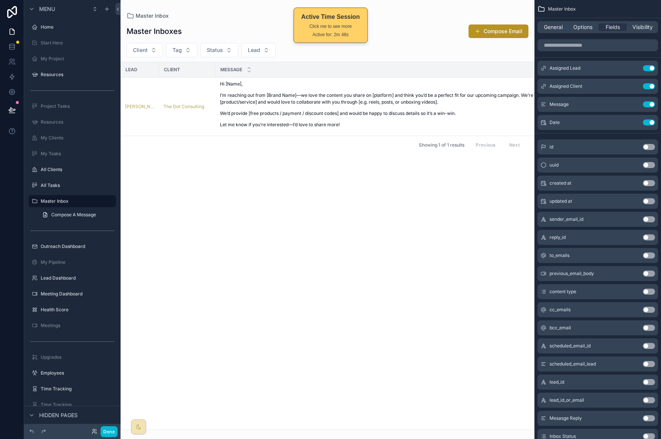
scroll to position [0, 0]
click at [259, 212] on div "Lead Client Message Date Janene Smith The Dot Consulting Hi [Name], I’m reachin…" at bounding box center [327, 245] width 413 height 367
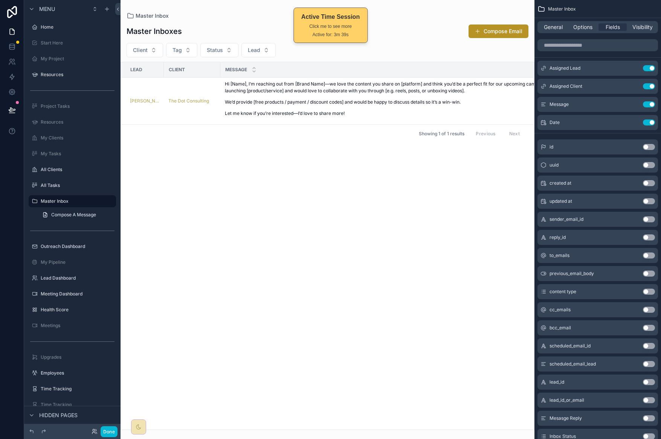
click at [358, 239] on div "Lead Client Message Date Janene Smith The Dot Consulting Hi [Name], I’m reachin…" at bounding box center [327, 245] width 413 height 367
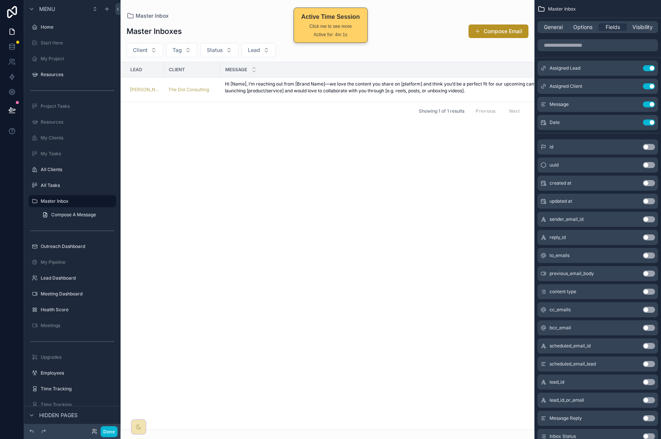
click at [443, 155] on div "Lead Client Message Date Janene Smith The Dot Consulting Hi [Name], I’m reachin…" at bounding box center [327, 245] width 413 height 367
click at [102, 431] on button "Done" at bounding box center [109, 431] width 17 height 11
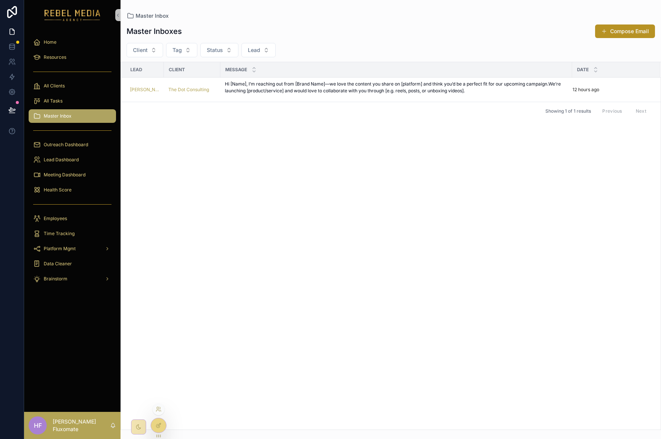
click at [163, 421] on div at bounding box center [158, 425] width 15 height 14
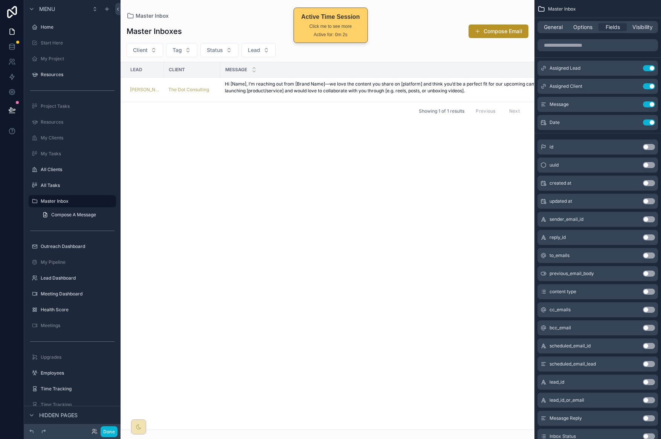
drag, startPoint x: 292, startPoint y: 424, endPoint x: 413, endPoint y: 400, distance: 123.6
click at [413, 400] on div "scrollable content" at bounding box center [327, 219] width 414 height 439
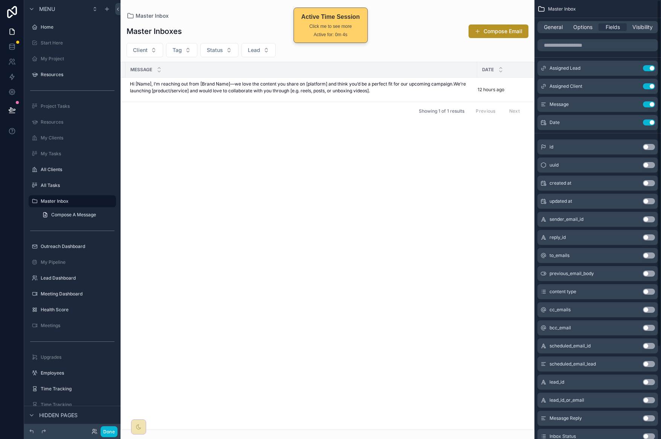
click at [477, 67] on th "Date" at bounding box center [505, 69] width 56 height 15
drag, startPoint x: 475, startPoint y: 68, endPoint x: 512, endPoint y: 71, distance: 37.4
click at [515, 71] on div "scrollable content" at bounding box center [516, 69] width 3 height 15
drag, startPoint x: 111, startPoint y: 431, endPoint x: 117, endPoint y: 414, distance: 17.7
click at [111, 431] on button "Done" at bounding box center [109, 431] width 17 height 11
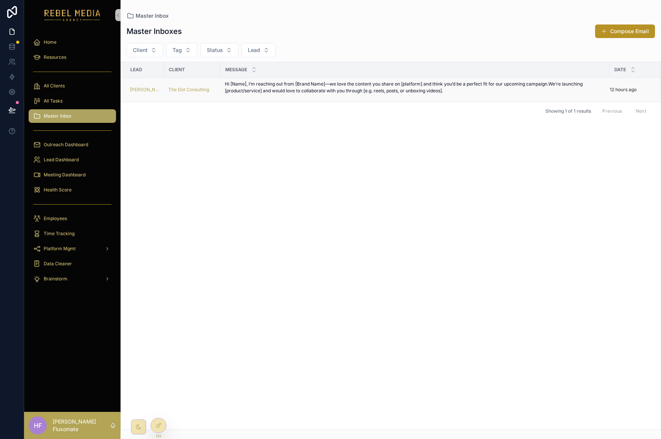
click at [341, 91] on p "Hi [Name], I’m reaching out from [Brand Name]—we love the content you share on …" at bounding box center [415, 88] width 380 height 14
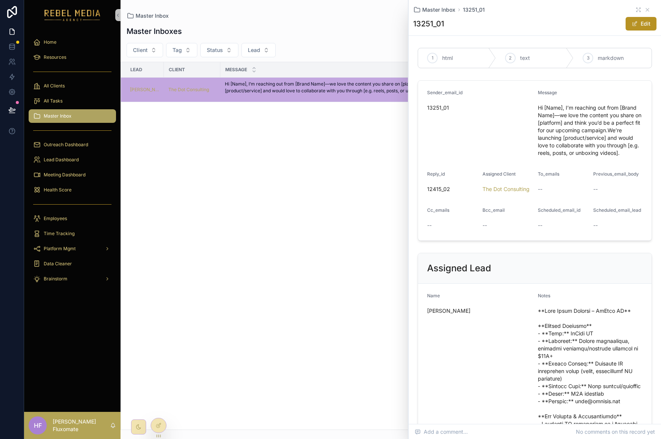
click at [317, 181] on div "Lead Client Message Date Janene Smith The Dot Consulting Hi [Name], I’m reachin…" at bounding box center [390, 245] width 539 height 367
drag, startPoint x: 635, startPoint y: 8, endPoint x: 630, endPoint y: 9, distance: 5.8
click at [630, 9] on div "Master Inbox 13251_01" at bounding box center [534, 10] width 243 height 8
click at [635, 9] on icon "scrollable content" at bounding box center [638, 10] width 6 height 6
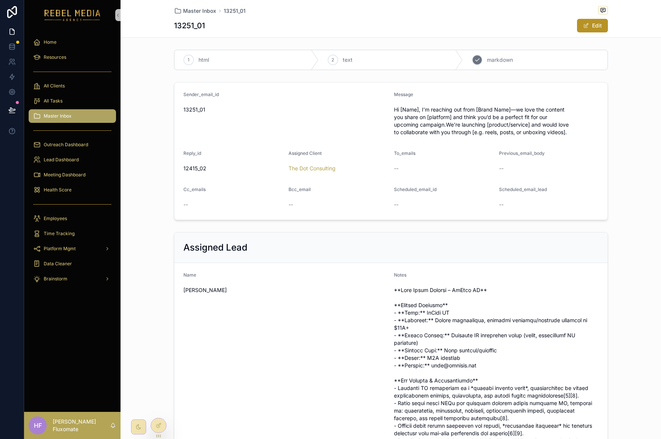
click at [566, 69] on div "3 markdown" at bounding box center [535, 60] width 144 height 20
click at [290, 60] on div "html" at bounding box center [246, 60] width 144 height 20
click at [157, 410] on icon at bounding box center [158, 409] width 6 height 6
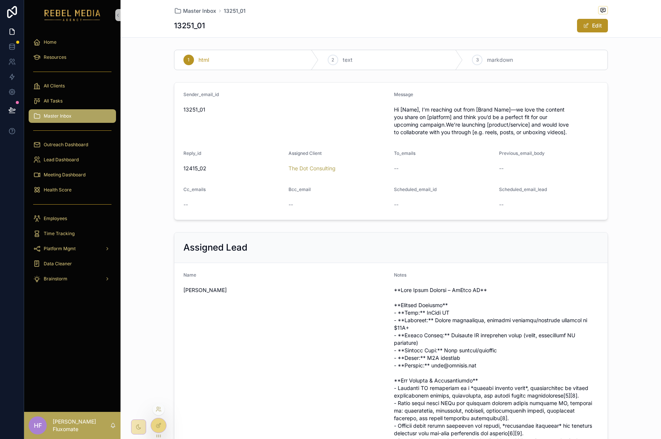
click at [155, 426] on icon at bounding box center [158, 425] width 6 height 6
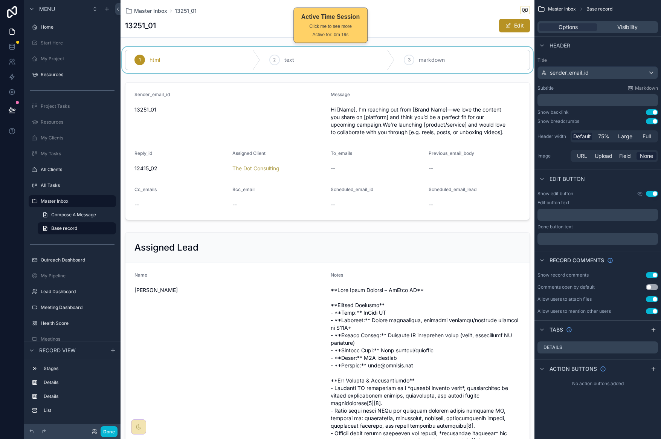
click at [294, 69] on div "scrollable content" at bounding box center [327, 60] width 414 height 26
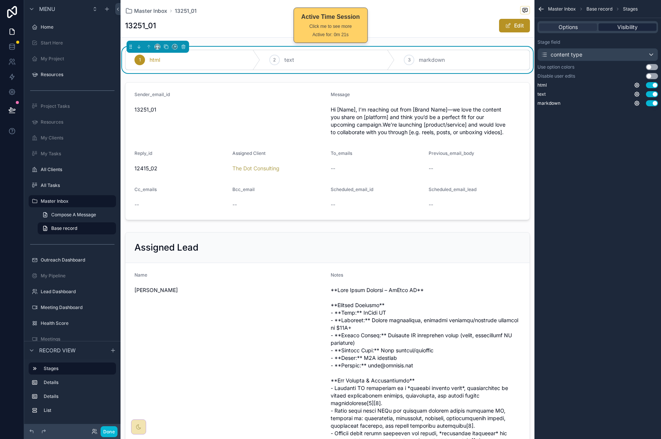
click at [623, 24] on span "Visibility" at bounding box center [627, 27] width 20 height 8
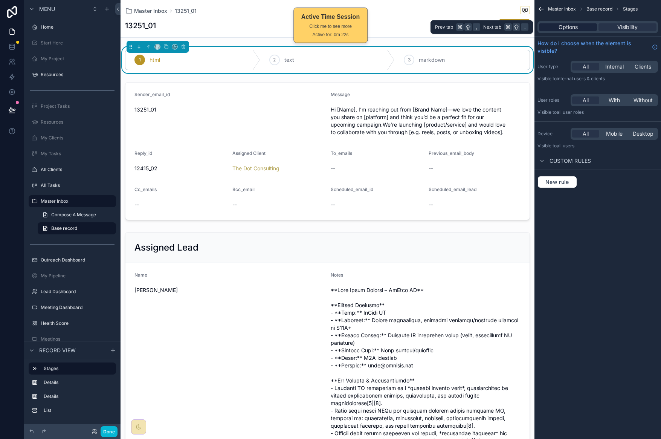
click at [579, 26] on div "Options" at bounding box center [568, 27] width 58 height 8
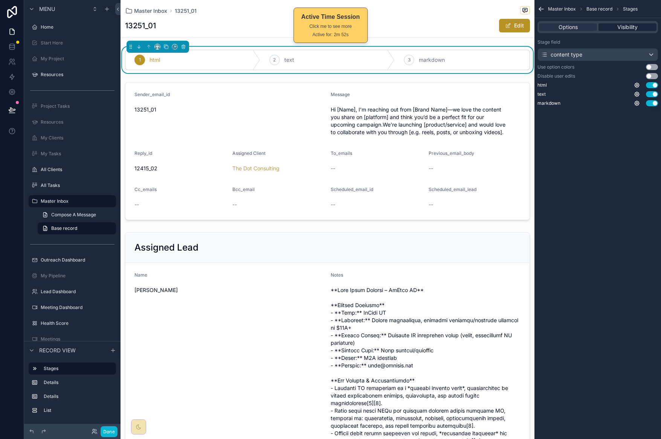
click at [628, 30] on span "Visibility" at bounding box center [627, 27] width 20 height 8
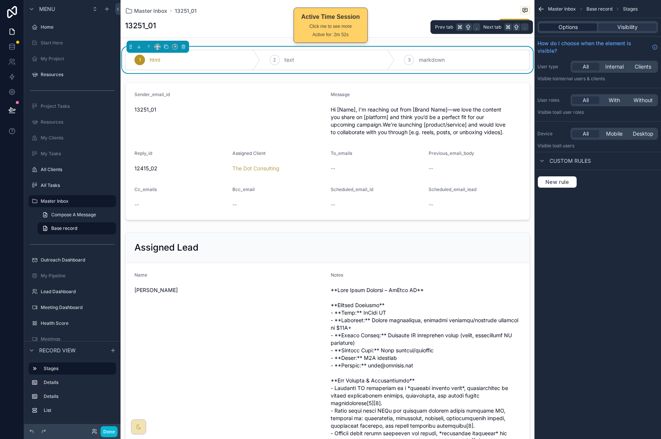
click at [589, 26] on div "Options" at bounding box center [568, 27] width 58 height 8
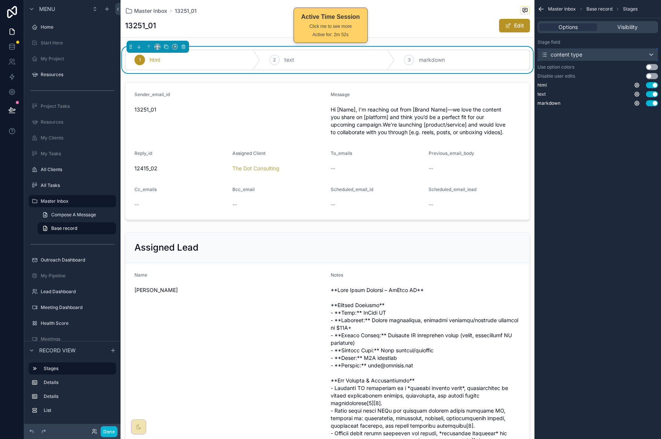
click at [588, 56] on div "content type" at bounding box center [598, 55] width 120 height 12
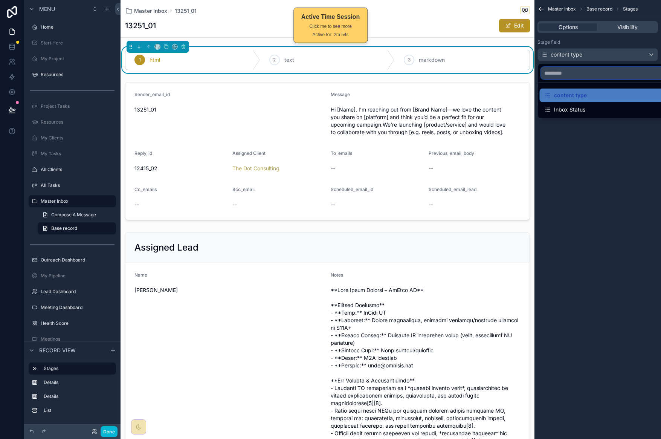
click at [590, 74] on input "text" at bounding box center [606, 73] width 131 height 12
click at [583, 172] on div "scrollable content" at bounding box center [330, 219] width 661 height 439
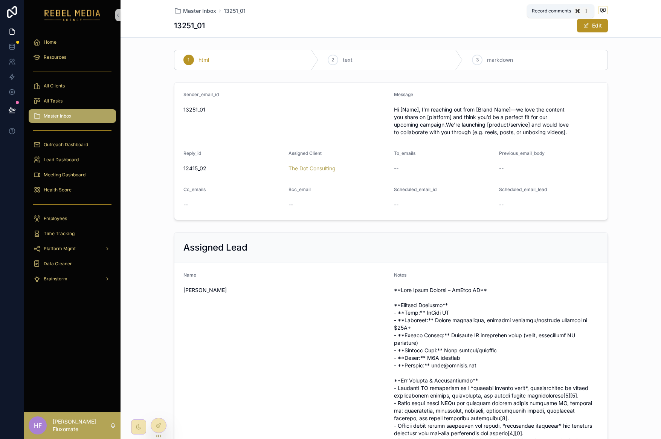
click at [600, 12] on icon "scrollable content" at bounding box center [602, 10] width 5 height 4
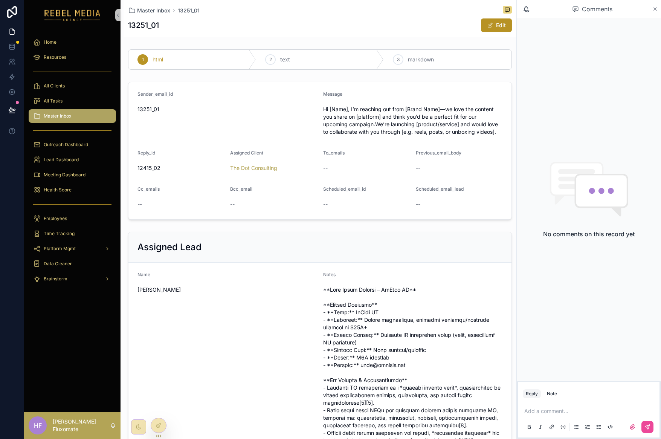
click at [654, 8] on icon "scrollable content" at bounding box center [655, 9] width 6 height 6
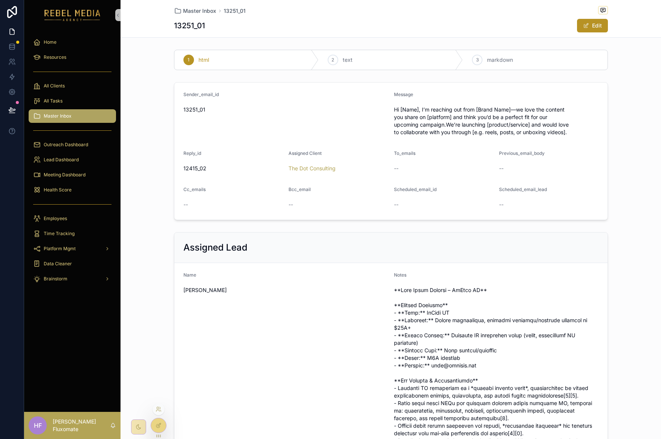
click at [161, 427] on div at bounding box center [158, 425] width 15 height 14
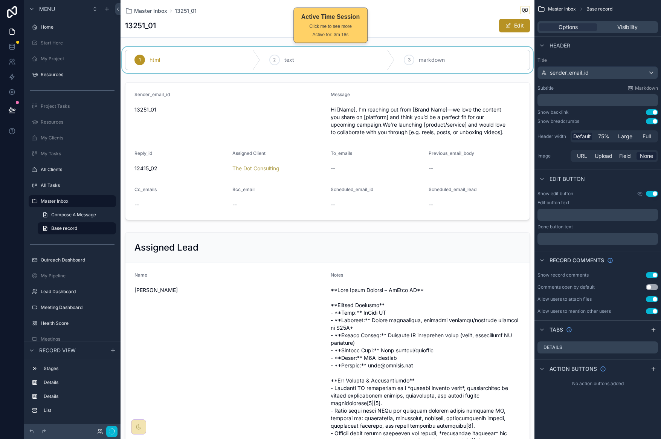
click at [494, 58] on div "scrollable content" at bounding box center [327, 60] width 414 height 26
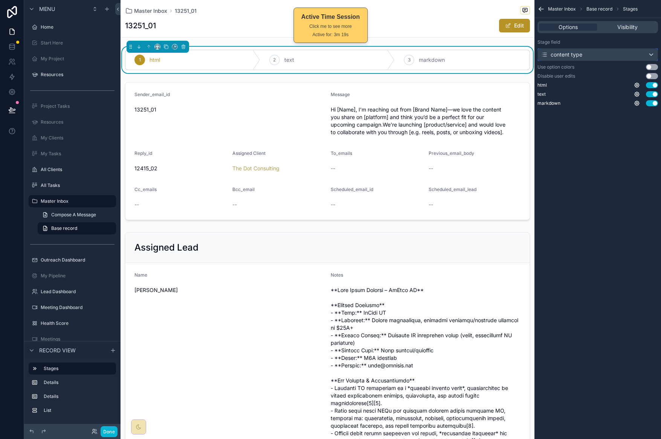
click at [593, 53] on div "content type" at bounding box center [598, 55] width 120 height 12
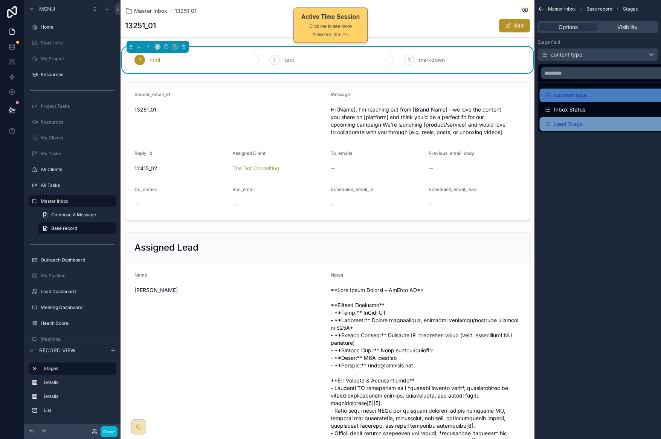
click at [597, 121] on div "Lead Stage" at bounding box center [606, 123] width 125 height 9
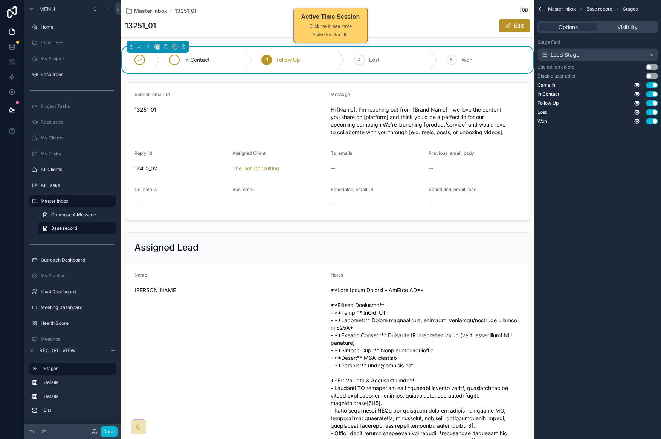
click at [216, 59] on div "In Contact" at bounding box center [206, 60] width 92 height 20
click at [638, 114] on icon "scrollable content" at bounding box center [636, 112] width 5 height 5
click at [629, 186] on div "Master Inbox Base record Stages Options Visibility Stage field Lead Stage Use o…" at bounding box center [597, 219] width 126 height 439
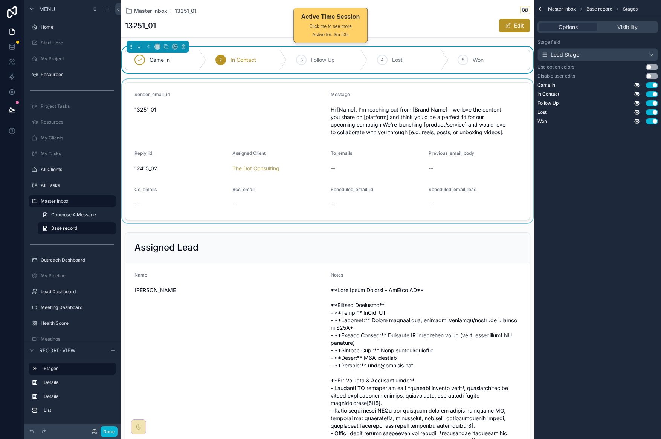
click at [244, 119] on div "scrollable content" at bounding box center [327, 151] width 414 height 144
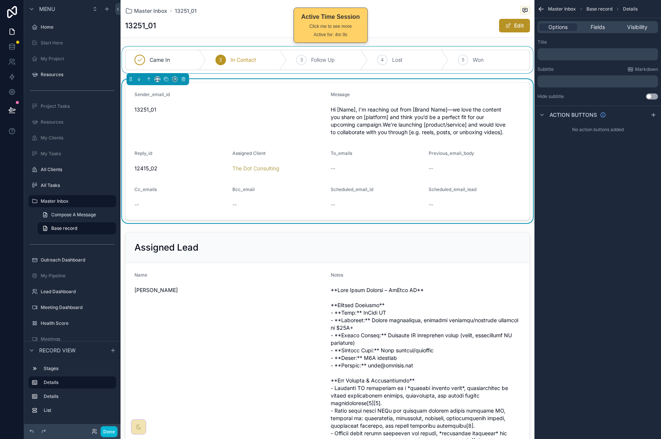
click at [311, 180] on form "Sender_email_id 13251_01 Message Hi [Name], I’m reaching out from [Brand Name]—…" at bounding box center [327, 150] width 404 height 137
click at [539, 8] on icon "scrollable content" at bounding box center [540, 8] width 2 height 2
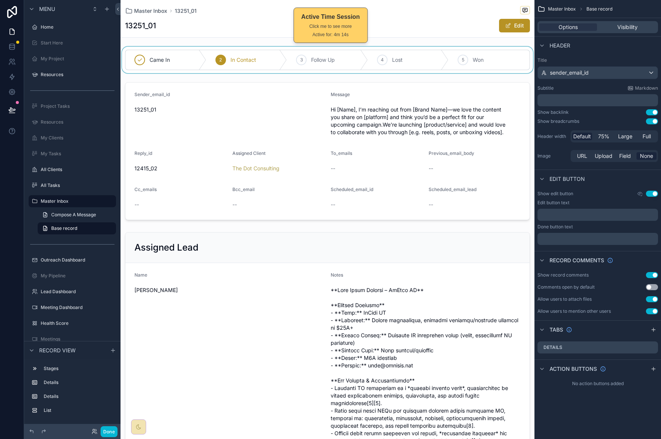
drag, startPoint x: 453, startPoint y: 17, endPoint x: 471, endPoint y: 14, distance: 18.8
click at [453, 17] on div "Master Inbox 13251_01 13251_01 Edit" at bounding box center [327, 18] width 405 height 37
click at [653, 276] on button "Use setting" at bounding box center [652, 275] width 12 height 6
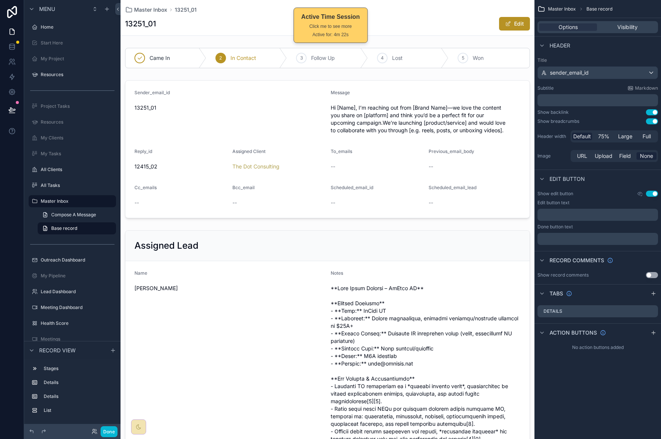
click at [652, 276] on button "Use setting" at bounding box center [652, 275] width 12 height 6
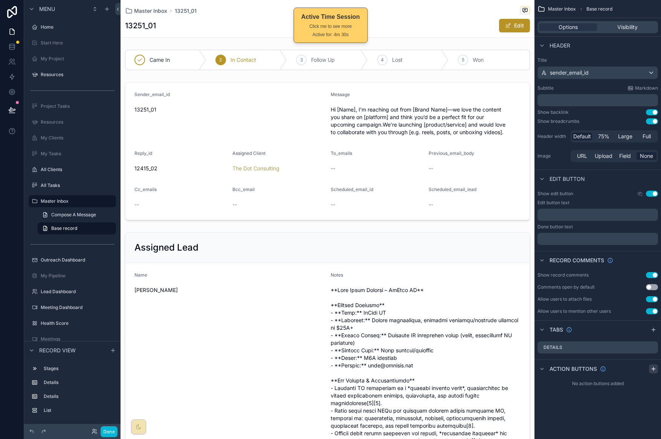
click at [650, 368] on icon "scrollable content" at bounding box center [653, 369] width 6 height 6
click at [655, 111] on button "Use setting" at bounding box center [652, 112] width 12 height 6
click at [652, 113] on button "Use setting" at bounding box center [652, 112] width 12 height 6
click at [652, 121] on button "Use setting" at bounding box center [652, 121] width 12 height 6
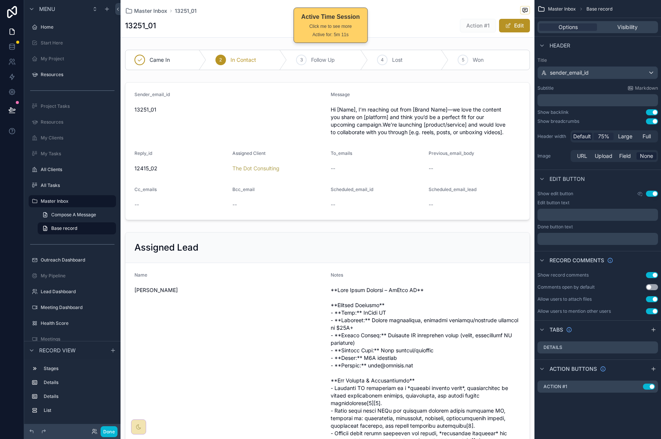
click at [605, 135] on span "75%" at bounding box center [603, 137] width 11 height 8
click at [582, 137] on span "Default" at bounding box center [582, 137] width 18 height 8
click at [653, 192] on button "Use setting" at bounding box center [652, 193] width 12 height 6
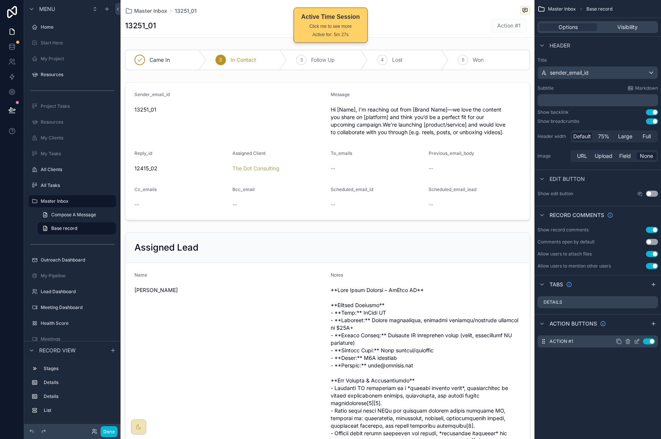
click at [627, 343] on icon "scrollable content" at bounding box center [627, 341] width 6 height 6
click at [631, 366] on div "Master Inbox Base record Options Visibility Header Title sender_email_id Subtit…" at bounding box center [597, 219] width 126 height 439
click at [650, 327] on icon at bounding box center [649, 329] width 6 height 6
click at [637, 341] on icon "scrollable content" at bounding box center [637, 341] width 6 height 6
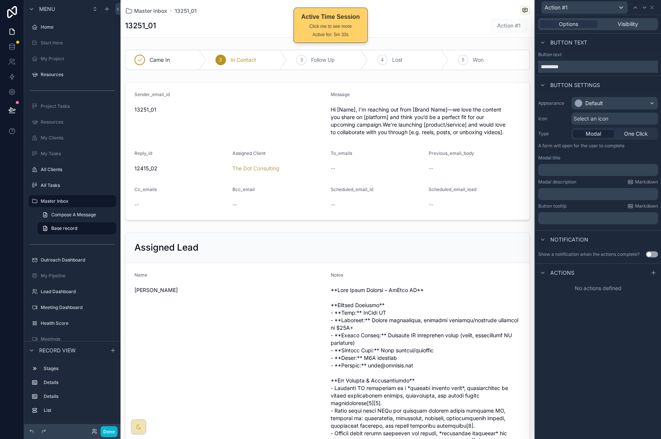
click at [571, 65] on input "*********" at bounding box center [598, 67] width 120 height 12
click at [571, 63] on input "*********" at bounding box center [598, 67] width 120 height 12
drag, startPoint x: 579, startPoint y: 66, endPoint x: 529, endPoint y: 67, distance: 49.7
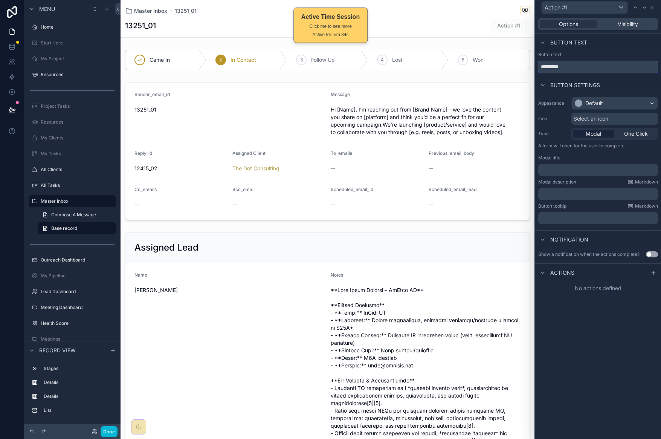
click at [529, 67] on div "Action #1 Options Visibility Button text Button text ********* Button settings …" at bounding box center [330, 219] width 661 height 439
type input "**********"
click at [608, 101] on div "Default" at bounding box center [614, 103] width 86 height 12
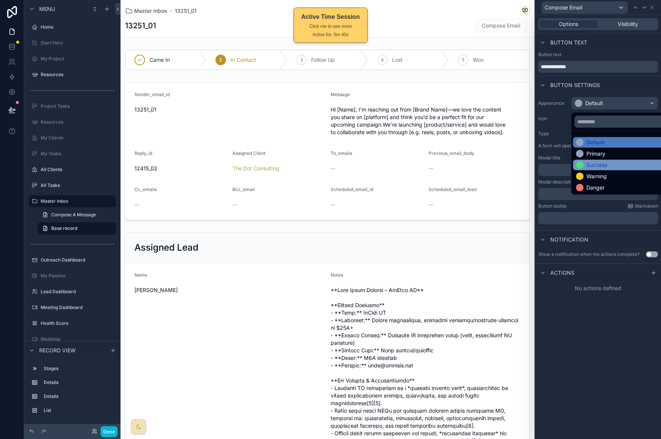
click at [601, 161] on div "Success" at bounding box center [596, 165] width 21 height 8
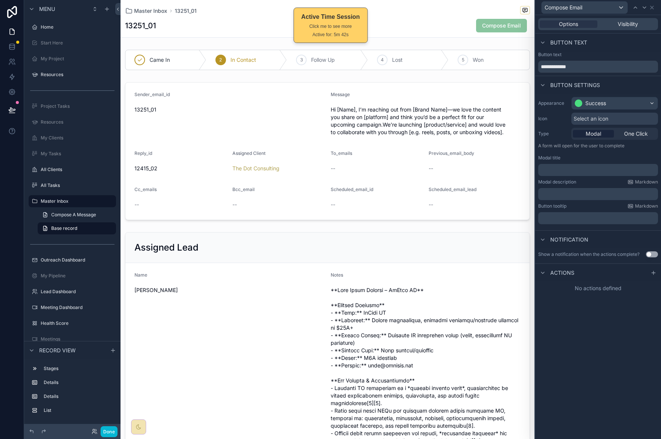
click at [593, 119] on span "Select an icon" at bounding box center [590, 119] width 35 height 8
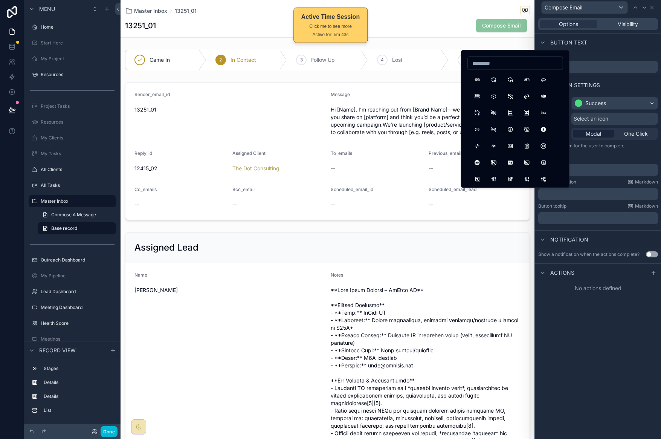
click at [481, 63] on input at bounding box center [515, 63] width 95 height 11
type input "*****"
drag, startPoint x: 478, startPoint y: 81, endPoint x: 544, endPoint y: 225, distance: 158.5
click at [478, 81] on button "Mail" at bounding box center [477, 80] width 14 height 14
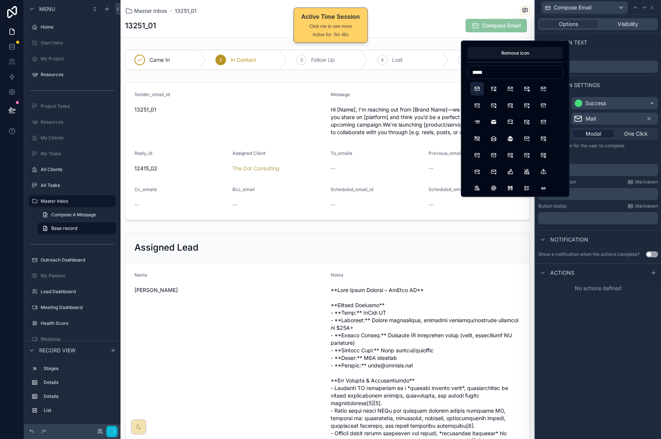
click at [588, 326] on div "**********" at bounding box center [598, 226] width 126 height 423
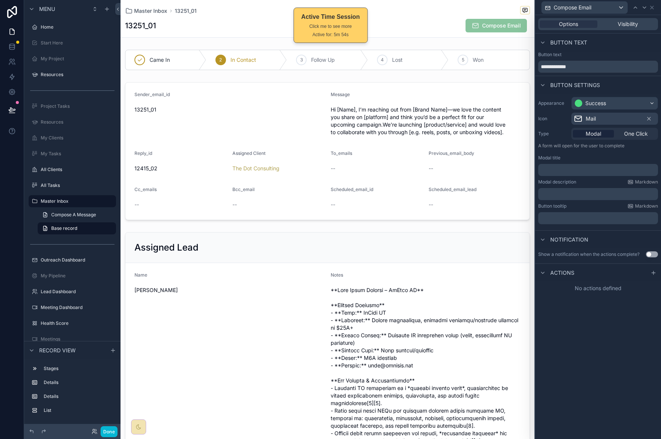
click at [495, 21] on div "Compose Email" at bounding box center [495, 26] width 61 height 14
click at [108, 431] on button "Done" at bounding box center [109, 431] width 17 height 11
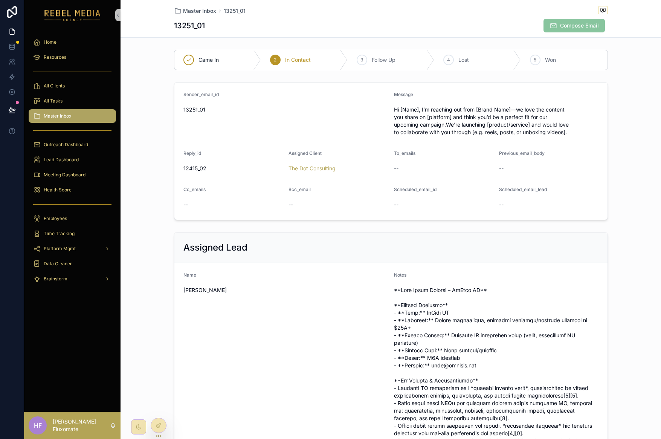
click at [575, 23] on span "Compose Email" at bounding box center [573, 27] width 61 height 8
click at [159, 425] on icon at bounding box center [158, 425] width 6 height 6
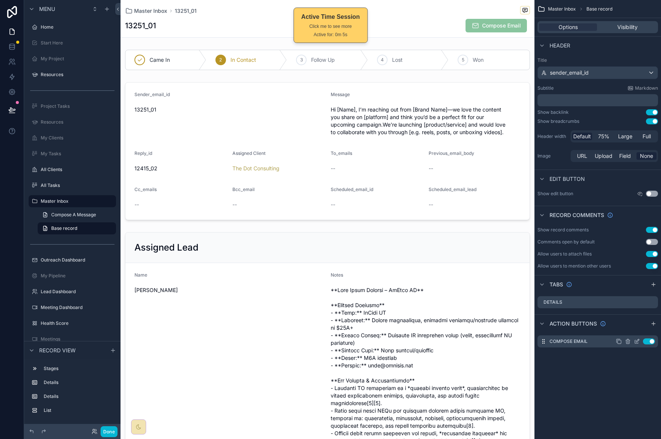
click at [638, 339] on icon "scrollable content" at bounding box center [637, 340] width 3 height 3
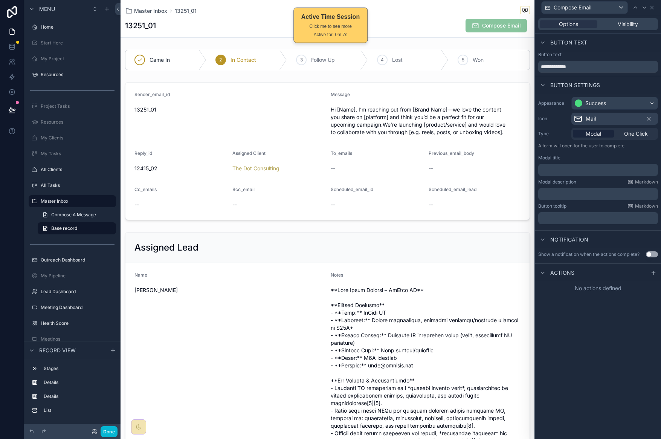
click at [608, 168] on p "﻿" at bounding box center [598, 170] width 115 height 8
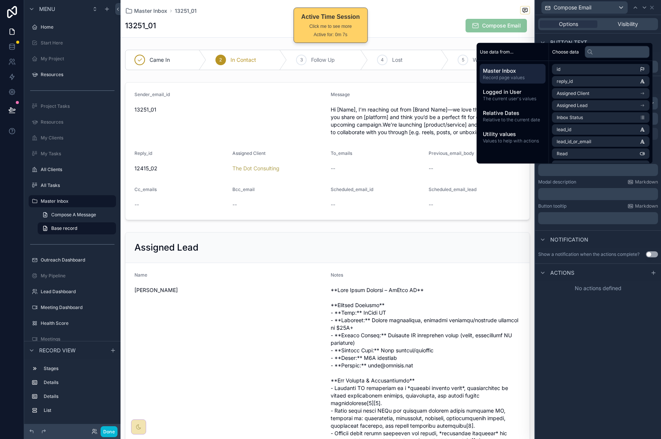
click at [614, 319] on div "**********" at bounding box center [598, 226] width 126 height 423
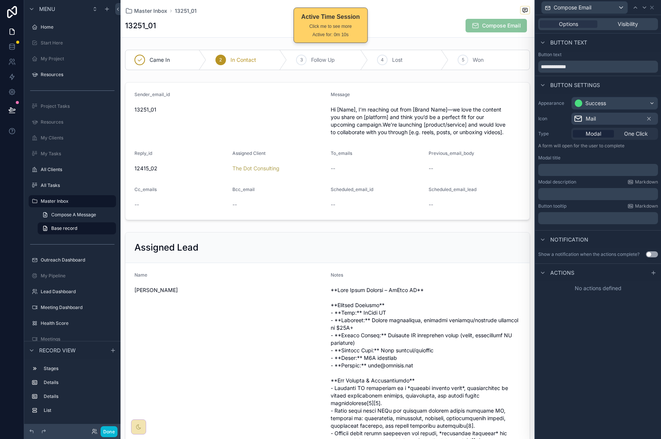
click at [651, 254] on button "Use setting" at bounding box center [652, 254] width 12 height 6
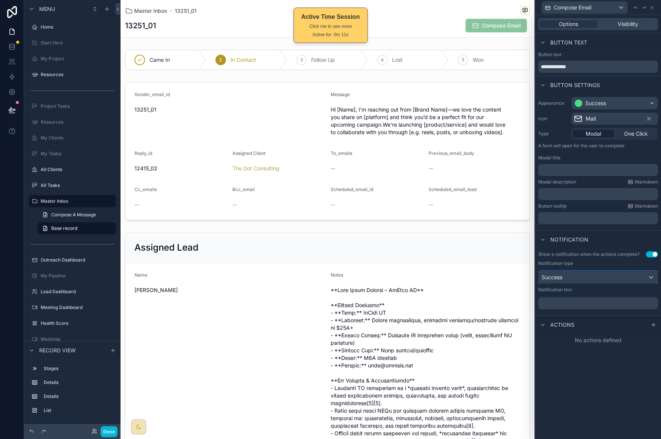
click at [614, 280] on div "Success" at bounding box center [597, 277] width 119 height 12
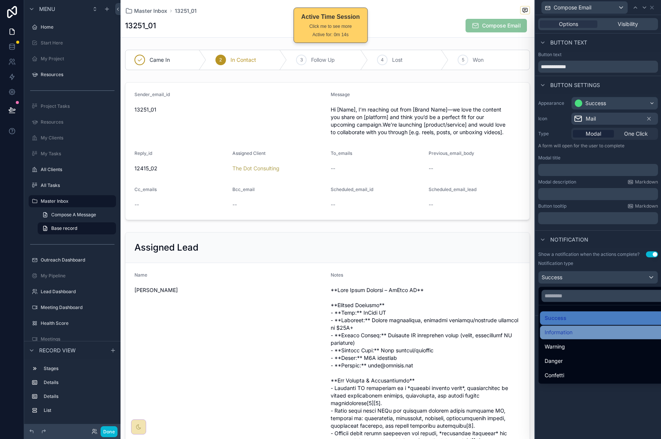
click at [594, 335] on div "Information" at bounding box center [606, 331] width 124 height 9
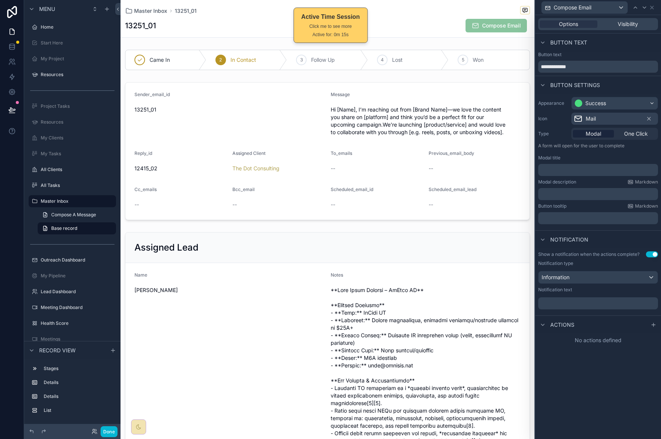
click at [591, 309] on div "Show a notification when the actions complete? Use setting Notification type In…" at bounding box center [598, 280] width 126 height 64
click at [589, 305] on p "﻿" at bounding box center [598, 303] width 115 height 8
drag, startPoint x: 580, startPoint y: 387, endPoint x: 587, endPoint y: 385, distance: 7.9
click at [580, 387] on div "**********" at bounding box center [598, 226] width 126 height 423
click at [649, 322] on div at bounding box center [653, 324] width 9 height 9
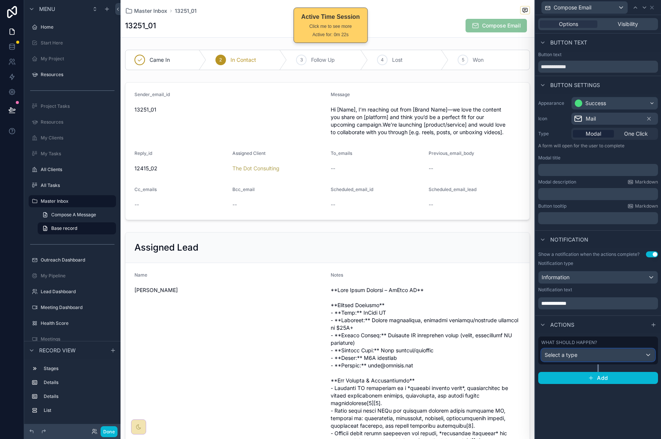
click at [579, 359] on div "Select a type" at bounding box center [597, 355] width 113 height 12
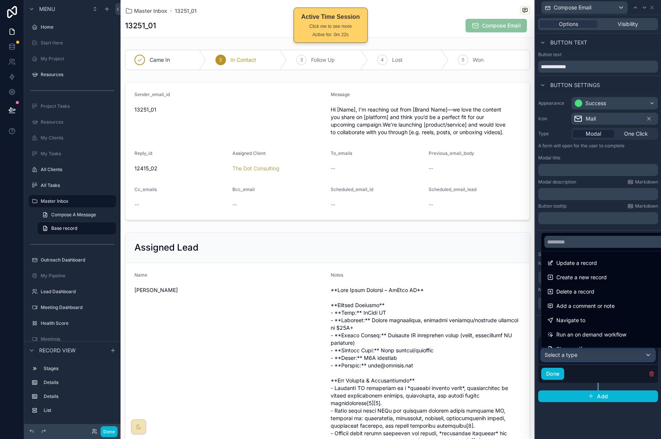
scroll to position [2, 0]
click at [599, 274] on span "Create a new record" at bounding box center [581, 276] width 50 height 9
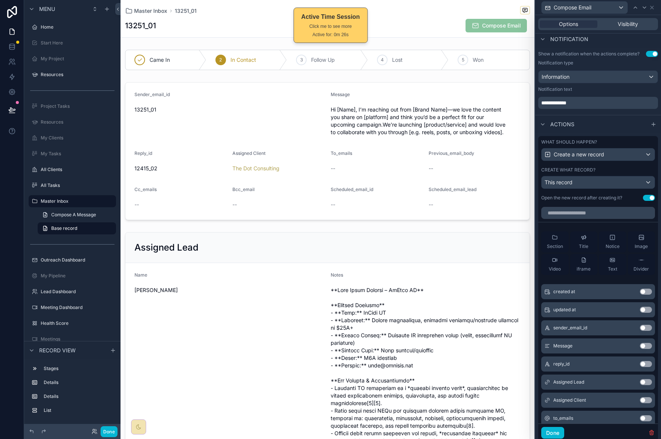
scroll to position [202, 0]
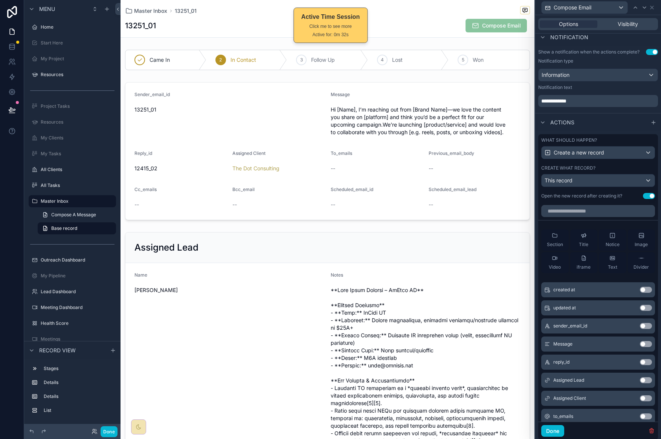
click at [643, 199] on button "Use setting" at bounding box center [649, 196] width 12 height 6
click at [614, 214] on input "text" at bounding box center [598, 211] width 114 height 12
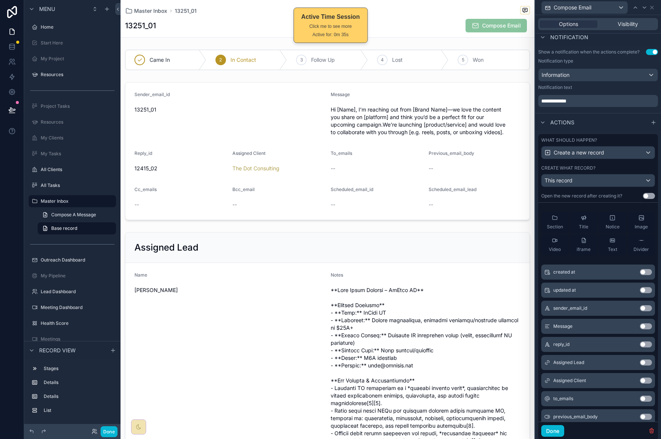
scroll to position [85, 0]
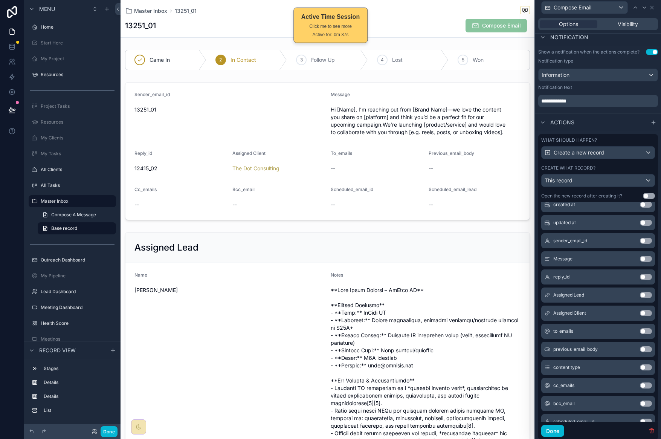
click at [640, 262] on button "Use setting" at bounding box center [646, 259] width 12 height 6
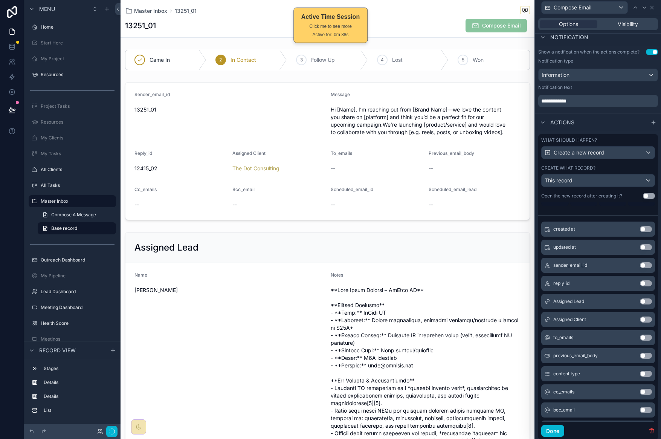
scroll to position [110, 0]
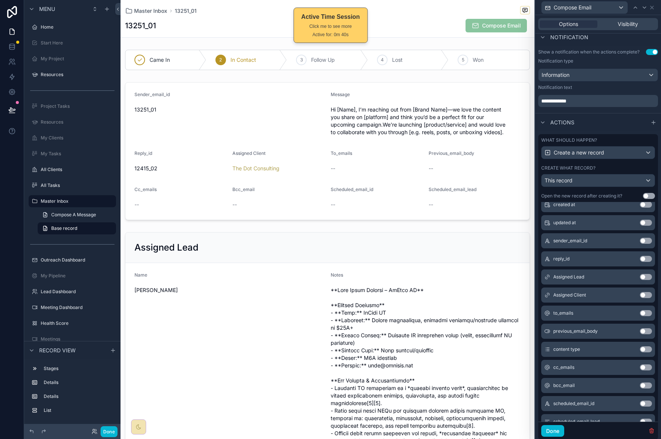
click at [640, 298] on button "Use setting" at bounding box center [646, 295] width 12 height 6
click at [640, 279] on button "Use setting" at bounding box center [646, 276] width 12 height 6
click at [640, 280] on button "Use setting" at bounding box center [646, 277] width 12 height 6
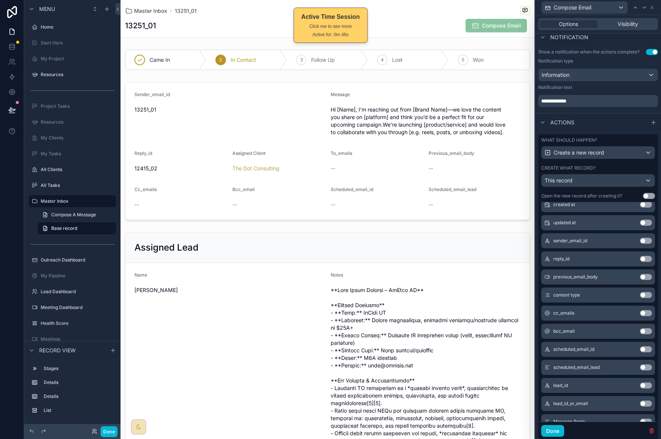
drag, startPoint x: 633, startPoint y: 319, endPoint x: 633, endPoint y: 329, distance: 10.2
click at [640, 316] on button "Use setting" at bounding box center [646, 313] width 12 height 6
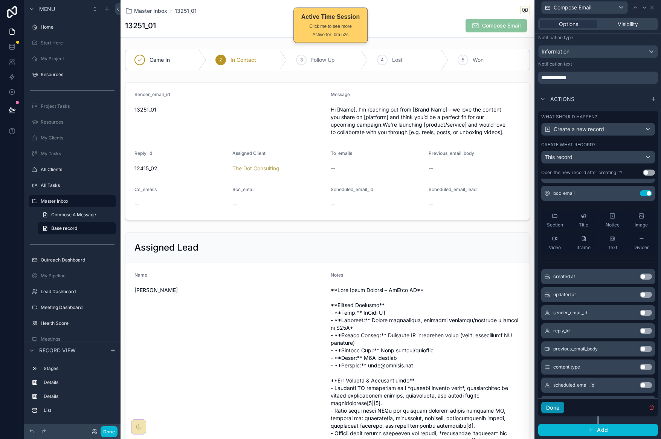
scroll to position [46, 0]
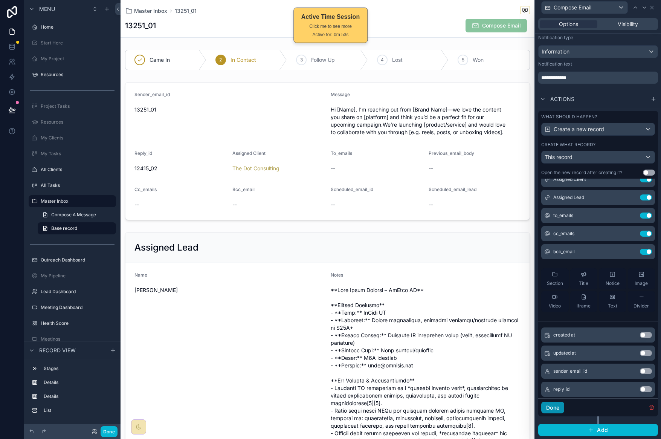
click at [561, 407] on button "Done" at bounding box center [552, 407] width 23 height 12
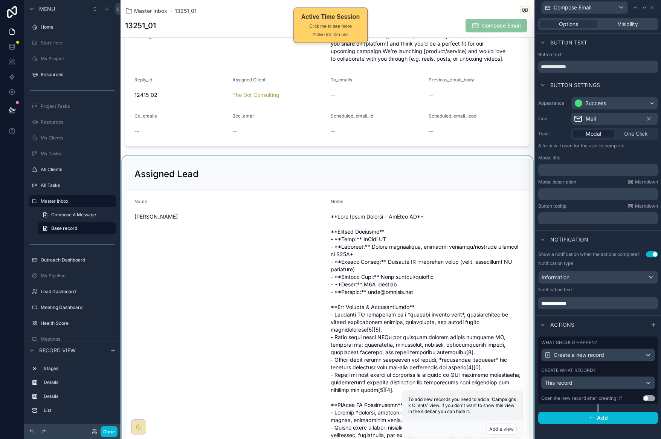
scroll to position [0, 0]
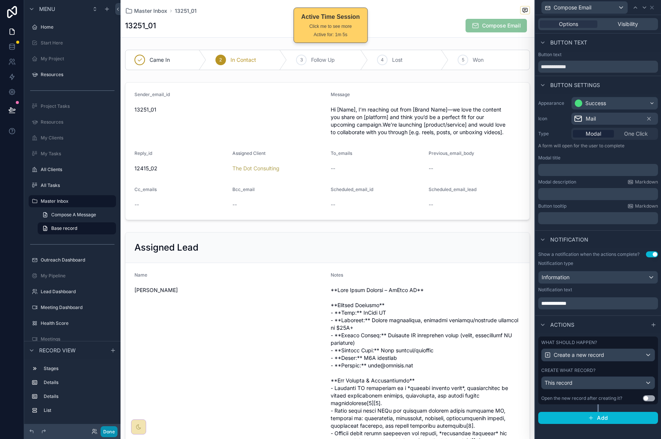
click at [106, 428] on button "Done" at bounding box center [109, 431] width 17 height 11
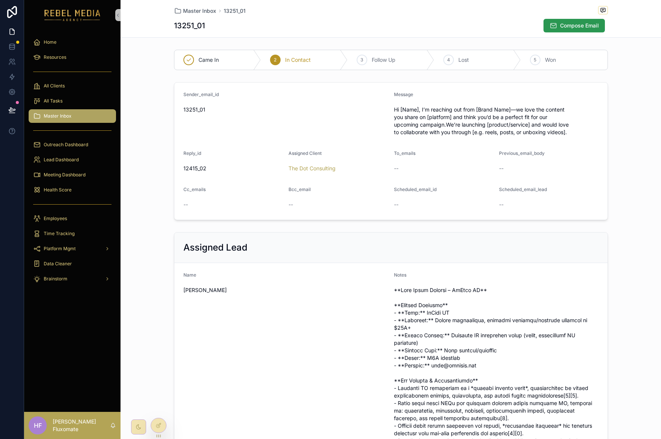
click at [576, 25] on span "Compose Email" at bounding box center [579, 26] width 39 height 8
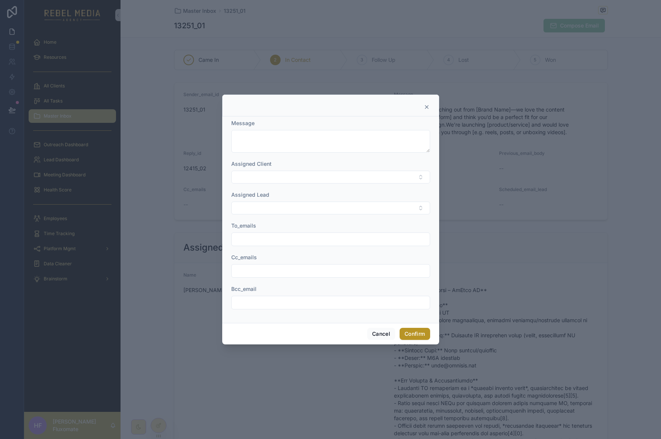
click at [426, 105] on icon at bounding box center [426, 107] width 6 height 6
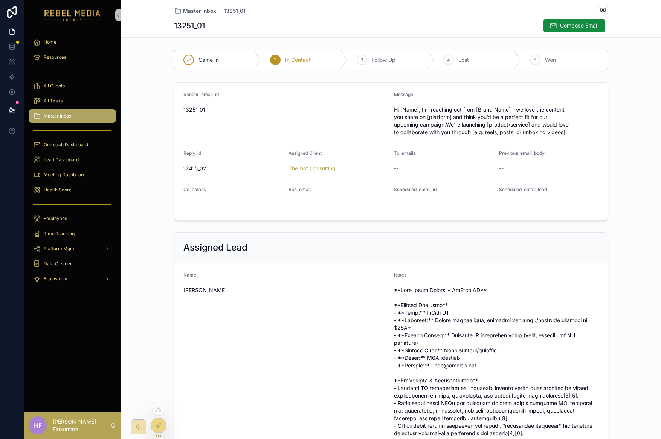
click at [158, 425] on icon at bounding box center [158, 425] width 6 height 6
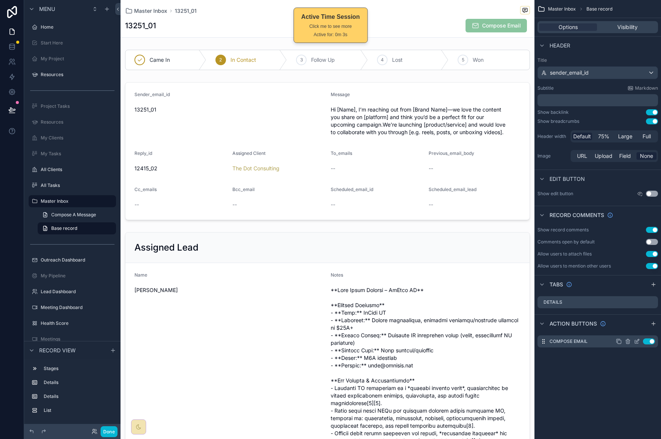
click at [638, 342] on icon "scrollable content" at bounding box center [637, 341] width 6 height 6
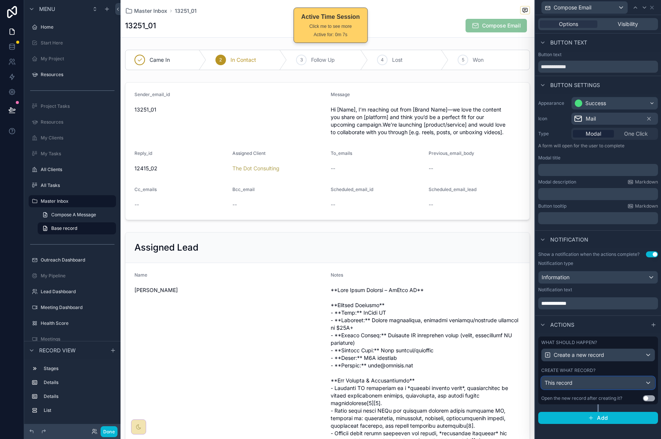
click at [606, 382] on div "This record" at bounding box center [597, 382] width 113 height 12
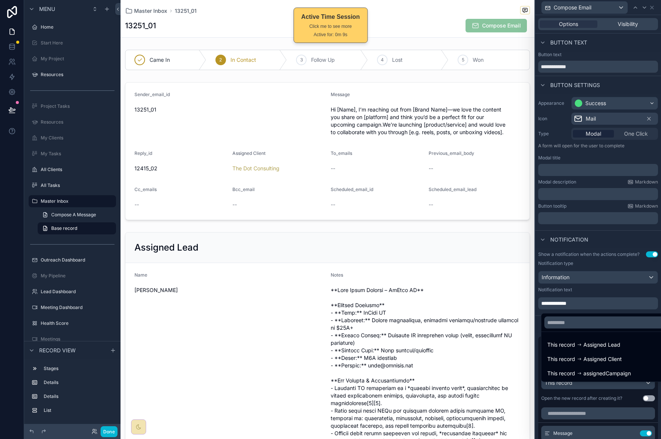
click at [606, 401] on div at bounding box center [598, 219] width 126 height 439
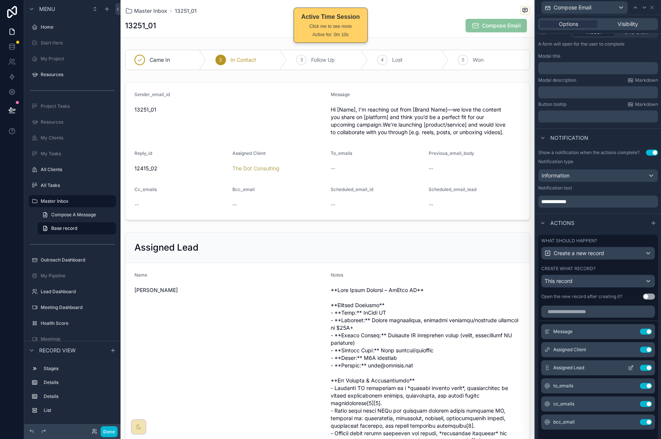
scroll to position [158, 0]
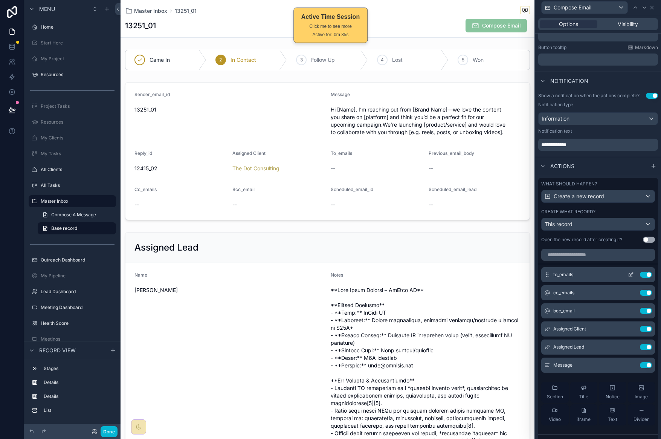
click at [627, 277] on icon at bounding box center [630, 274] width 6 height 6
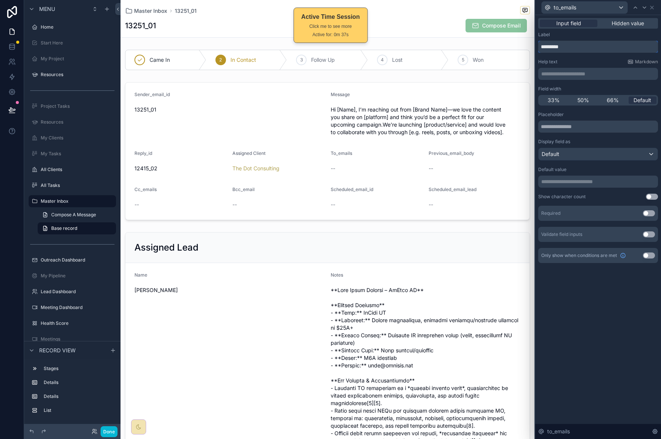
drag, startPoint x: 576, startPoint y: 42, endPoint x: 557, endPoint y: 44, distance: 18.9
click at [557, 43] on input "*********" at bounding box center [598, 47] width 120 height 12
drag, startPoint x: 581, startPoint y: 50, endPoint x: 587, endPoint y: 49, distance: 6.1
click at [583, 50] on input "*********" at bounding box center [598, 47] width 120 height 12
drag, startPoint x: 587, startPoint y: 49, endPoint x: 549, endPoint y: 53, distance: 38.3
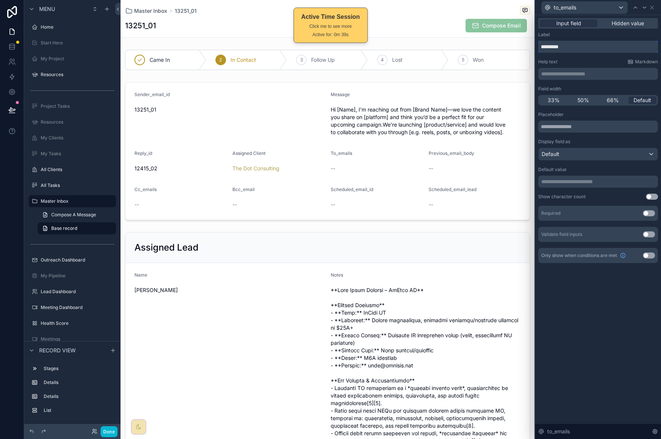
click at [548, 49] on input "*********" at bounding box center [598, 47] width 120 height 12
type input "***"
drag, startPoint x: 550, startPoint y: 101, endPoint x: 559, endPoint y: 103, distance: 9.2
click at [550, 101] on span "33%" at bounding box center [553, 100] width 12 height 8
click at [580, 155] on div "Default" at bounding box center [597, 154] width 119 height 12
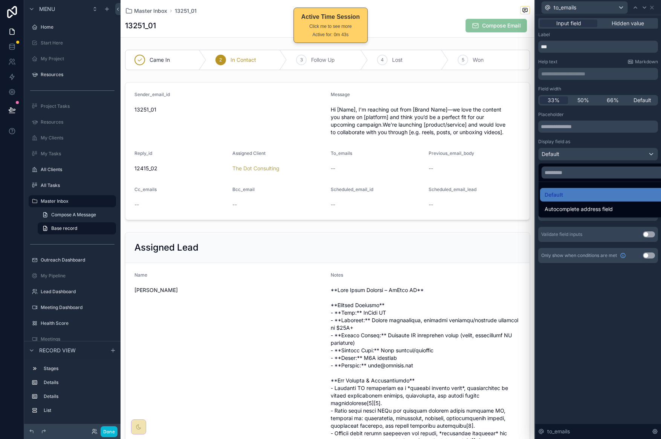
click at [615, 332] on div at bounding box center [598, 219] width 126 height 439
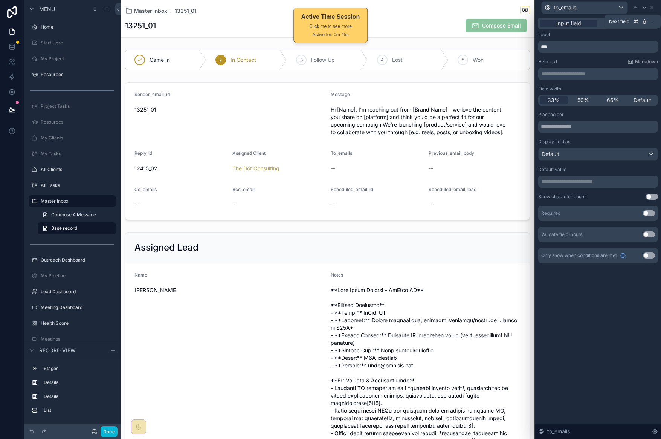
click at [644, 9] on icon at bounding box center [644, 8] width 6 height 6
drag, startPoint x: 585, startPoint y: 44, endPoint x: 548, endPoint y: 46, distance: 37.3
click at [548, 46] on input "*********" at bounding box center [598, 47] width 120 height 12
type input "***"
click at [555, 98] on span "33%" at bounding box center [553, 100] width 12 height 8
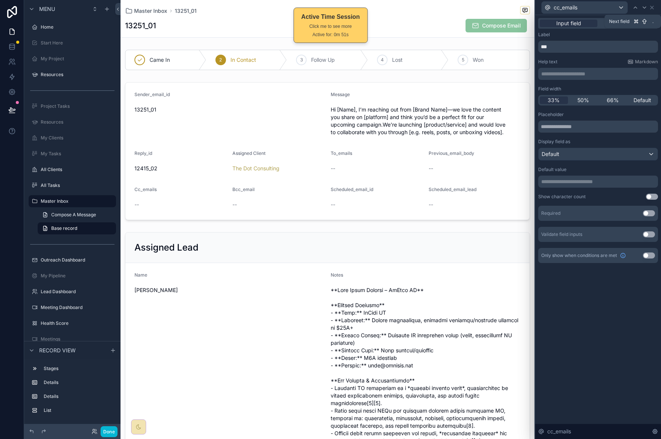
click at [642, 9] on icon at bounding box center [644, 8] width 6 height 6
drag, startPoint x: 591, startPoint y: 50, endPoint x: 550, endPoint y: 48, distance: 41.5
click at [549, 47] on input "*********" at bounding box center [598, 47] width 120 height 12
type input "****"
click at [548, 101] on span "33%" at bounding box center [553, 100] width 12 height 8
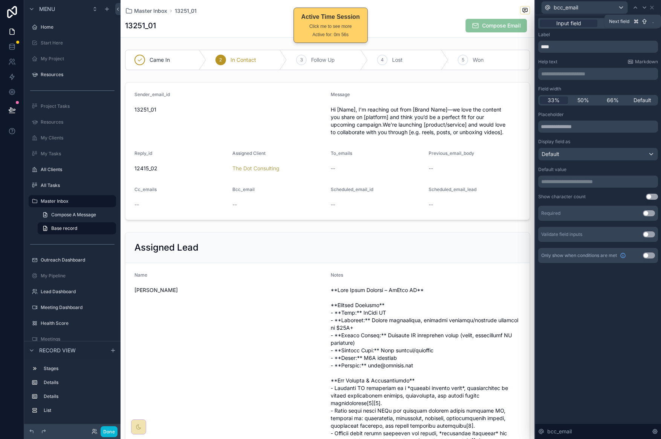
click at [643, 6] on icon at bounding box center [644, 8] width 6 height 6
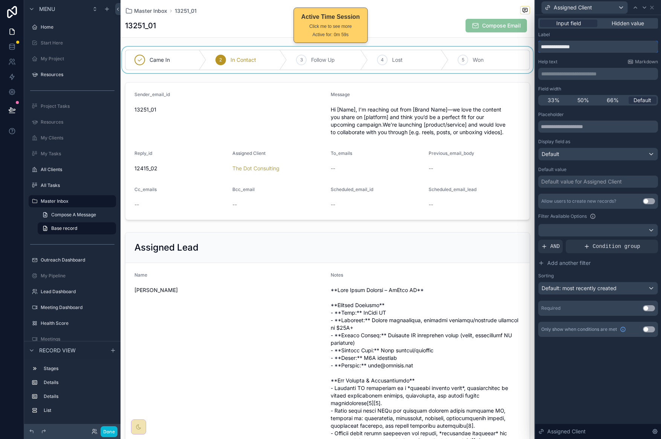
drag, startPoint x: 566, startPoint y: 46, endPoint x: 511, endPoint y: 51, distance: 54.8
click at [511, 51] on div "**********" at bounding box center [330, 219] width 661 height 439
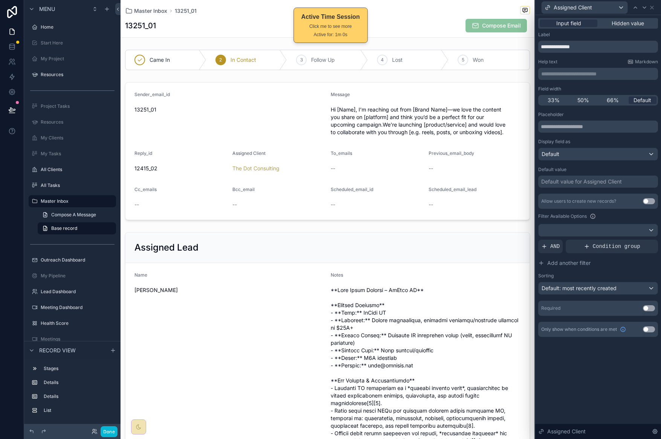
click at [582, 97] on span "50%" at bounding box center [583, 100] width 12 height 8
drag, startPoint x: 565, startPoint y: 47, endPoint x: 543, endPoint y: 40, distance: 23.9
click at [533, 46] on div "**********" at bounding box center [330, 219] width 661 height 439
type input "******"
click at [645, 8] on icon at bounding box center [644, 8] width 6 height 6
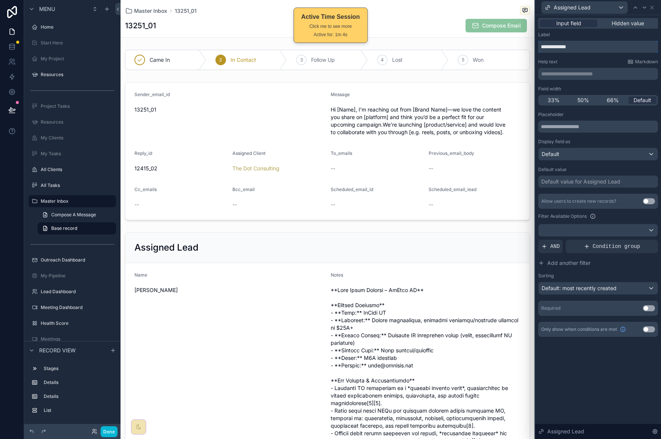
drag, startPoint x: 566, startPoint y: 47, endPoint x: 532, endPoint y: 48, distance: 33.9
click at [527, 47] on div "**********" at bounding box center [330, 219] width 661 height 439
type input "****"
click at [585, 99] on span "50%" at bounding box center [583, 100] width 12 height 8
click at [643, 10] on icon at bounding box center [644, 8] width 6 height 6
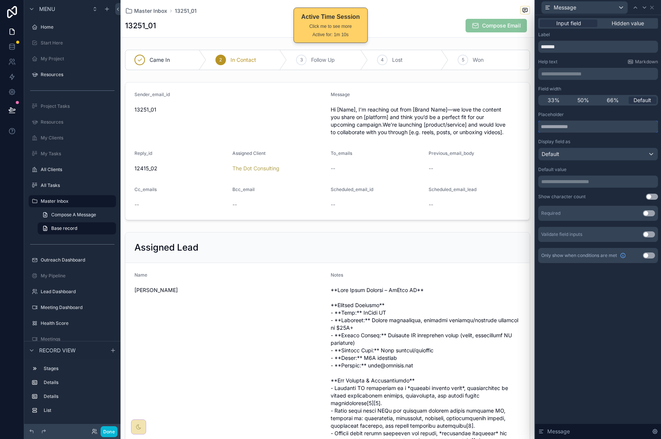
click at [616, 125] on input "text" at bounding box center [598, 126] width 120 height 12
click at [611, 159] on div "Default" at bounding box center [597, 154] width 119 height 12
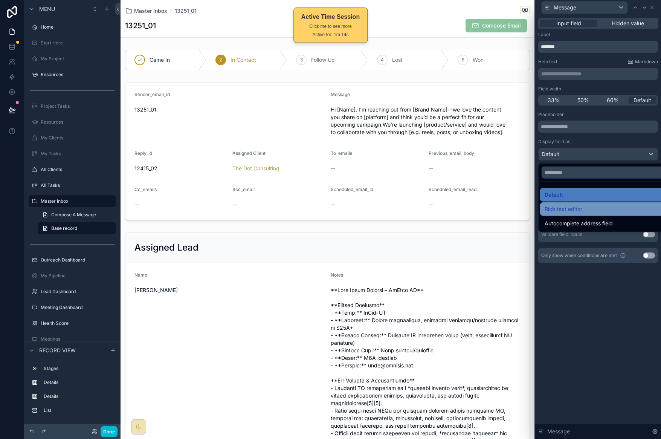
click at [591, 205] on div "Rich text editor" at bounding box center [606, 208] width 124 height 9
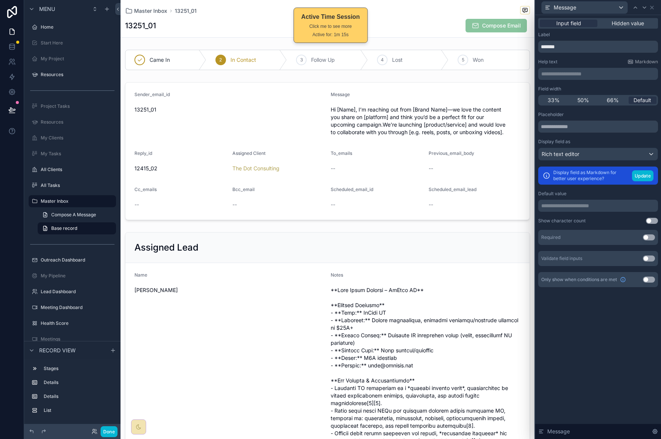
click at [618, 192] on div "Default value" at bounding box center [598, 193] width 120 height 6
click at [637, 10] on icon at bounding box center [635, 8] width 6 height 6
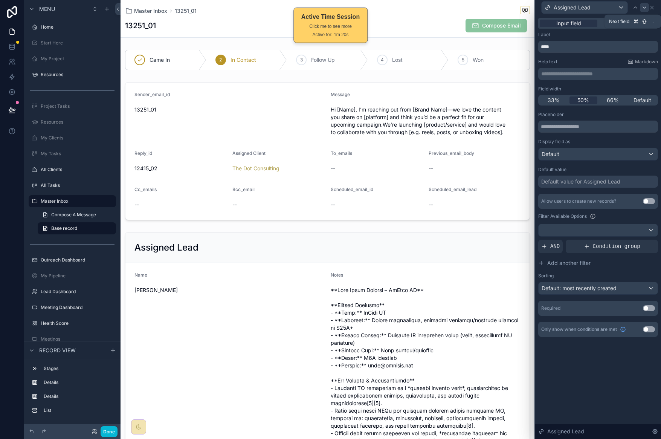
click at [647, 9] on icon at bounding box center [644, 8] width 6 height 6
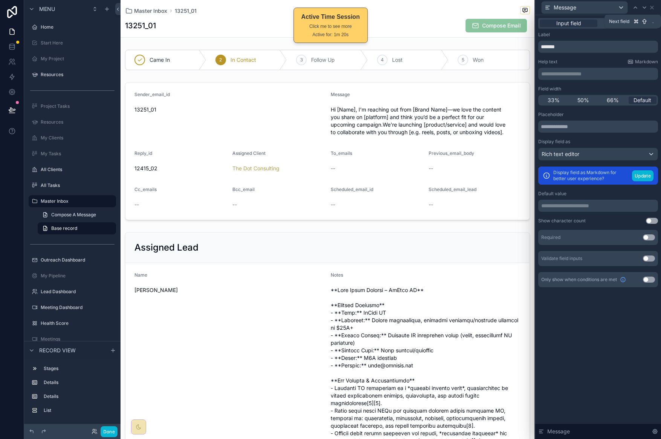
click at [647, 9] on icon at bounding box center [644, 8] width 6 height 6
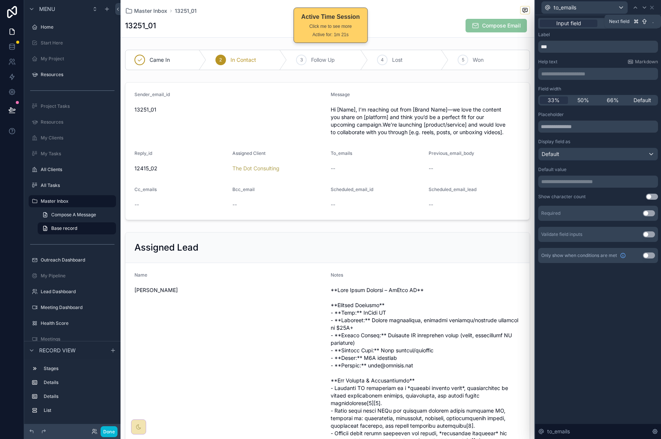
click at [647, 9] on icon at bounding box center [644, 8] width 6 height 6
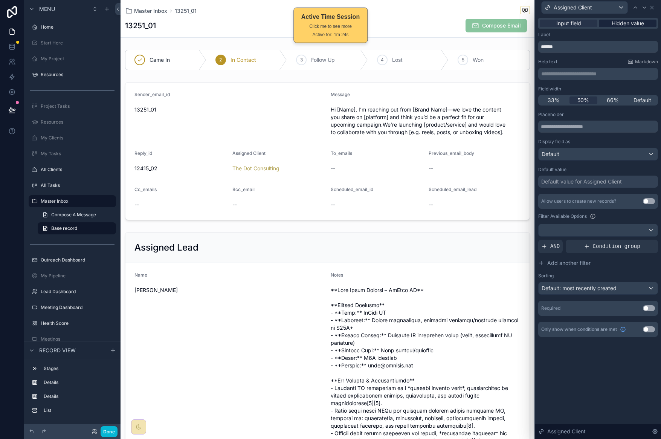
click at [621, 24] on span "Hidden value" at bounding box center [627, 24] width 32 height 8
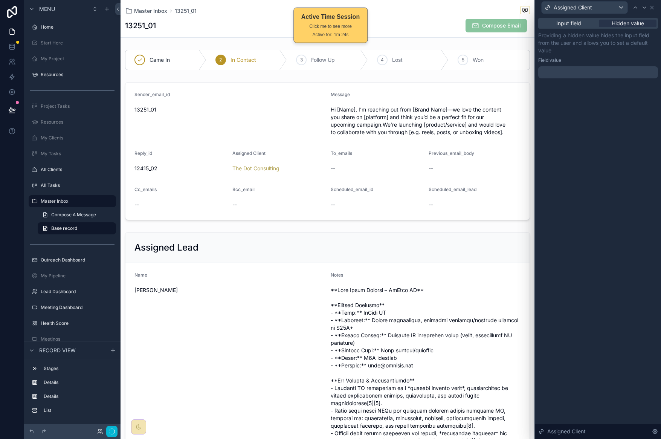
click at [592, 67] on div at bounding box center [598, 72] width 120 height 12
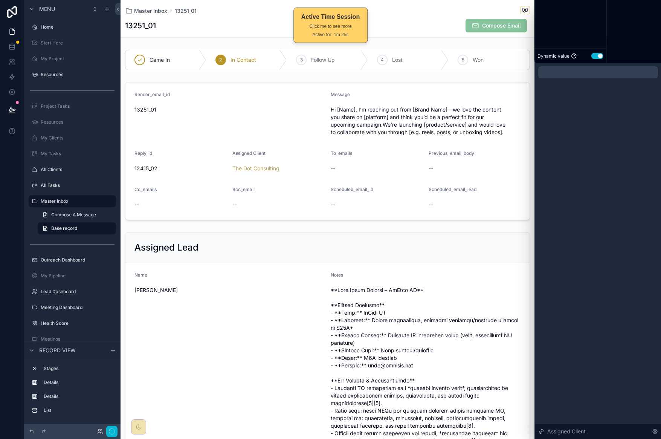
click at [598, 73] on div at bounding box center [598, 72] width 120 height 12
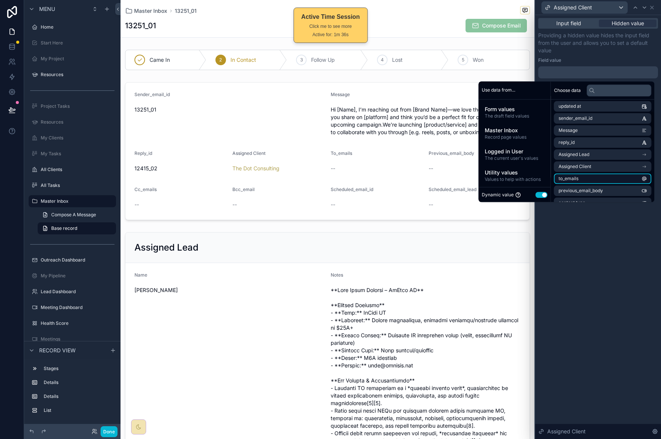
scroll to position [33, 0]
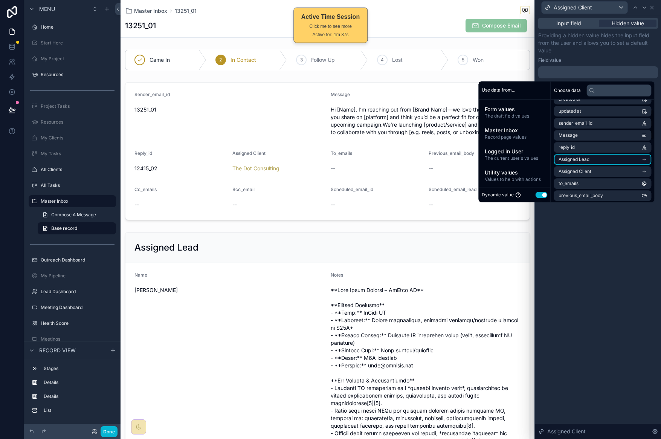
click at [617, 163] on li "Assigned Lead" at bounding box center [602, 159] width 97 height 11
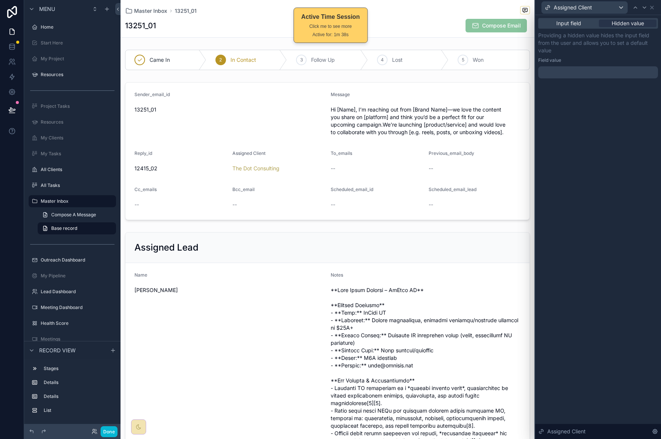
click at [588, 220] on div "Input field Hidden value Providing a hidden value hides the input field from th…" at bounding box center [598, 226] width 126 height 423
click at [588, 72] on div at bounding box center [598, 72] width 120 height 12
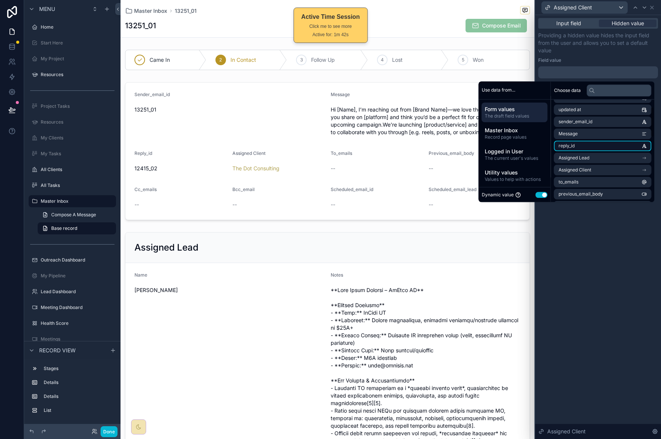
scroll to position [69, 0]
click at [618, 123] on li "Assigned Lead" at bounding box center [602, 123] width 97 height 11
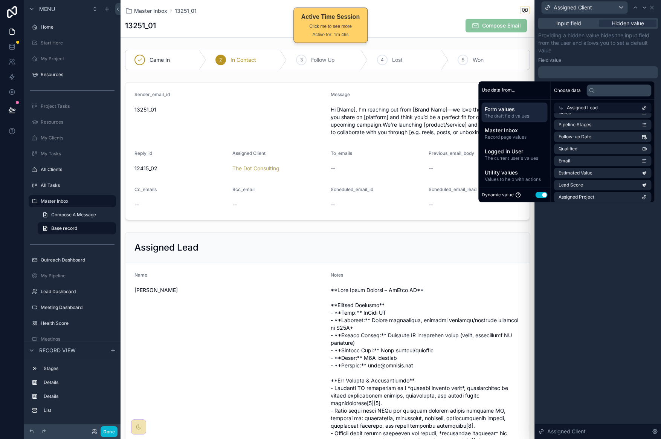
click at [643, 106] on icon at bounding box center [643, 107] width 5 height 5
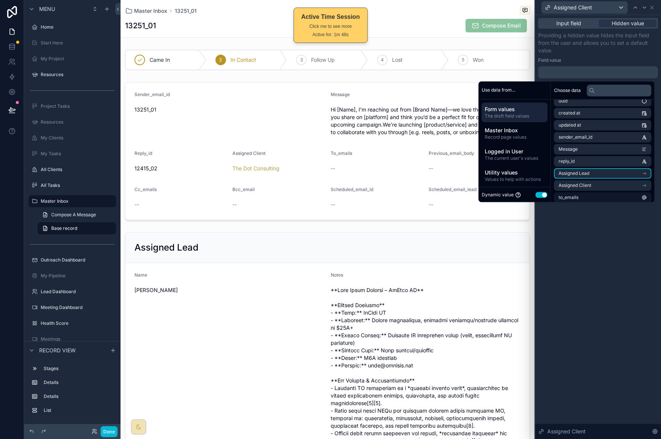
scroll to position [33, 0]
click at [535, 190] on div "Dynamic value Use setting" at bounding box center [514, 194] width 72 height 15
click at [539, 194] on button "Use setting" at bounding box center [541, 195] width 12 height 6
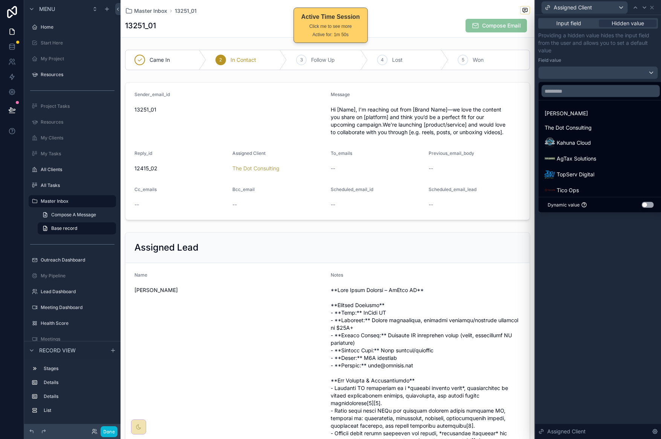
drag, startPoint x: 620, startPoint y: 101, endPoint x: 625, endPoint y: 87, distance: 14.8
click at [620, 101] on ul "Heather Blackmon The Dot Consulting Kahuna Cloud AgTax Solutions TopServ Digita…" at bounding box center [600, 149] width 124 height 96
click at [608, 259] on div at bounding box center [598, 219] width 126 height 439
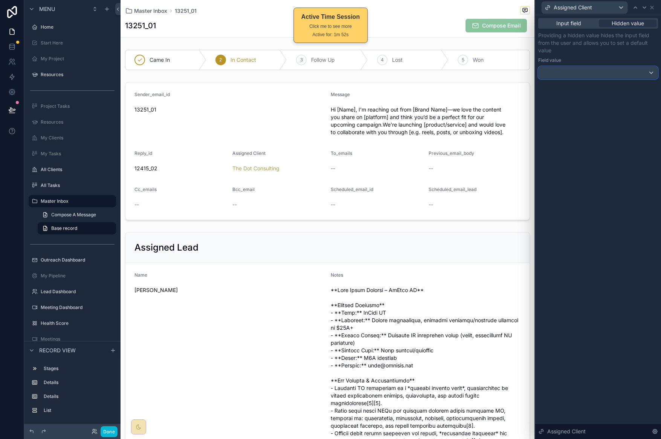
click at [604, 73] on div at bounding box center [597, 73] width 119 height 12
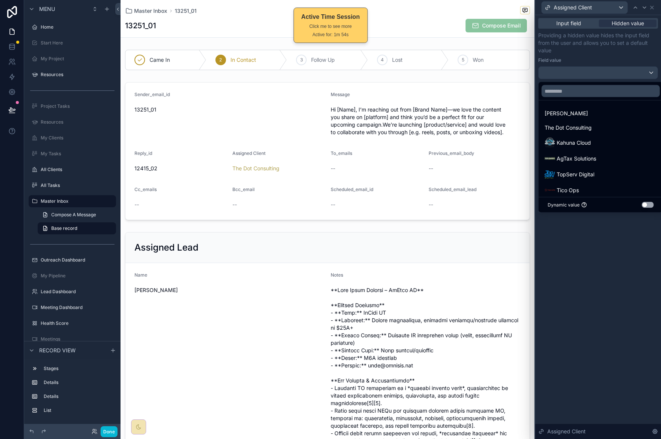
click at [643, 204] on button "Use setting" at bounding box center [647, 205] width 12 height 6
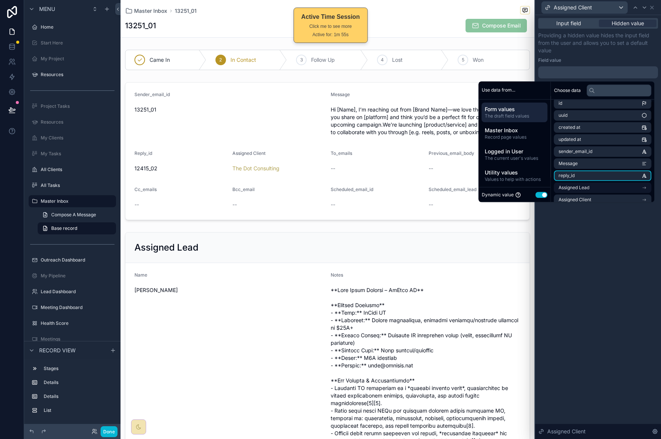
scroll to position [6, 0]
click at [642, 184] on icon "scrollable content" at bounding box center [643, 186] width 5 height 5
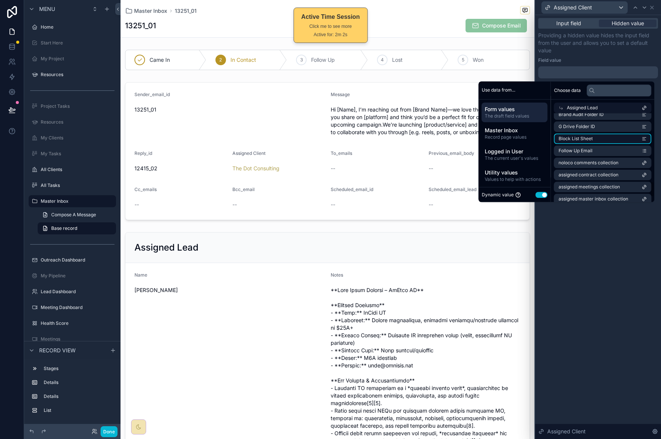
scroll to position [421, 0]
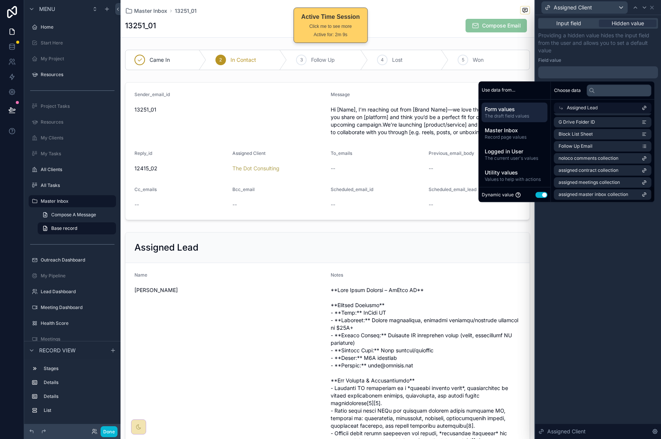
click at [643, 107] on icon at bounding box center [643, 107] width 5 height 5
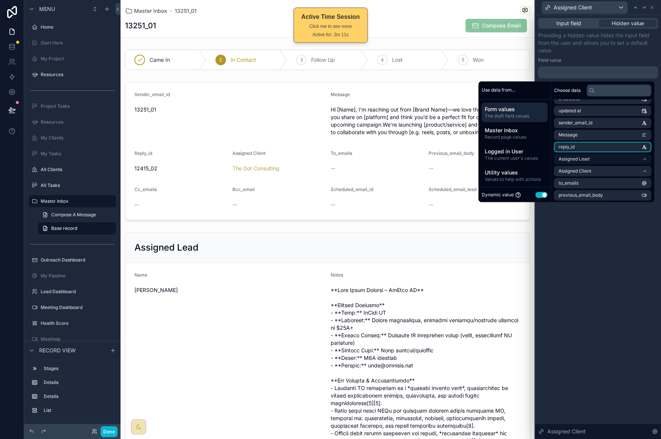
scroll to position [63, 0]
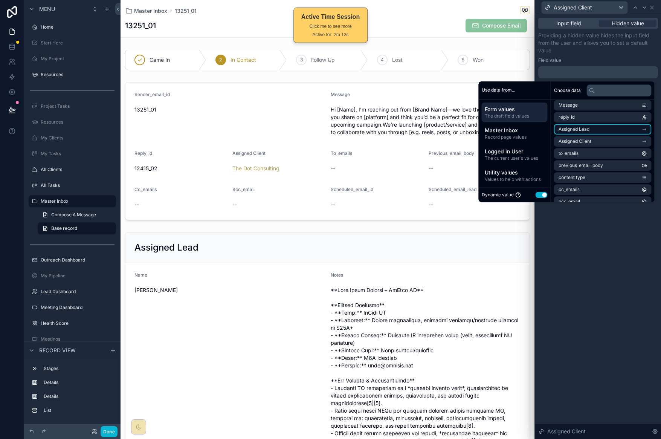
click at [595, 125] on li "Assigned Lead" at bounding box center [602, 129] width 97 height 11
click at [558, 106] on icon at bounding box center [560, 107] width 5 height 5
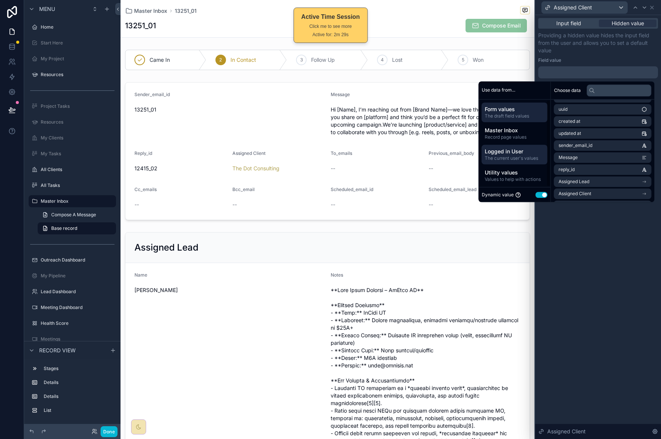
scroll to position [1, 0]
click at [519, 136] on span "Record page values" at bounding box center [514, 136] width 60 height 6
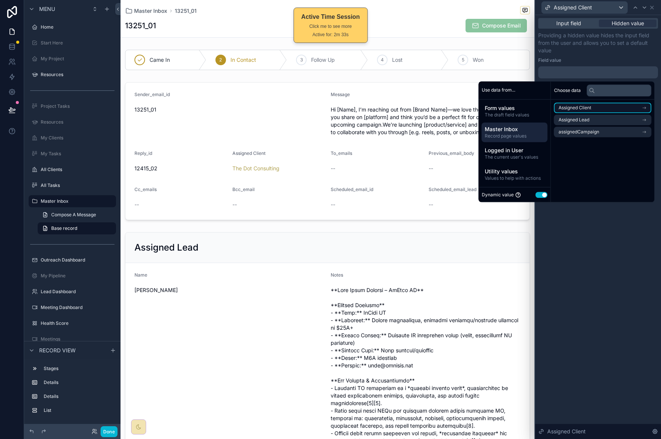
click at [627, 108] on li "Assigned Client" at bounding box center [602, 107] width 97 height 11
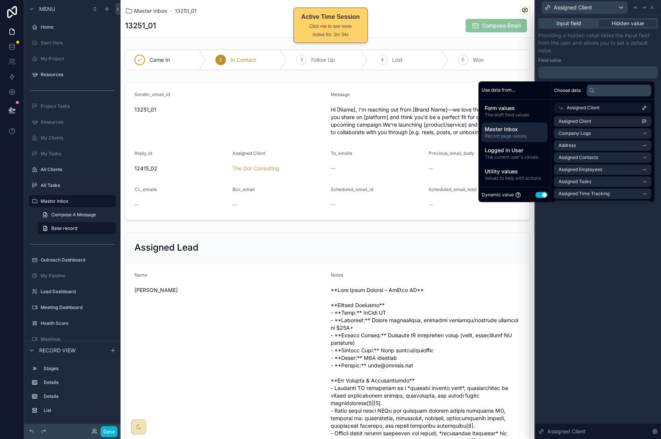
click at [567, 108] on span "Assigned Client" at bounding box center [583, 108] width 33 height 6
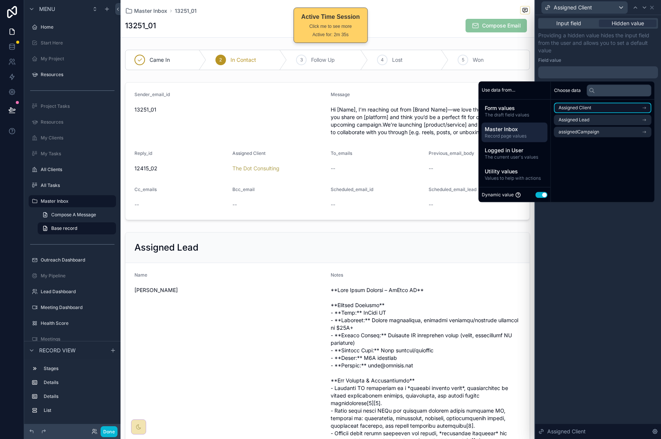
click at [627, 107] on li "Assigned Client" at bounding box center [602, 107] width 97 height 11
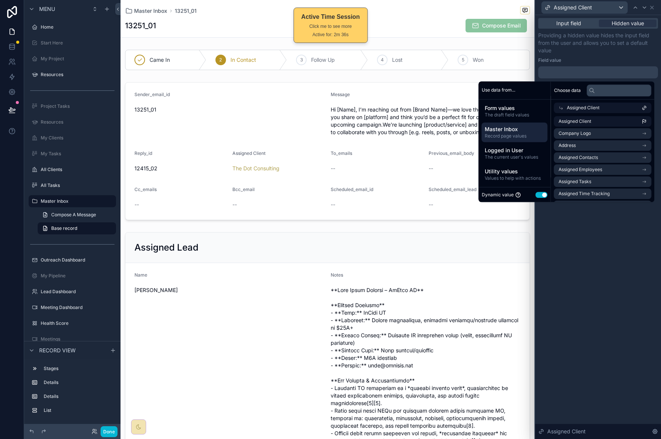
click at [647, 107] on div "Assigned Client" at bounding box center [602, 107] width 97 height 11
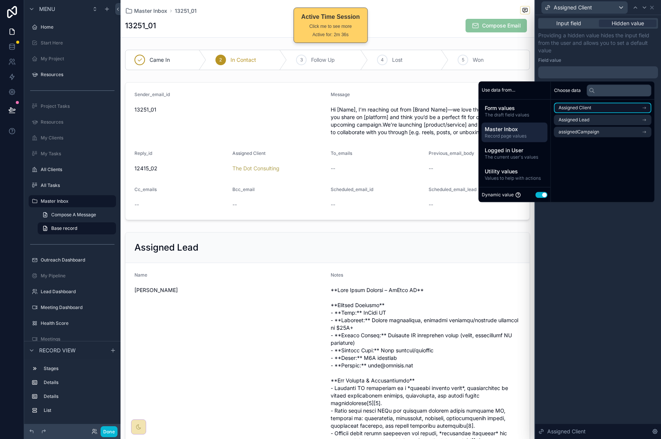
click at [645, 106] on icon "scrollable content" at bounding box center [643, 107] width 5 height 5
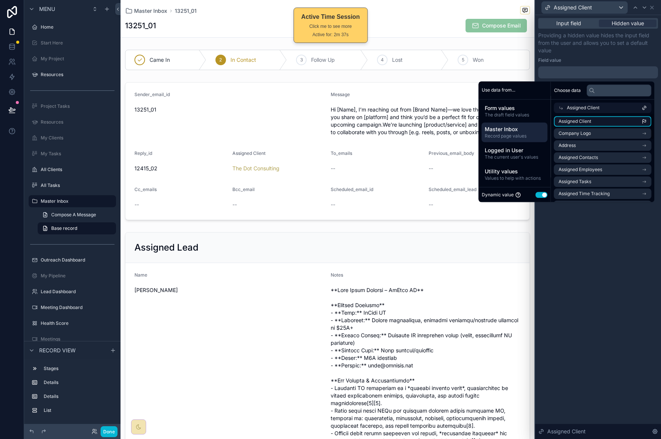
click at [645, 107] on icon at bounding box center [643, 107] width 5 height 5
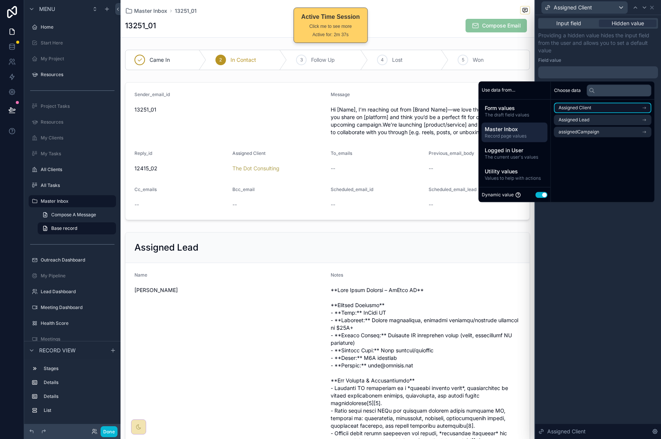
click at [645, 107] on icon "scrollable content" at bounding box center [644, 107] width 1 height 1
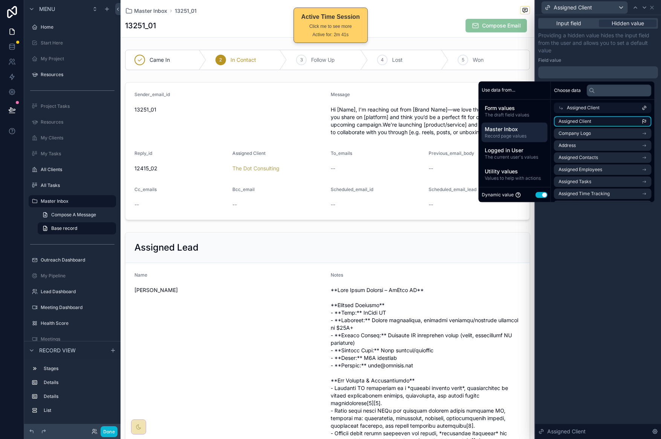
click at [624, 123] on li "Assigned Client" at bounding box center [602, 121] width 97 height 11
click at [617, 220] on div "**********" at bounding box center [598, 226] width 126 height 423
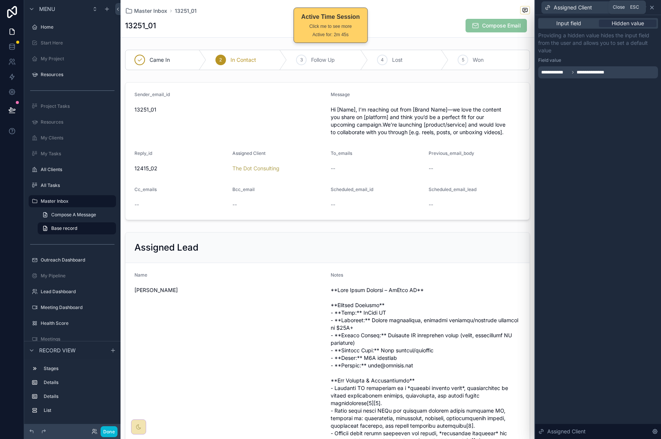
click at [652, 8] on icon at bounding box center [652, 8] width 6 height 6
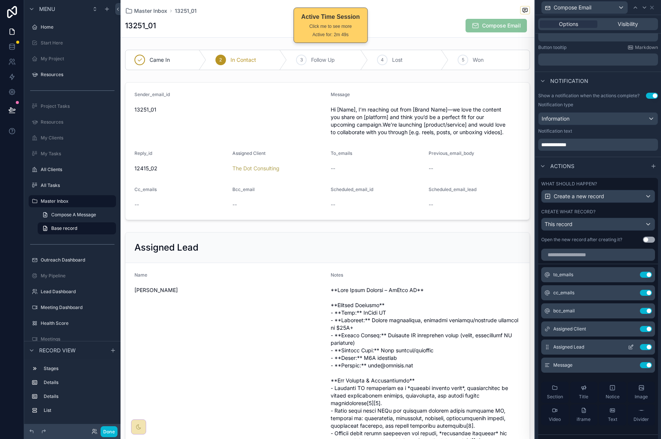
click at [632, 346] on icon at bounding box center [632, 345] width 1 height 1
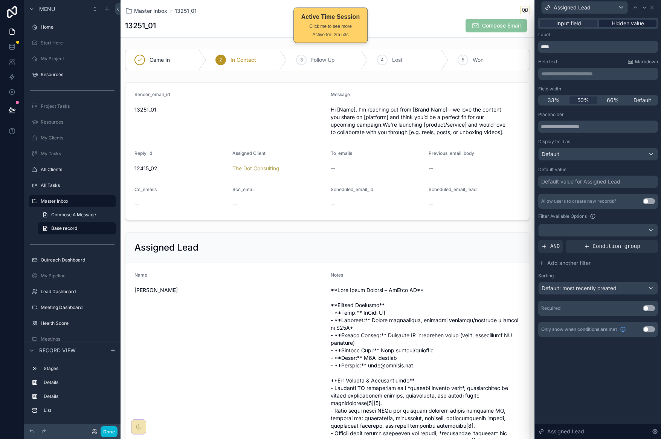
click at [633, 25] on span "Hidden value" at bounding box center [627, 24] width 32 height 8
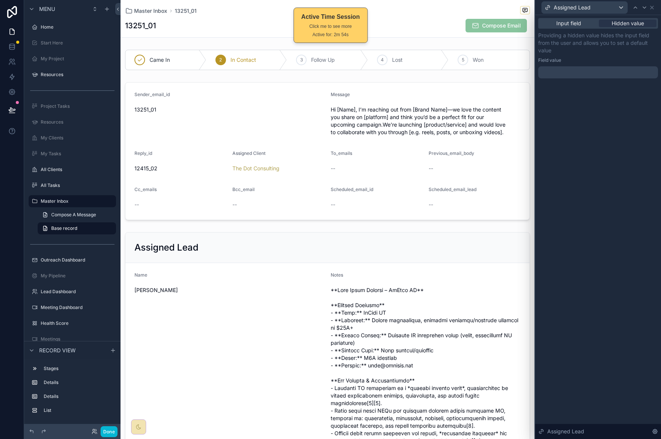
click at [617, 70] on div at bounding box center [598, 72] width 120 height 12
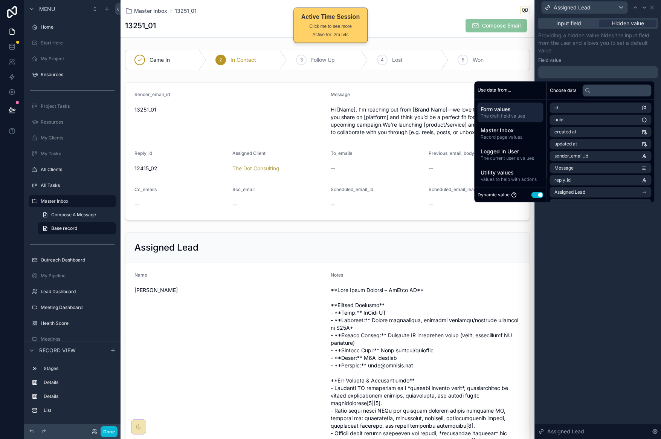
click at [618, 70] on div at bounding box center [598, 72] width 120 height 12
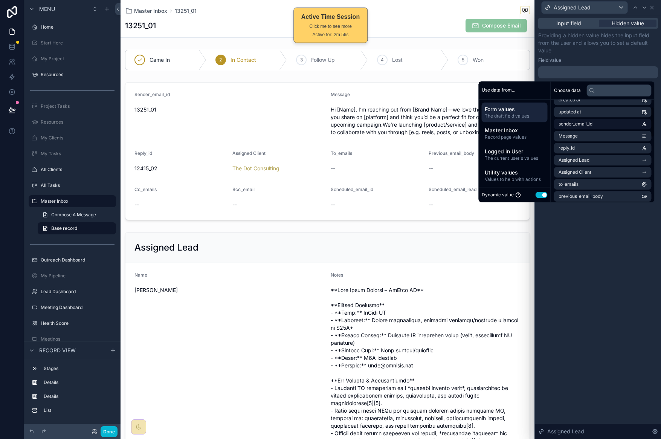
scroll to position [53, 0]
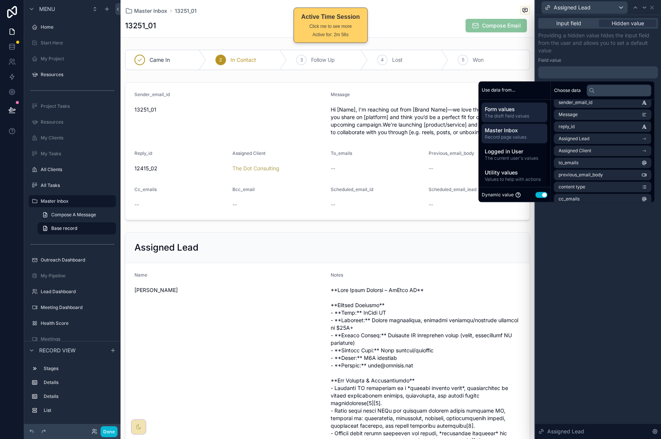
click at [511, 131] on span "Master Inbox" at bounding box center [514, 130] width 60 height 8
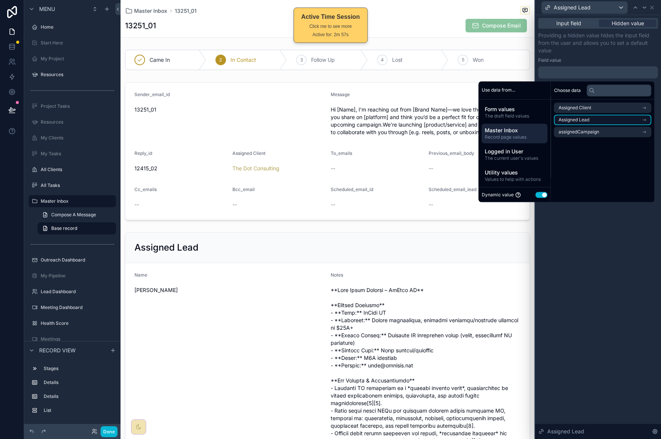
click at [629, 118] on li "Assigned Lead" at bounding box center [602, 119] width 97 height 11
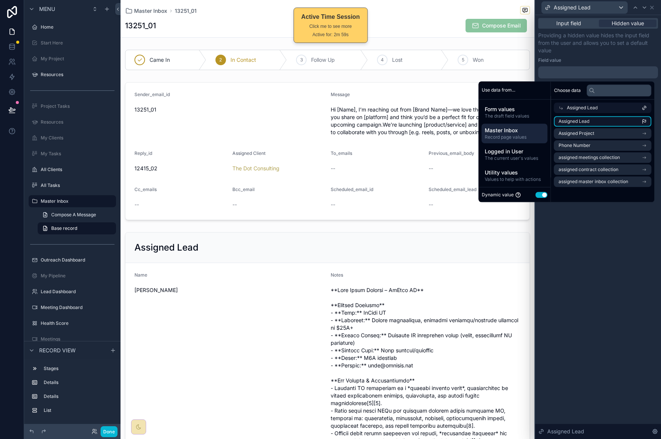
click at [625, 123] on li "Assigned Lead" at bounding box center [602, 121] width 97 height 11
click at [605, 248] on div "**********" at bounding box center [598, 226] width 126 height 423
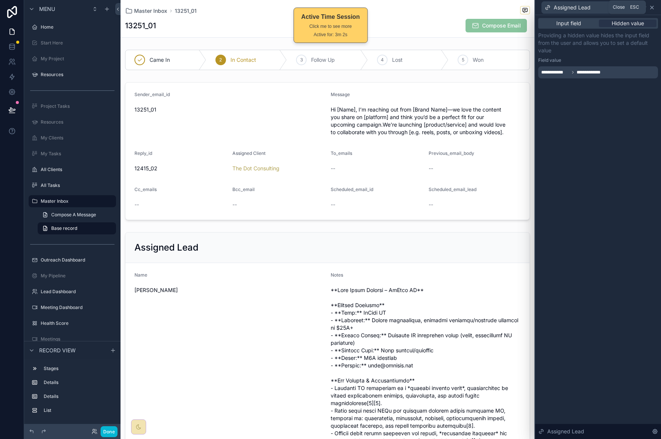
click at [652, 8] on icon at bounding box center [652, 8] width 6 height 6
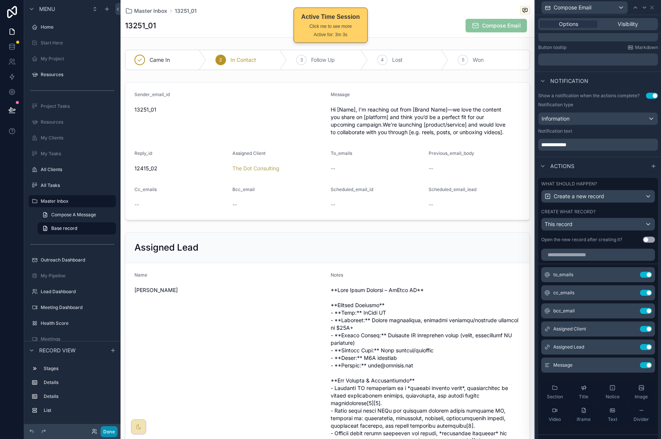
click at [110, 434] on button "Done" at bounding box center [109, 431] width 17 height 11
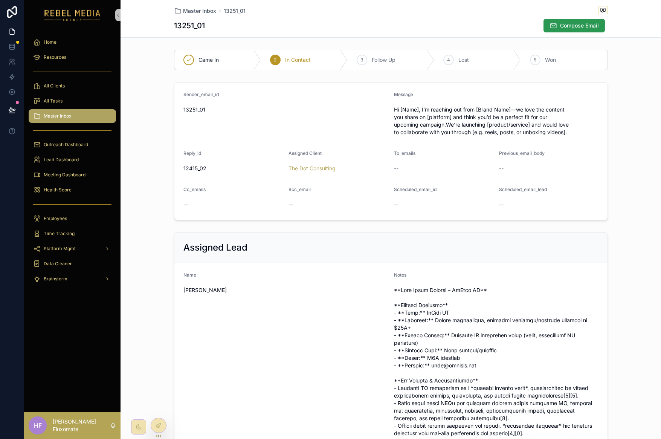
click at [579, 23] on span "Compose Email" at bounding box center [579, 26] width 39 height 8
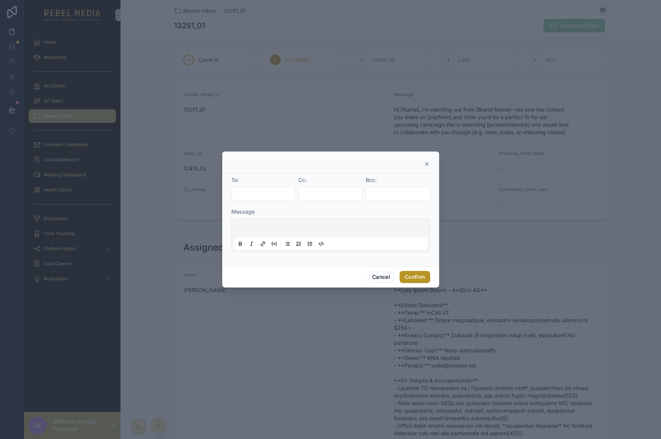
click at [274, 192] on input "text" at bounding box center [264, 193] width 64 height 11
click at [321, 206] on form "To: Cc: Bcc: Message" at bounding box center [330, 218] width 199 height 84
click at [271, 188] on input "text" at bounding box center [264, 193] width 64 height 11
click at [286, 208] on div "Message" at bounding box center [330, 212] width 199 height 8
drag, startPoint x: 268, startPoint y: 182, endPoint x: 275, endPoint y: 189, distance: 9.9
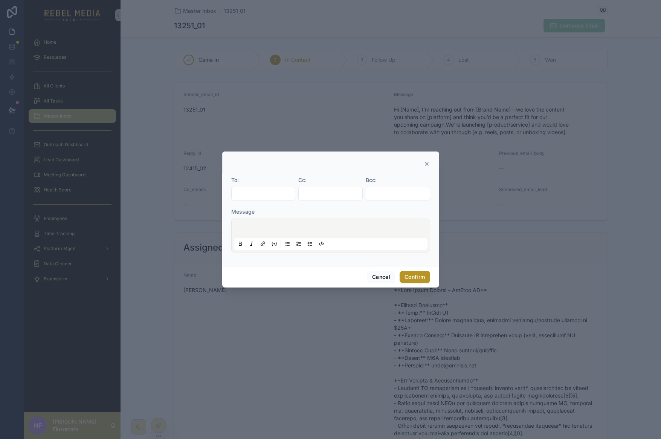
click at [268, 182] on div "To:" at bounding box center [263, 180] width 64 height 8
click at [279, 190] on input "text" at bounding box center [264, 193] width 64 height 11
click at [425, 164] on icon at bounding box center [426, 164] width 6 height 6
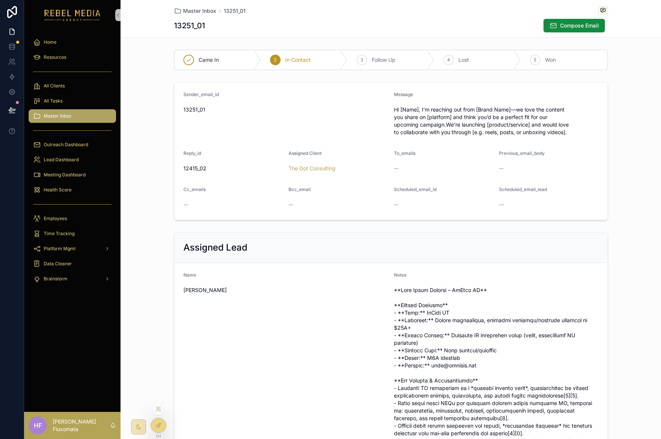
click at [155, 426] on div at bounding box center [158, 425] width 15 height 14
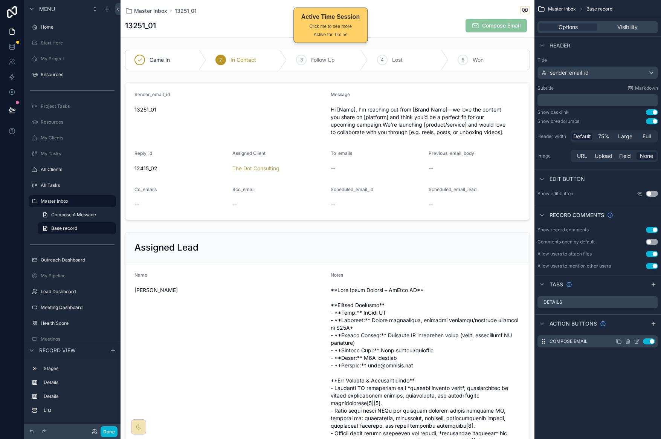
click at [635, 340] on icon "scrollable content" at bounding box center [637, 341] width 6 height 6
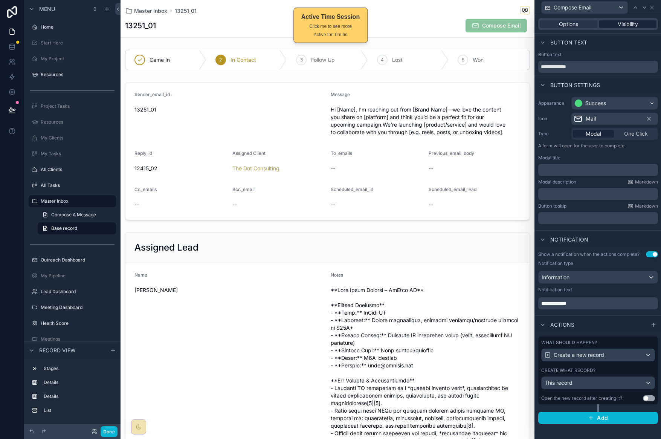
click at [621, 26] on span "Visibility" at bounding box center [627, 24] width 20 height 8
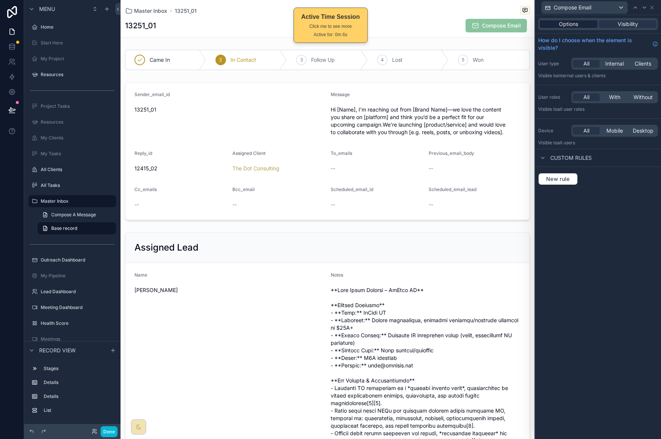
click at [571, 25] on span "Options" at bounding box center [568, 24] width 19 height 8
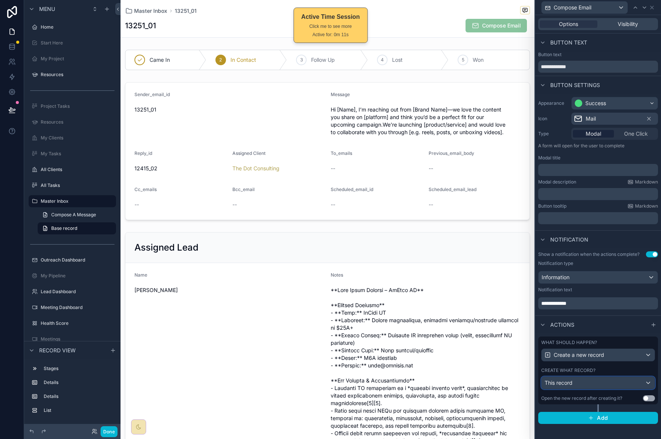
click at [589, 387] on div "This record" at bounding box center [597, 382] width 113 height 12
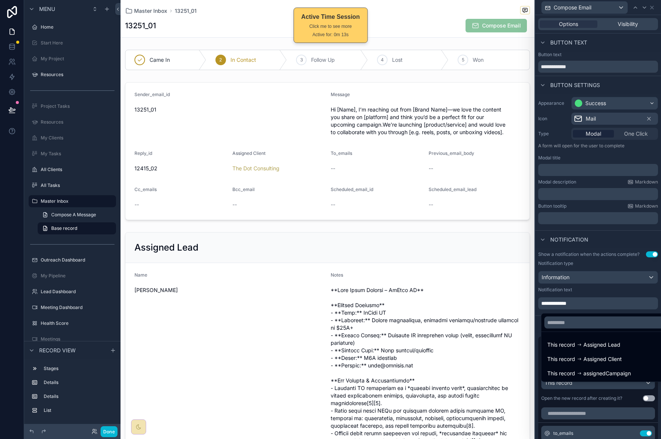
click at [583, 408] on div at bounding box center [598, 219] width 126 height 439
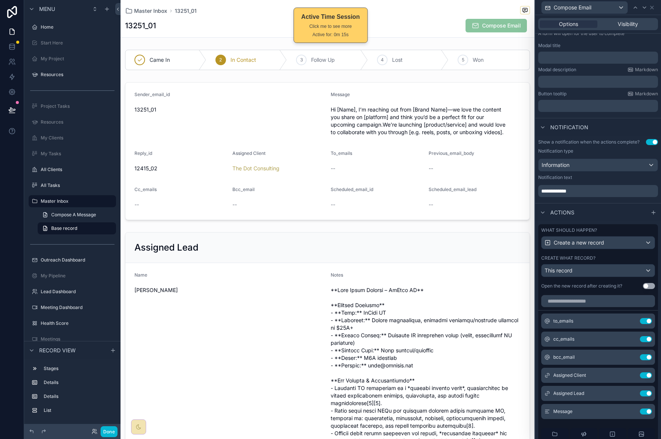
scroll to position [226, 0]
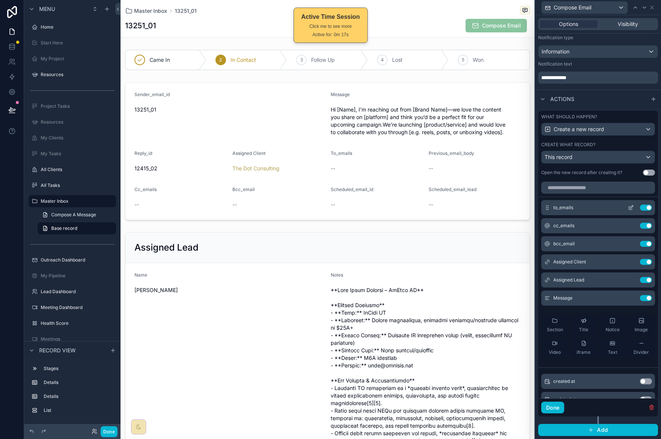
click at [627, 210] on icon at bounding box center [630, 207] width 6 height 6
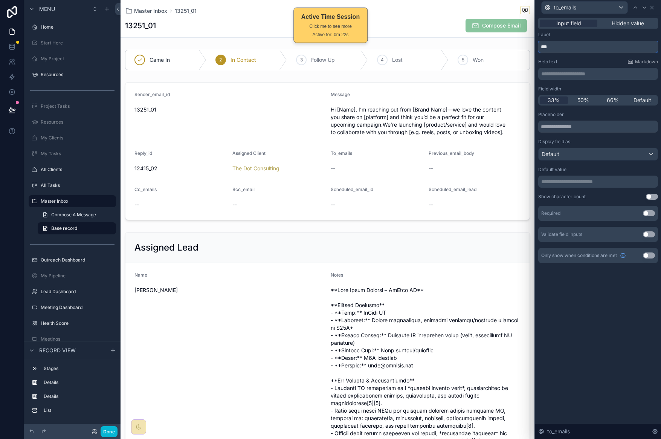
click at [605, 50] on input "***" at bounding box center [598, 47] width 120 height 12
click at [652, 236] on button "Use setting" at bounding box center [649, 234] width 12 height 6
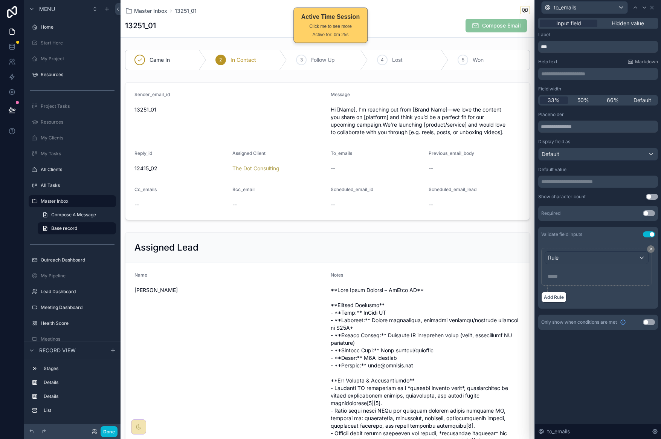
click at [652, 237] on div "Validate field inputs Use setting" at bounding box center [598, 234] width 120 height 15
click at [652, 235] on button "Use setting" at bounding box center [649, 234] width 12 height 6
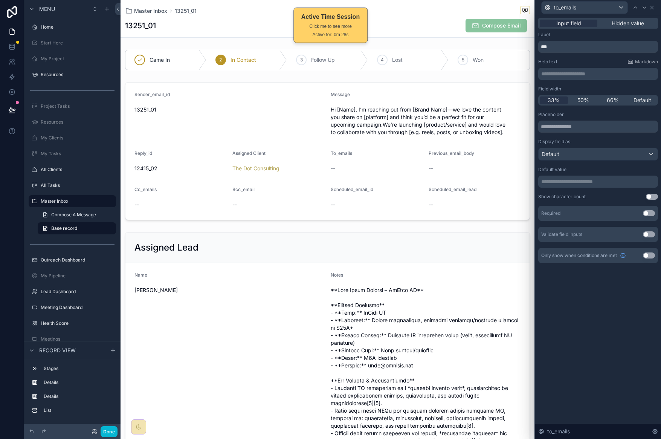
click at [651, 214] on button "Use setting" at bounding box center [649, 213] width 12 height 6
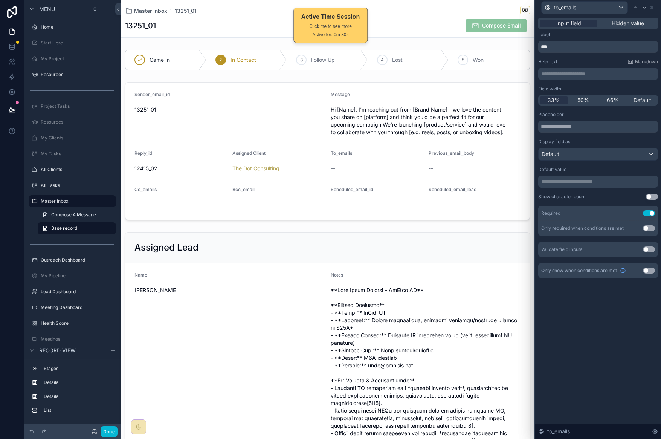
click at [650, 214] on button "Use setting" at bounding box center [649, 213] width 12 height 6
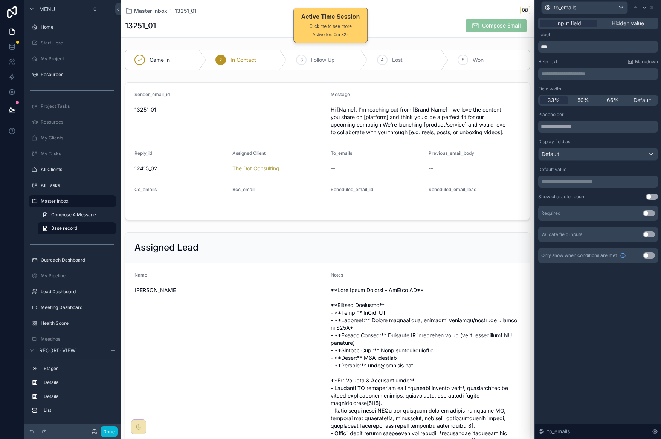
click at [620, 182] on p "**********" at bounding box center [598, 182] width 115 height 8
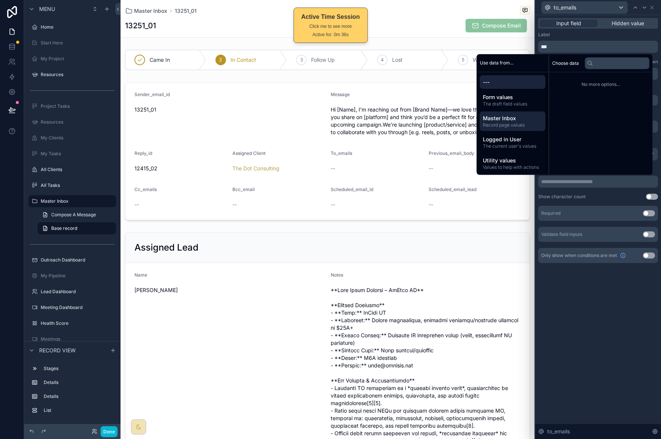
click at [520, 120] on span "Master Inbox" at bounding box center [513, 118] width 60 height 8
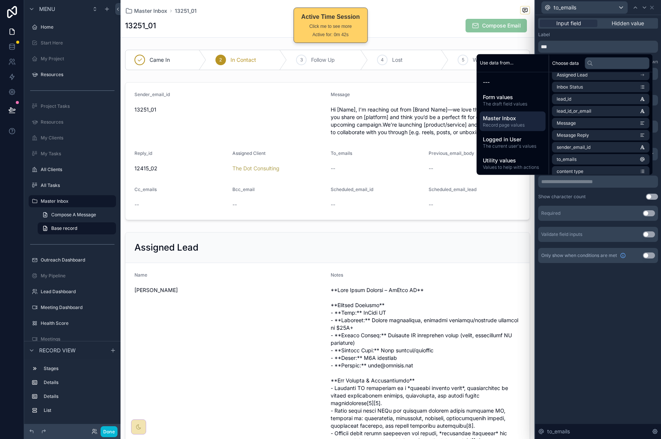
scroll to position [44, 0]
click at [610, 156] on li "to_emails" at bounding box center [600, 157] width 97 height 11
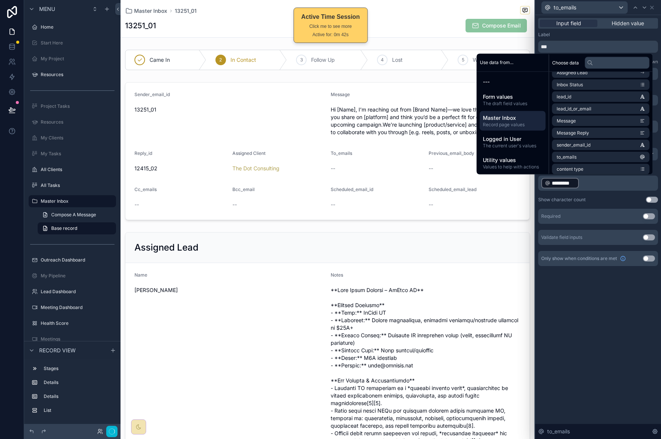
click at [597, 300] on div "**********" at bounding box center [598, 226] width 126 height 423
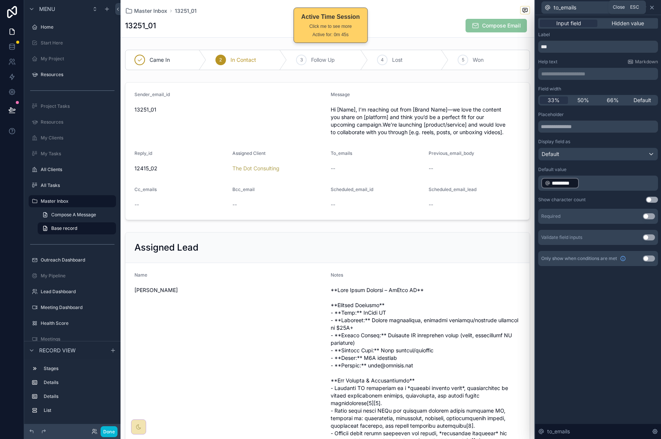
click at [652, 7] on icon at bounding box center [651, 7] width 3 height 3
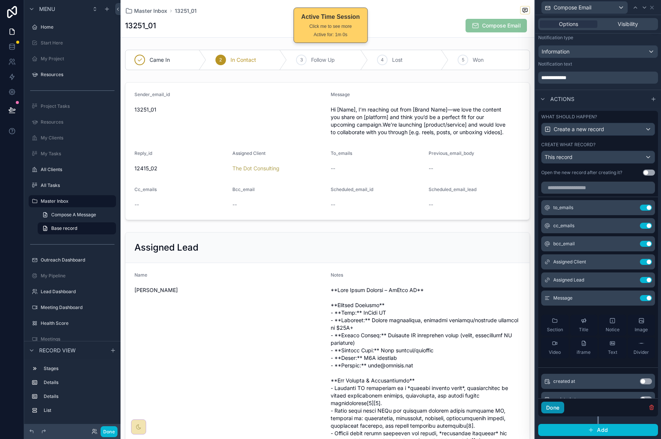
click at [558, 413] on button "Done" at bounding box center [552, 407] width 23 height 12
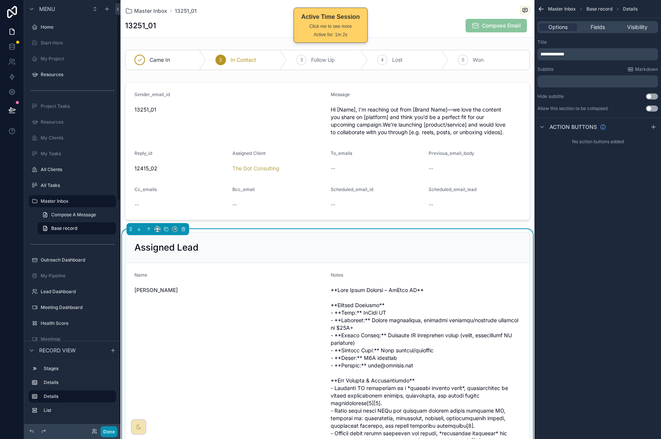
click at [107, 435] on button "Done" at bounding box center [109, 431] width 17 height 11
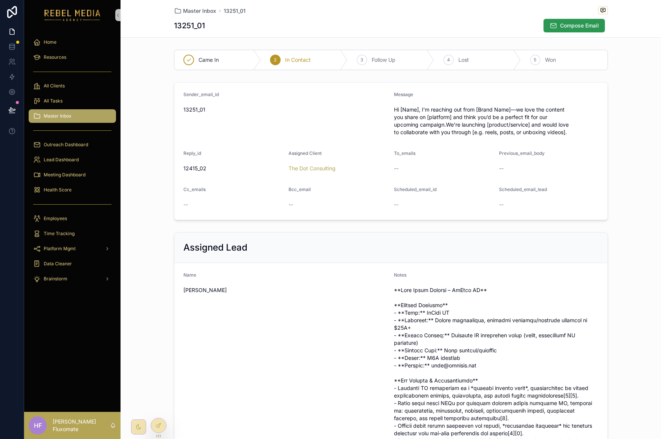
click at [560, 26] on span "Compose Email" at bounding box center [579, 26] width 39 height 8
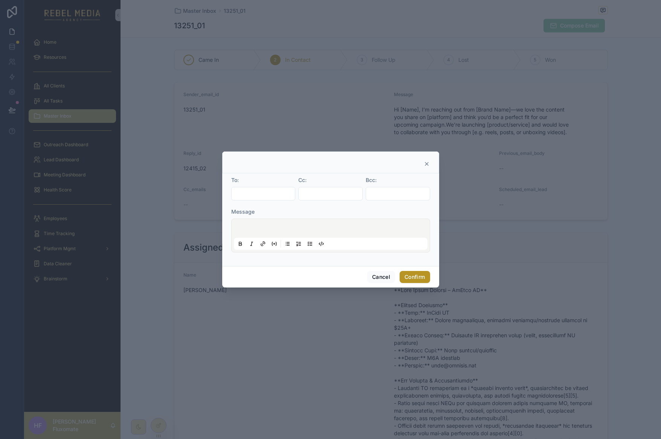
click at [281, 192] on input "text" at bounding box center [264, 193] width 64 height 11
click at [426, 163] on icon at bounding box center [426, 163] width 3 height 3
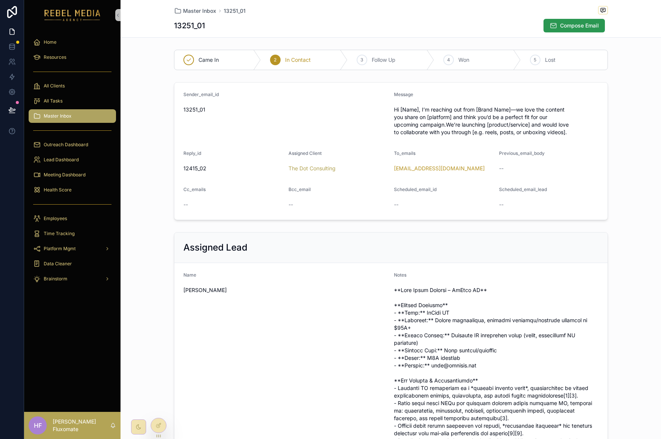
click at [583, 32] on button "Compose Email" at bounding box center [573, 26] width 61 height 14
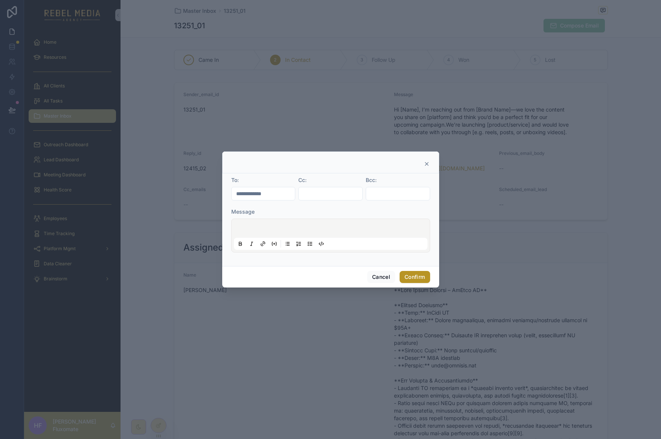
click at [426, 164] on icon at bounding box center [426, 164] width 6 height 6
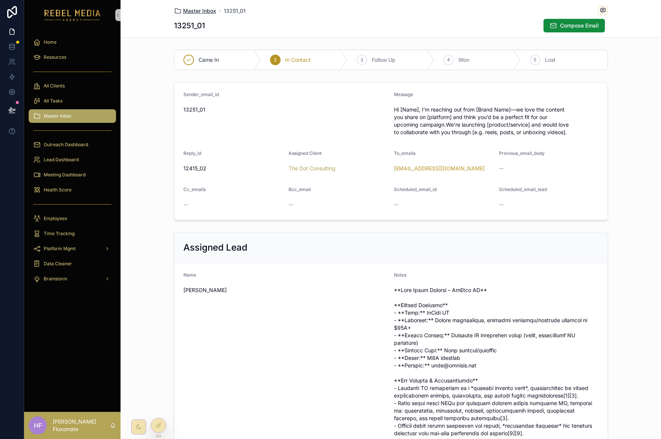
click at [187, 11] on span "Master Inbox" at bounding box center [199, 11] width 33 height 8
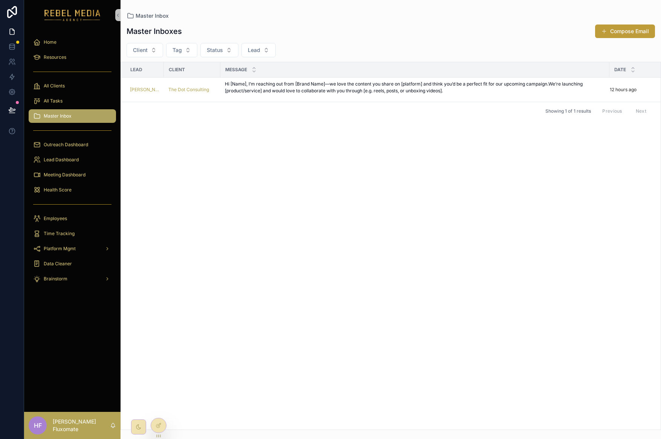
click at [634, 34] on button "Compose Email" at bounding box center [625, 31] width 60 height 14
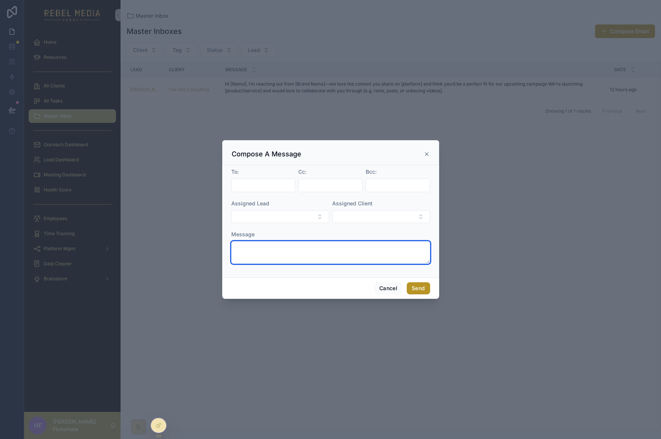
click at [410, 251] on textarea "scrollable content" at bounding box center [330, 252] width 199 height 23
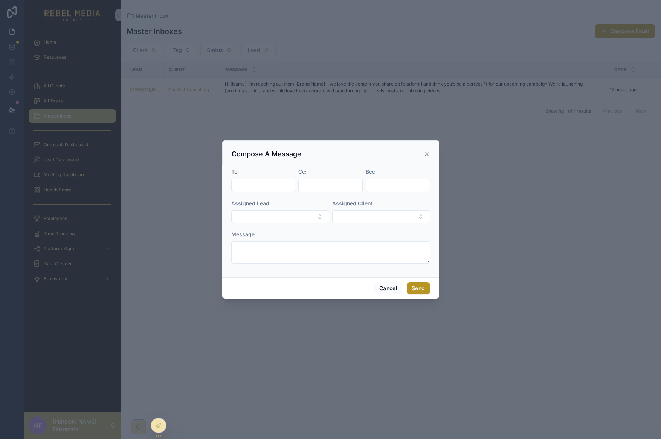
click at [426, 154] on icon "scrollable content" at bounding box center [426, 153] width 3 height 3
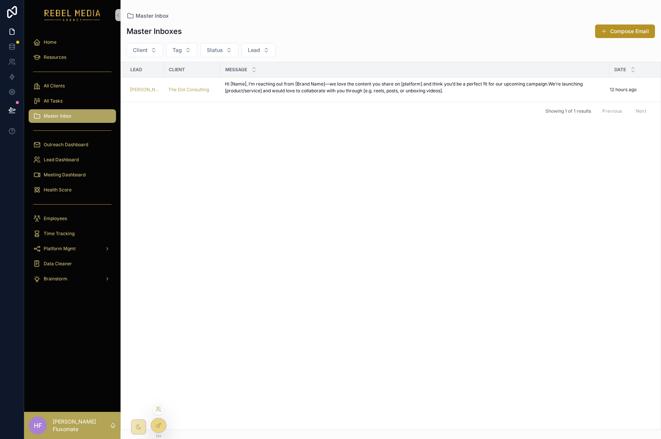
click at [158, 428] on div at bounding box center [158, 425] width 15 height 14
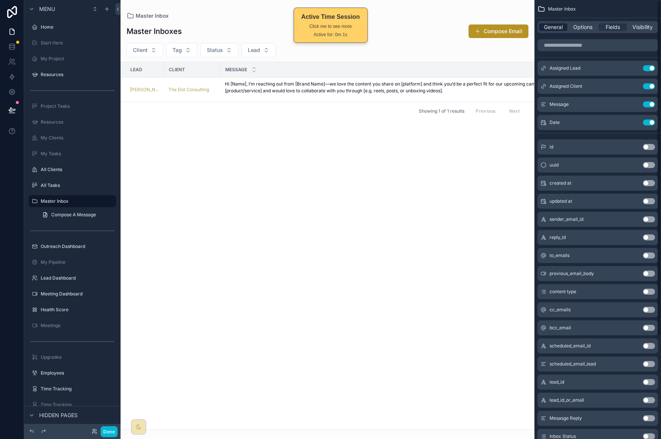
click at [556, 24] on span "General" at bounding box center [553, 27] width 19 height 8
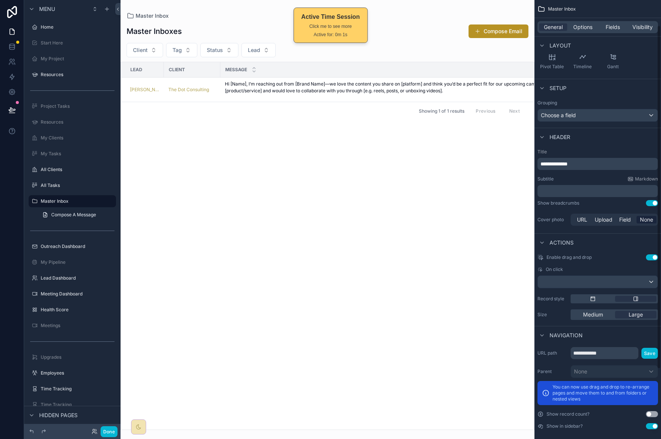
scroll to position [121, 0]
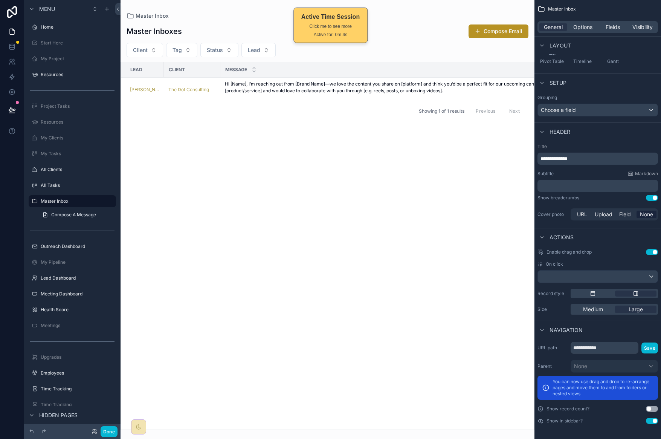
click at [623, 249] on div "Enable drag and drop Use setting" at bounding box center [597, 252] width 120 height 6
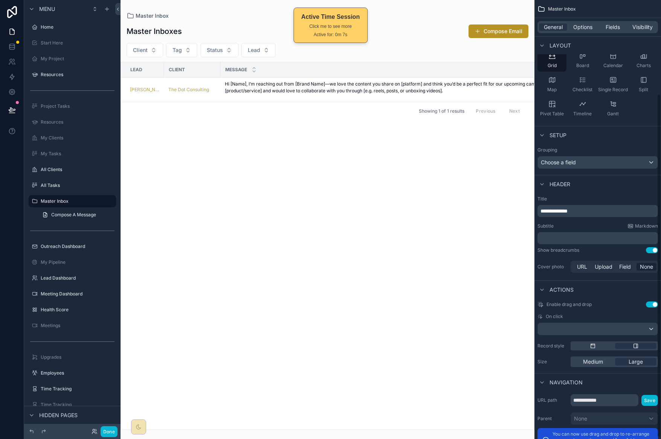
scroll to position [0, 0]
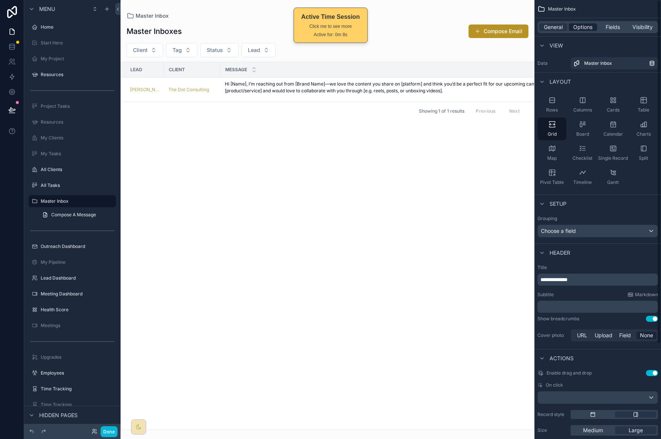
click at [587, 24] on div "General Options Fields Visibility" at bounding box center [597, 27] width 120 height 12
click at [586, 29] on span "Options" at bounding box center [582, 27] width 19 height 8
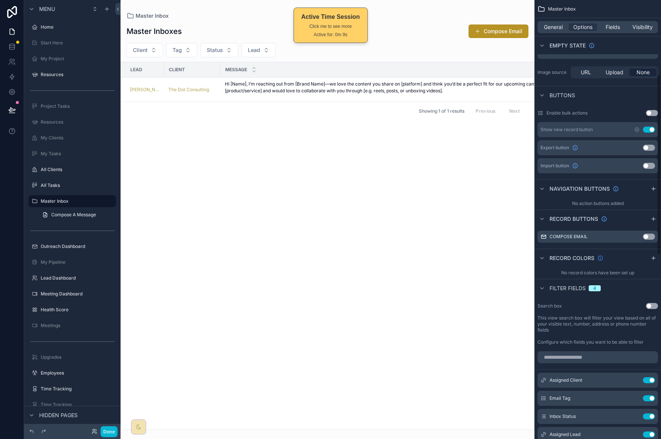
scroll to position [180, 0]
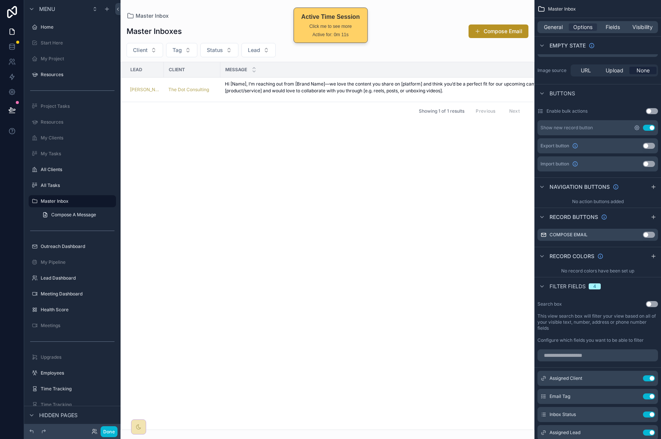
click at [637, 127] on icon "scrollable content" at bounding box center [637, 128] width 6 height 6
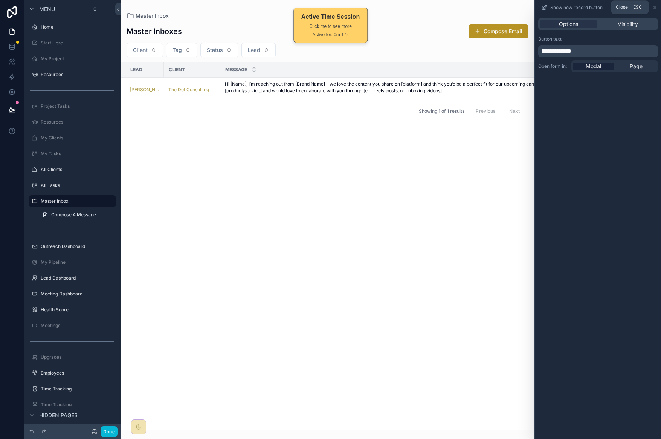
click at [653, 8] on icon at bounding box center [655, 8] width 6 height 6
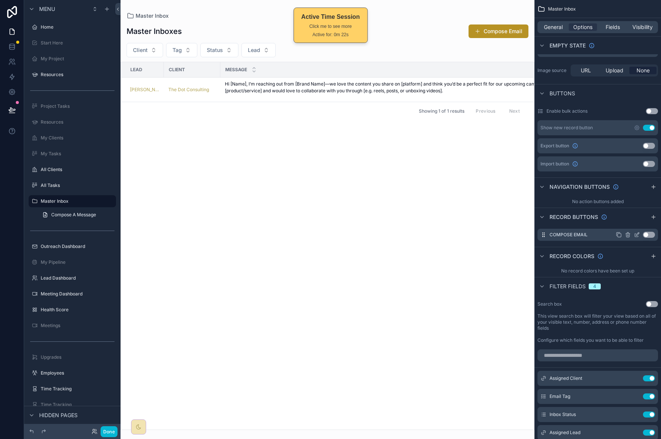
click at [650, 237] on button "Use setting" at bounding box center [649, 235] width 12 height 6
click at [635, 233] on icon "scrollable content" at bounding box center [636, 234] width 3 height 3
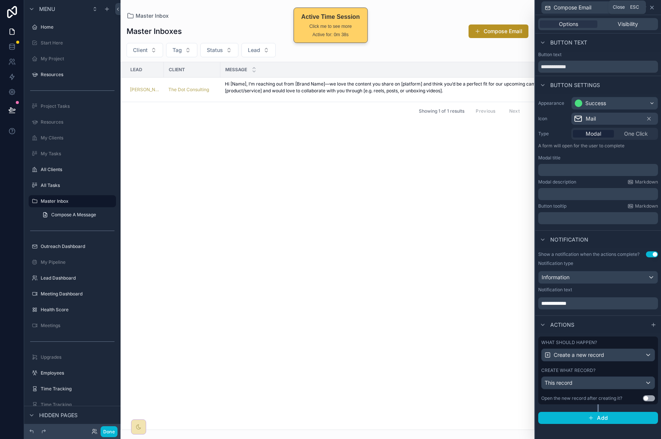
click at [651, 10] on icon at bounding box center [652, 8] width 6 height 6
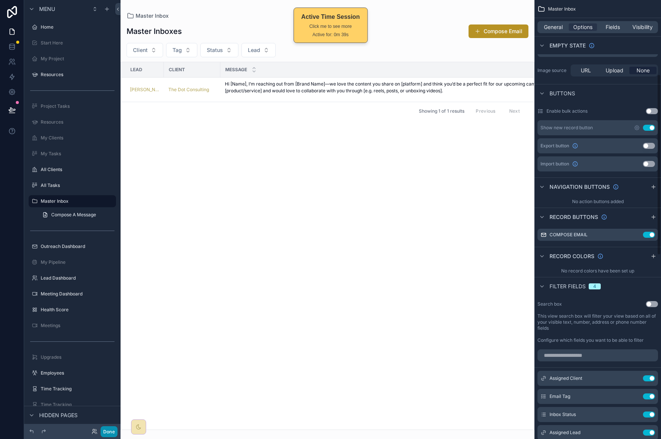
drag, startPoint x: 108, startPoint y: 434, endPoint x: 116, endPoint y: 423, distance: 13.2
click at [108, 434] on button "Done" at bounding box center [109, 431] width 17 height 11
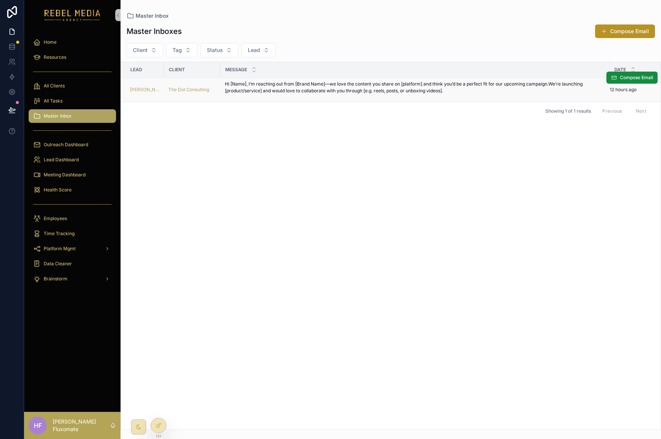
click at [522, 93] on p "Hi [Name], I’m reaching out from [Brand Name]—we love the content you share on …" at bounding box center [415, 88] width 380 height 14
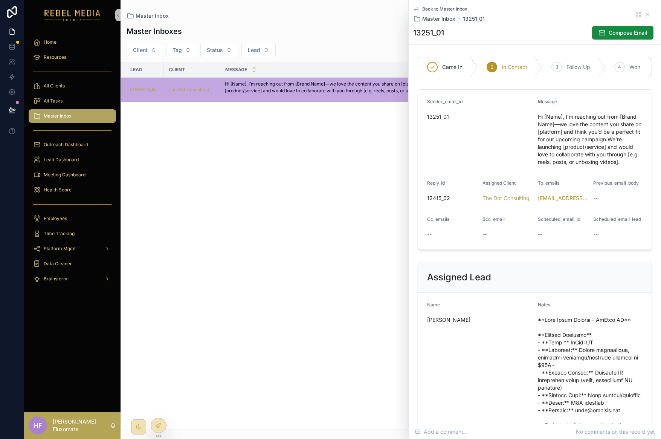
drag, startPoint x: 267, startPoint y: 262, endPoint x: 270, endPoint y: 260, distance: 4.0
click at [268, 262] on div "Lead Client Message Date [PERSON_NAME] The Dot Consulting Hi [Name], I’m reachi…" at bounding box center [390, 245] width 539 height 367
click at [258, 291] on div "Lead Client Message Date [PERSON_NAME] The Dot Consulting Hi [Name], I’m reachi…" at bounding box center [390, 245] width 539 height 367
drag, startPoint x: 264, startPoint y: 306, endPoint x: 270, endPoint y: 299, distance: 9.4
click at [264, 306] on div "Lead Client Message Date [PERSON_NAME] The Dot Consulting Hi [Name], I’m reachi…" at bounding box center [390, 245] width 539 height 367
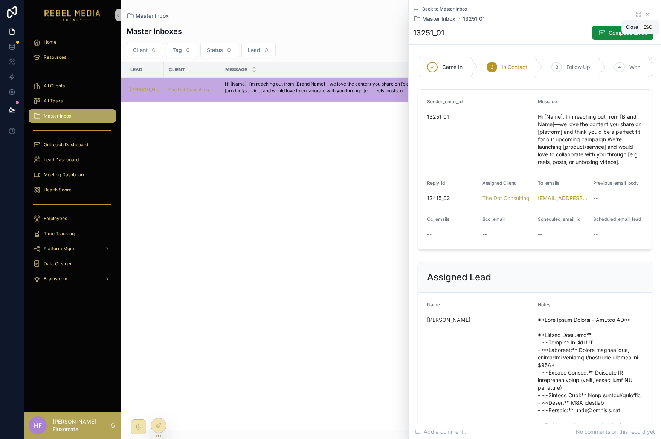
click at [644, 14] on icon "scrollable content" at bounding box center [647, 14] width 6 height 6
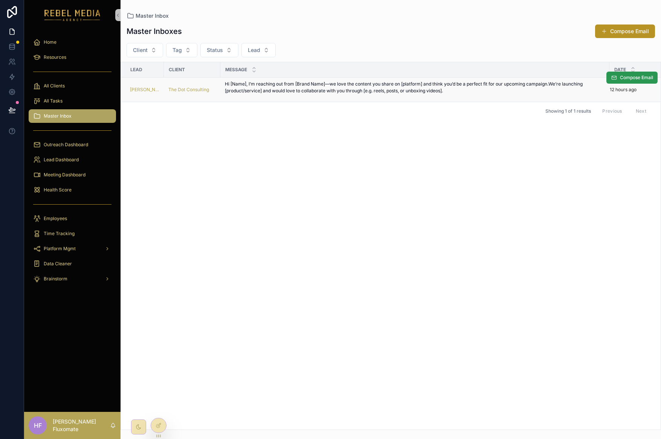
click at [627, 73] on button "Compose Email" at bounding box center [631, 78] width 51 height 12
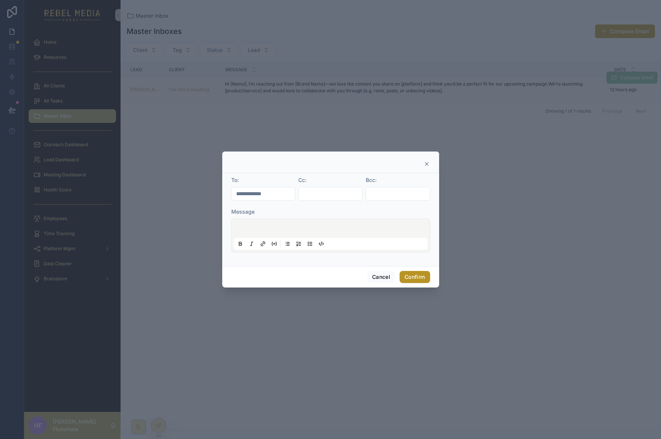
click at [426, 165] on icon at bounding box center [426, 164] width 6 height 6
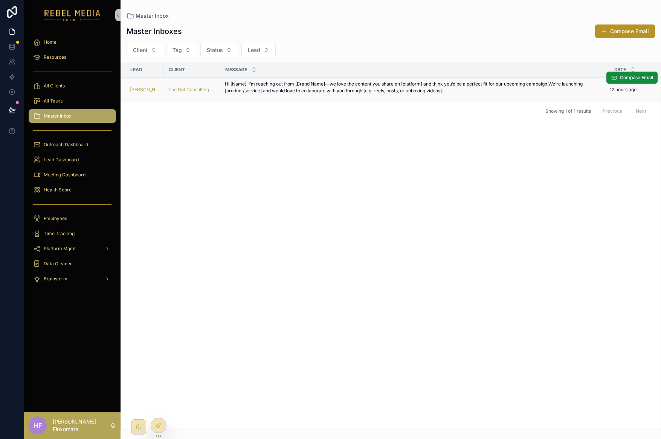
click at [470, 99] on div "Hi [Name], I’m reaching out from [Brand Name]—we love the content you share on …" at bounding box center [415, 90] width 380 height 18
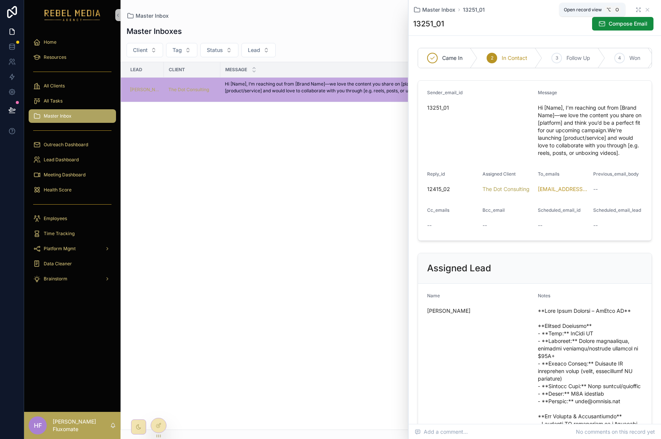
click at [636, 8] on icon "scrollable content" at bounding box center [636, 8] width 1 height 1
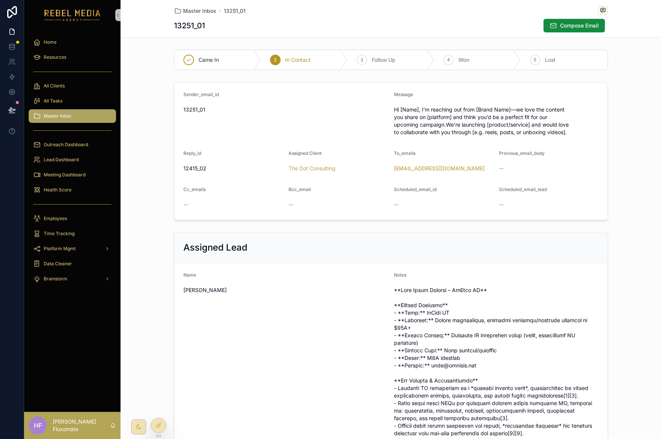
click at [352, 189] on div "Bcc_email" at bounding box center [337, 190] width 99 height 9
click at [154, 421] on div at bounding box center [158, 425] width 15 height 14
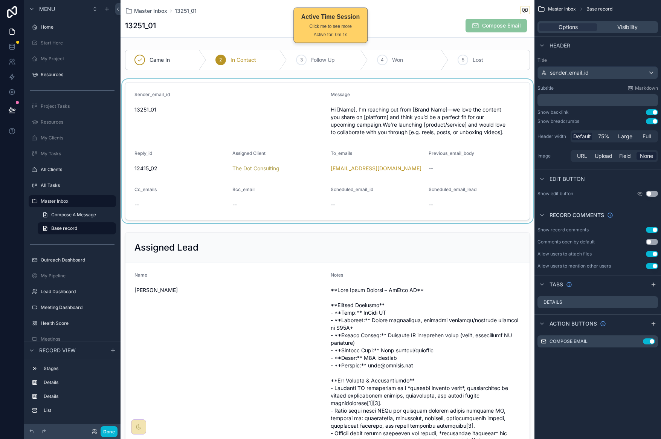
click at [438, 200] on div "scrollable content" at bounding box center [327, 151] width 414 height 144
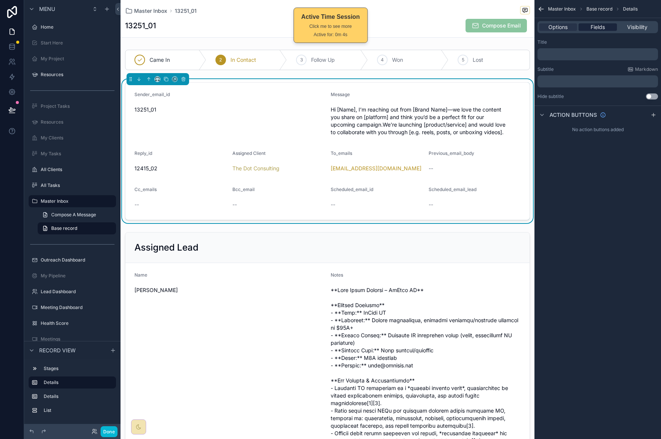
click at [597, 30] on span "Fields" at bounding box center [597, 27] width 14 height 8
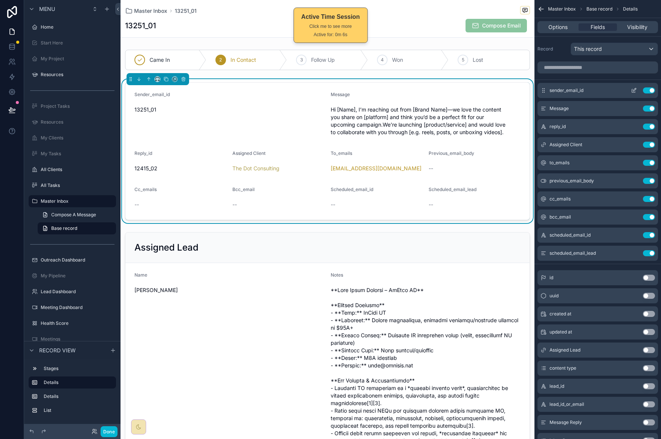
click at [646, 91] on button "Use setting" at bounding box center [649, 90] width 12 height 6
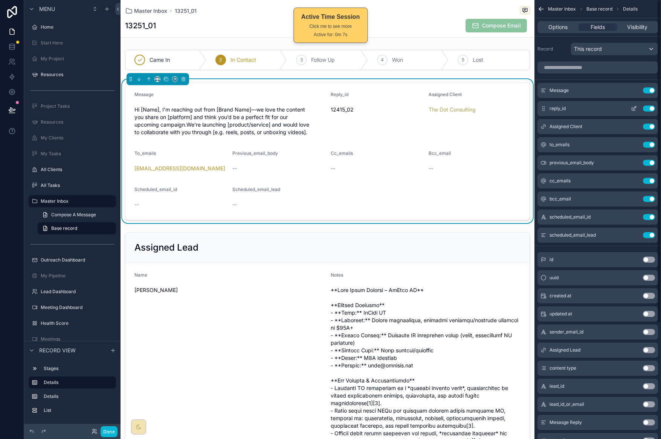
click at [650, 108] on button "Use setting" at bounding box center [649, 108] width 12 height 6
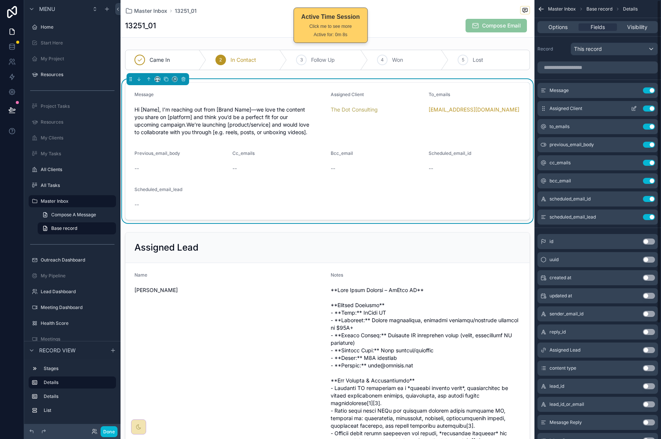
click at [649, 109] on button "Use setting" at bounding box center [649, 108] width 12 height 6
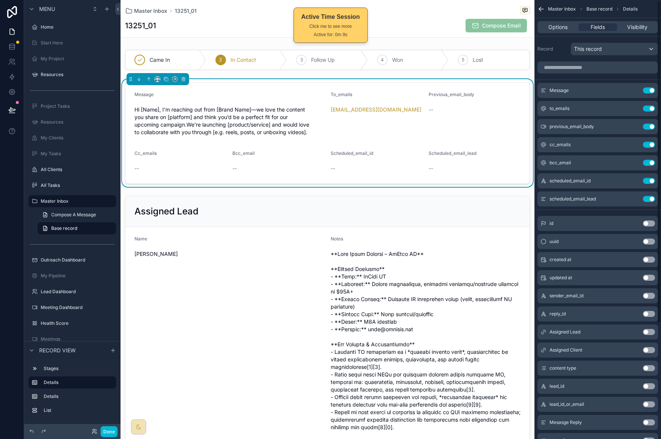
click at [649, 109] on button "Use setting" at bounding box center [649, 108] width 12 height 6
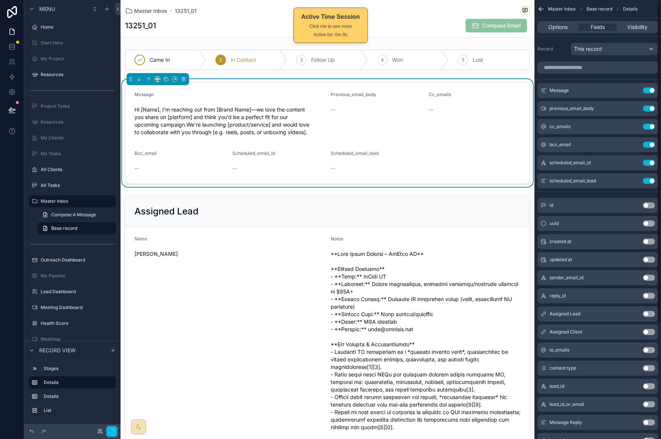
click at [649, 109] on button "Use setting" at bounding box center [649, 108] width 12 height 6
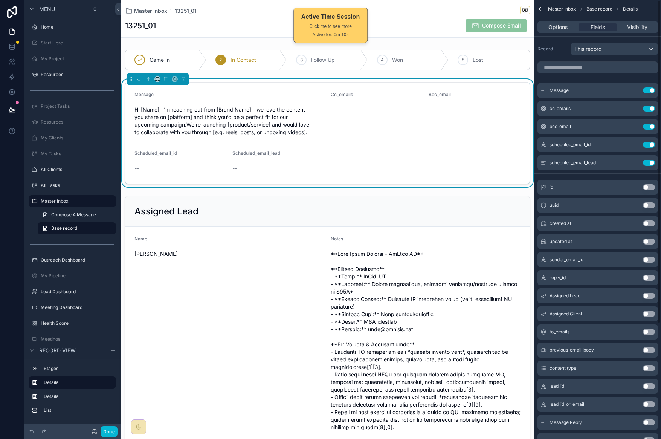
click at [649, 109] on button "Use setting" at bounding box center [649, 108] width 12 height 6
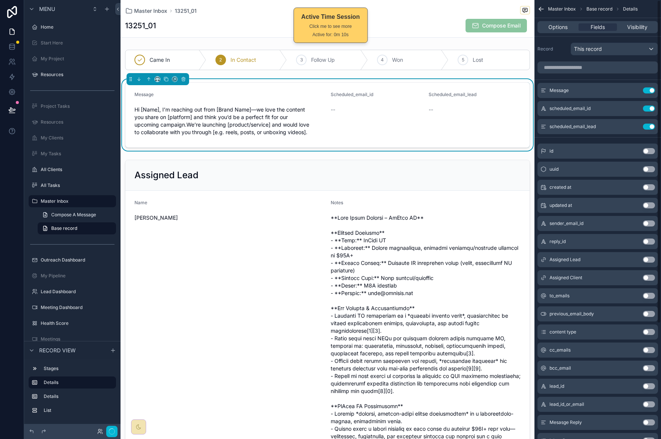
click at [649, 109] on button "Use setting" at bounding box center [649, 108] width 12 height 6
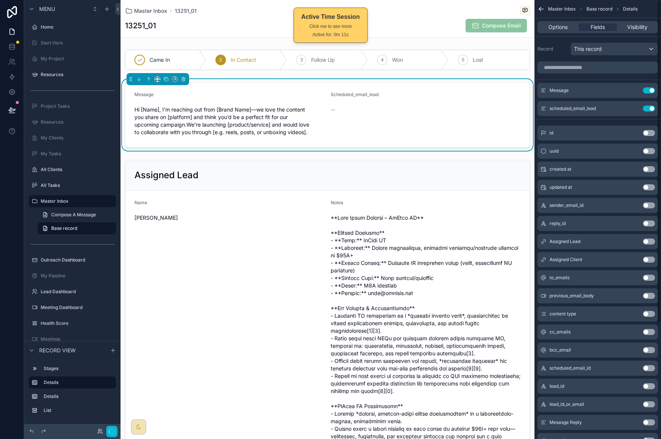
click at [649, 109] on button "Use setting" at bounding box center [649, 108] width 12 height 6
click at [634, 89] on icon "scrollable content" at bounding box center [634, 89] width 3 height 3
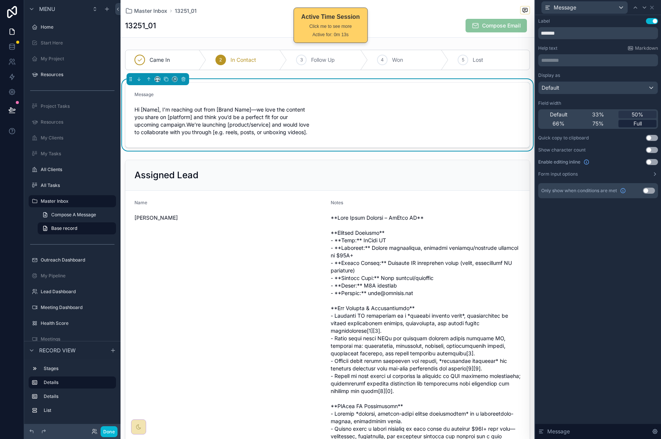
click at [641, 121] on span "Full" at bounding box center [637, 124] width 8 height 8
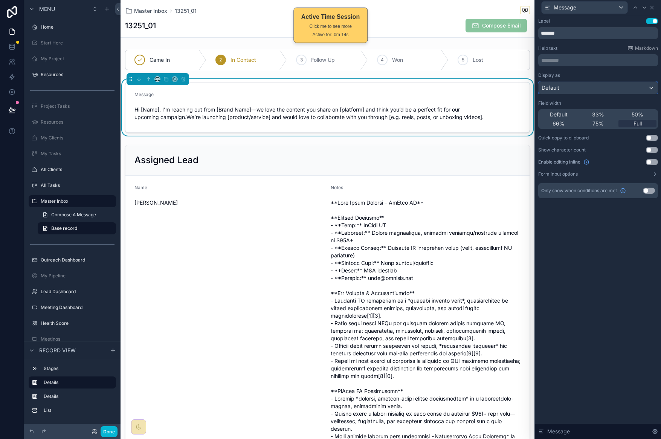
click at [611, 90] on div "Default" at bounding box center [597, 88] width 119 height 12
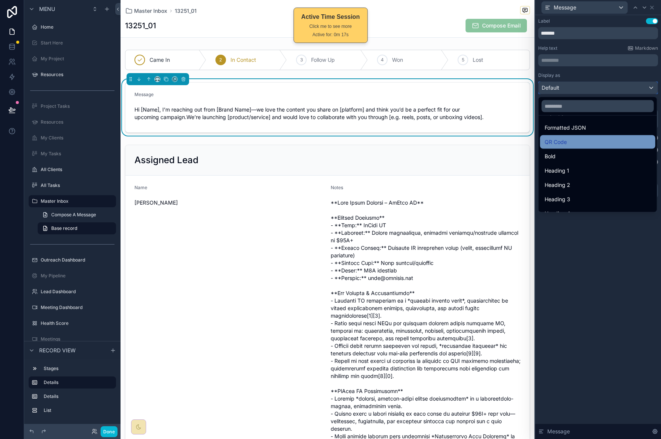
scroll to position [64, 0]
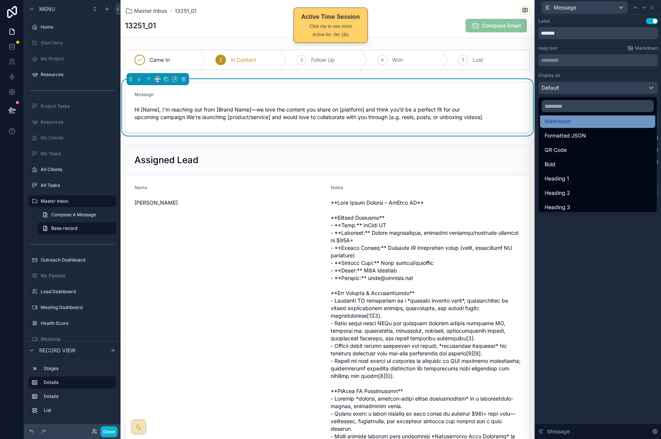
click at [614, 125] on div "Markdown" at bounding box center [597, 121] width 106 height 9
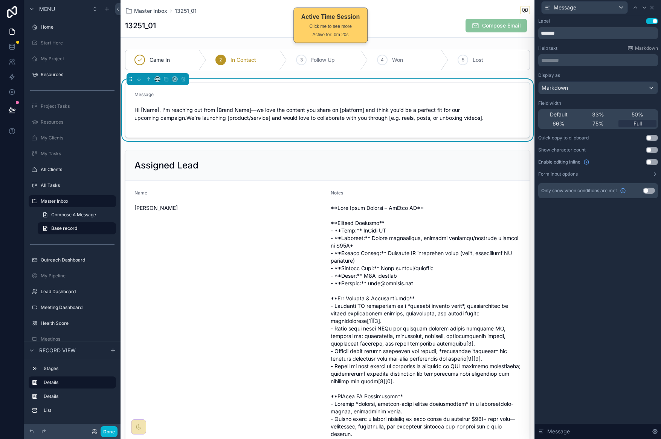
click at [609, 223] on div "Label Use setting ******* Help text Markdown ********* ﻿ Display as Markdown Fi…" at bounding box center [598, 226] width 126 height 423
click at [652, 8] on icon at bounding box center [651, 7] width 3 height 3
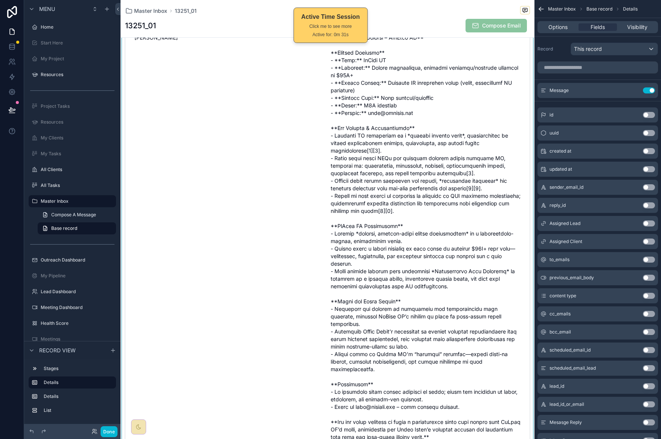
scroll to position [0, 0]
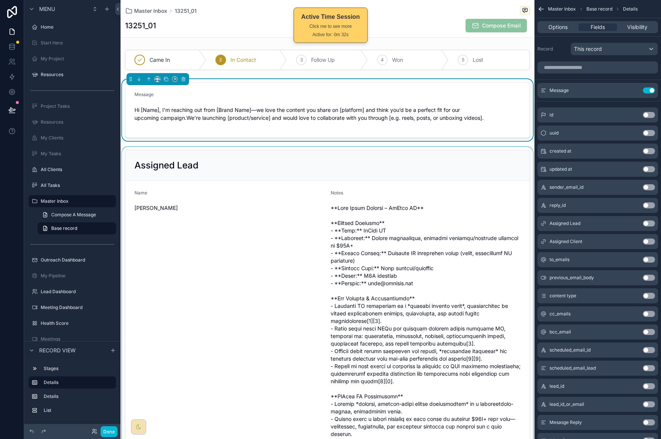
click at [417, 228] on div "scrollable content" at bounding box center [327, 404] width 414 height 515
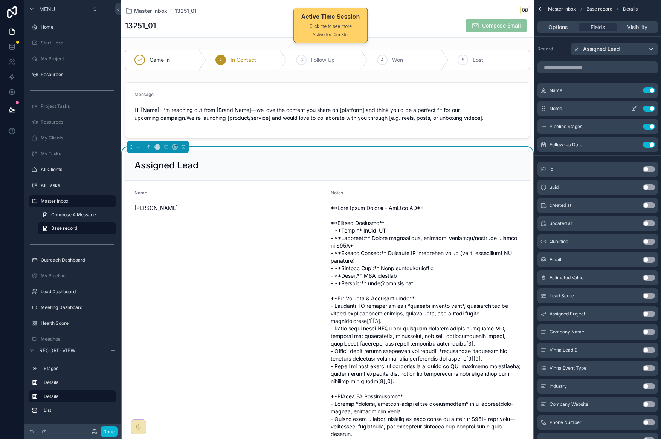
click at [650, 107] on button "Use setting" at bounding box center [649, 108] width 12 height 6
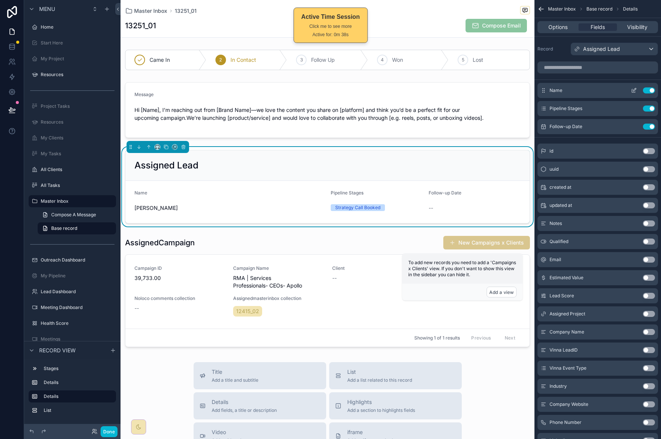
click at [632, 90] on icon "scrollable content" at bounding box center [634, 90] width 6 height 6
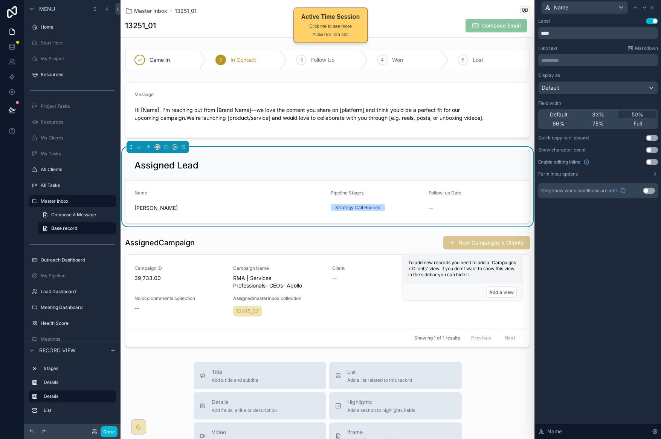
click at [651, 22] on button "Use setting" at bounding box center [652, 21] width 12 height 6
click at [614, 93] on div "Default" at bounding box center [597, 88] width 119 height 12
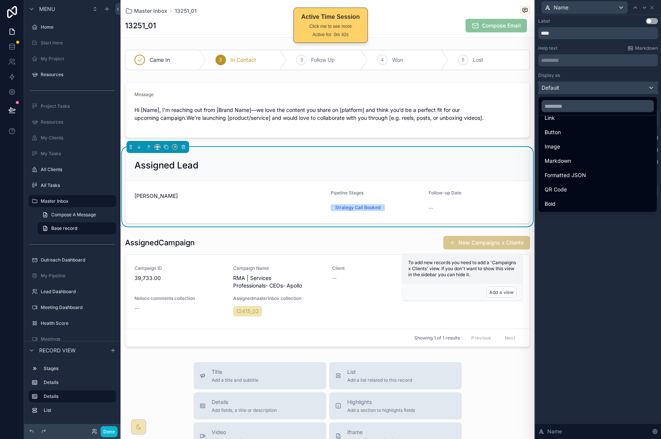
scroll to position [82, 0]
click at [589, 181] on div "Heading 2" at bounding box center [597, 176] width 115 height 14
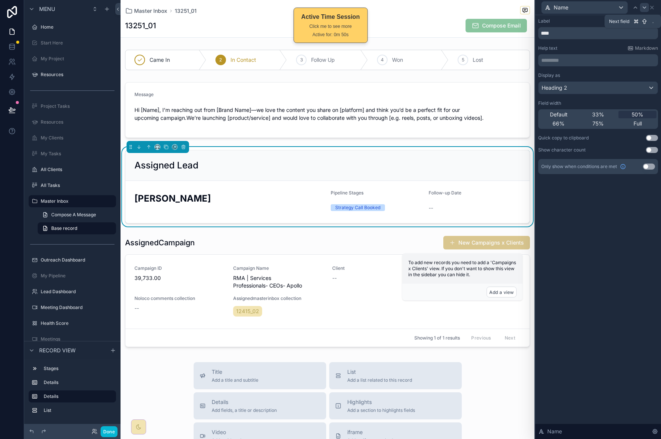
click at [643, 9] on icon at bounding box center [644, 8] width 6 height 6
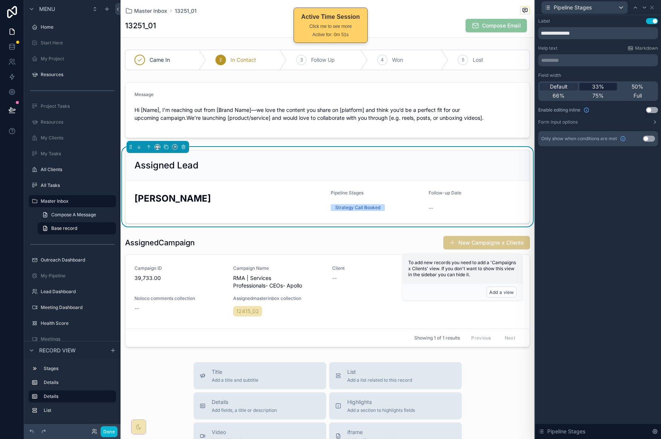
click at [601, 87] on span "33%" at bounding box center [598, 87] width 12 height 8
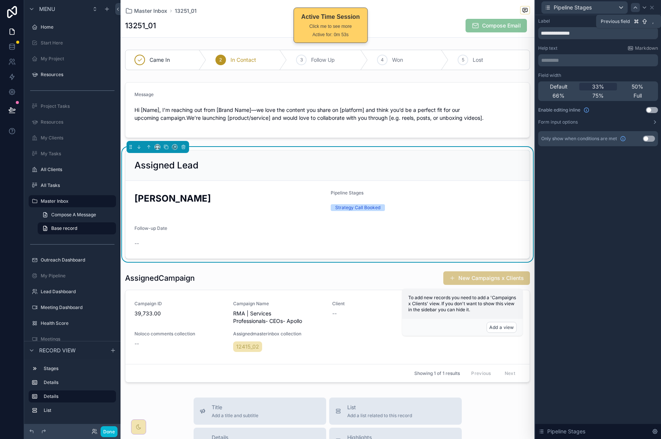
click at [631, 5] on div at bounding box center [635, 7] width 9 height 9
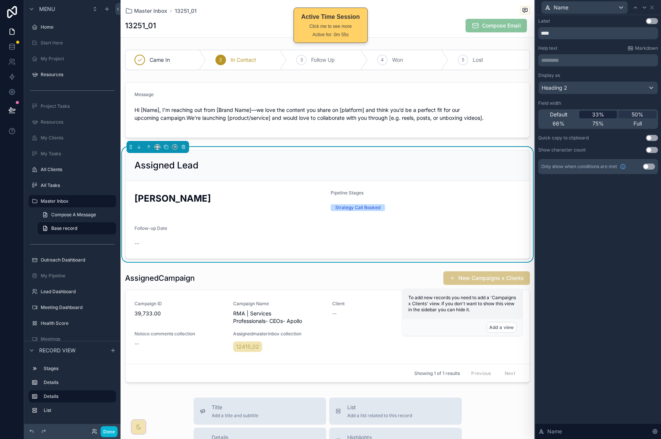
click at [593, 117] on span "33%" at bounding box center [598, 115] width 12 height 8
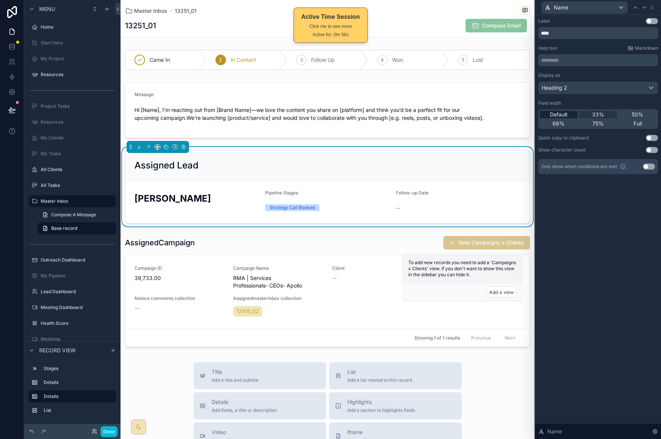
click at [566, 113] on span "Default" at bounding box center [559, 115] width 18 height 8
click at [643, 7] on icon at bounding box center [644, 8] width 6 height 6
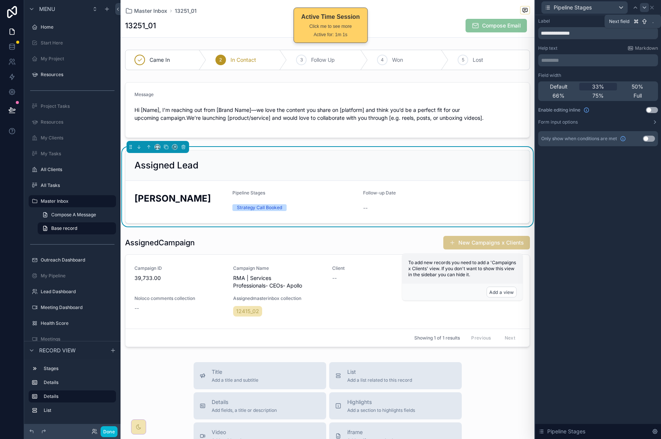
click at [644, 5] on icon at bounding box center [644, 8] width 6 height 6
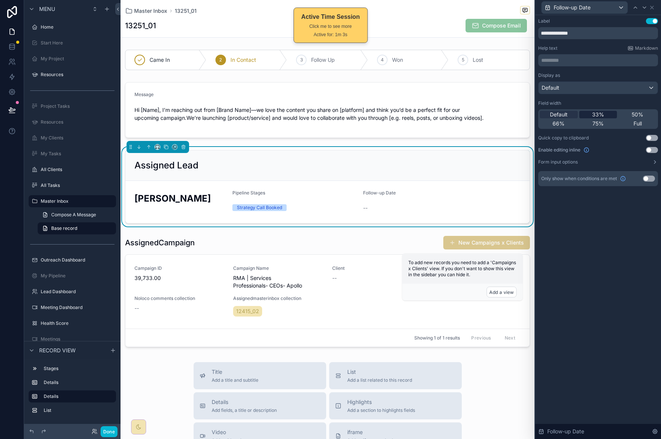
click at [598, 114] on span "33%" at bounding box center [598, 115] width 12 height 8
drag, startPoint x: 557, startPoint y: 113, endPoint x: 564, endPoint y: 111, distance: 6.6
click at [557, 113] on span "Default" at bounding box center [559, 115] width 18 height 8
click at [643, 9] on icon at bounding box center [644, 8] width 6 height 6
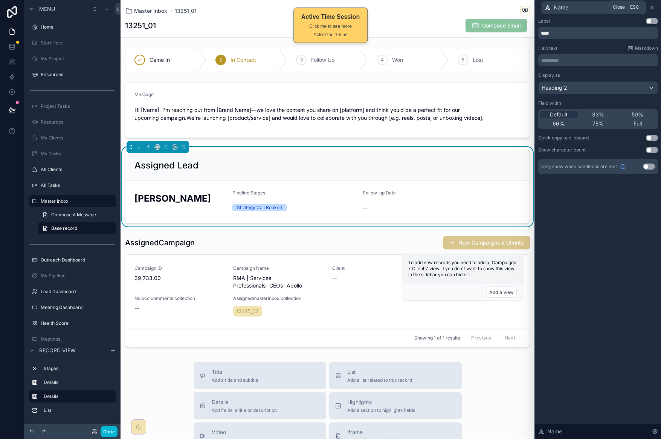
click at [653, 8] on icon at bounding box center [651, 7] width 3 height 3
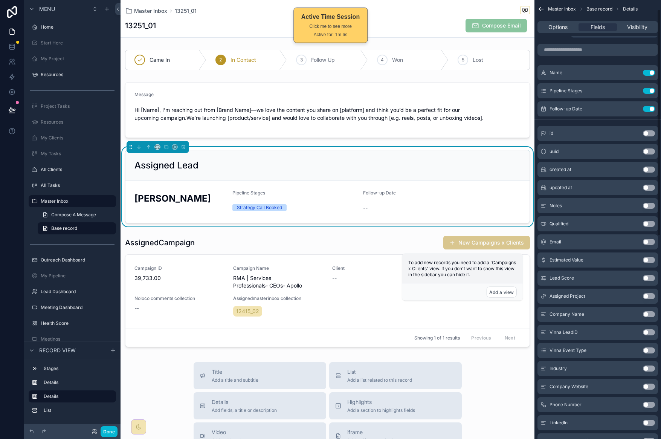
scroll to position [18, 0]
click at [650, 276] on button "Use setting" at bounding box center [649, 277] width 12 height 6
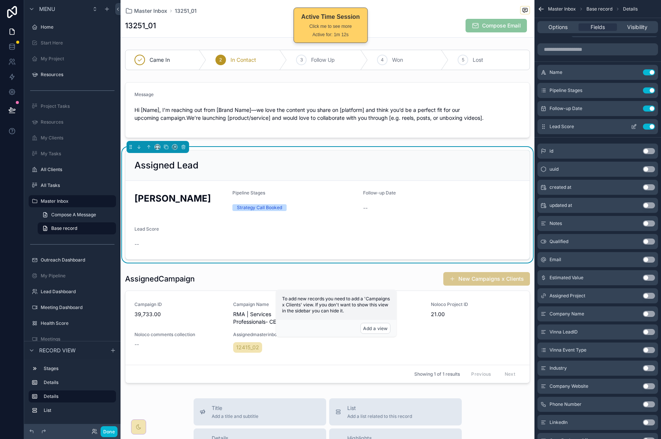
click at [633, 127] on icon "scrollable content" at bounding box center [634, 125] width 3 height 3
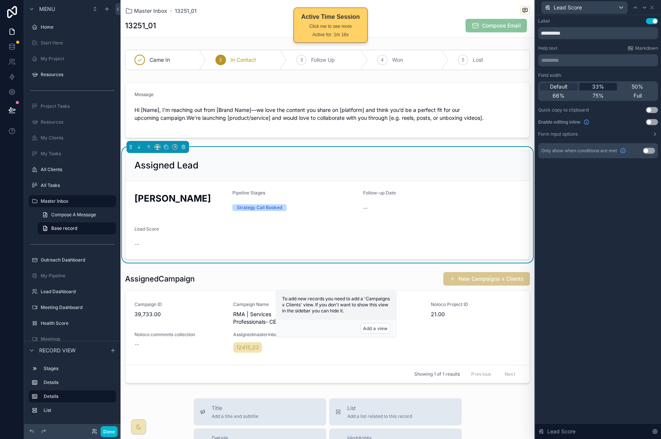
click at [602, 86] on span "33%" at bounding box center [598, 87] width 12 height 8
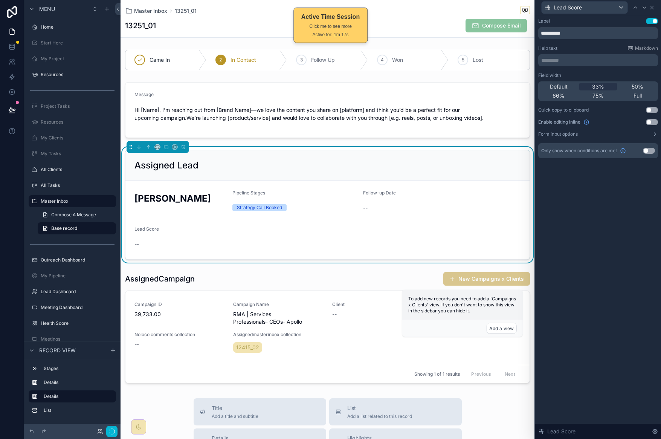
click at [569, 90] on div "Default 33% 50% 66% 75% Full" at bounding box center [598, 91] width 120 height 20
click at [559, 91] on div "Default 33% 50% 66% 75% Full" at bounding box center [598, 91] width 120 height 20
click at [557, 86] on span "Default" at bounding box center [559, 87] width 18 height 8
click at [635, 5] on icon at bounding box center [635, 8] width 6 height 6
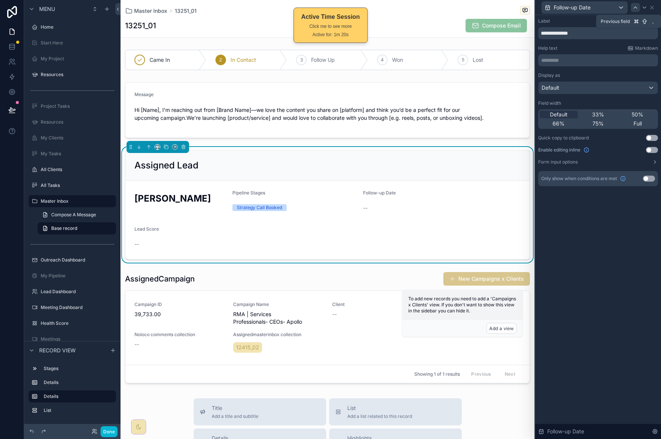
click at [635, 4] on div at bounding box center [635, 7] width 9 height 9
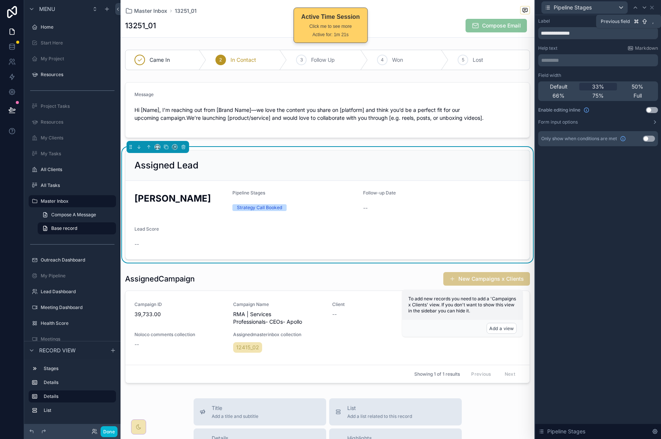
click at [635, 4] on div at bounding box center [635, 7] width 9 height 9
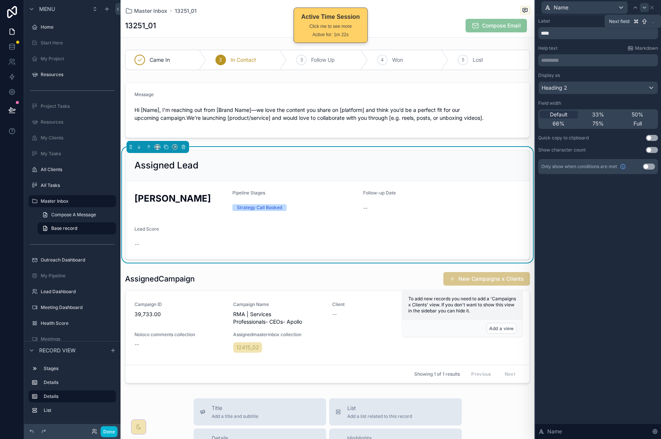
click at [646, 7] on icon at bounding box center [644, 8] width 6 height 6
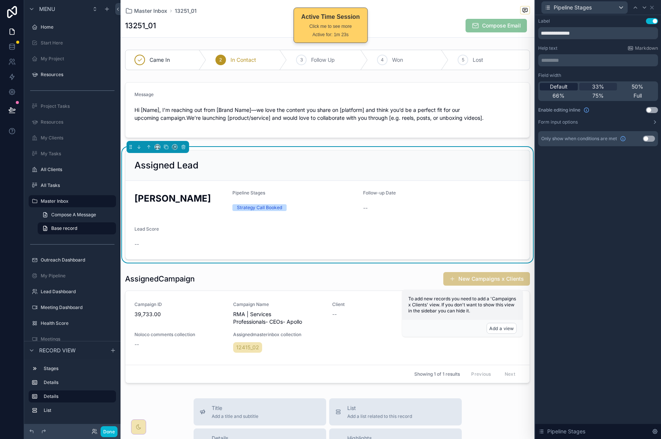
click at [553, 88] on span "Default" at bounding box center [559, 87] width 18 height 8
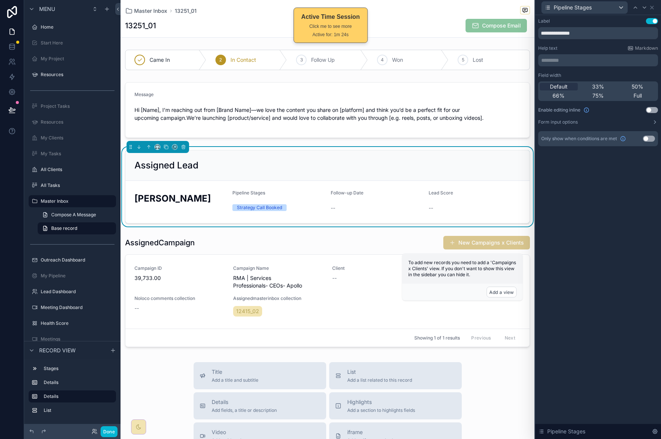
click at [655, 8] on div "Pipeline Stages" at bounding box center [598, 7] width 120 height 15
click at [653, 8] on icon at bounding box center [652, 8] width 6 height 6
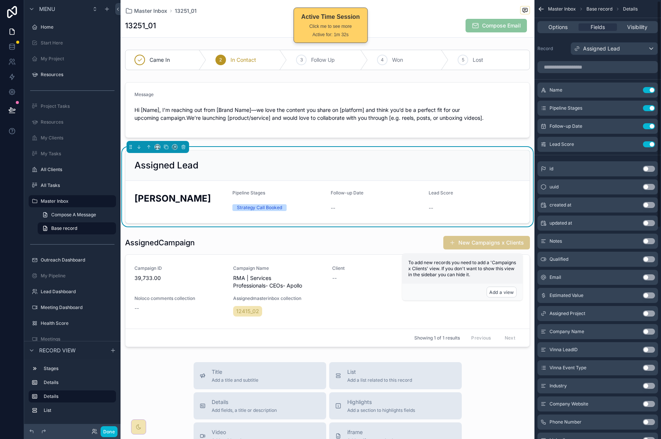
scroll to position [0, 0]
click at [506, 140] on div "scrollable content" at bounding box center [327, 110] width 414 height 62
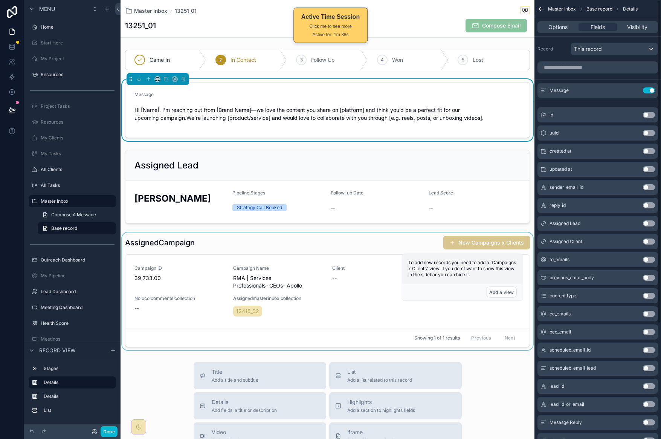
click at [467, 300] on div "scrollable content" at bounding box center [327, 290] width 414 height 117
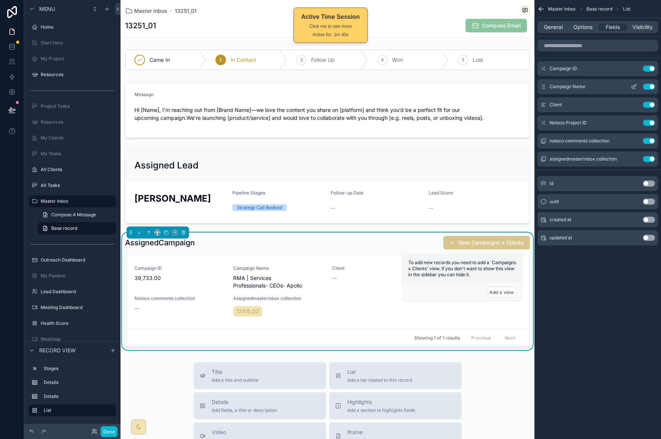
click at [652, 66] on button "Use setting" at bounding box center [649, 68] width 12 height 6
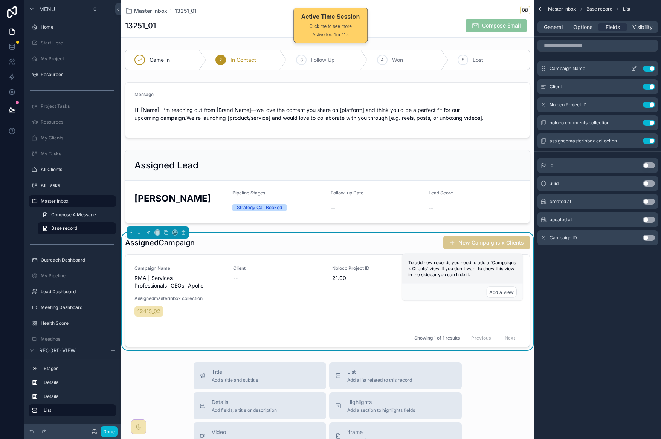
click at [633, 69] on icon "scrollable content" at bounding box center [634, 68] width 6 height 6
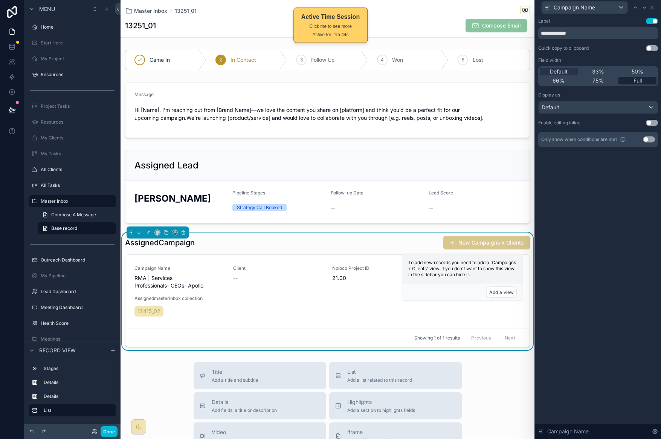
click at [637, 81] on span "Full" at bounding box center [637, 81] width 8 height 8
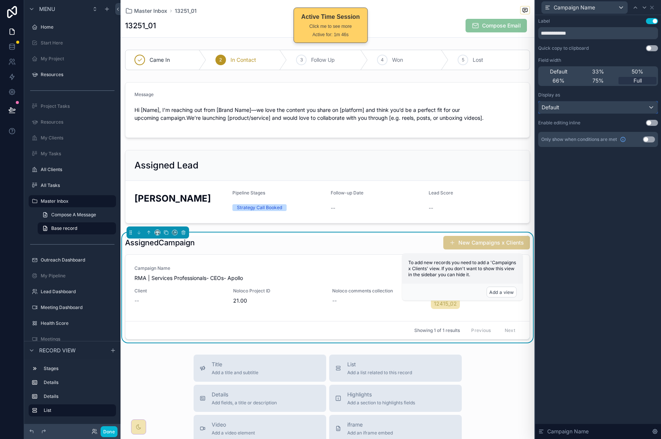
click at [614, 105] on div "Default" at bounding box center [597, 107] width 119 height 12
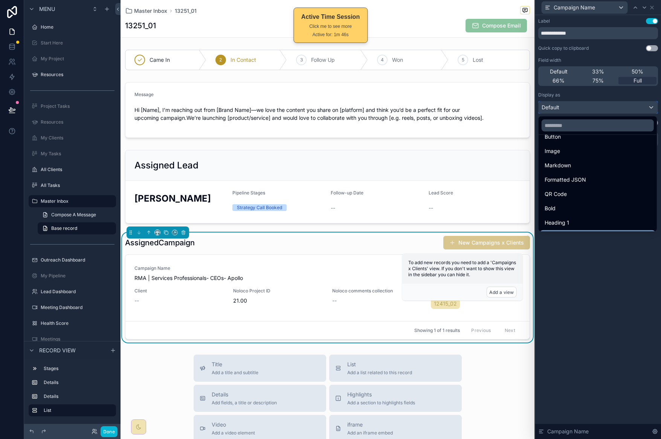
scroll to position [82, 0]
click at [599, 218] on div "Heading 4" at bounding box center [597, 223] width 115 height 14
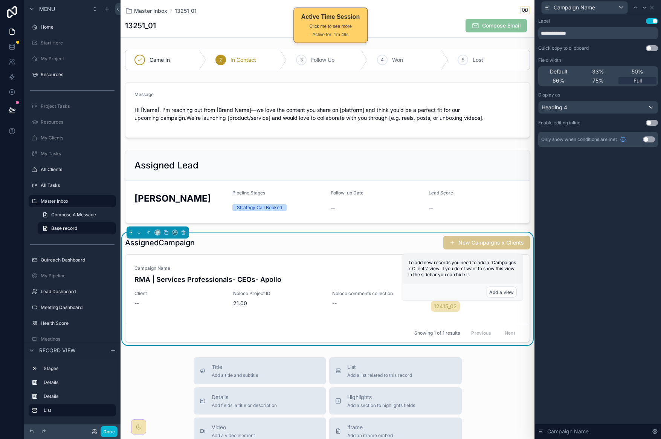
click at [653, 20] on button "Use setting" at bounding box center [652, 21] width 12 height 6
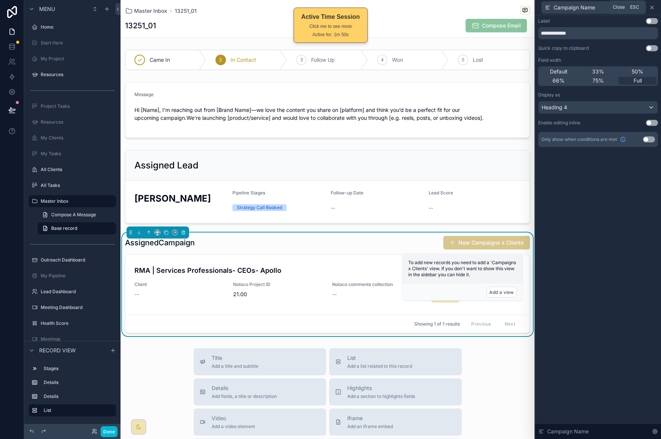
click at [653, 9] on icon at bounding box center [651, 7] width 3 height 3
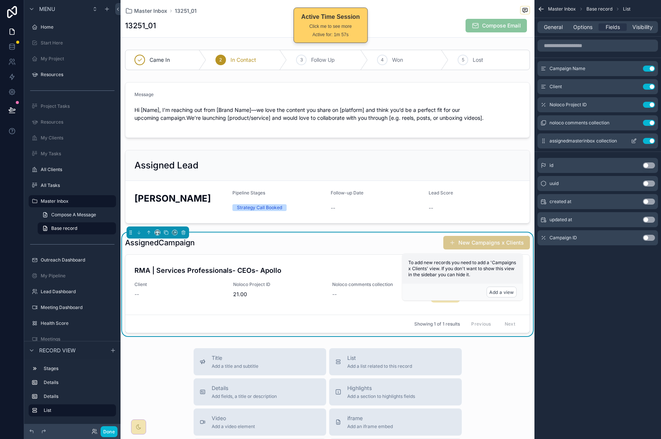
click at [650, 123] on button "Use setting" at bounding box center [649, 123] width 12 height 6
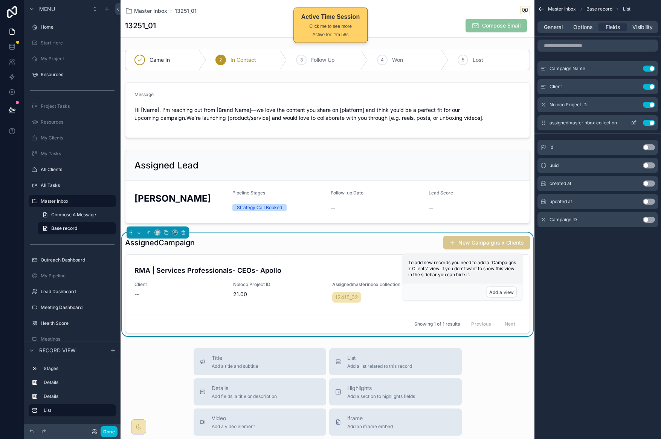
click at [650, 123] on button "Use setting" at bounding box center [649, 123] width 12 height 6
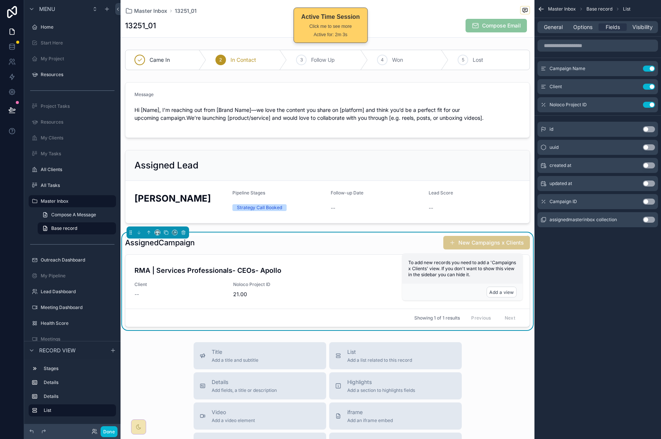
click at [647, 221] on button "Use setting" at bounding box center [649, 219] width 12 height 6
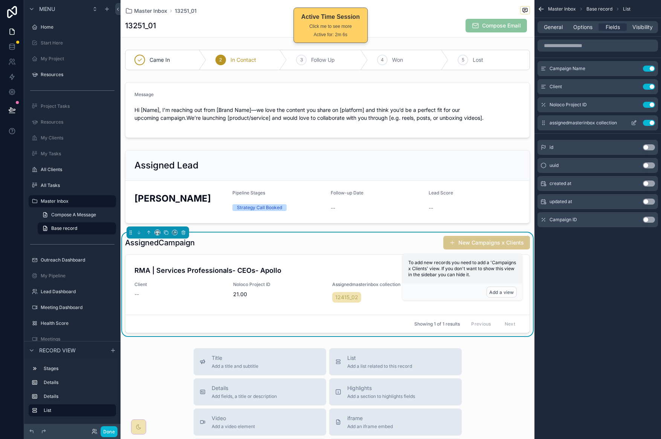
click at [644, 121] on button "Use setting" at bounding box center [649, 123] width 12 height 6
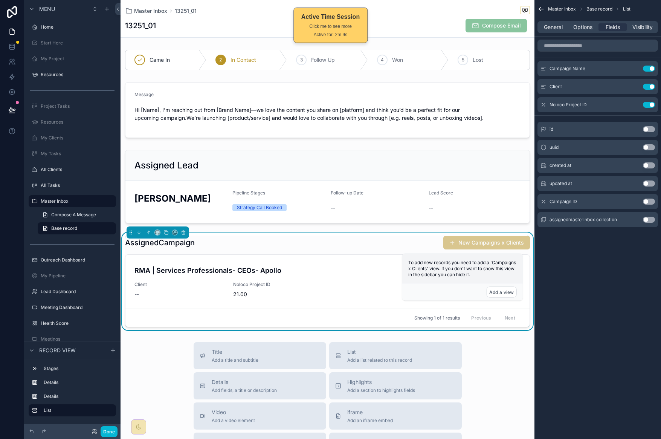
click at [493, 338] on div "Master Inbox 13251_01 13251_01 Compose Email Came In 2 In Contact 3 Follow Up 4…" at bounding box center [327, 335] width 414 height 670
click at [588, 25] on span "Options" at bounding box center [582, 27] width 19 height 8
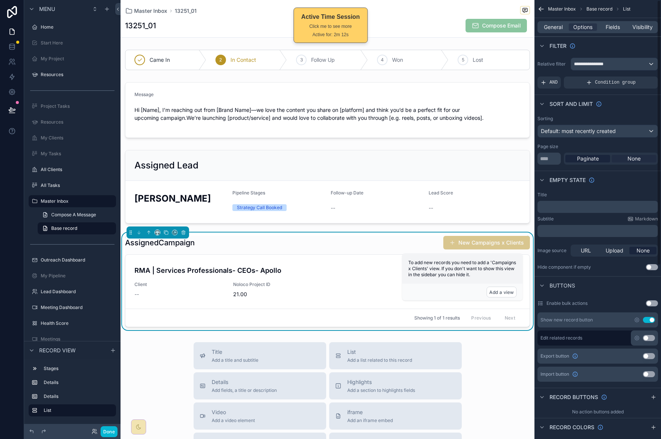
click at [639, 155] on span "None" at bounding box center [633, 159] width 13 height 8
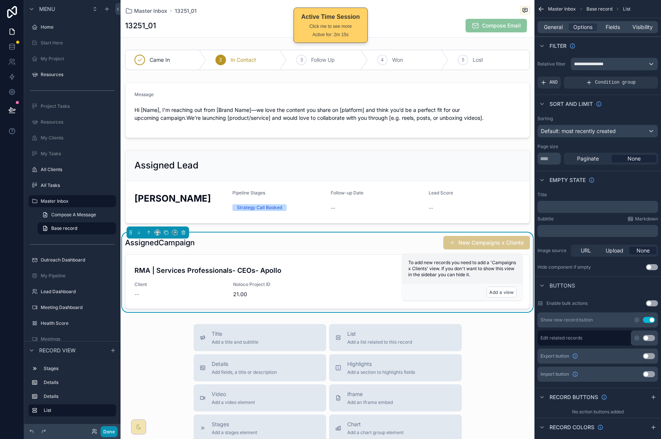
click at [114, 426] on button "Done" at bounding box center [109, 431] width 17 height 11
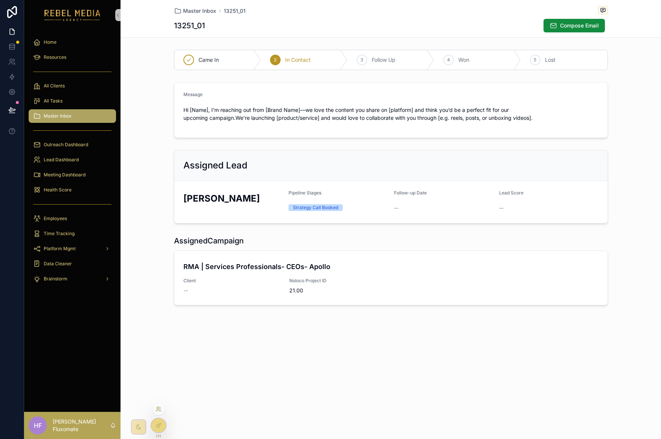
click at [159, 410] on icon at bounding box center [157, 411] width 3 height 2
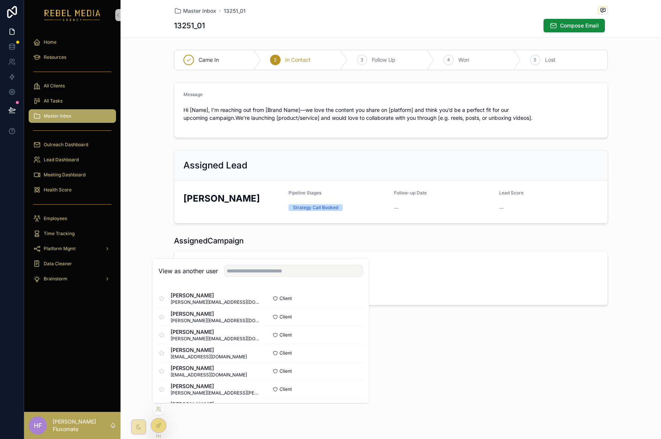
click at [164, 427] on div at bounding box center [158, 425] width 15 height 14
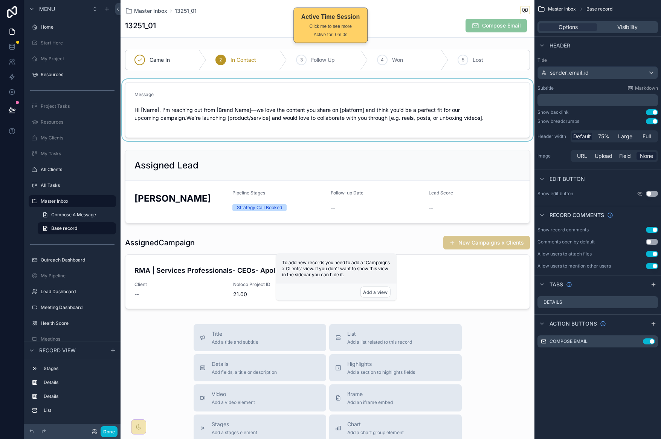
click at [339, 99] on div "scrollable content" at bounding box center [327, 110] width 414 height 62
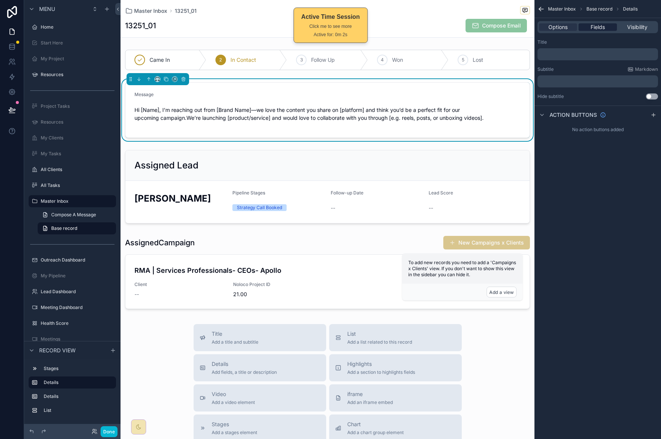
click at [594, 29] on span "Fields" at bounding box center [597, 27] width 14 height 8
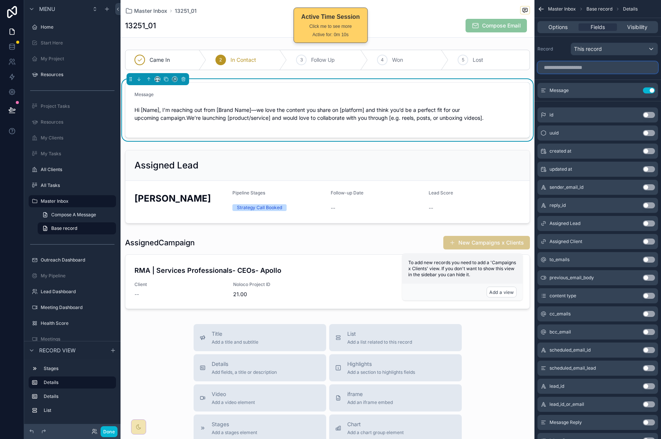
click at [599, 70] on input "scrollable content" at bounding box center [597, 67] width 120 height 12
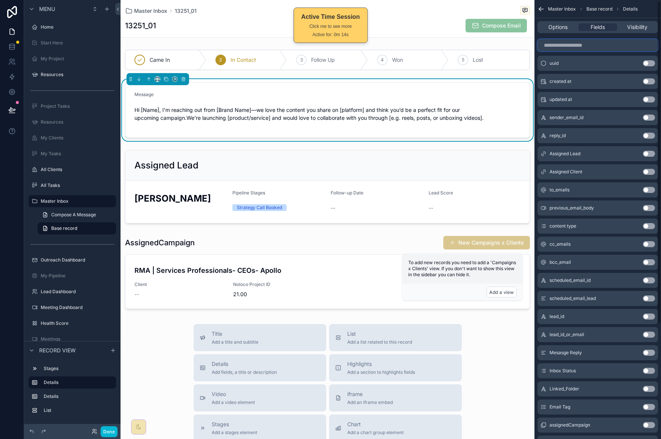
scroll to position [0, 0]
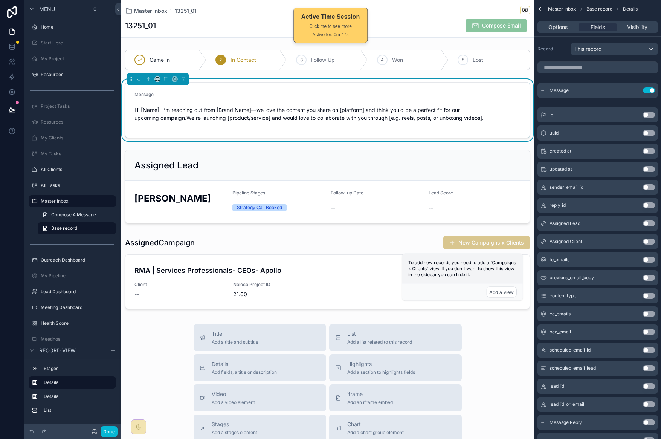
click at [239, 99] on div "Message" at bounding box center [327, 95] width 386 height 9
click at [594, 70] on input "scrollable content" at bounding box center [597, 67] width 120 height 12
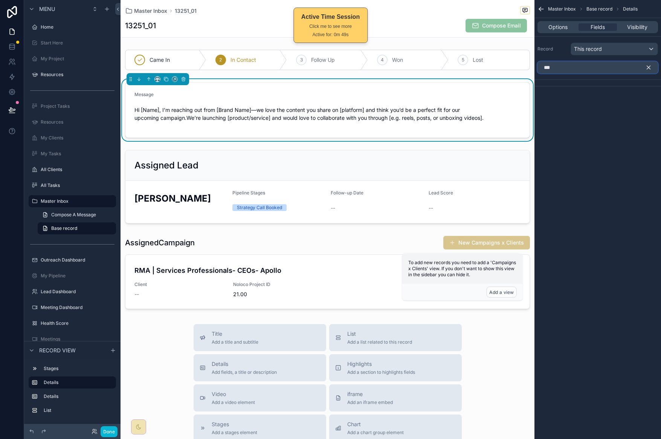
type input "****"
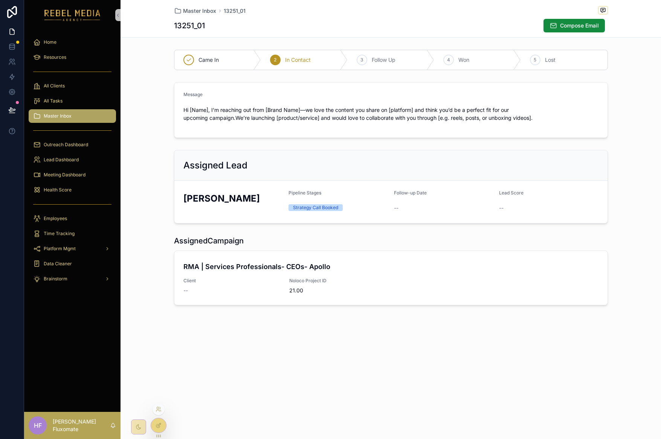
click at [160, 424] on icon at bounding box center [158, 425] width 6 height 6
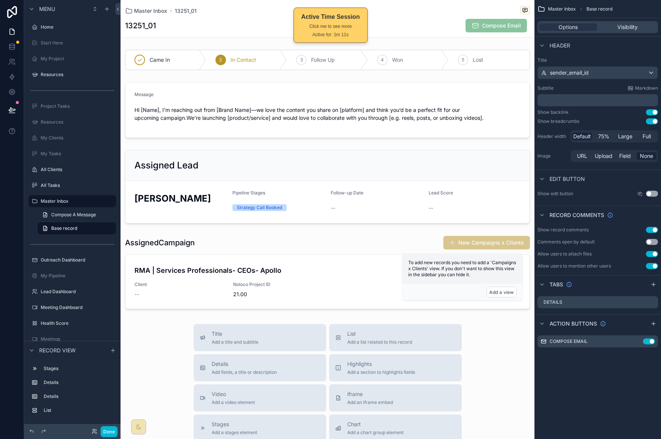
drag, startPoint x: 415, startPoint y: 126, endPoint x: 528, endPoint y: 87, distance: 119.9
click at [415, 126] on div "scrollable content" at bounding box center [327, 110] width 414 height 62
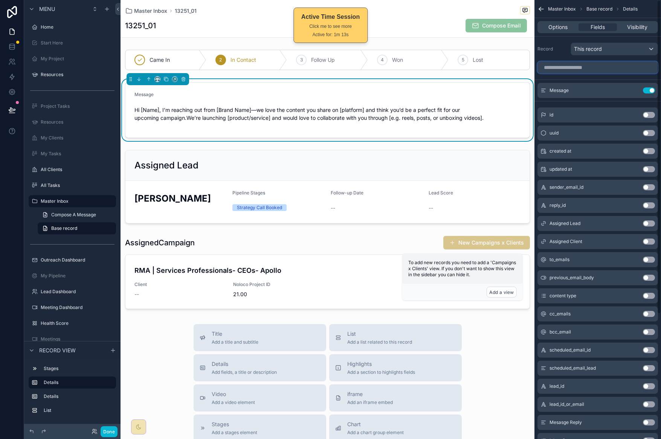
click at [597, 72] on input "scrollable content" at bounding box center [597, 67] width 120 height 12
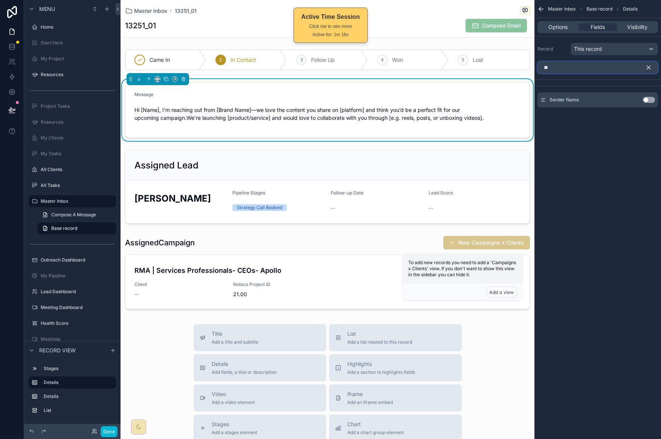
type input "**"
click at [648, 102] on button "Use setting" at bounding box center [649, 100] width 12 height 6
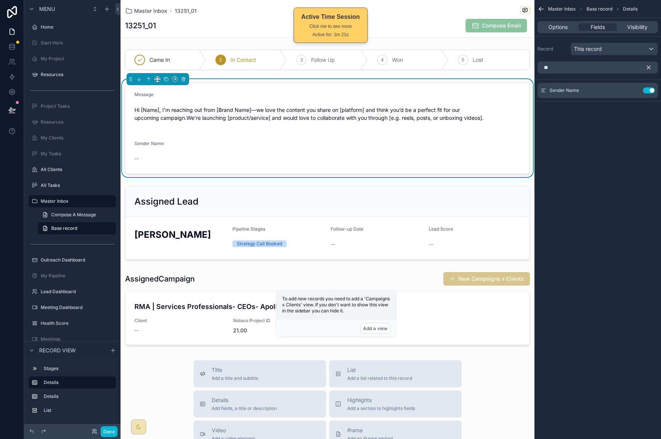
click at [279, 122] on p "Hi [Name], I’m reaching out from [Brand Name]—we love the content you share on …" at bounding box center [327, 114] width 386 height 16
click at [647, 65] on icon "scrollable content" at bounding box center [648, 67] width 7 height 7
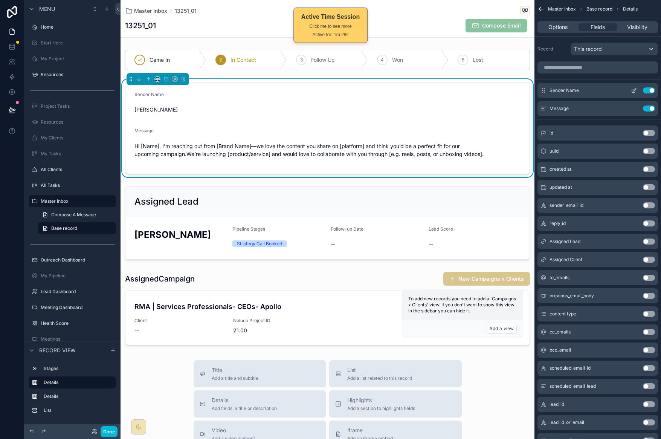
click at [635, 90] on icon "scrollable content" at bounding box center [634, 90] width 6 height 6
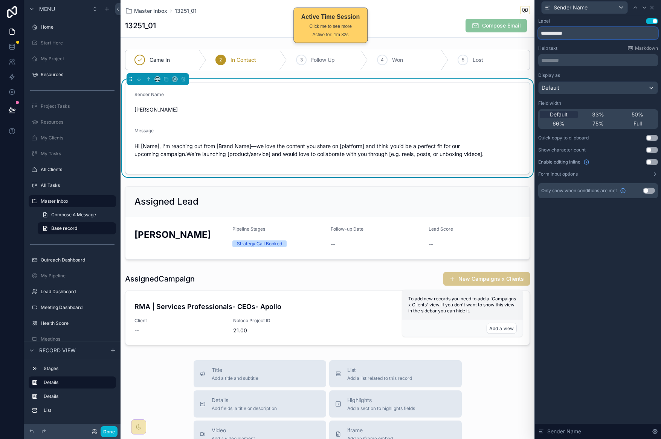
drag, startPoint x: 616, startPoint y: 35, endPoint x: 587, endPoint y: 28, distance: 30.2
click at [531, 30] on div "**********" at bounding box center [330, 219] width 661 height 439
click at [652, 22] on button "Use setting" at bounding box center [652, 21] width 12 height 6
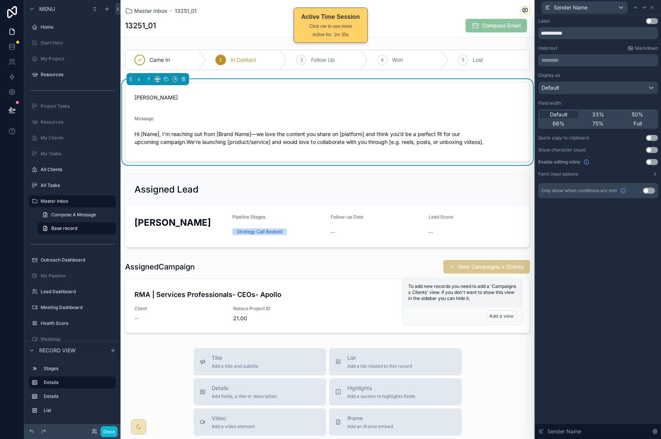
click at [323, 126] on div "Message Hi [Name], I’m reaching out from [Brand Name]—we love the content you s…" at bounding box center [327, 134] width 386 height 37
click at [644, 5] on icon at bounding box center [644, 8] width 6 height 6
click at [652, 22] on button "Use setting" at bounding box center [652, 21] width 12 height 6
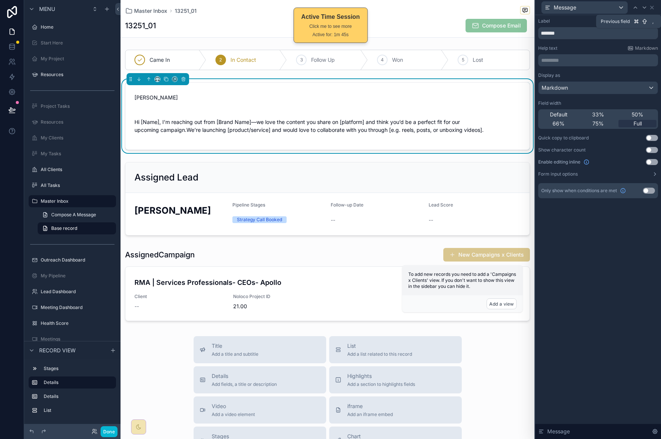
click at [635, 8] on icon at bounding box center [635, 8] width 6 height 6
click at [649, 175] on button "Form input options" at bounding box center [598, 174] width 120 height 6
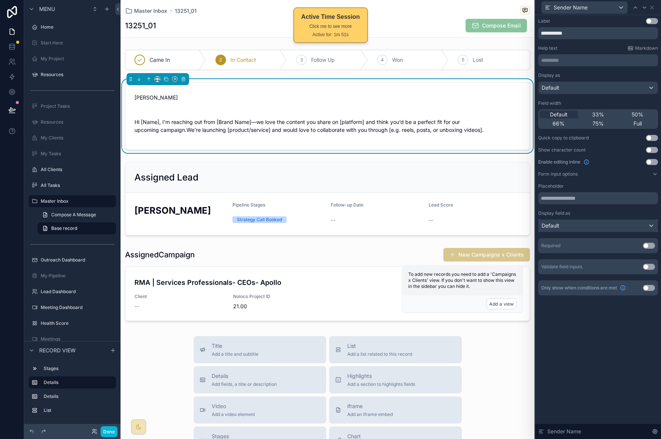
click at [612, 231] on div "Default" at bounding box center [597, 225] width 119 height 12
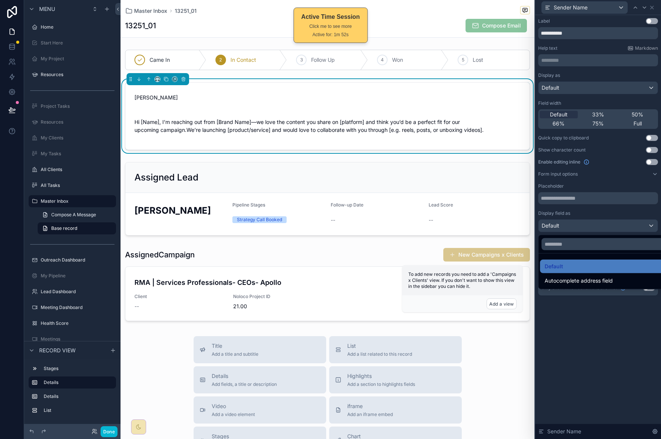
click at [608, 279] on span "Autocomplete address field" at bounding box center [578, 280] width 68 height 9
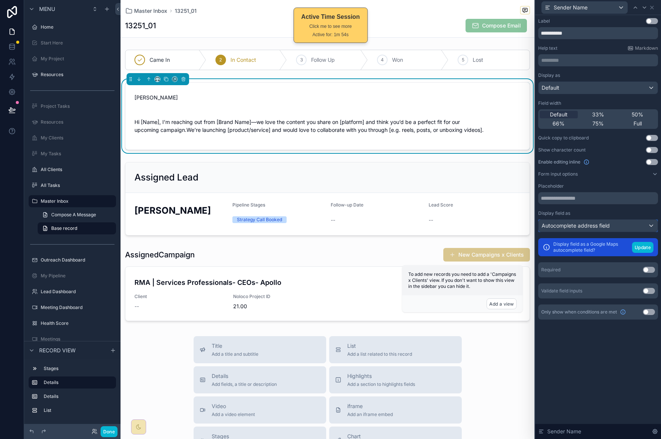
click at [622, 228] on div "Autocomplete address field" at bounding box center [597, 225] width 119 height 12
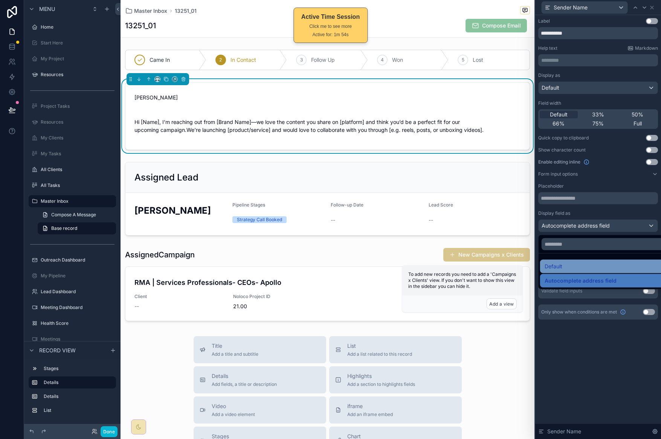
click at [601, 263] on div "Default" at bounding box center [606, 266] width 124 height 9
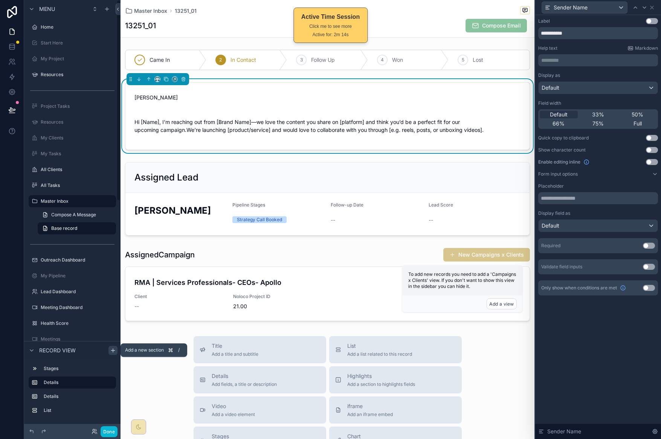
click at [114, 351] on icon "scrollable content" at bounding box center [113, 350] width 6 height 6
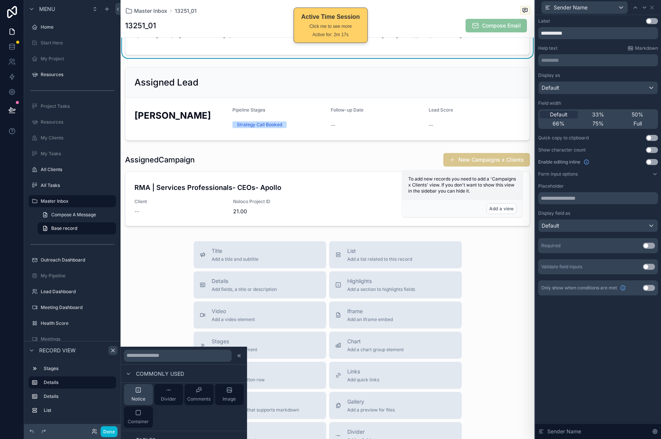
scroll to position [69, 0]
click at [143, 414] on div "Container" at bounding box center [138, 417] width 21 height 15
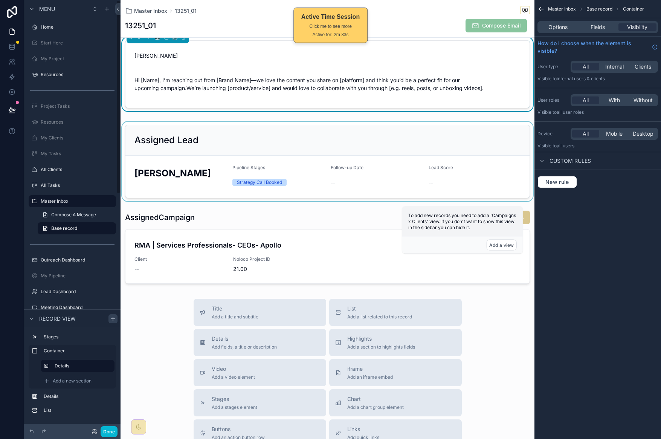
scroll to position [0, 0]
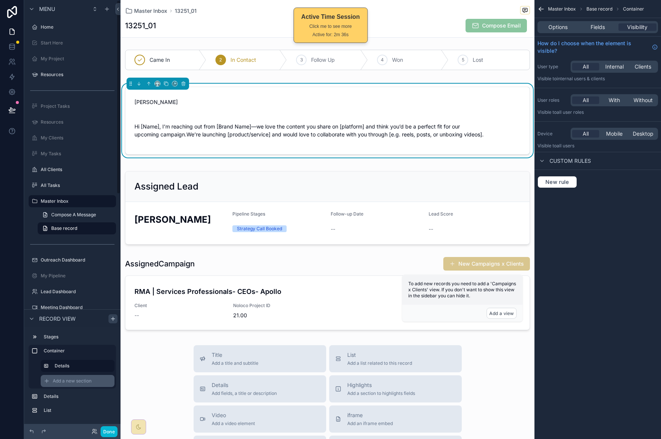
click at [84, 375] on div "Add a new section" at bounding box center [78, 381] width 74 height 12
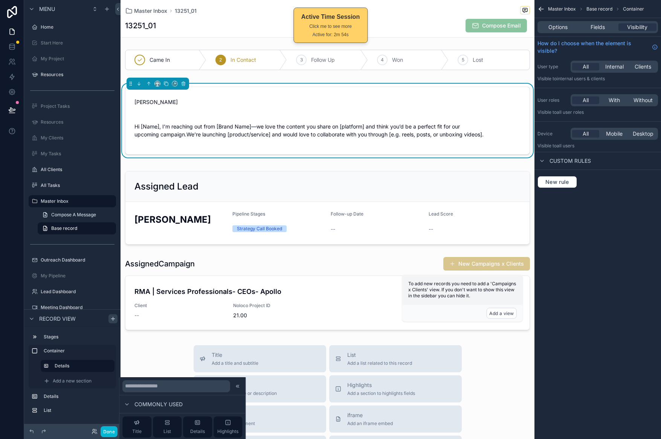
click at [381, 163] on div "Came In 2 In Contact 3 Follow Up 4 Won 5 Lost Hazen Tubis Hi [Name], I’m reachi…" at bounding box center [327, 190] width 414 height 286
click at [47, 380] on icon "scrollable content" at bounding box center [47, 381] width 6 height 6
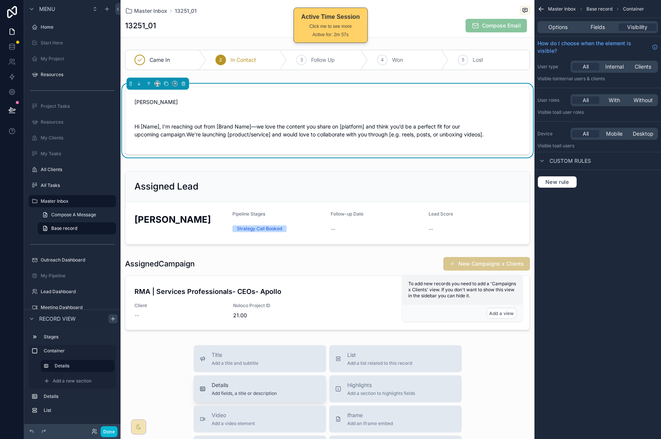
click at [246, 390] on div "Details Add fields, a title or description" at bounding box center [244, 388] width 65 height 15
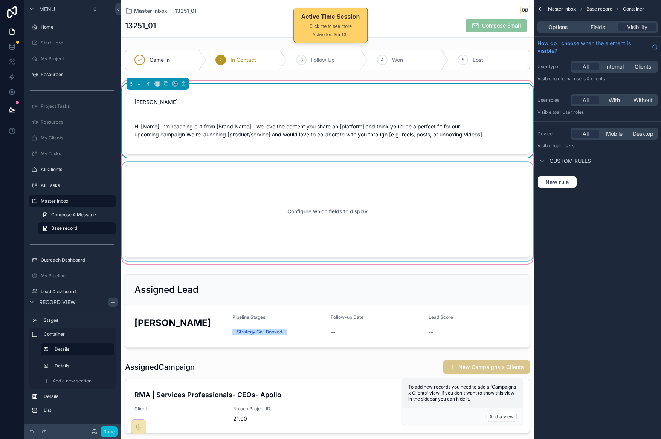
click at [354, 202] on div "scrollable content" at bounding box center [327, 211] width 414 height 99
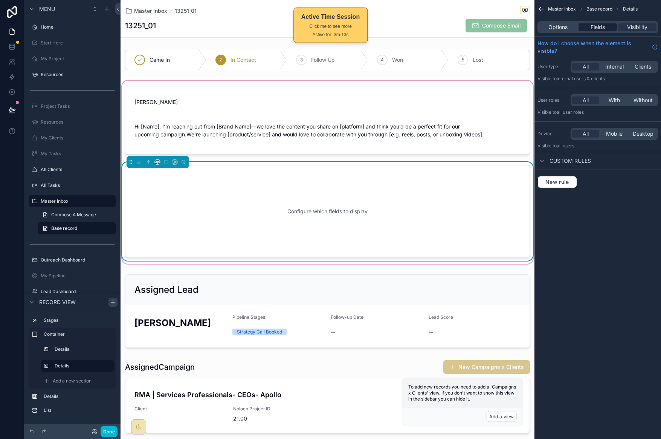
click at [596, 24] on span "Fields" at bounding box center [597, 27] width 14 height 8
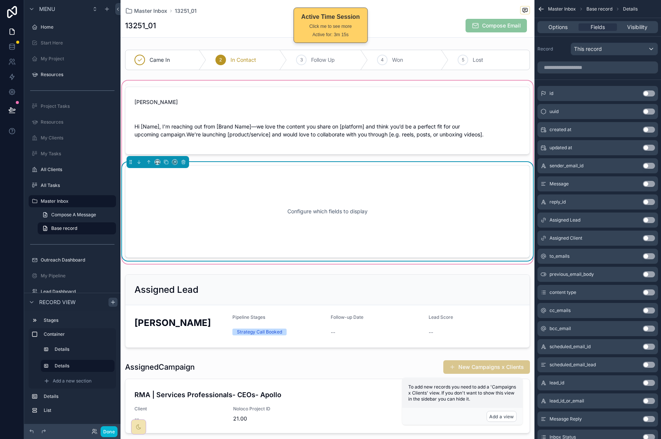
click at [592, 60] on div "scrollable content" at bounding box center [597, 67] width 126 height 18
click at [581, 70] on input "scrollable content" at bounding box center [597, 67] width 120 height 12
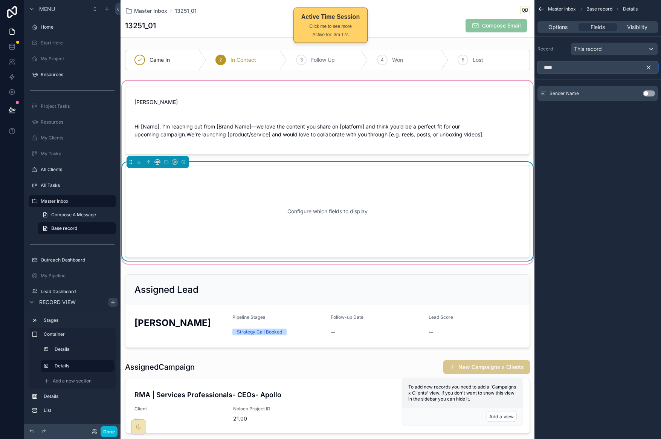
type input "****"
click at [651, 91] on button "Use setting" at bounding box center [649, 93] width 12 height 6
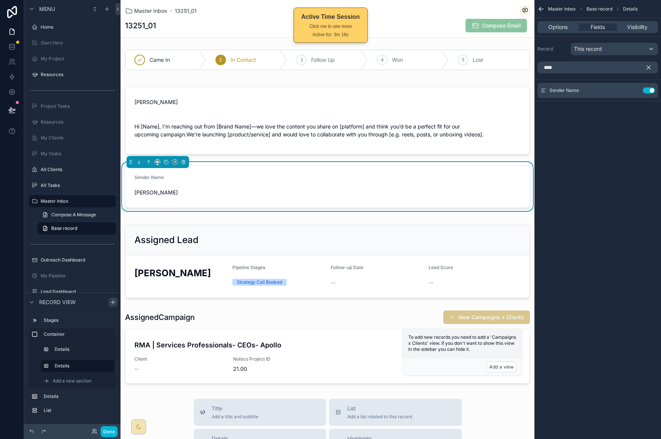
click at [650, 65] on icon "scrollable content" at bounding box center [648, 67] width 7 height 7
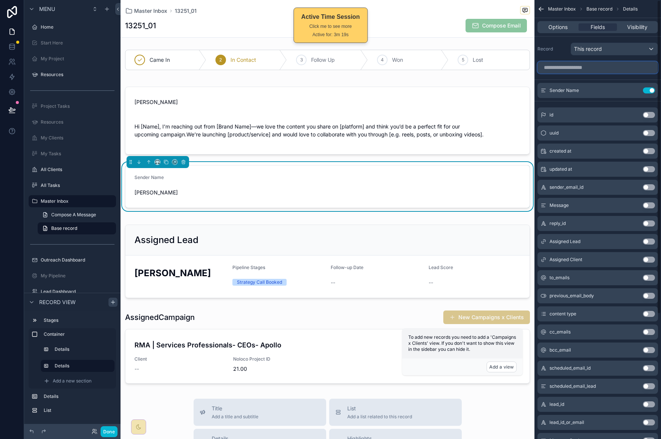
click at [603, 66] on input "scrollable content" at bounding box center [597, 67] width 120 height 12
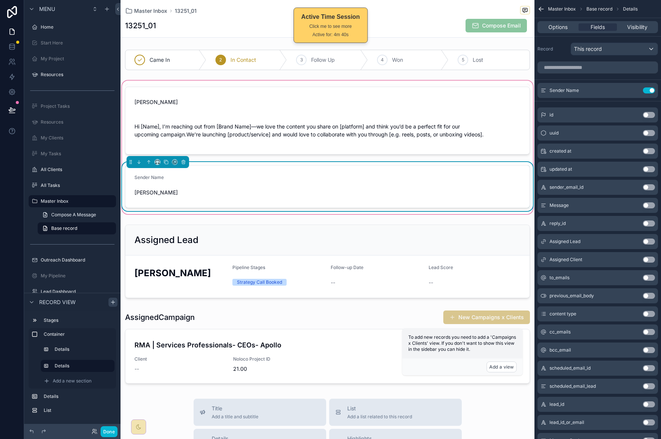
click at [238, 182] on form "Sender Name Hazen Tubis" at bounding box center [327, 186] width 404 height 42
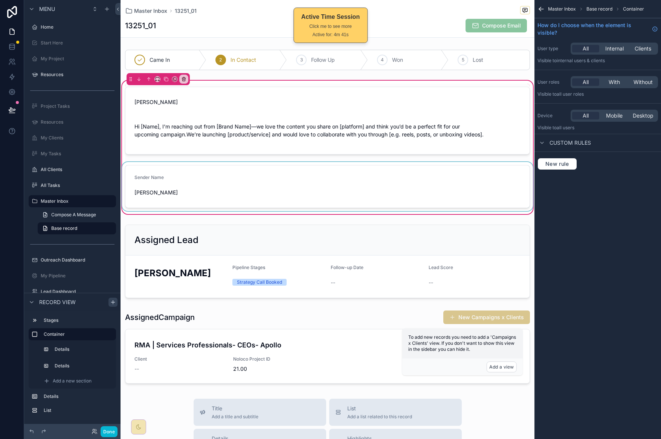
click at [245, 187] on div "scrollable content" at bounding box center [327, 186] width 414 height 49
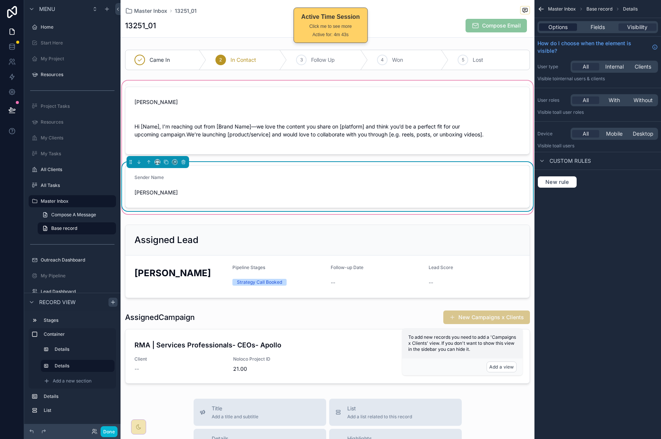
click at [564, 25] on span "Options" at bounding box center [557, 27] width 19 height 8
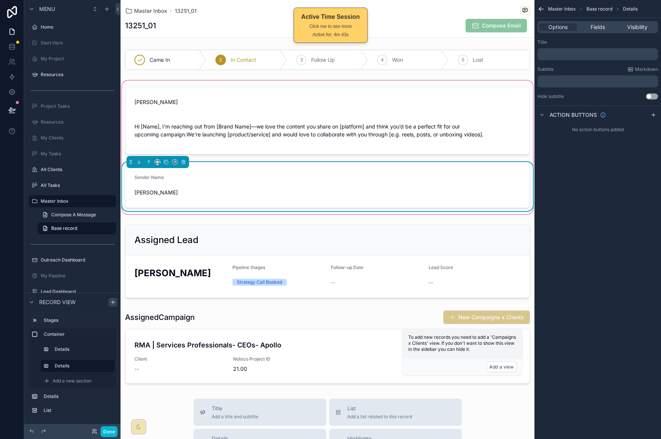
click at [628, 33] on div "Options Fields Visibility" at bounding box center [597, 27] width 126 height 18
drag, startPoint x: 635, startPoint y: 28, endPoint x: 621, endPoint y: 26, distance: 14.1
click at [635, 28] on span "Visibility" at bounding box center [637, 27] width 20 height 8
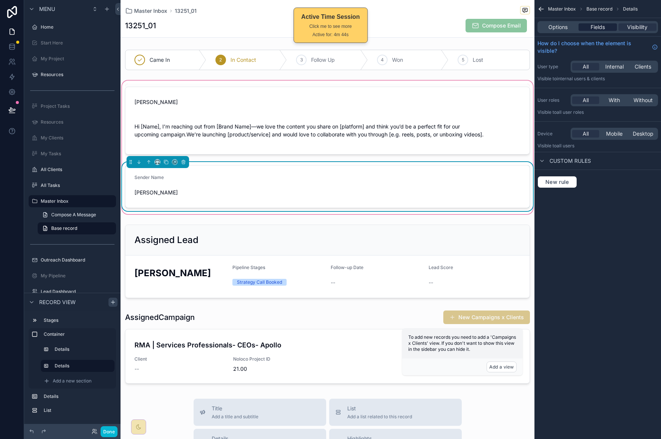
click at [592, 27] on span "Fields" at bounding box center [597, 27] width 14 height 8
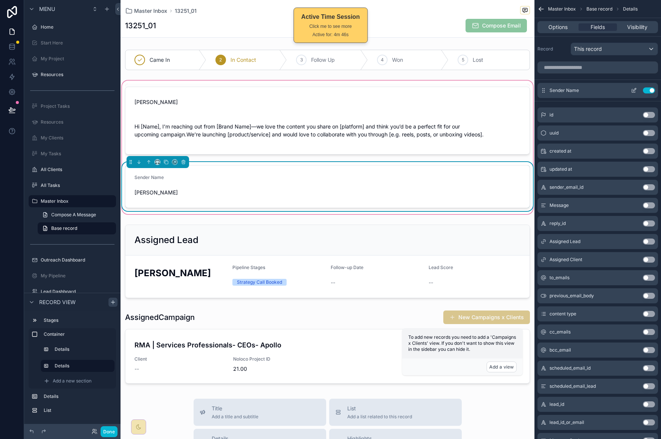
drag, startPoint x: 646, startPoint y: 88, endPoint x: 568, endPoint y: 62, distance: 81.4
click at [646, 88] on button "Use setting" at bounding box center [649, 90] width 12 height 6
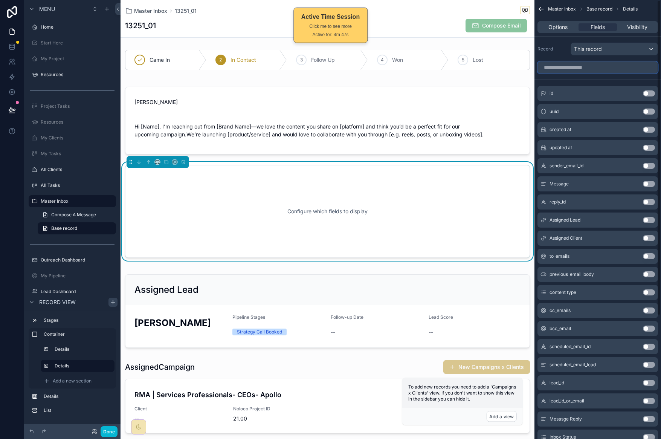
click at [577, 69] on input "scrollable content" at bounding box center [597, 67] width 120 height 12
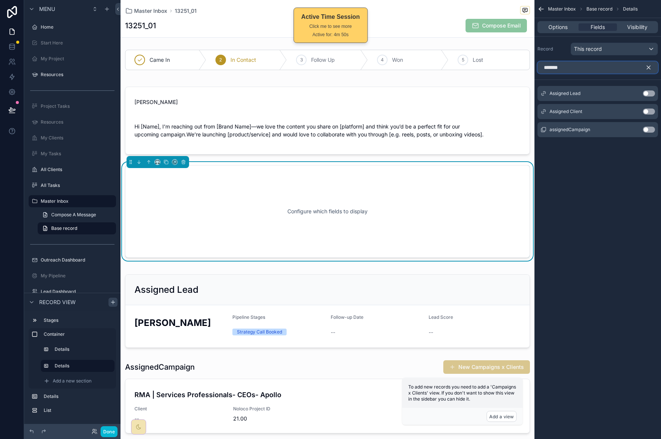
type input "*******"
click at [647, 93] on button "Use setting" at bounding box center [649, 93] width 12 height 6
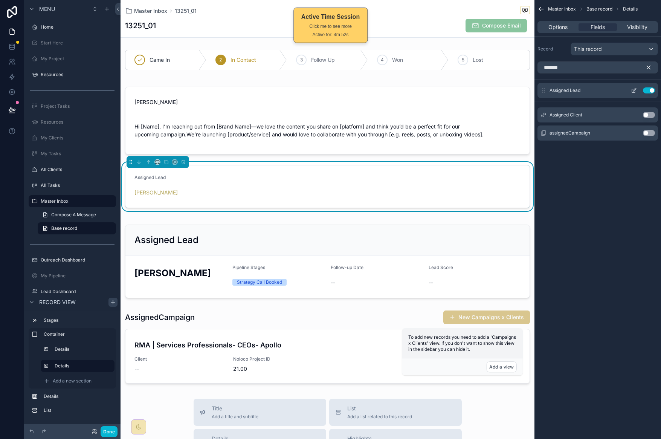
click at [630, 90] on button "scrollable content" at bounding box center [633, 90] width 12 height 6
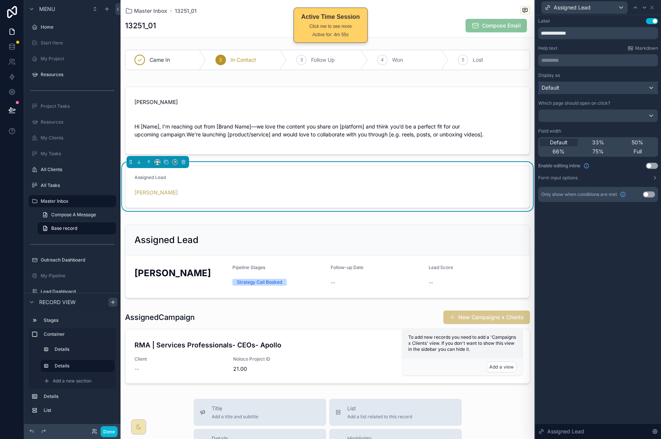
click at [589, 93] on div "Default" at bounding box center [597, 88] width 119 height 12
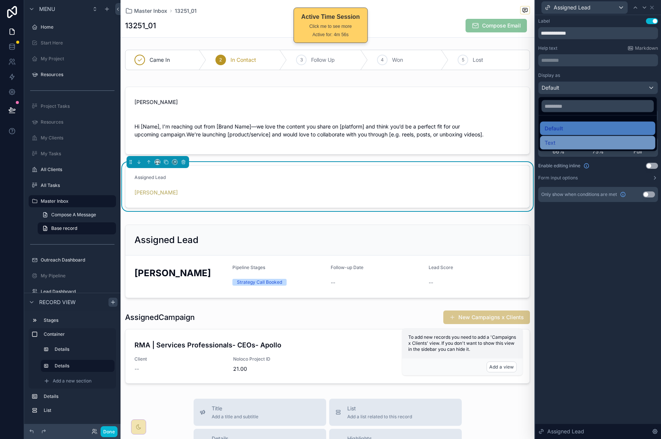
click at [586, 140] on div "Text" at bounding box center [597, 142] width 106 height 9
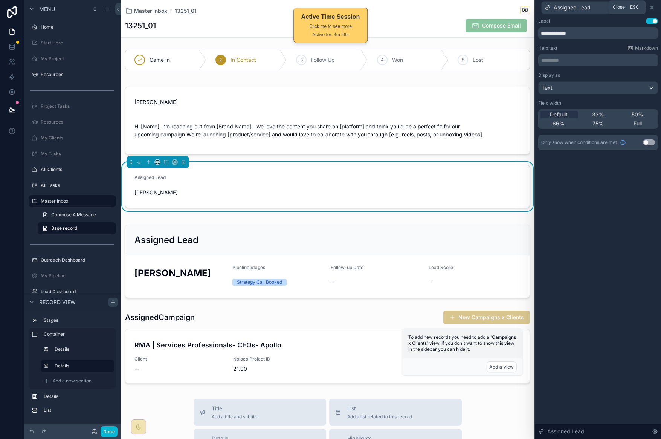
click at [654, 7] on icon at bounding box center [652, 8] width 6 height 6
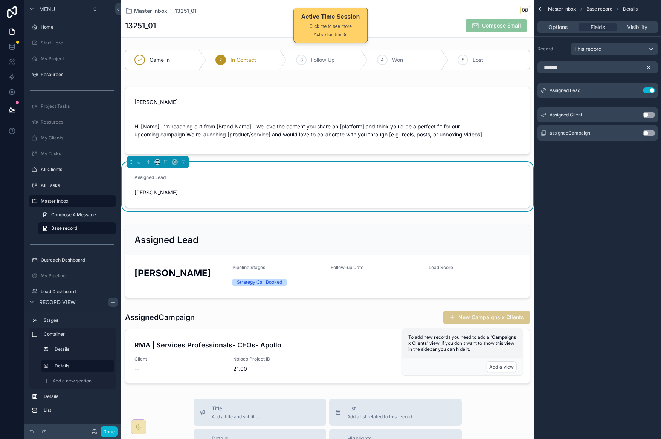
drag, startPoint x: 647, startPoint y: 71, endPoint x: 625, endPoint y: 69, distance: 21.9
click at [647, 71] on icon "scrollable content" at bounding box center [648, 67] width 7 height 7
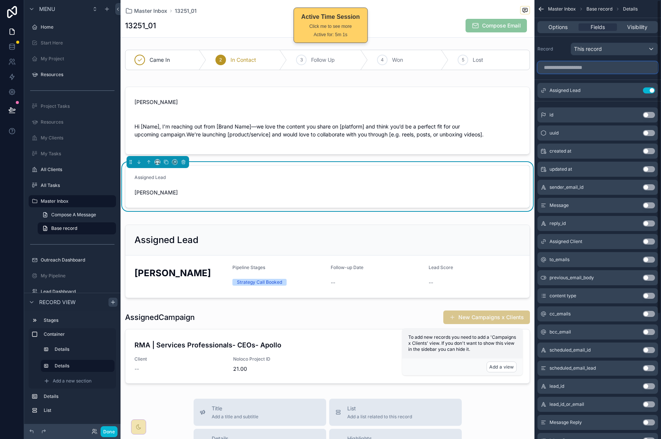
click at [624, 66] on input "scrollable content" at bounding box center [597, 67] width 120 height 12
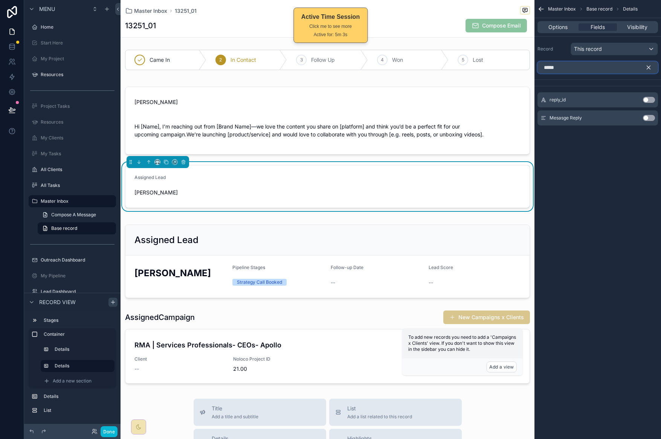
type input "*****"
click at [652, 117] on button "Use setting" at bounding box center [649, 118] width 12 height 6
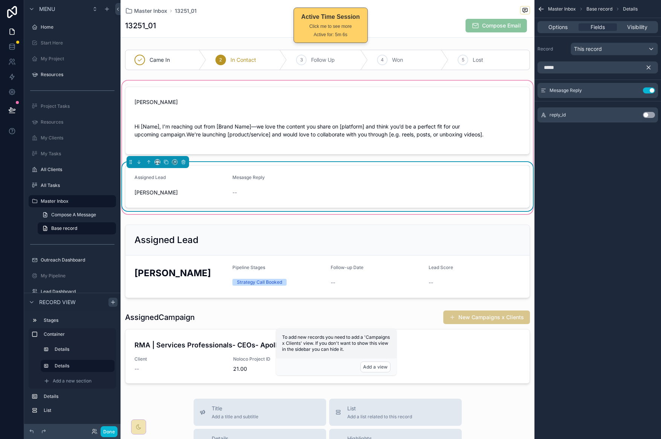
click at [375, 200] on form "Assigned Lead Janene Smith Mesasge Reply --" at bounding box center [327, 186] width 404 height 42
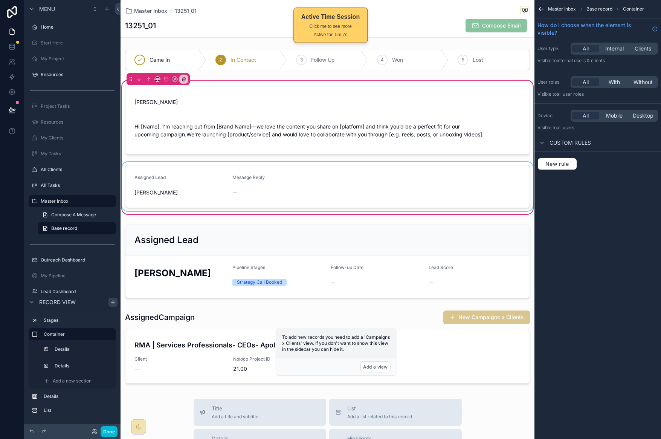
click at [326, 198] on div "scrollable content" at bounding box center [327, 186] width 414 height 49
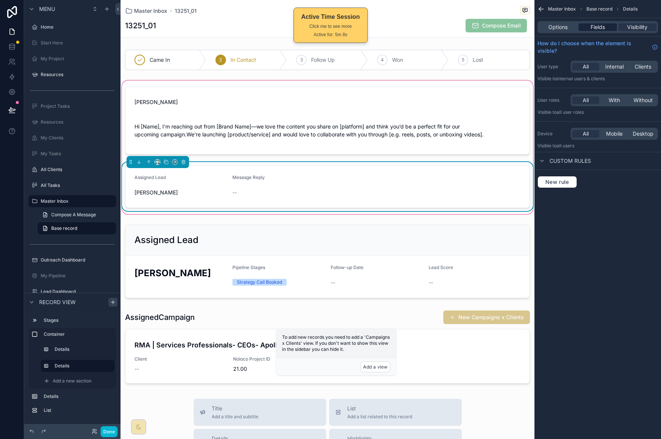
click at [601, 25] on span "Fields" at bounding box center [597, 27] width 14 height 8
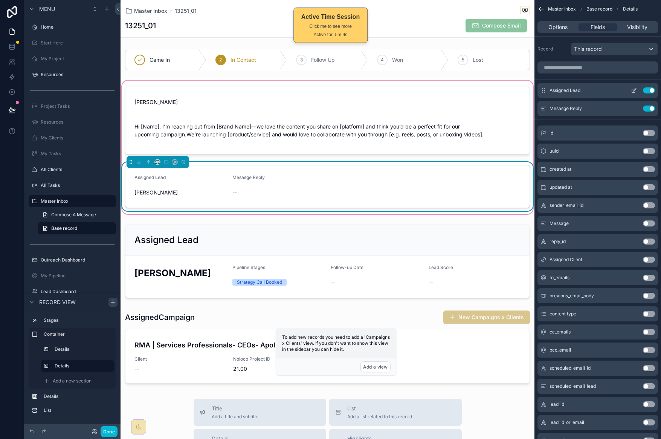
click at [634, 92] on icon "scrollable content" at bounding box center [634, 90] width 6 height 6
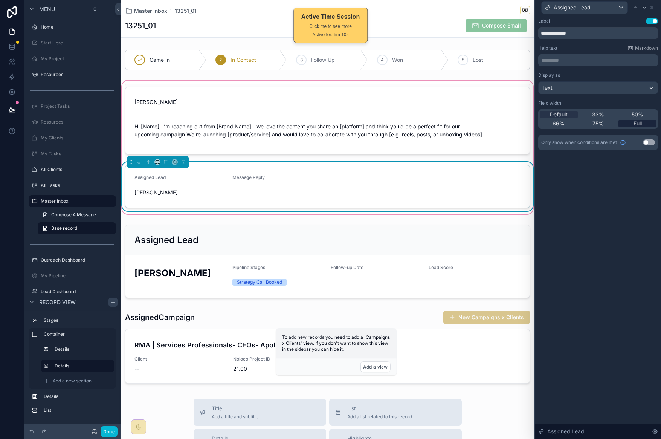
click at [638, 120] on span "Full" at bounding box center [637, 124] width 8 height 8
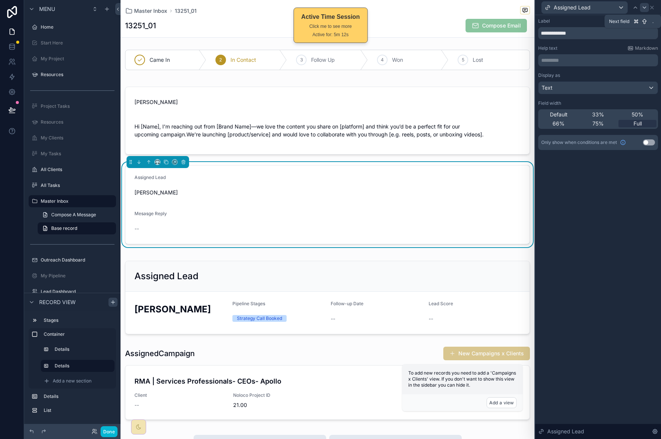
click at [644, 8] on icon at bounding box center [644, 8] width 3 height 2
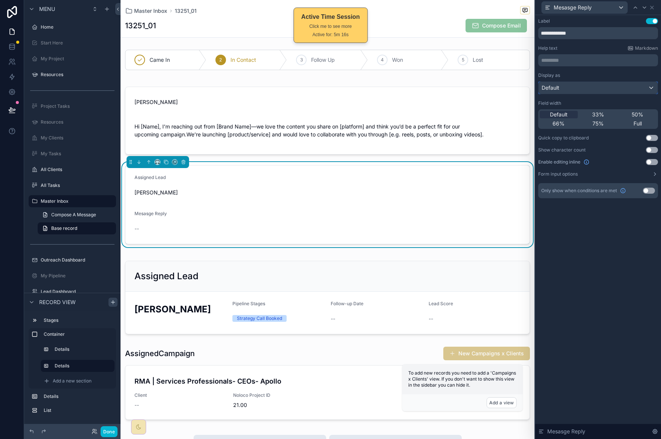
click at [596, 87] on div "Default" at bounding box center [597, 88] width 119 height 12
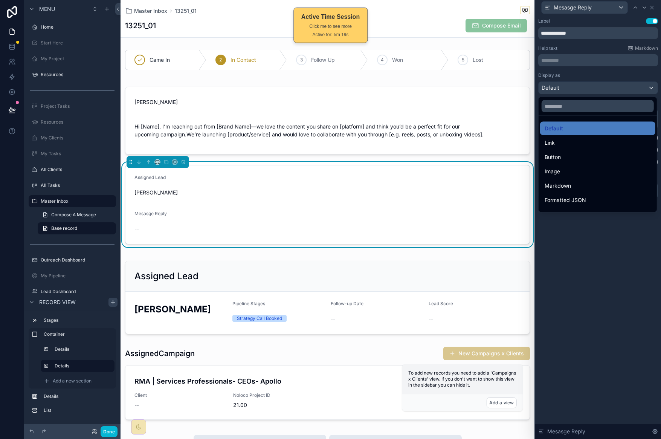
click at [652, 8] on div at bounding box center [598, 219] width 126 height 439
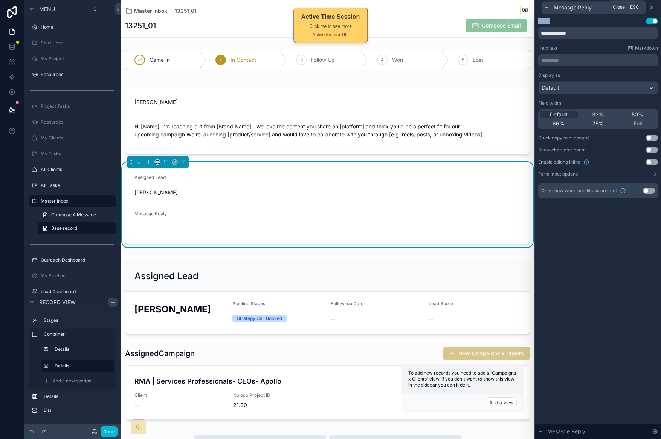
click at [652, 8] on icon at bounding box center [651, 7] width 3 height 3
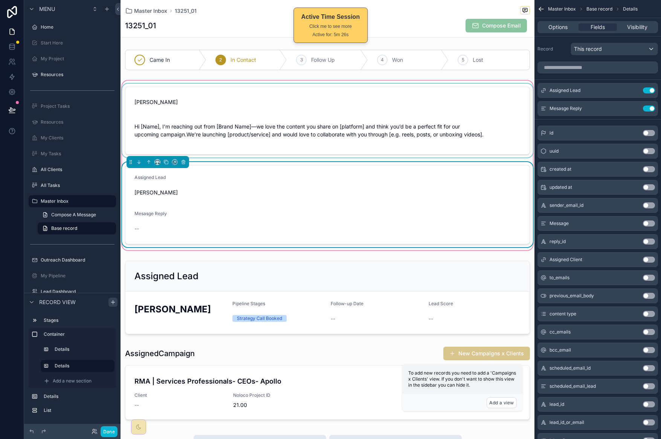
click at [264, 116] on div "scrollable content" at bounding box center [327, 121] width 414 height 74
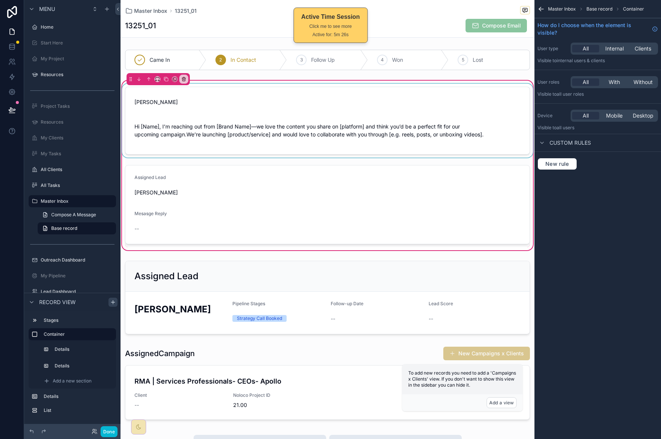
drag, startPoint x: 304, startPoint y: 205, endPoint x: 327, endPoint y: 141, distance: 68.3
click at [304, 205] on div "scrollable content" at bounding box center [327, 204] width 414 height 85
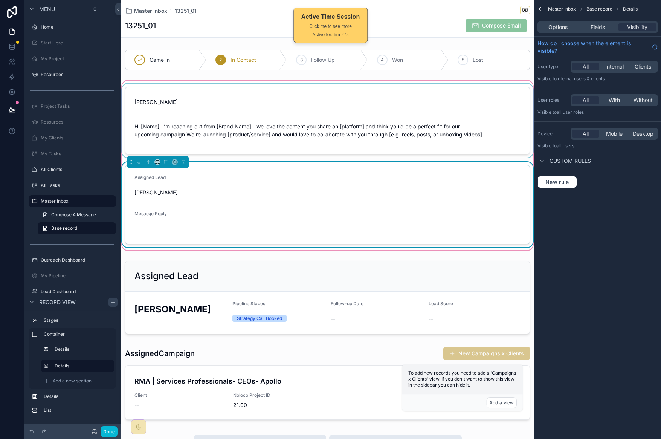
click at [331, 125] on div "scrollable content" at bounding box center [327, 121] width 414 height 74
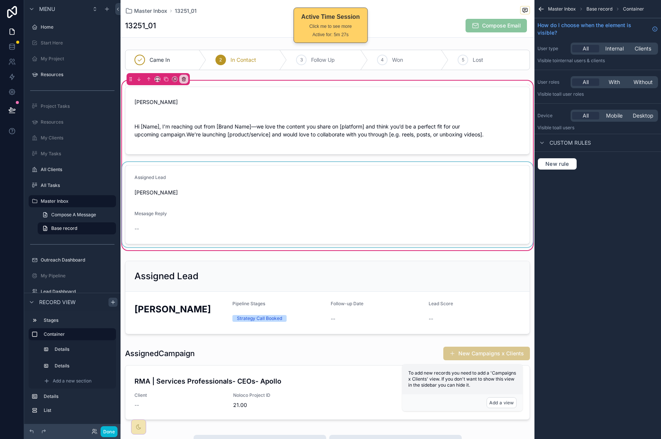
click at [261, 209] on div "scrollable content" at bounding box center [327, 204] width 414 height 85
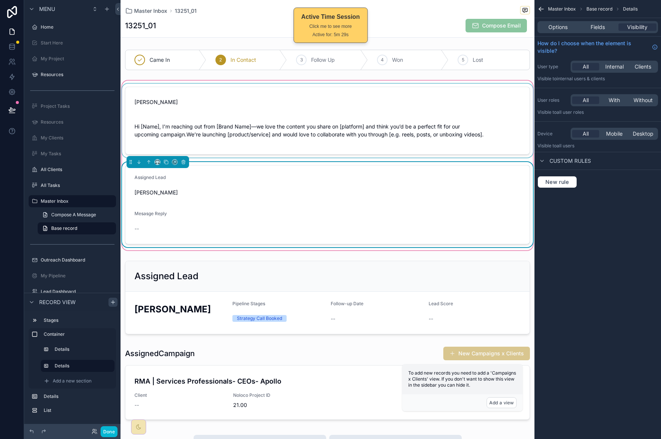
click at [405, 111] on div "scrollable content" at bounding box center [327, 121] width 414 height 74
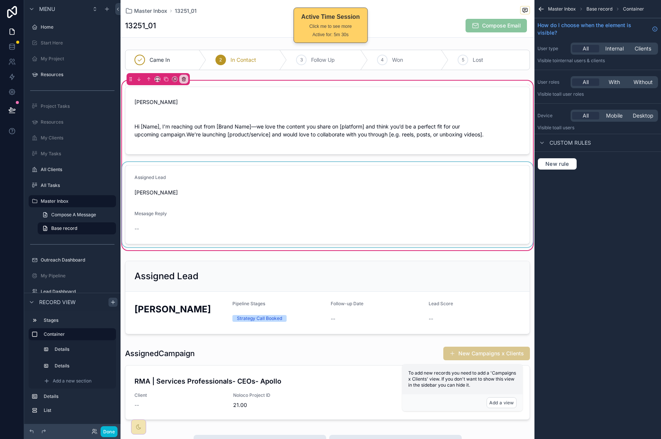
click at [370, 202] on div "scrollable content" at bounding box center [327, 204] width 414 height 85
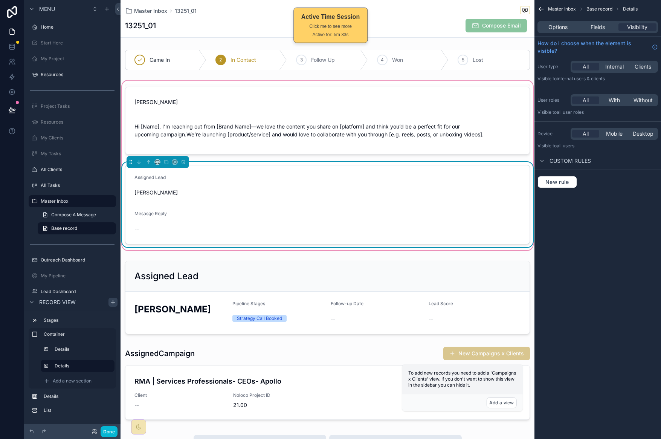
click at [208, 209] on form "Assigned Lead Janene Smith Mesasge Reply --" at bounding box center [327, 204] width 404 height 78
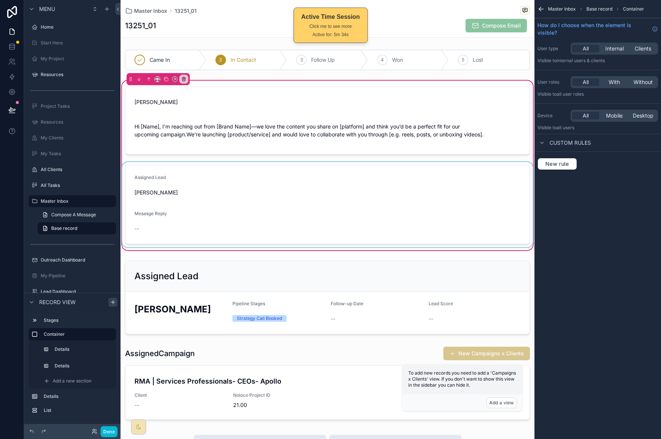
drag, startPoint x: 263, startPoint y: 221, endPoint x: 274, endPoint y: 209, distance: 16.0
click at [264, 221] on div "scrollable content" at bounding box center [327, 204] width 414 height 85
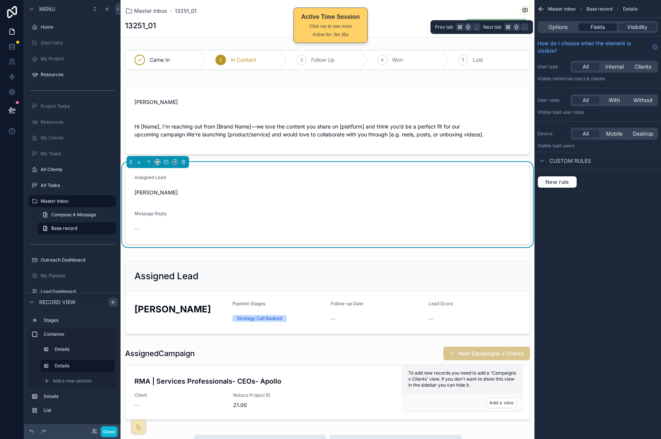
click at [599, 26] on span "Fields" at bounding box center [597, 27] width 14 height 8
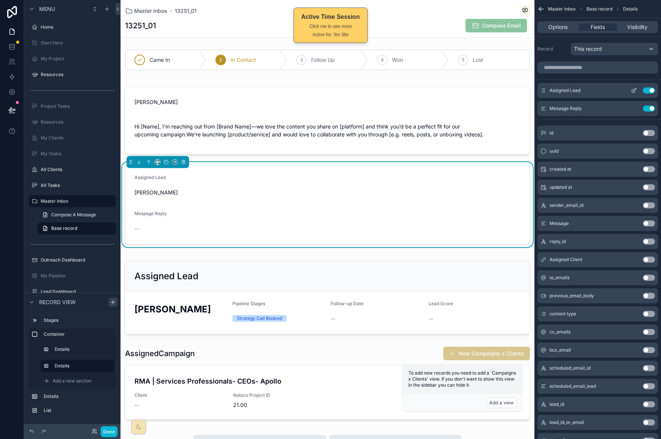
click at [632, 91] on icon "scrollable content" at bounding box center [634, 90] width 6 height 6
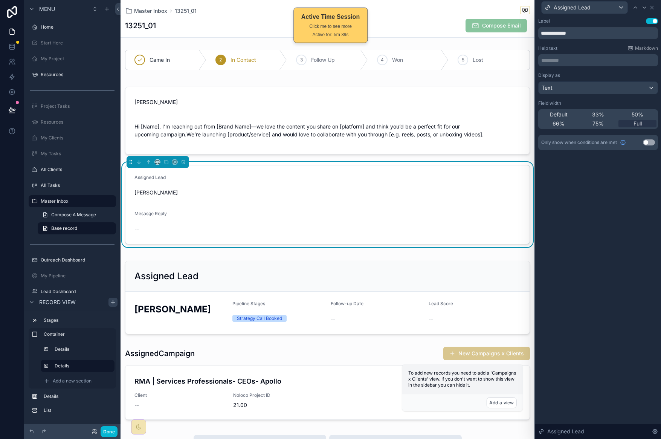
click at [654, 21] on button "Use setting" at bounding box center [652, 21] width 12 height 6
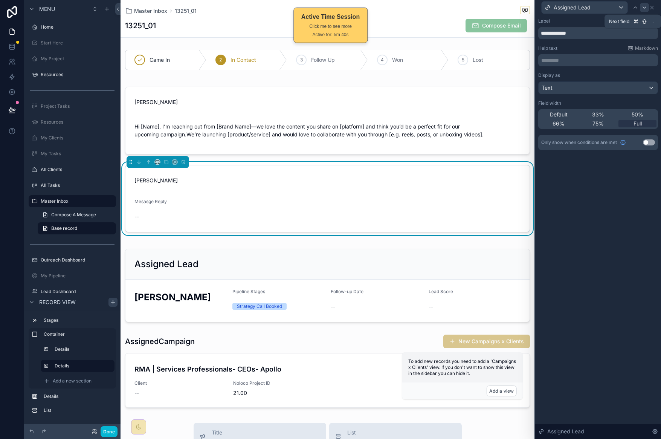
click at [644, 8] on icon at bounding box center [644, 8] width 6 height 6
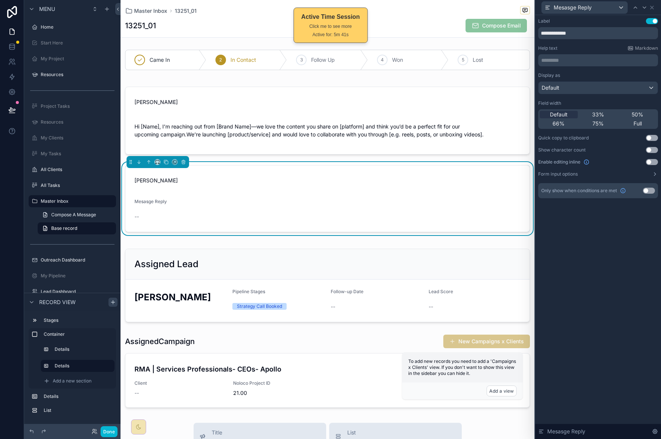
click at [652, 22] on button "Use setting" at bounding box center [652, 21] width 12 height 6
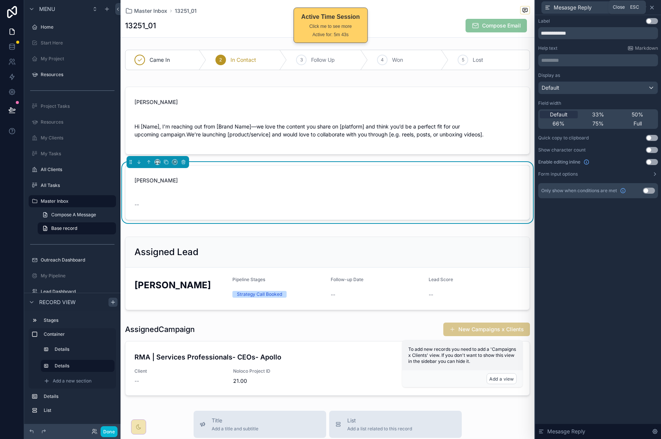
click at [653, 7] on icon at bounding box center [652, 8] width 6 height 6
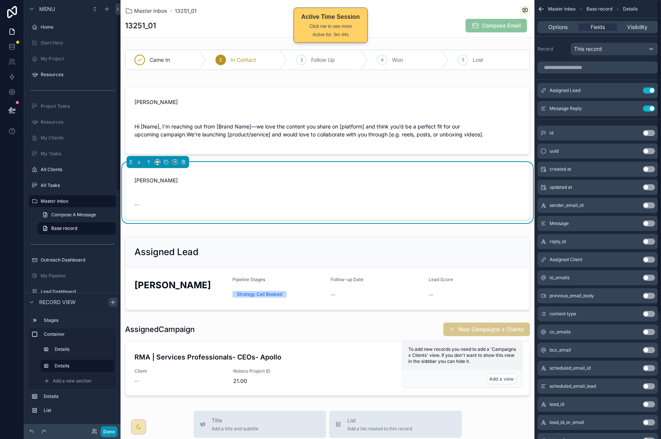
click at [112, 428] on button "Done" at bounding box center [109, 431] width 17 height 11
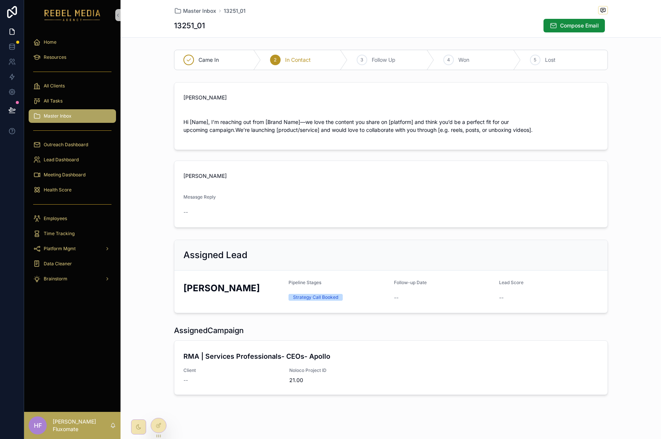
click at [225, 198] on div "Mesasge Reply" at bounding box center [232, 198] width 99 height 9
click at [159, 426] on icon at bounding box center [157, 425] width 3 height 3
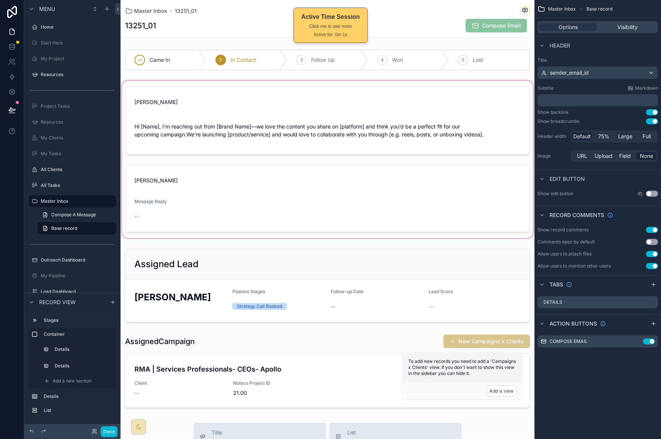
click at [398, 207] on div "scrollable content" at bounding box center [327, 159] width 414 height 160
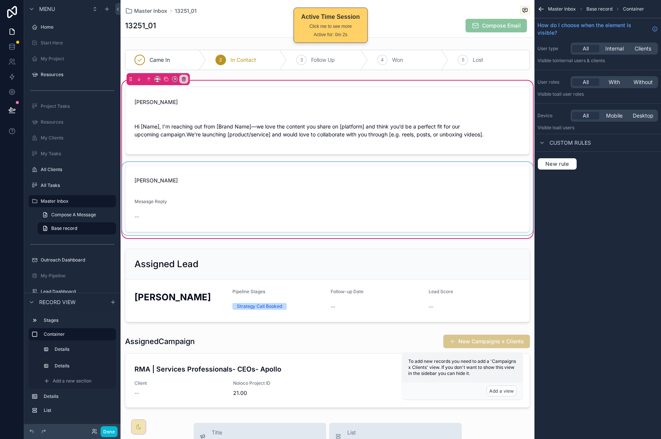
drag, startPoint x: 450, startPoint y: 157, endPoint x: 419, endPoint y: 206, distance: 57.9
click at [449, 158] on div "[PERSON_NAME] Hi [Name], I’m reaching out from [Brand Name]—we love the content…" at bounding box center [327, 159] width 414 height 151
click at [416, 213] on div "scrollable content" at bounding box center [327, 198] width 414 height 73
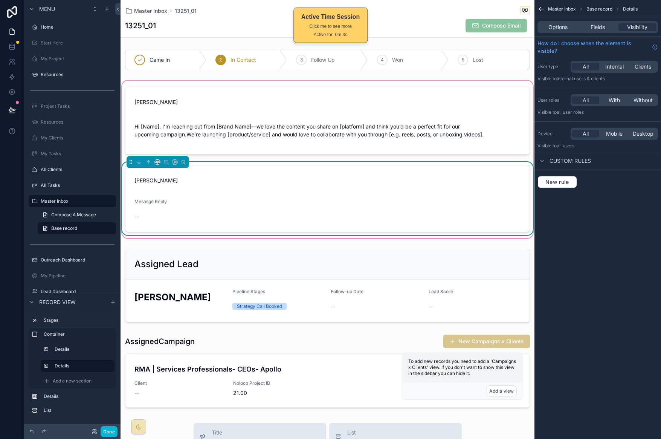
click at [465, 163] on div "[PERSON_NAME] Mesasge Reply --" at bounding box center [327, 198] width 414 height 73
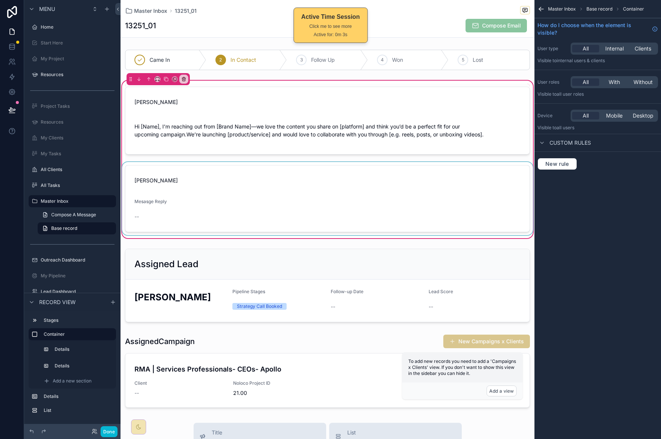
click at [462, 185] on div "scrollable content" at bounding box center [327, 198] width 414 height 73
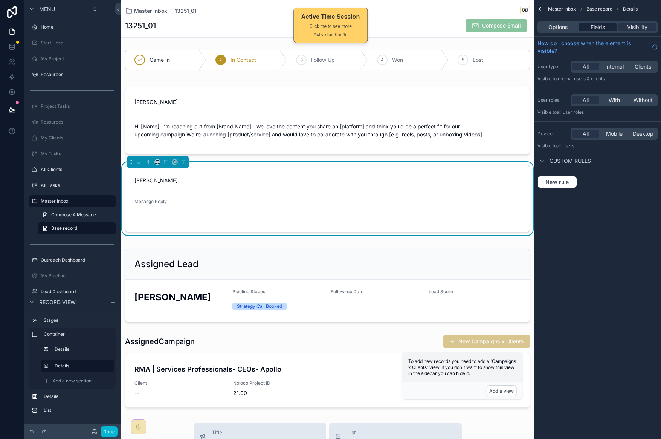
click at [600, 24] on span "Fields" at bounding box center [597, 27] width 14 height 8
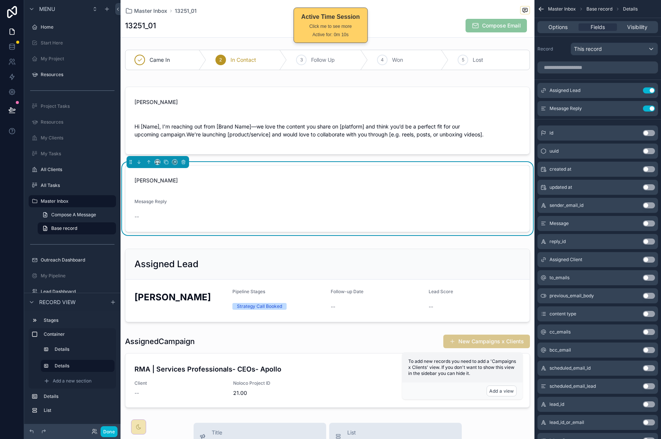
drag, startPoint x: 651, startPoint y: 110, endPoint x: 608, endPoint y: 77, distance: 54.0
click at [651, 110] on button "Use setting" at bounding box center [649, 108] width 12 height 6
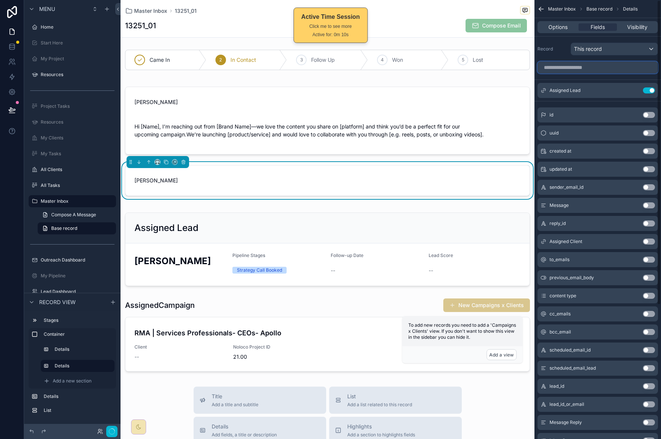
click at [584, 67] on input "scrollable content" at bounding box center [597, 67] width 120 height 12
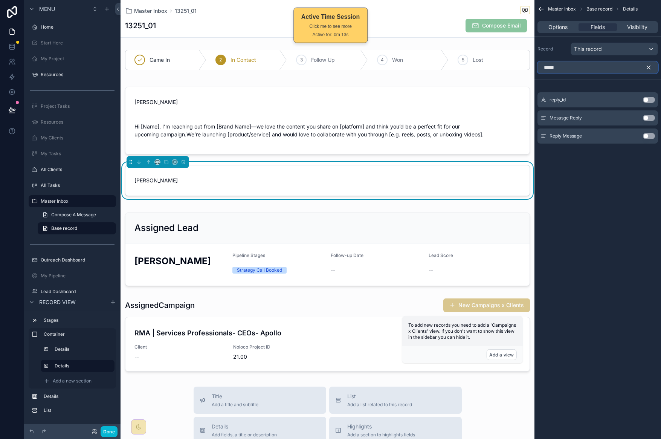
type input "*****"
click at [652, 137] on button "Use setting" at bounding box center [649, 136] width 12 height 6
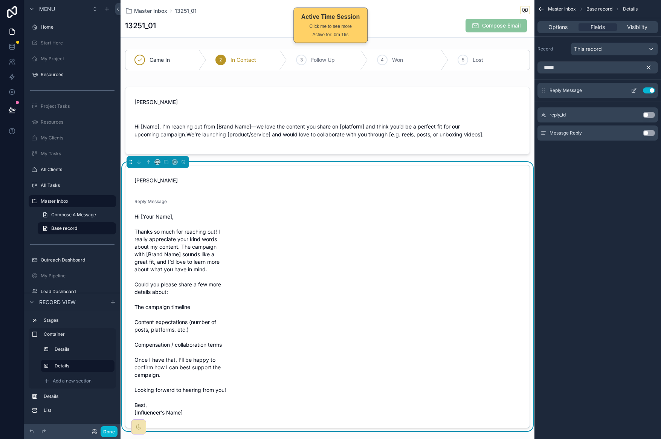
click at [634, 92] on icon "scrollable content" at bounding box center [634, 90] width 6 height 6
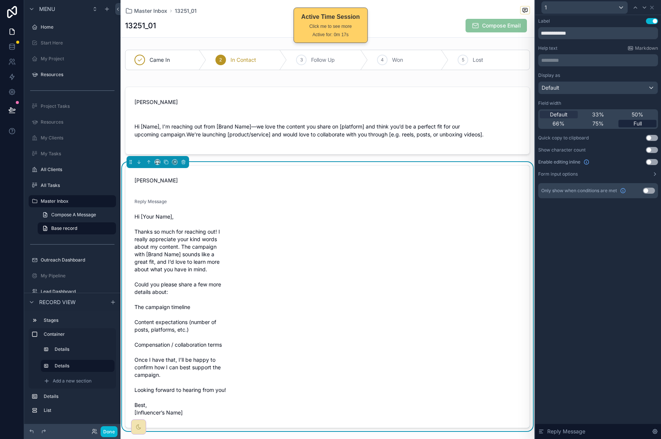
click at [637, 123] on span "Full" at bounding box center [637, 124] width 8 height 8
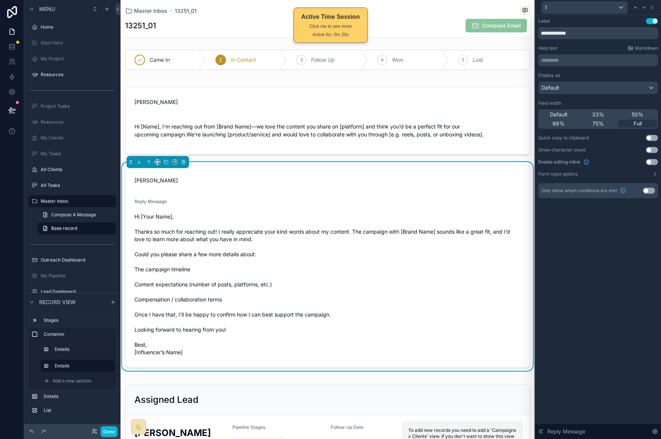
click at [652, 19] on button "Use setting" at bounding box center [652, 21] width 12 height 6
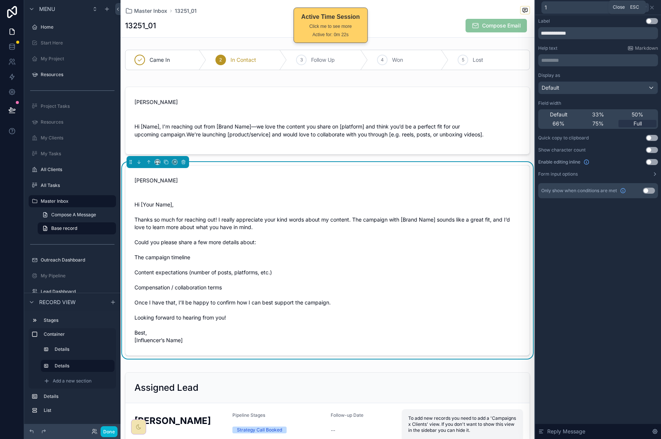
click at [650, 6] on icon at bounding box center [651, 7] width 3 height 3
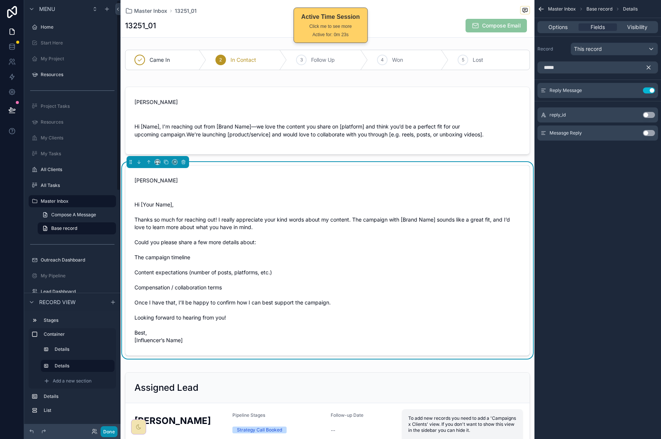
click at [113, 427] on button "Done" at bounding box center [109, 431] width 17 height 11
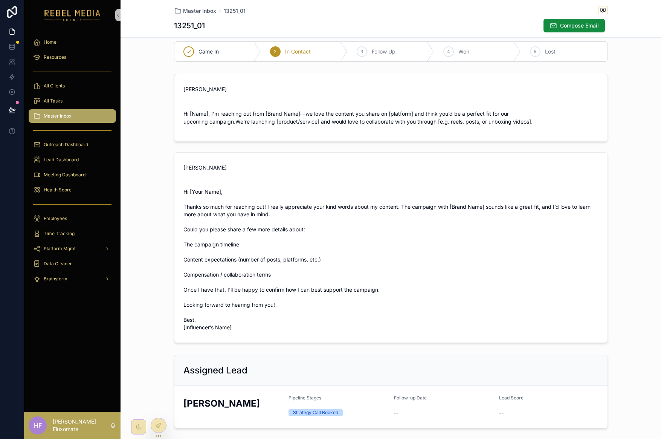
scroll to position [19, 0]
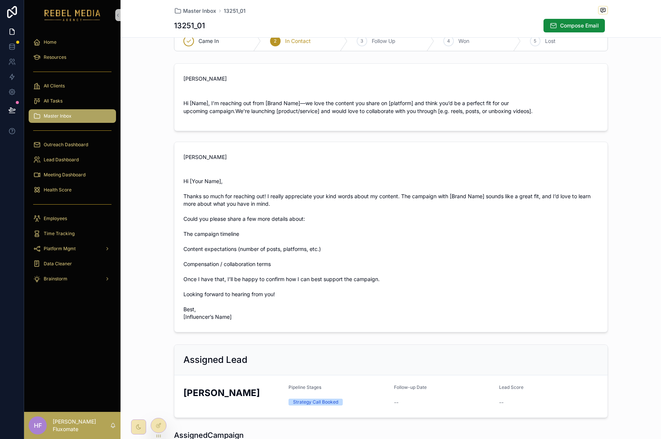
click at [486, 250] on span "Hi [Your Name], Thanks so much for reaching out! I really appreciate your kind …" at bounding box center [390, 248] width 415 height 143
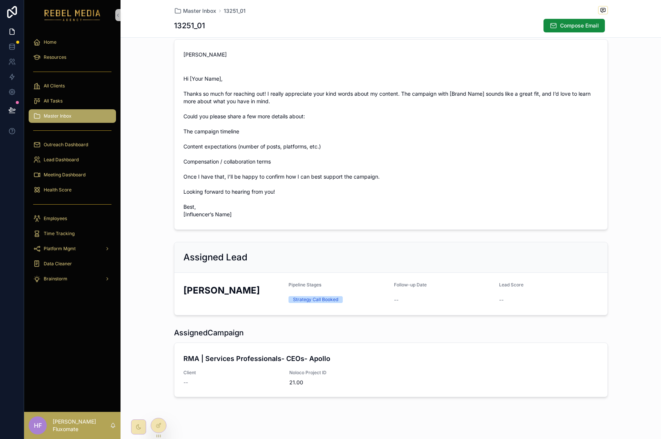
scroll to position [123, 0]
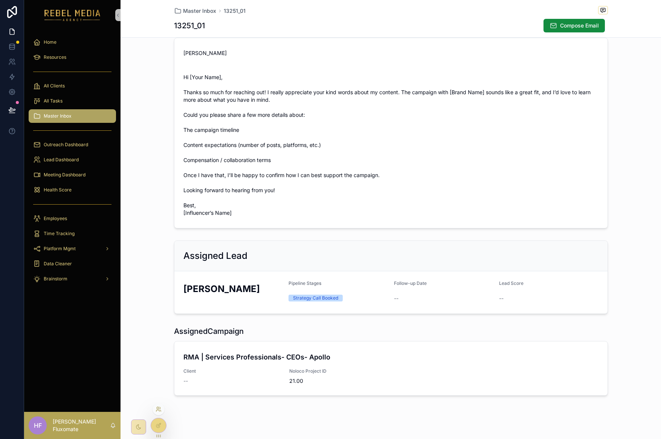
click at [161, 410] on icon at bounding box center [158, 409] width 6 height 6
click at [182, 421] on div "Master Inbox 13251_01 13251_01 Compose Email Came In 2 In Contact 3 Follow Up 4…" at bounding box center [390, 161] width 540 height 569
click at [157, 431] on div at bounding box center [158, 425] width 15 height 14
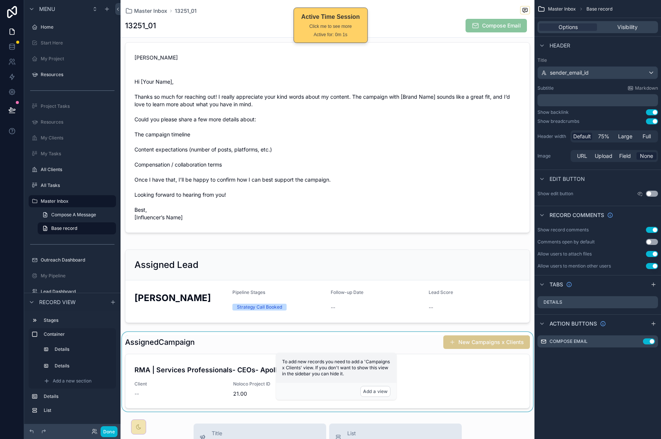
click at [501, 379] on div "scrollable content" at bounding box center [327, 371] width 414 height 79
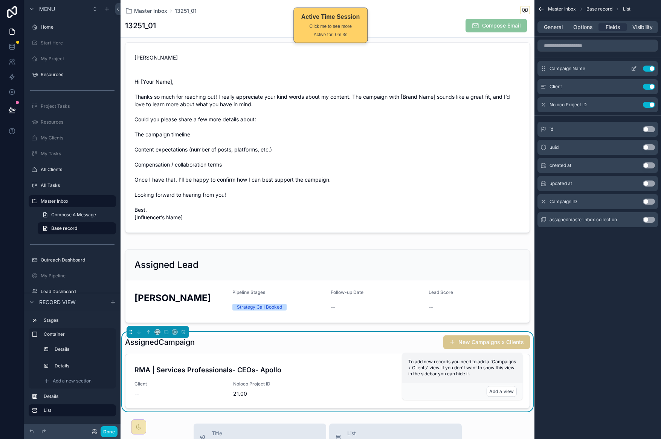
click at [634, 73] on div "Campaign Name Use setting" at bounding box center [597, 68] width 120 height 15
click at [634, 70] on icon "scrollable content" at bounding box center [634, 68] width 6 height 6
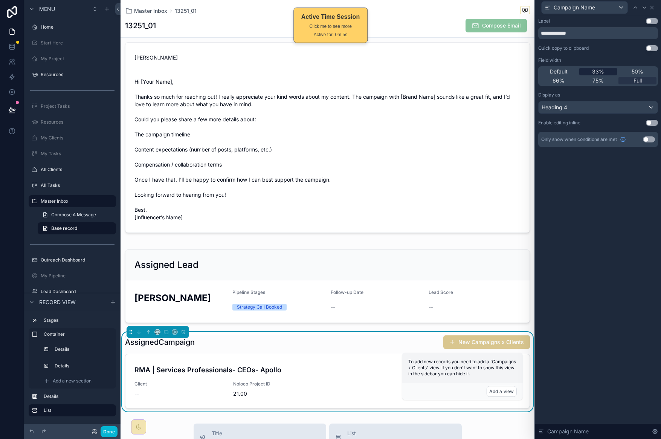
click at [604, 70] on div "33%" at bounding box center [598, 72] width 38 height 8
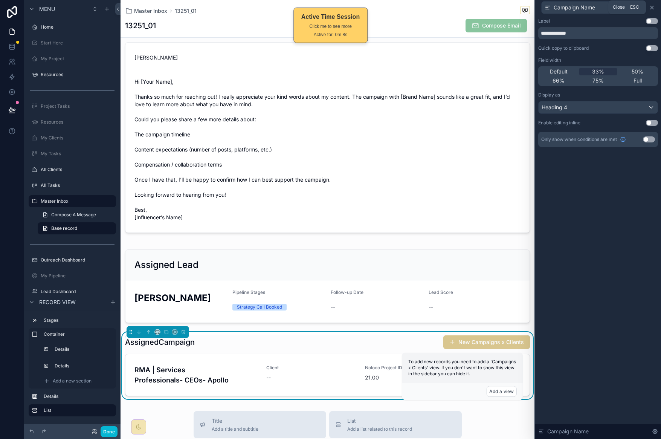
click at [650, 9] on icon at bounding box center [652, 8] width 6 height 6
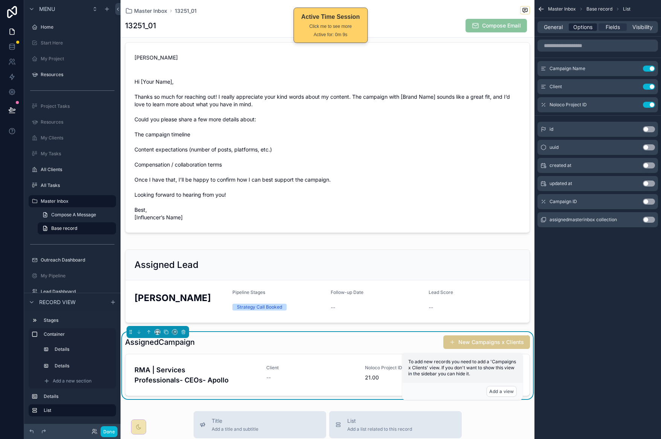
click at [586, 25] on span "Options" at bounding box center [582, 27] width 19 height 8
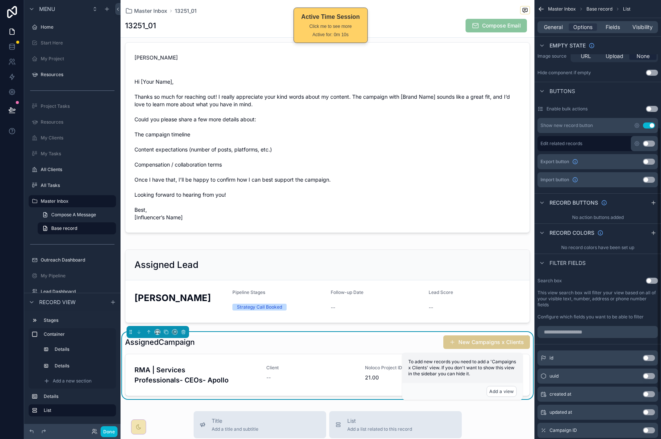
scroll to position [193, 0]
click at [648, 126] on button "Use setting" at bounding box center [649, 126] width 12 height 6
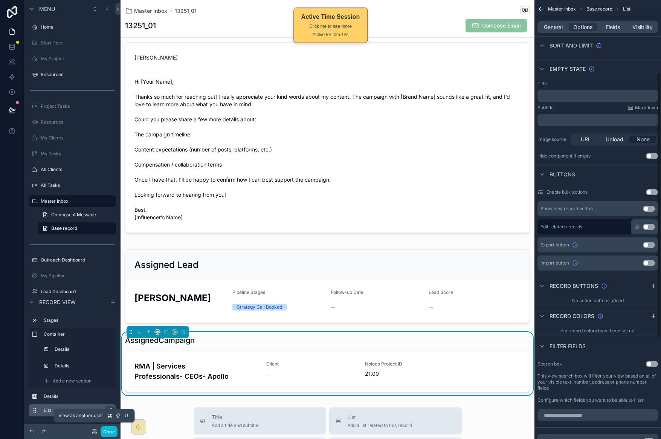
scroll to position [110, 0]
drag, startPoint x: 103, startPoint y: 436, endPoint x: 107, endPoint y: 429, distance: 8.3
click at [103, 436] on div "Done" at bounding box center [72, 430] width 96 height 15
drag, startPoint x: 111, startPoint y: 431, endPoint x: 117, endPoint y: 424, distance: 8.8
click at [111, 431] on button "Done" at bounding box center [109, 431] width 17 height 11
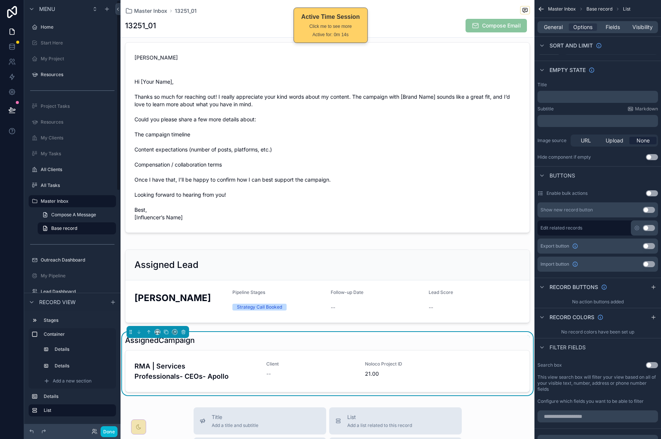
scroll to position [119, 0]
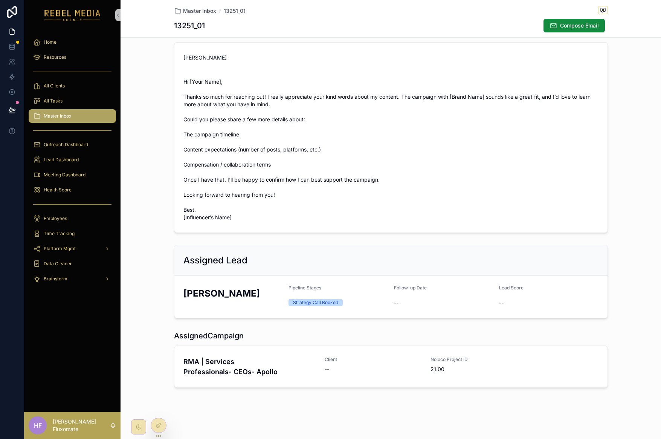
click at [282, 289] on form "Janene Smith Pipeline Stages Strategy Call Booked Follow-up Date -- Lead Score …" at bounding box center [390, 297] width 433 height 42
click at [157, 424] on icon at bounding box center [158, 425] width 6 height 6
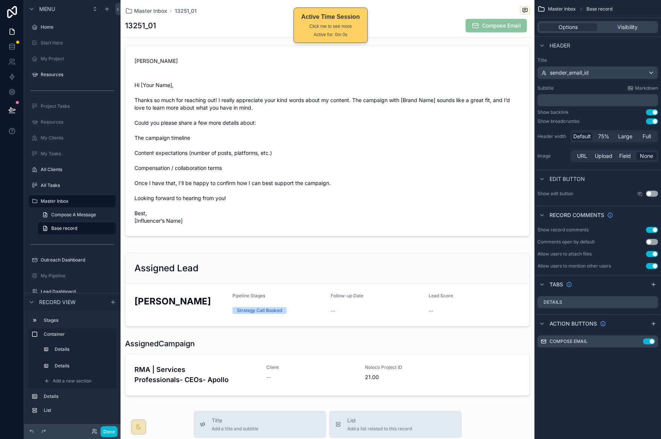
scroll to position [123, 0]
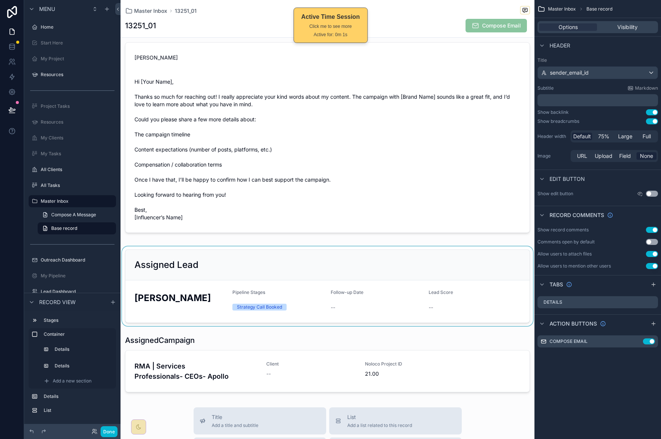
click at [267, 270] on div "scrollable content" at bounding box center [327, 285] width 414 height 79
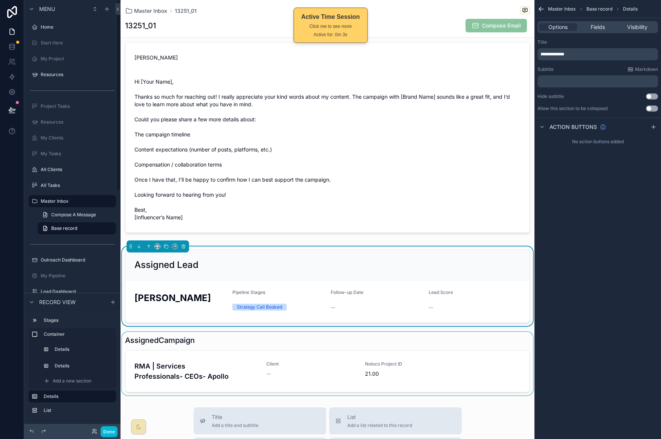
click at [301, 344] on div "scrollable content" at bounding box center [327, 363] width 414 height 63
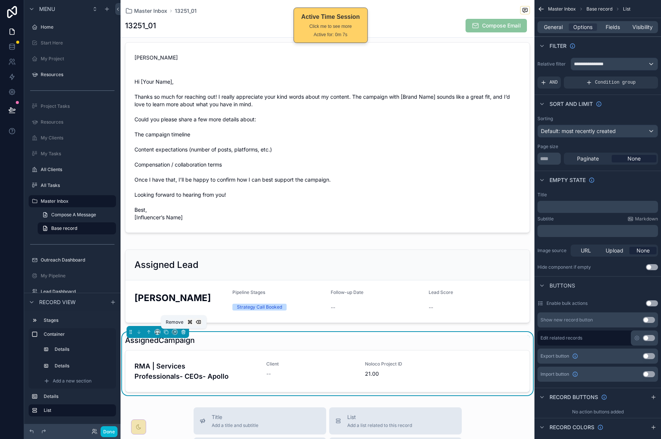
click at [184, 330] on icon "scrollable content" at bounding box center [183, 331] width 5 height 5
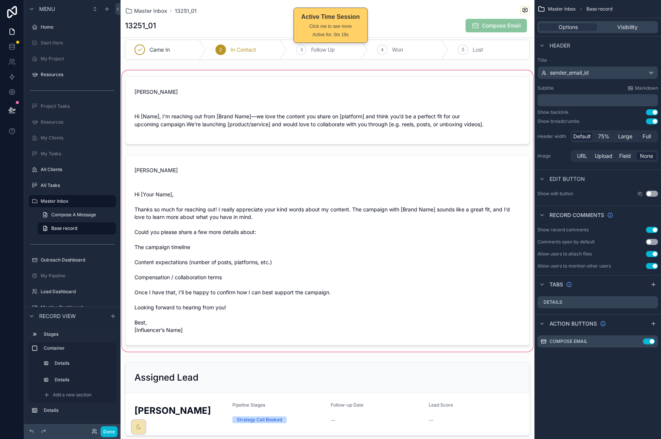
scroll to position [0, 0]
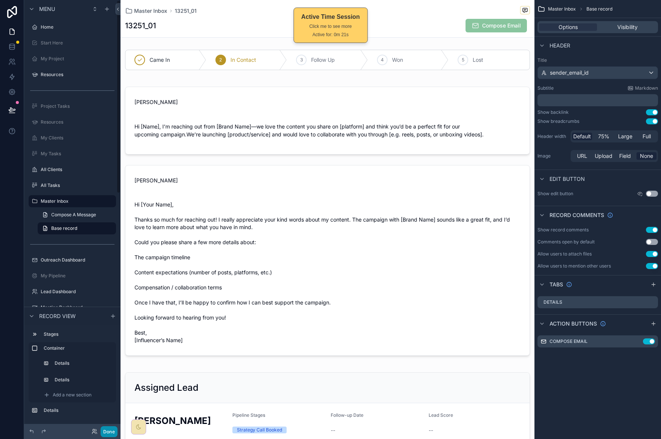
click at [110, 428] on button "Done" at bounding box center [109, 431] width 17 height 11
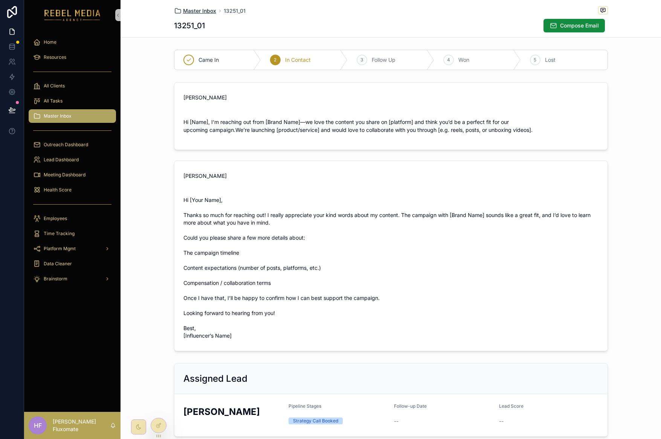
click at [197, 10] on span "Master Inbox" at bounding box center [199, 11] width 33 height 8
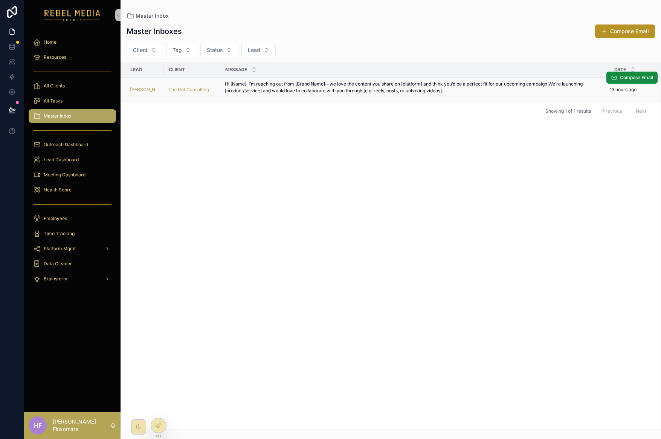
click at [342, 90] on p "Hi [Name], I’m reaching out from [Brand Name]—we love the content you share on …" at bounding box center [415, 88] width 380 height 14
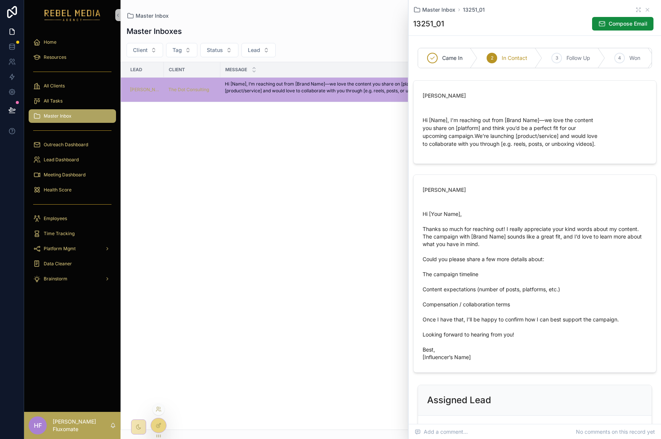
click at [160, 428] on div at bounding box center [158, 425] width 15 height 14
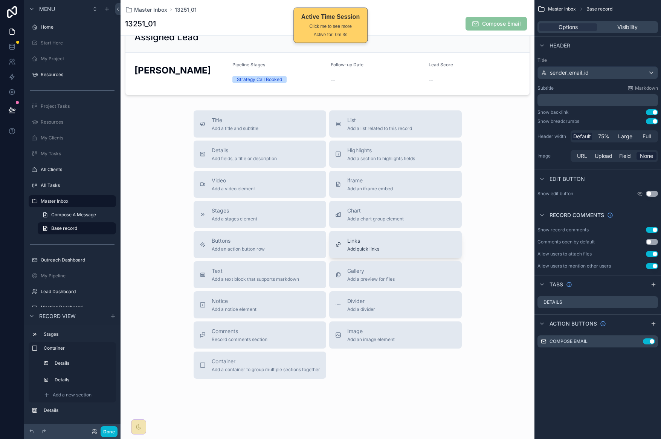
scroll to position [349, 0]
click at [284, 232] on button "Buttons Add an action button row" at bounding box center [259, 244] width 133 height 27
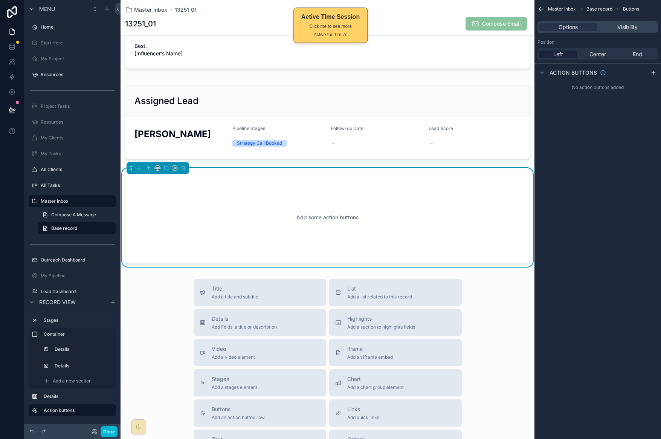
scroll to position [285, 0]
click at [146, 168] on icon "scrollable content" at bounding box center [148, 167] width 5 height 5
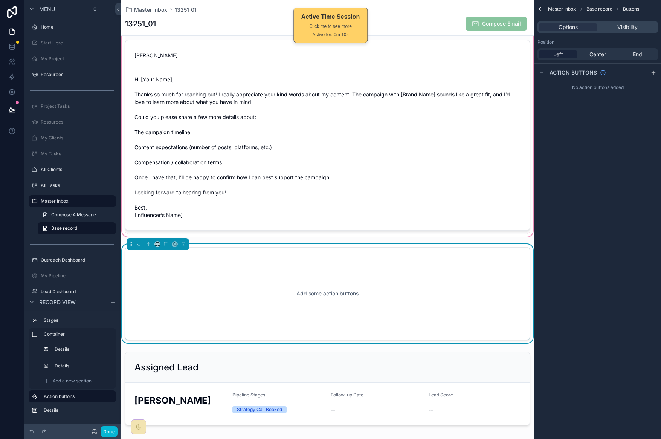
scroll to position [0, 0]
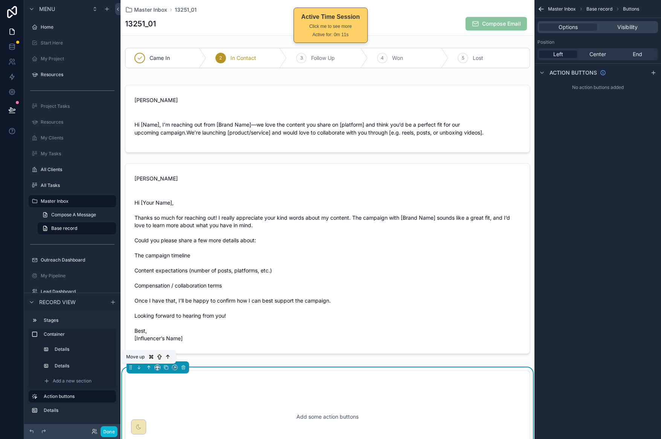
click at [149, 368] on icon "scrollable content" at bounding box center [148, 366] width 5 height 5
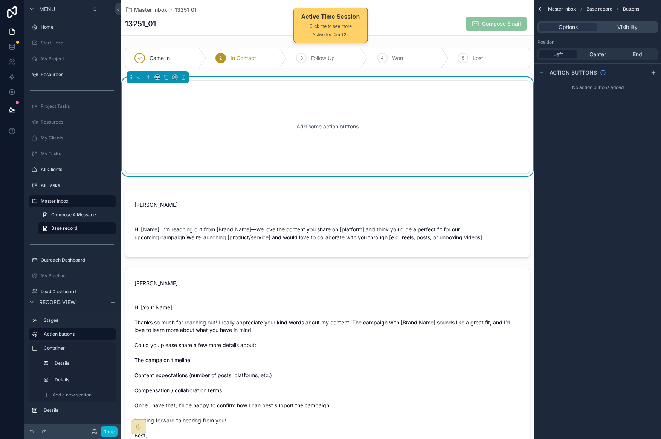
drag, startPoint x: 257, startPoint y: 108, endPoint x: 658, endPoint y: 74, distance: 402.7
click at [257, 108] on div "Add some action buttons" at bounding box center [327, 127] width 380 height 68
click at [655, 75] on icon "scrollable content" at bounding box center [653, 73] width 6 height 6
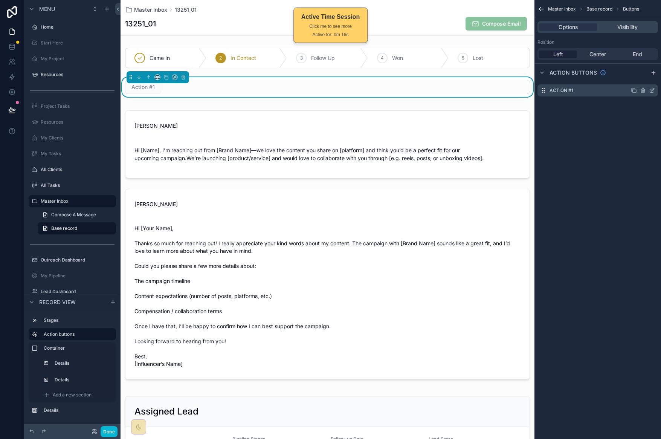
click at [651, 91] on icon "scrollable content" at bounding box center [652, 90] width 6 height 6
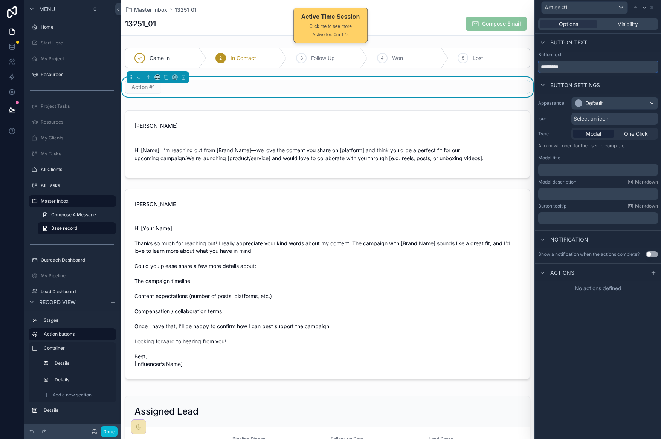
click at [581, 62] on input "*********" at bounding box center [598, 67] width 120 height 12
click at [580, 63] on input "*********" at bounding box center [598, 67] width 120 height 12
click at [578, 65] on input "*********" at bounding box center [598, 67] width 120 height 12
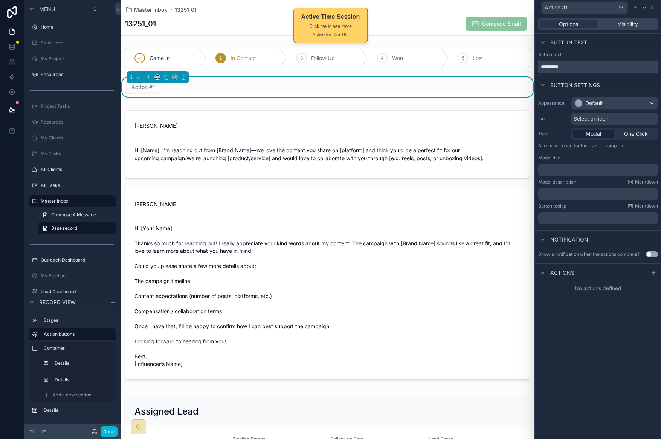
click at [578, 65] on input "*********" at bounding box center [598, 67] width 120 height 12
type input "*********"
click at [599, 44] on div "Button text" at bounding box center [598, 43] width 126 height 18
click at [652, 8] on icon at bounding box center [651, 7] width 3 height 3
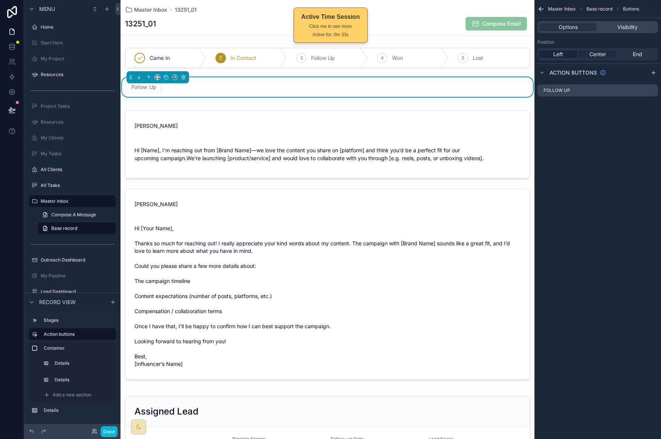
drag, startPoint x: 600, startPoint y: 49, endPoint x: 599, endPoint y: 55, distance: 6.1
click at [600, 49] on div "Left Center End" at bounding box center [597, 54] width 120 height 12
click at [599, 59] on div "Left Center End" at bounding box center [597, 54] width 120 height 12
click at [601, 52] on span "Center" at bounding box center [597, 54] width 17 height 8
click at [600, 57] on span "Center" at bounding box center [597, 54] width 17 height 8
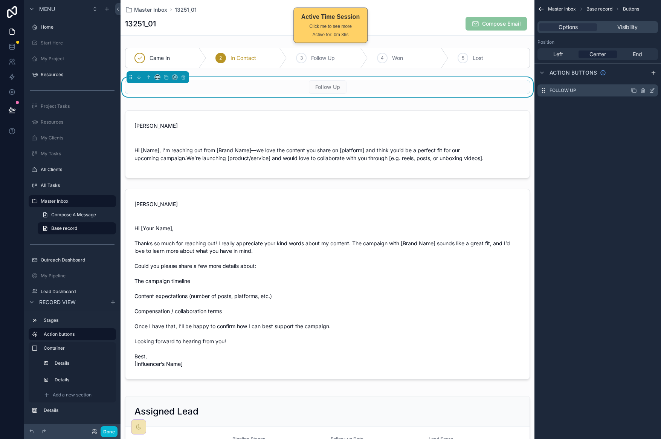
click at [653, 90] on icon "scrollable content" at bounding box center [652, 90] width 6 height 6
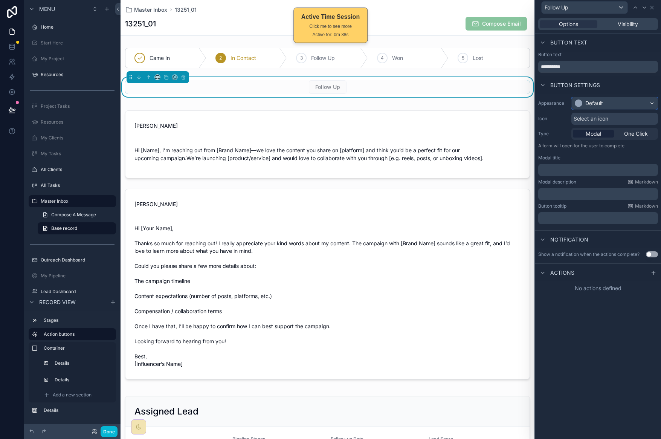
click at [630, 105] on div "Default" at bounding box center [614, 103] width 86 height 12
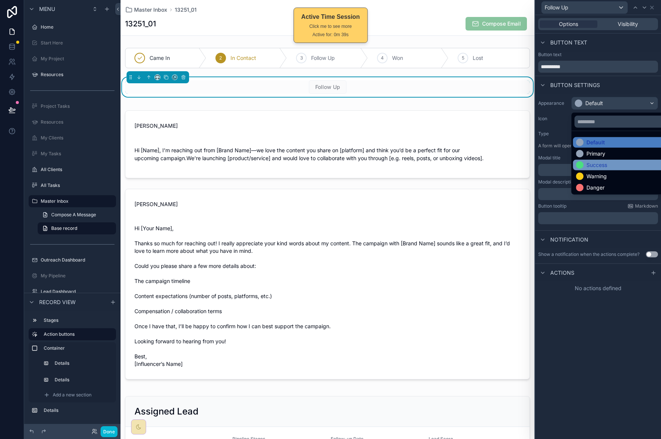
click at [611, 169] on div "Success" at bounding box center [623, 165] width 100 height 11
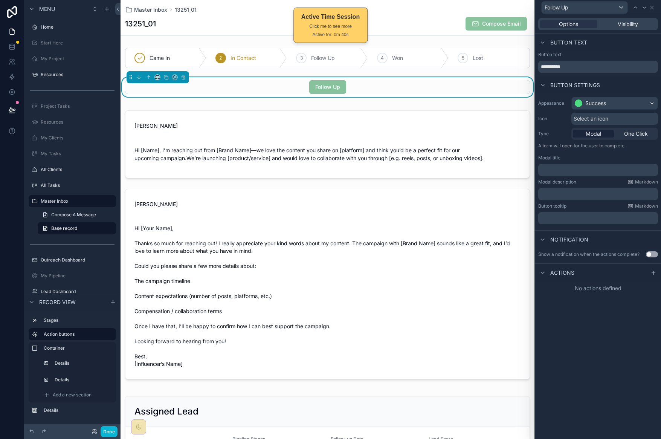
click at [596, 349] on div "Options Visibility Button text Button text ********* Button settings Appearance…" at bounding box center [598, 226] width 126 height 423
click at [593, 65] on input "*********" at bounding box center [598, 67] width 120 height 12
type input "**********"
click at [651, 5] on icon at bounding box center [652, 8] width 6 height 6
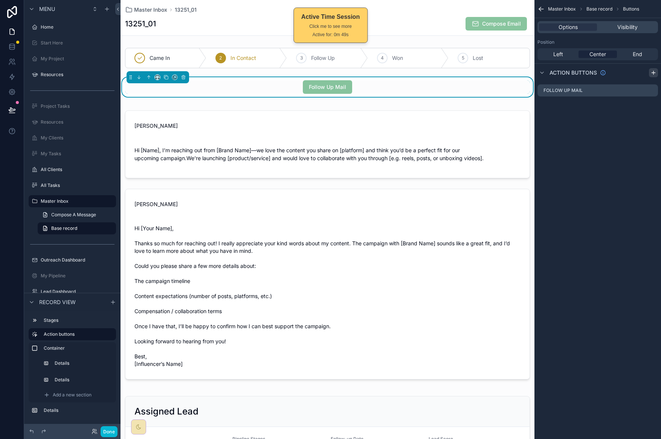
click at [653, 72] on icon "scrollable content" at bounding box center [653, 73] width 6 height 6
click at [651, 106] on icon "scrollable content" at bounding box center [652, 105] width 6 height 6
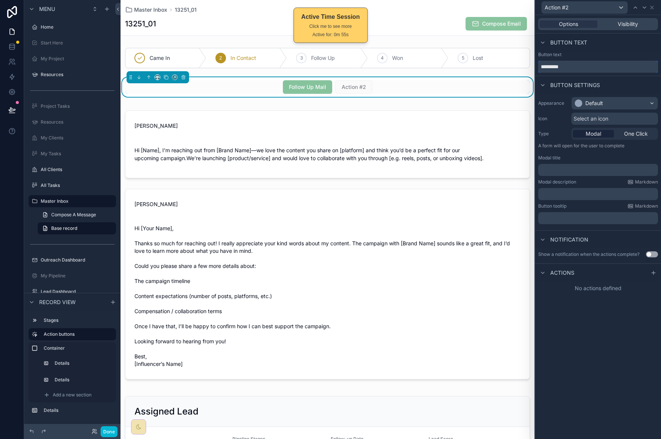
click at [584, 69] on input "*********" at bounding box center [598, 67] width 120 height 12
click at [584, 68] on input "*********" at bounding box center [598, 67] width 120 height 12
type input "**********"
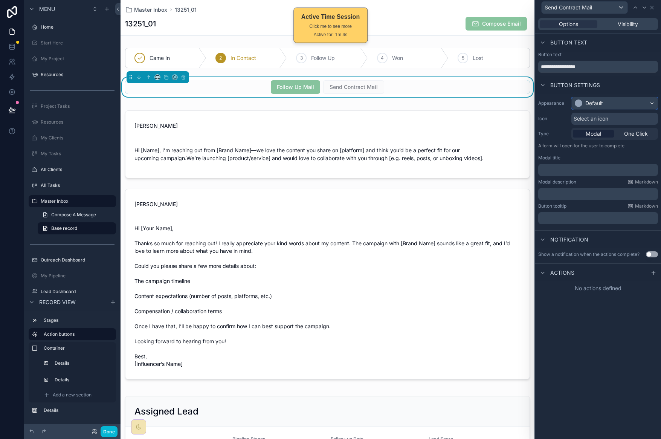
click at [611, 105] on div "Default" at bounding box center [614, 103] width 86 height 12
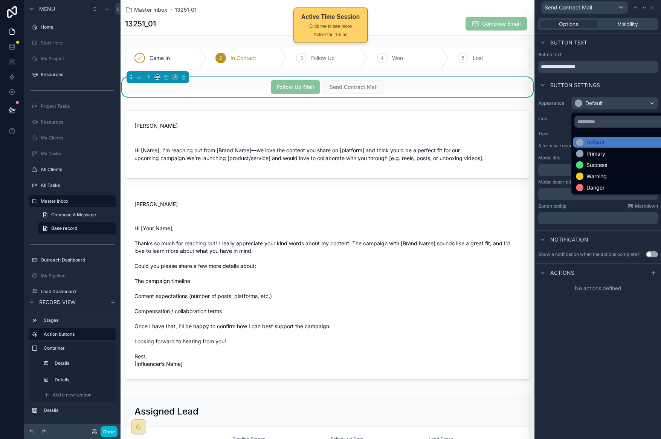
click at [617, 163] on div "Success" at bounding box center [623, 165] width 94 height 8
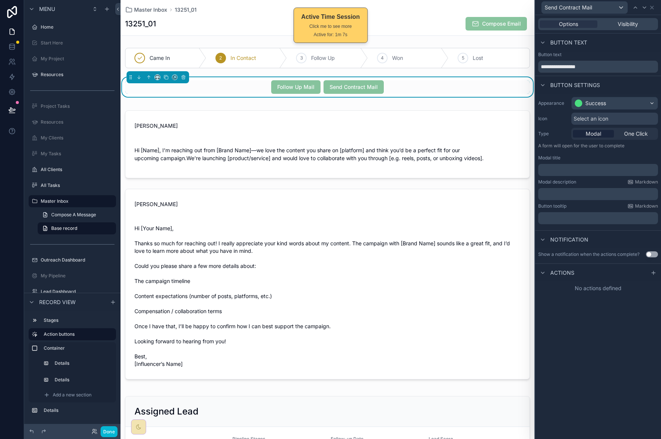
drag, startPoint x: 635, startPoint y: 43, endPoint x: 644, endPoint y: 35, distance: 12.5
click at [635, 43] on div "Button text" at bounding box center [598, 43] width 126 height 18
click at [652, 6] on icon at bounding box center [652, 8] width 6 height 6
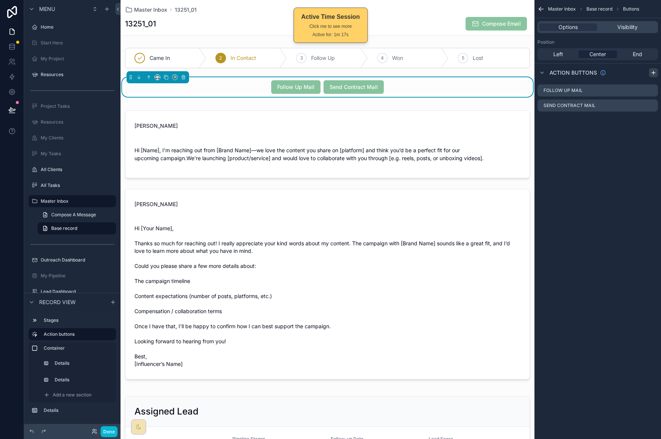
click at [653, 70] on icon "scrollable content" at bounding box center [653, 73] width 6 height 6
click at [653, 122] on icon "scrollable content" at bounding box center [652, 120] width 6 height 6
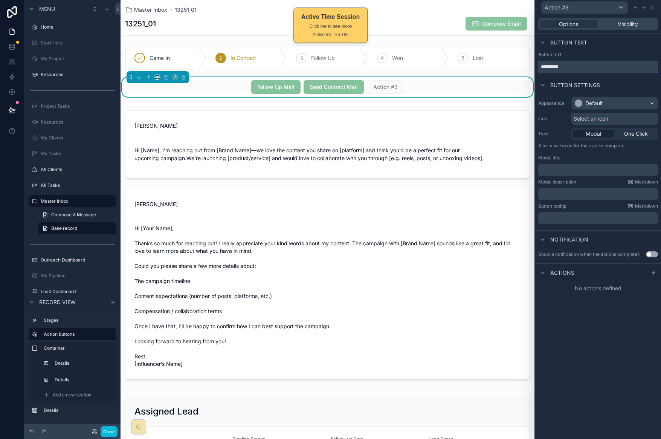
click at [599, 64] on input "*********" at bounding box center [598, 67] width 120 height 12
type input "**********"
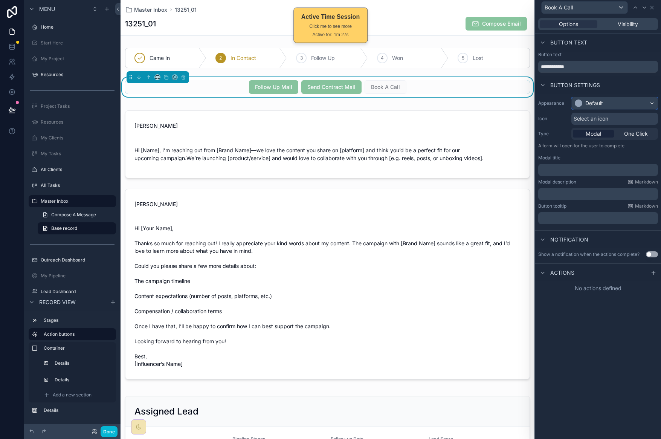
click at [613, 105] on div "Default" at bounding box center [614, 103] width 86 height 12
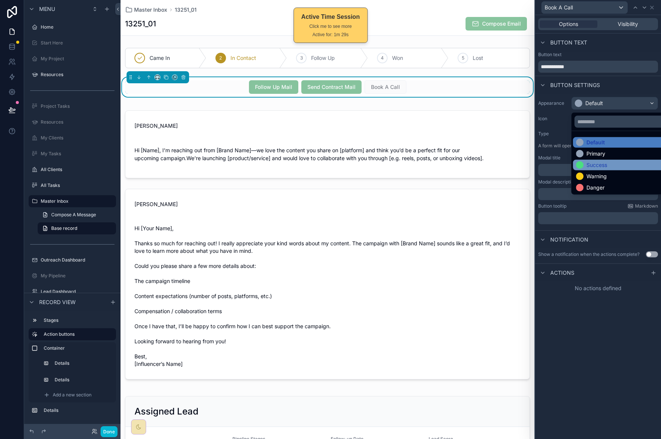
click at [608, 164] on div "Success" at bounding box center [623, 165] width 94 height 8
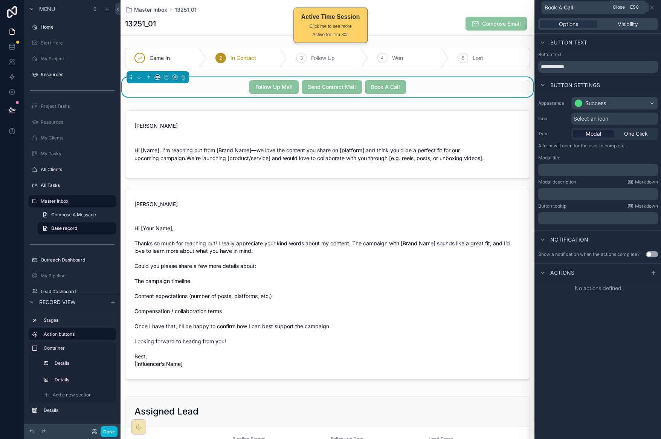
click at [654, 7] on icon at bounding box center [652, 8] width 6 height 6
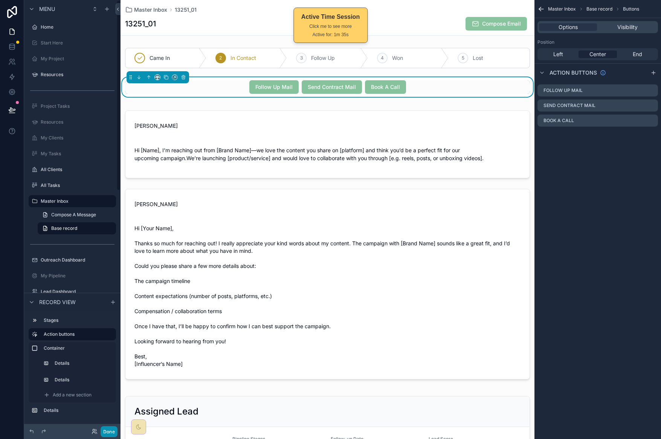
click at [116, 431] on button "Done" at bounding box center [109, 431] width 17 height 11
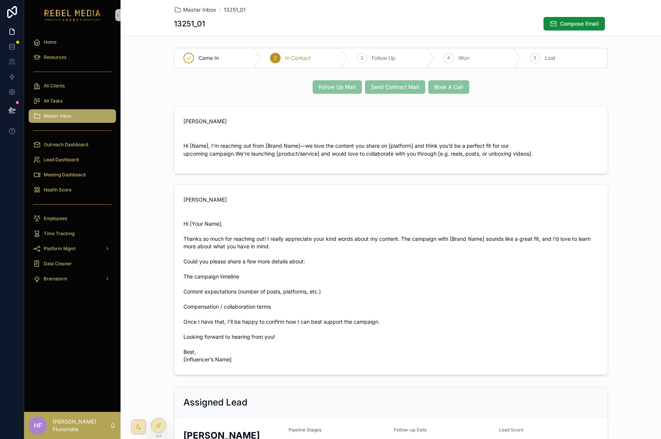
click at [338, 89] on span "Follow Up Mail" at bounding box center [336, 87] width 49 height 8
click at [198, 9] on span "Master Inbox" at bounding box center [199, 10] width 33 height 8
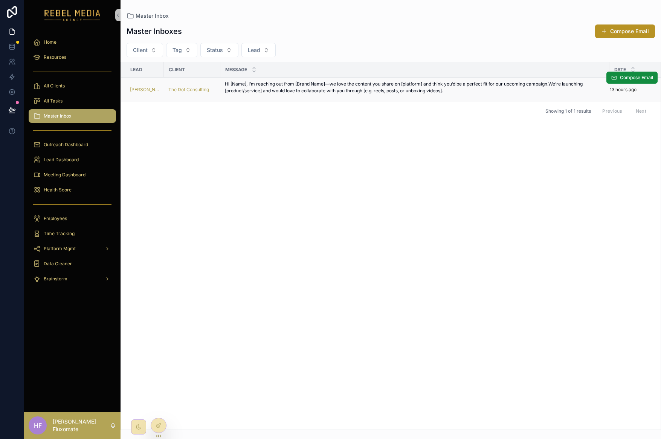
click at [476, 91] on p "Hi [Name], I’m reaching out from [Brand Name]—we love the content you share on …" at bounding box center [415, 88] width 380 height 14
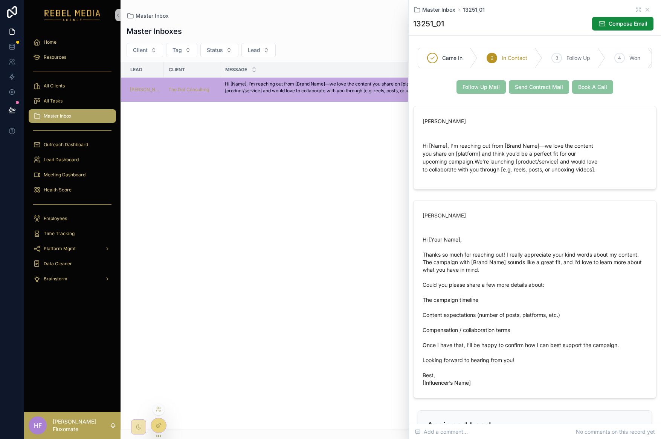
click at [162, 426] on div at bounding box center [158, 425] width 15 height 14
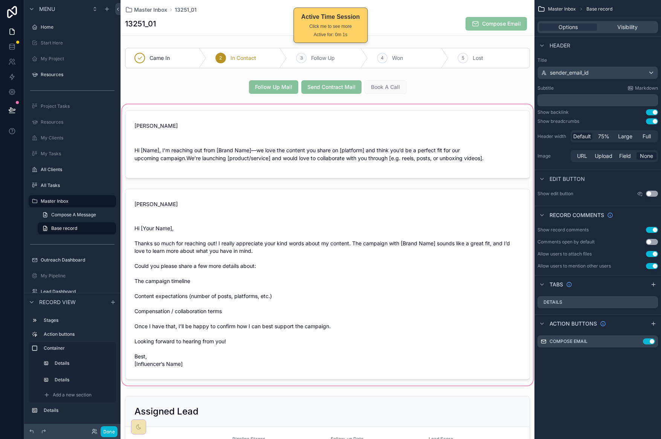
click at [166, 128] on div "scrollable content" at bounding box center [327, 245] width 414 height 284
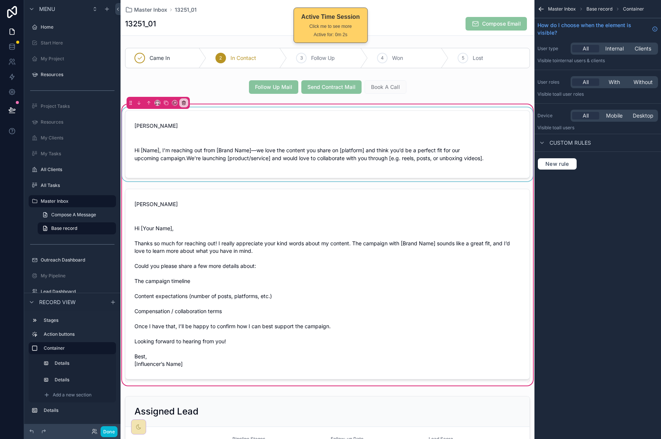
drag, startPoint x: 245, startPoint y: 108, endPoint x: 242, endPoint y: 122, distance: 14.0
click at [244, 110] on div "scrollable content" at bounding box center [327, 144] width 414 height 74
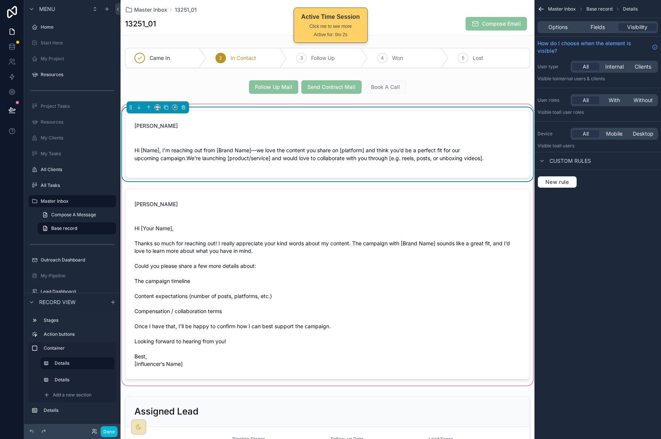
click at [249, 126] on form "Hazen Tubis Hi [Name], I’m reaching out from [Brand Name]—we love the content y…" at bounding box center [327, 144] width 404 height 67
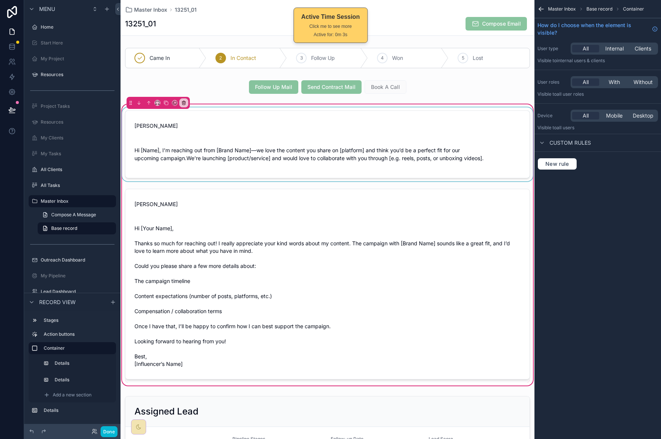
click at [306, 116] on div "scrollable content" at bounding box center [327, 144] width 414 height 74
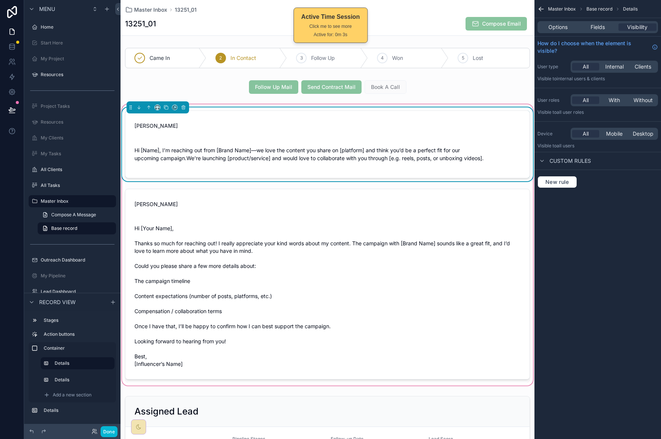
click at [310, 127] on form "Hazen Tubis Hi [Name], I’m reaching out from [Brand Name]—we love the content y…" at bounding box center [327, 144] width 404 height 67
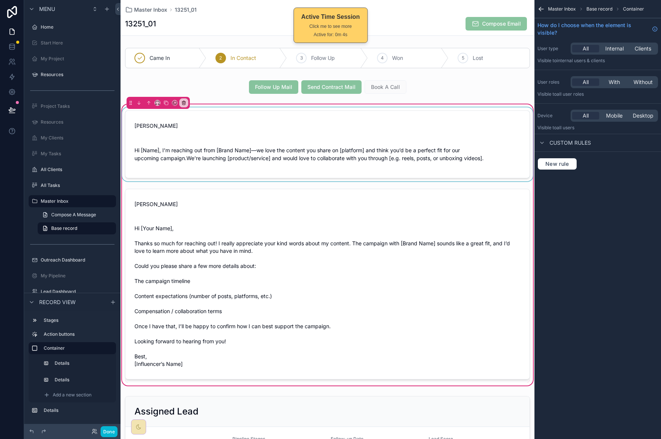
click at [322, 142] on div "scrollable content" at bounding box center [327, 144] width 414 height 74
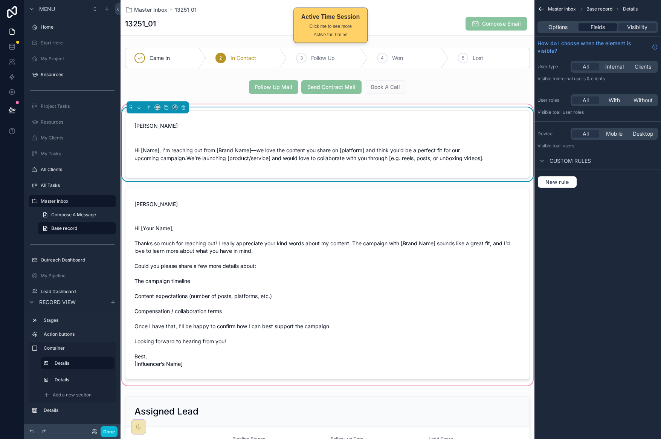
click at [596, 26] on span "Fields" at bounding box center [597, 27] width 14 height 8
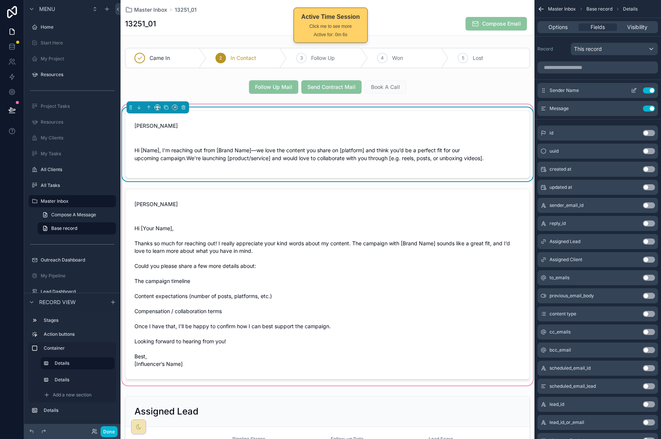
click at [634, 90] on icon "scrollable content" at bounding box center [634, 89] width 3 height 3
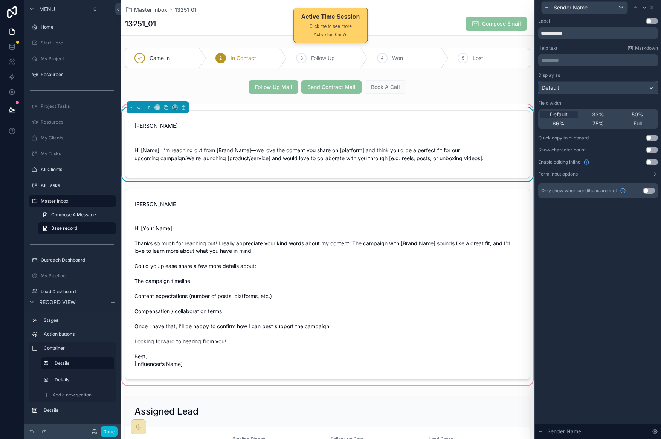
click at [611, 92] on div "Default" at bounding box center [597, 88] width 119 height 12
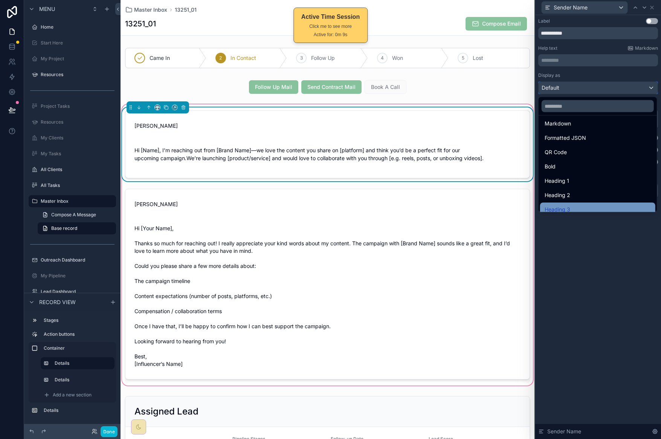
scroll to position [82, 0]
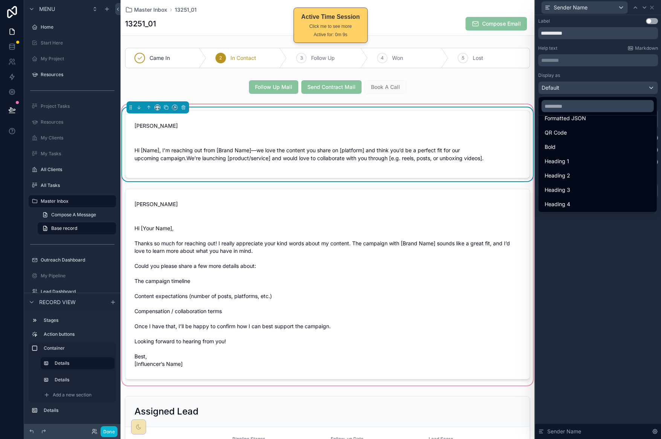
click at [597, 202] on div "Heading 4" at bounding box center [597, 204] width 106 height 9
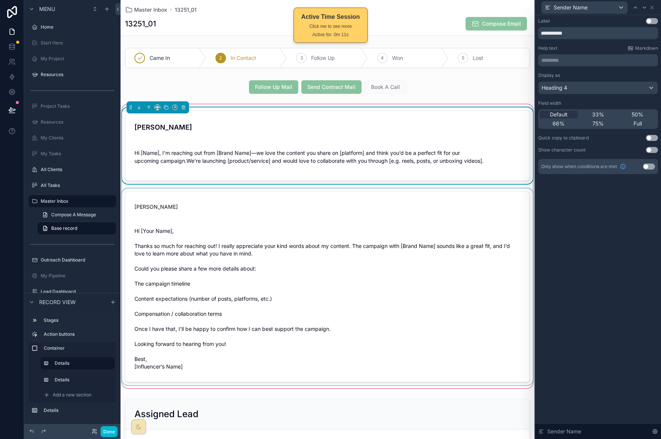
click at [245, 234] on div "scrollable content" at bounding box center [327, 286] width 414 height 196
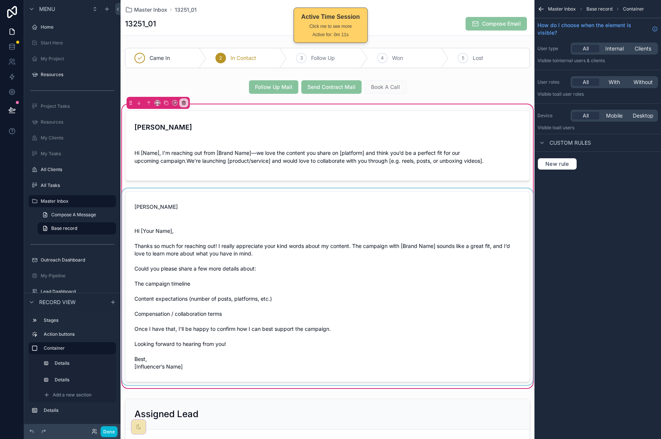
click at [410, 225] on div "scrollable content" at bounding box center [327, 286] width 414 height 196
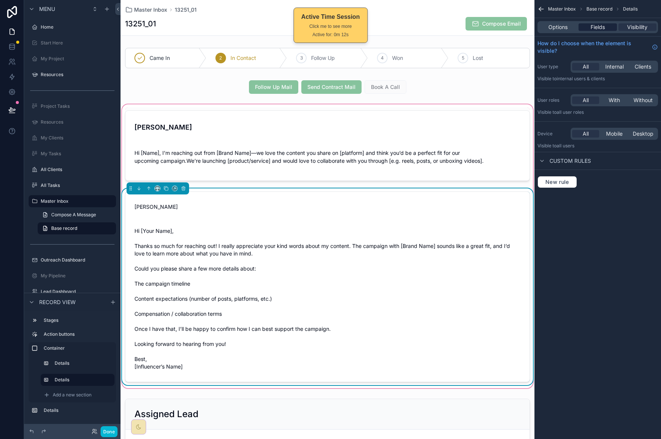
click at [604, 27] on span "Fields" at bounding box center [597, 27] width 14 height 8
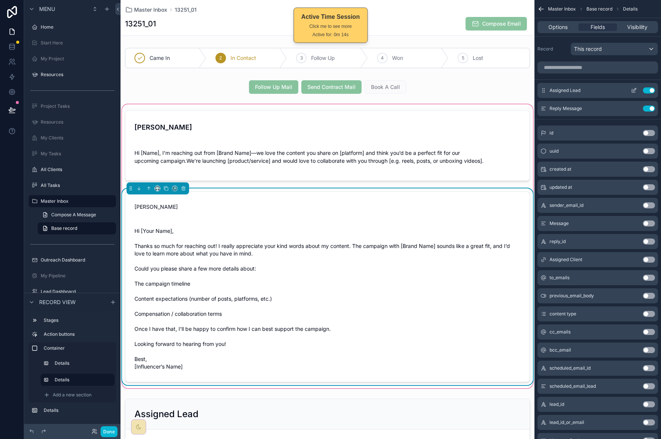
click at [635, 91] on icon "scrollable content" at bounding box center [634, 90] width 6 height 6
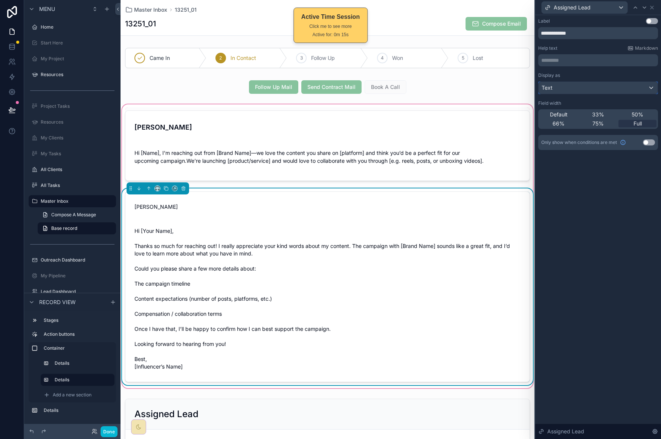
click at [626, 90] on div "Text" at bounding box center [597, 88] width 119 height 12
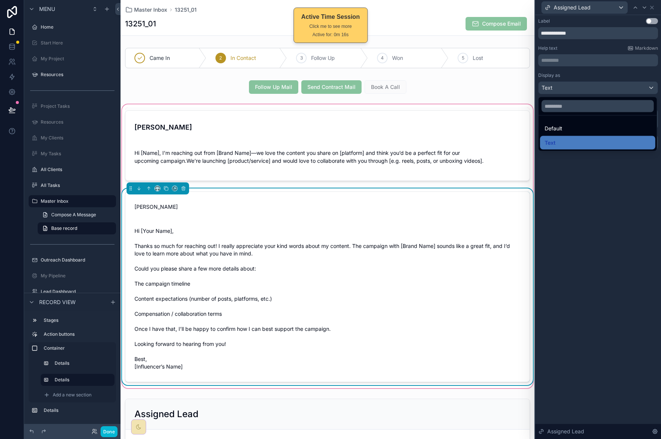
click at [615, 207] on div at bounding box center [598, 219] width 126 height 439
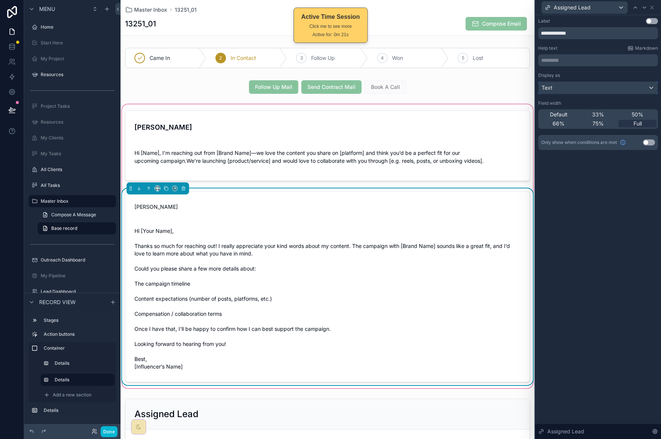
click at [621, 88] on div "Text" at bounding box center [597, 88] width 119 height 12
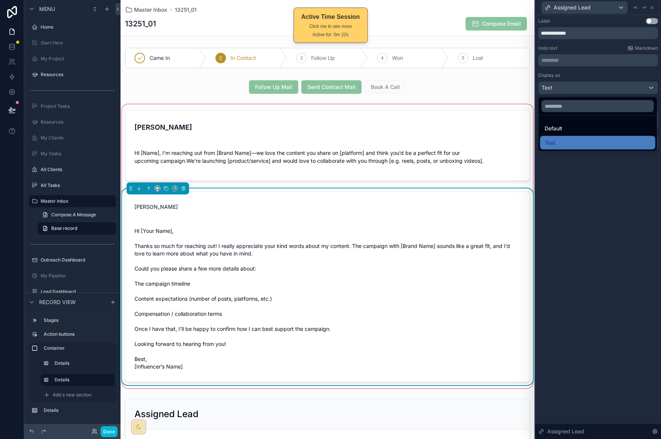
click at [615, 250] on div at bounding box center [598, 219] width 126 height 439
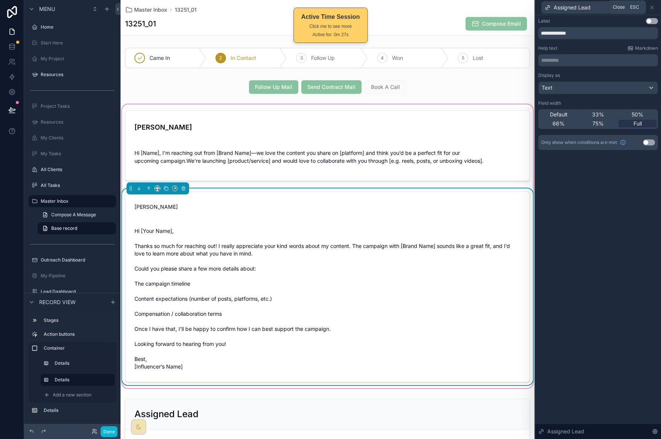
drag, startPoint x: 650, startPoint y: 6, endPoint x: 649, endPoint y: 14, distance: 7.6
click at [650, 6] on icon at bounding box center [651, 7] width 3 height 3
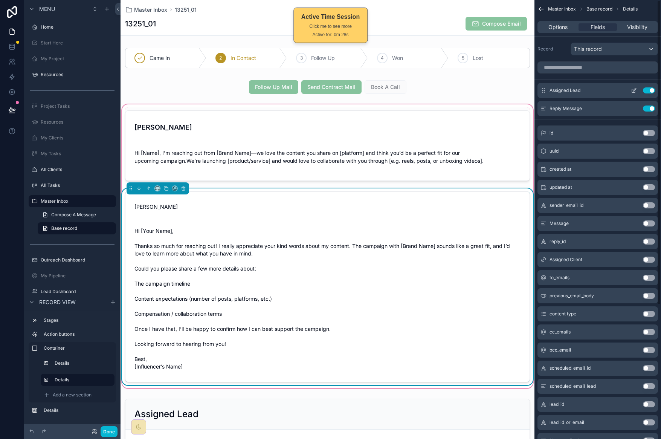
click at [596, 89] on div "Assigned Lead Use setting" at bounding box center [597, 90] width 120 height 15
click at [314, 148] on div "scrollable content" at bounding box center [327, 145] width 414 height 76
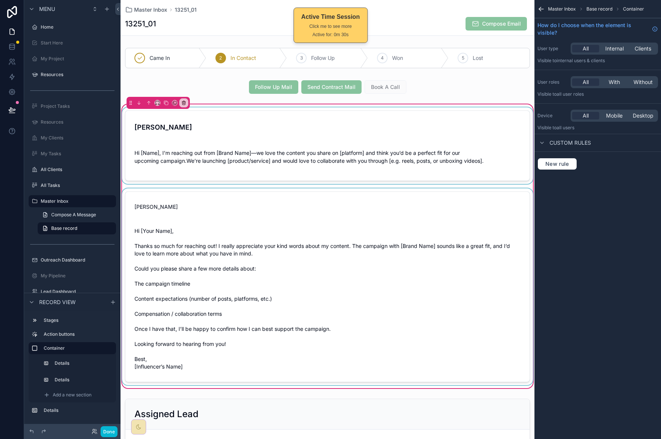
click at [322, 141] on div "scrollable content" at bounding box center [327, 145] width 414 height 76
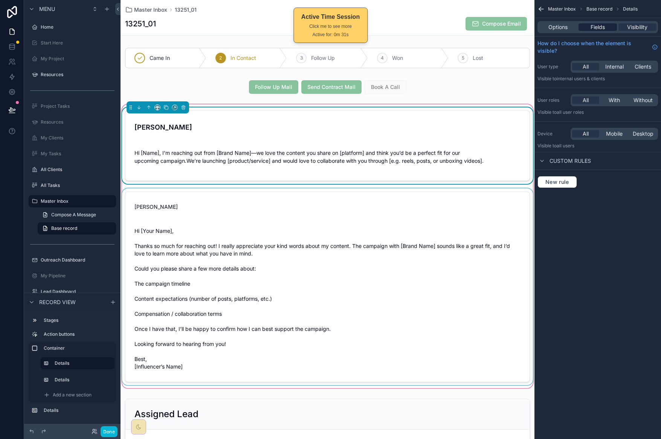
click at [608, 30] on div "Fields" at bounding box center [597, 27] width 38 height 8
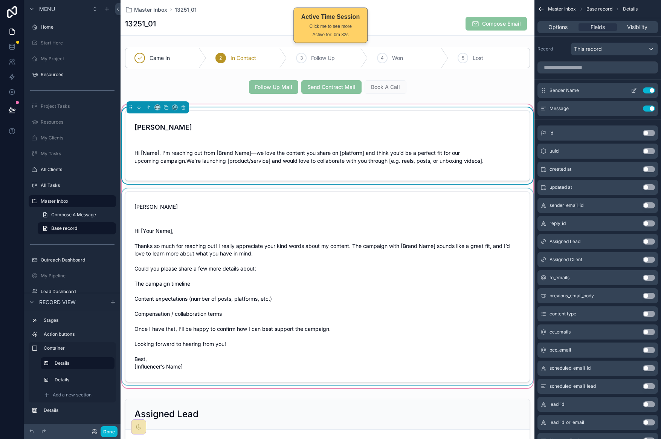
click at [637, 89] on button "scrollable content" at bounding box center [633, 90] width 12 height 6
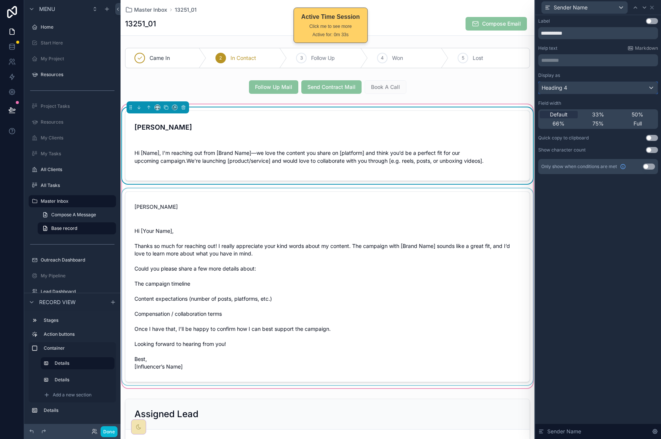
click at [613, 85] on div "Heading 4" at bounding box center [597, 88] width 119 height 12
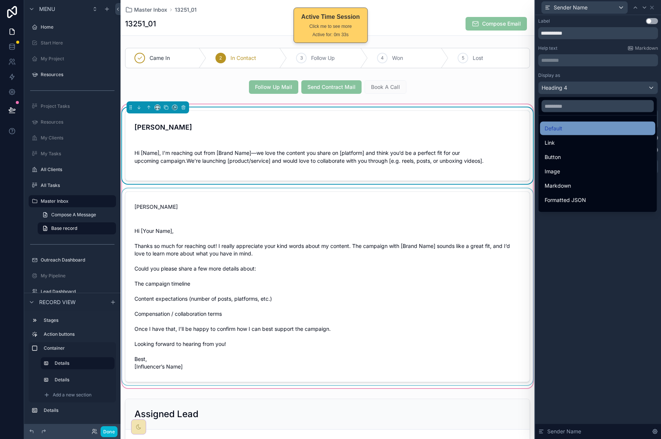
click at [599, 127] on div "Default" at bounding box center [597, 128] width 106 height 9
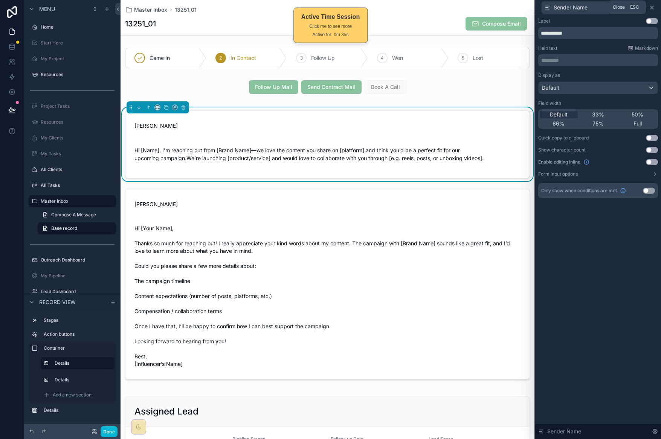
drag, startPoint x: 653, startPoint y: 9, endPoint x: 630, endPoint y: 39, distance: 37.9
click at [653, 9] on icon at bounding box center [652, 8] width 6 height 6
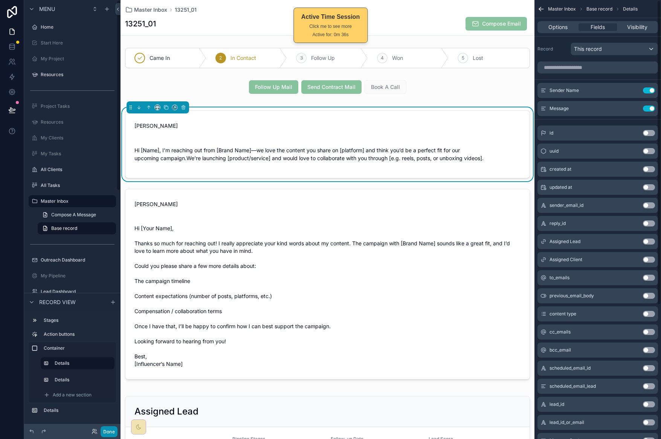
click at [108, 428] on button "Done" at bounding box center [109, 431] width 17 height 11
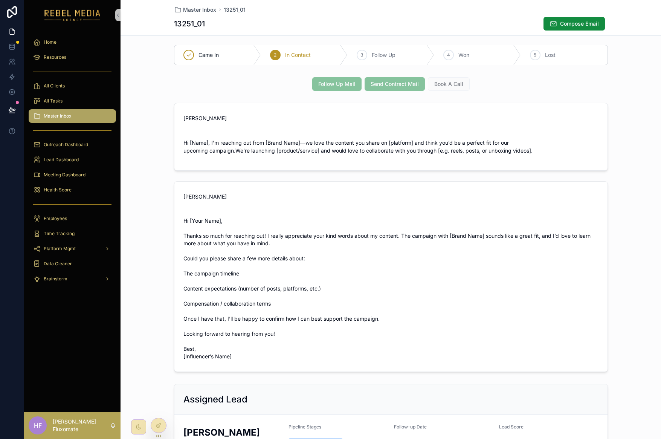
scroll to position [0, 0]
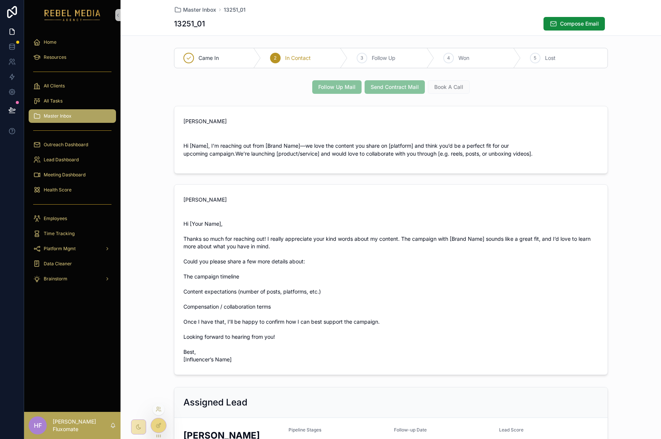
click at [163, 425] on div at bounding box center [158, 425] width 15 height 14
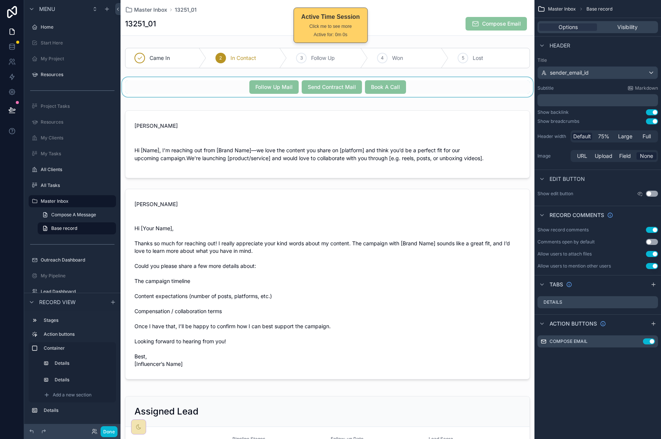
click at [441, 94] on div "scrollable content" at bounding box center [327, 87] width 414 height 20
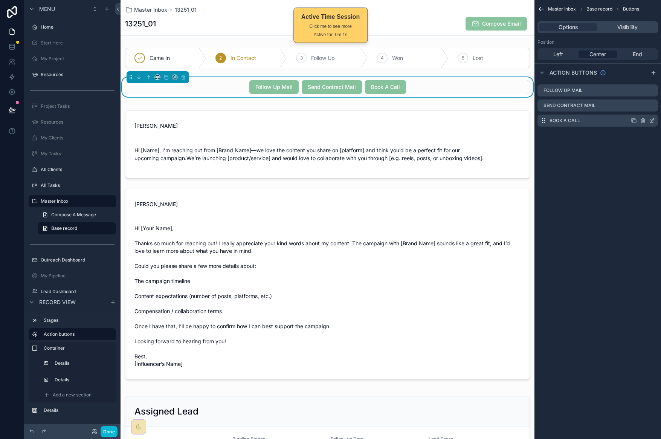
click at [652, 120] on icon "scrollable content" at bounding box center [652, 120] width 6 height 6
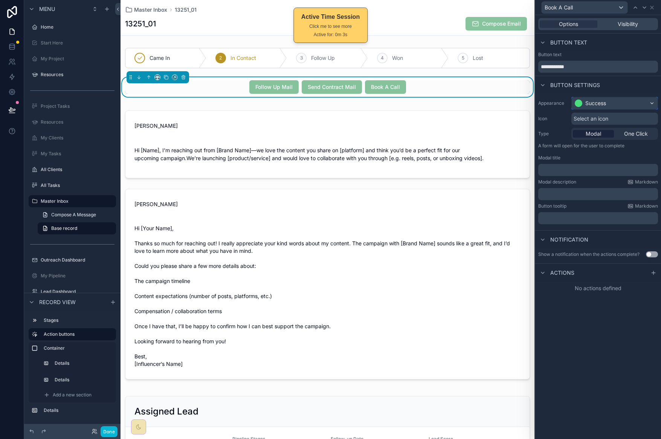
click at [620, 106] on div "Success" at bounding box center [614, 103] width 86 height 12
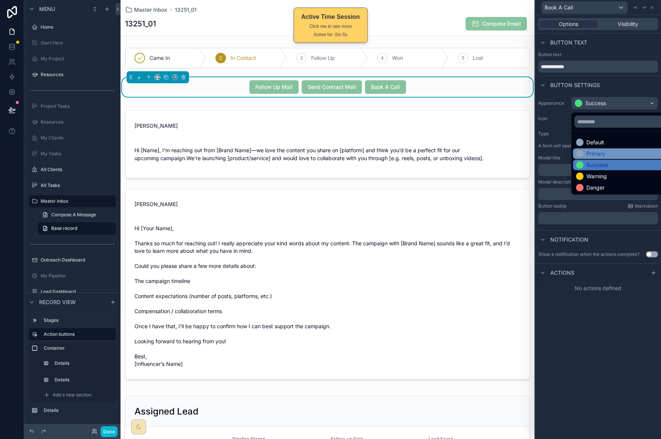
click at [614, 156] on div "Primary" at bounding box center [623, 154] width 94 height 8
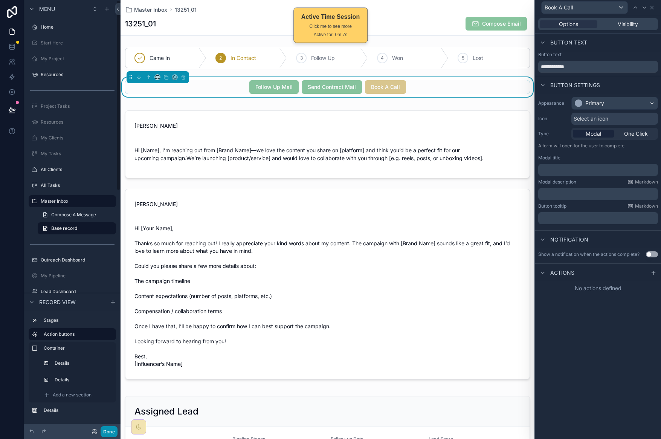
click at [112, 429] on button "Done" at bounding box center [109, 431] width 17 height 11
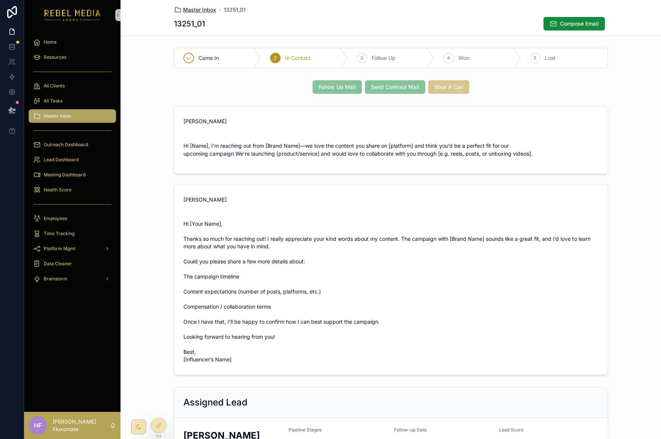
click at [201, 10] on span "Master Inbox" at bounding box center [199, 10] width 33 height 8
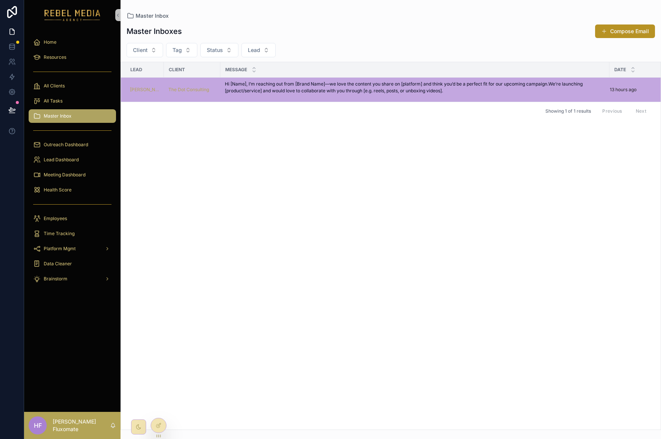
click at [439, 182] on div "Lead Client Message Date Janene Smith The Dot Consulting Hi [Name], I’m reachin…" at bounding box center [390, 245] width 539 height 367
